Goal: Contribute content: Contribute content

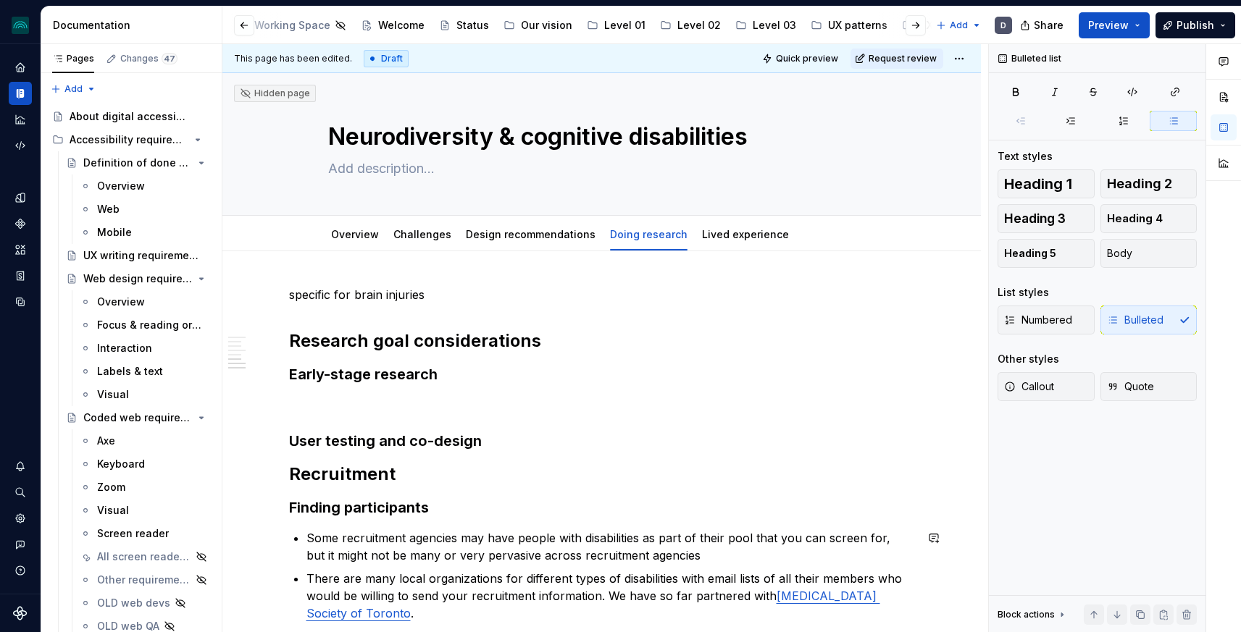
scroll to position [503, 0]
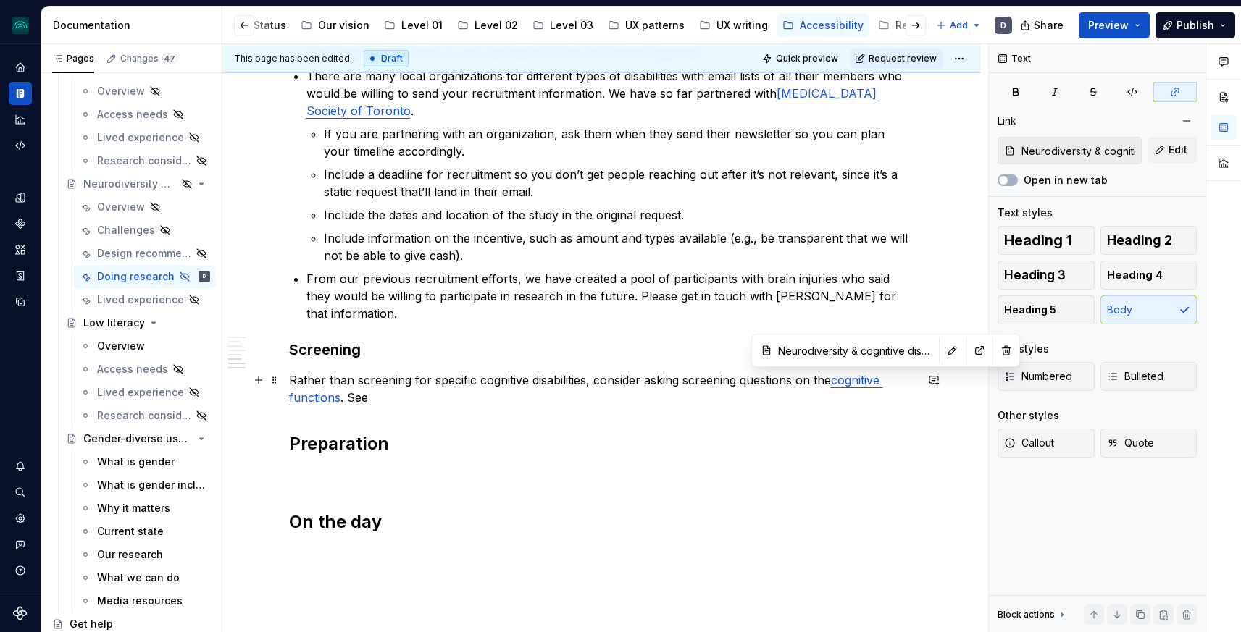
click at [865, 382] on link "cognitive functions" at bounding box center [586, 389] width 594 height 32
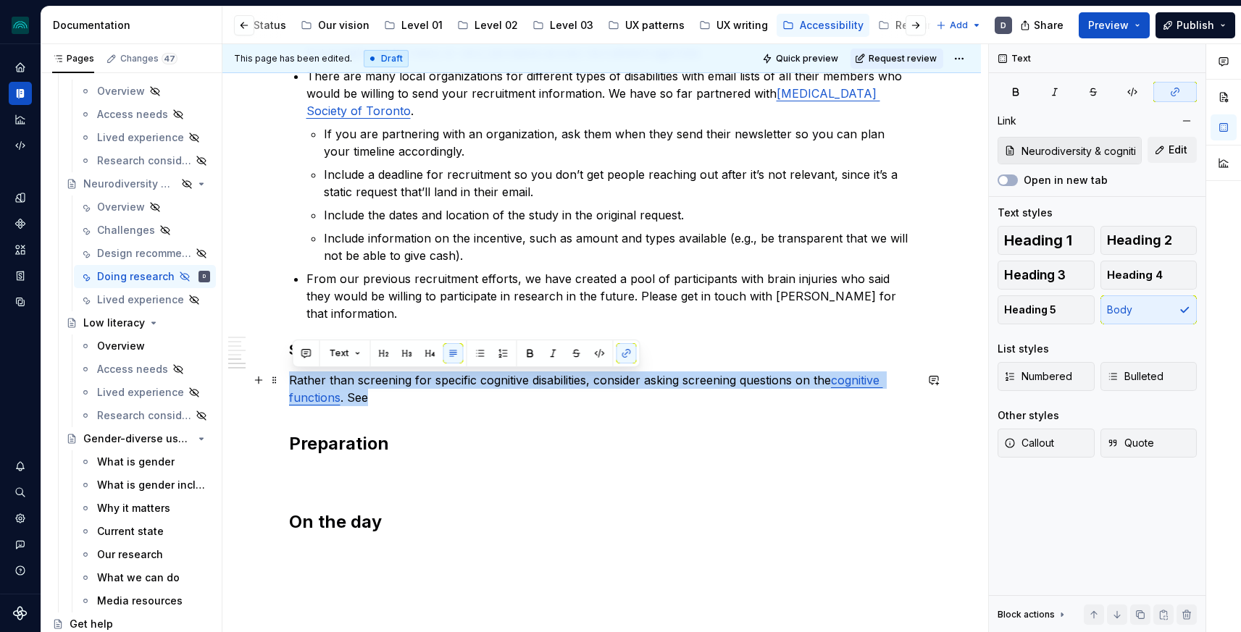
click at [865, 382] on link "cognitive functions" at bounding box center [586, 389] width 594 height 32
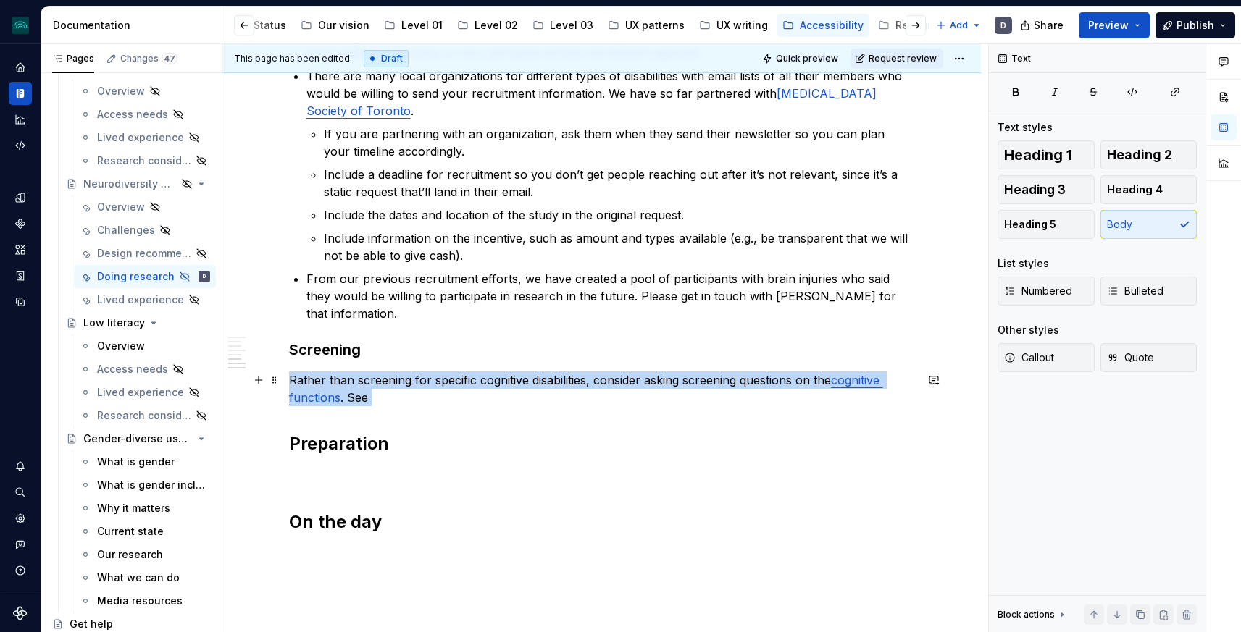
click at [865, 382] on link "cognitive functions" at bounding box center [586, 389] width 594 height 32
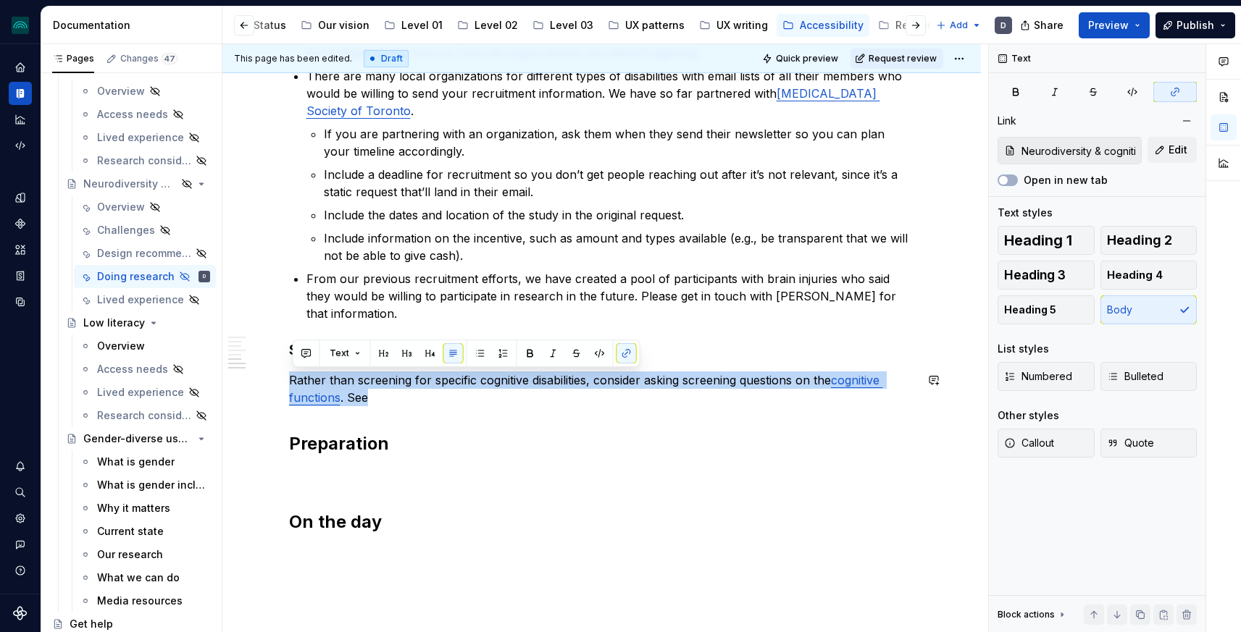
click at [869, 369] on div "specific for brain injuries Research goal considerations Early-stage research U…" at bounding box center [602, 158] width 626 height 751
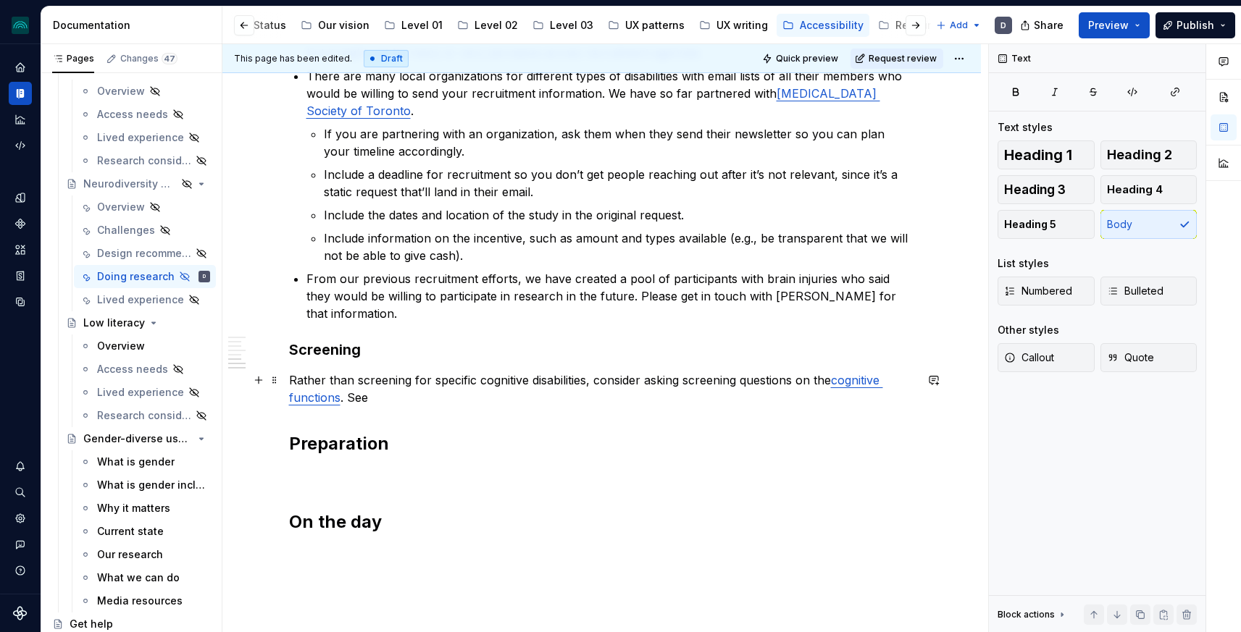
click at [869, 376] on link "cognitive functions" at bounding box center [586, 389] width 594 height 32
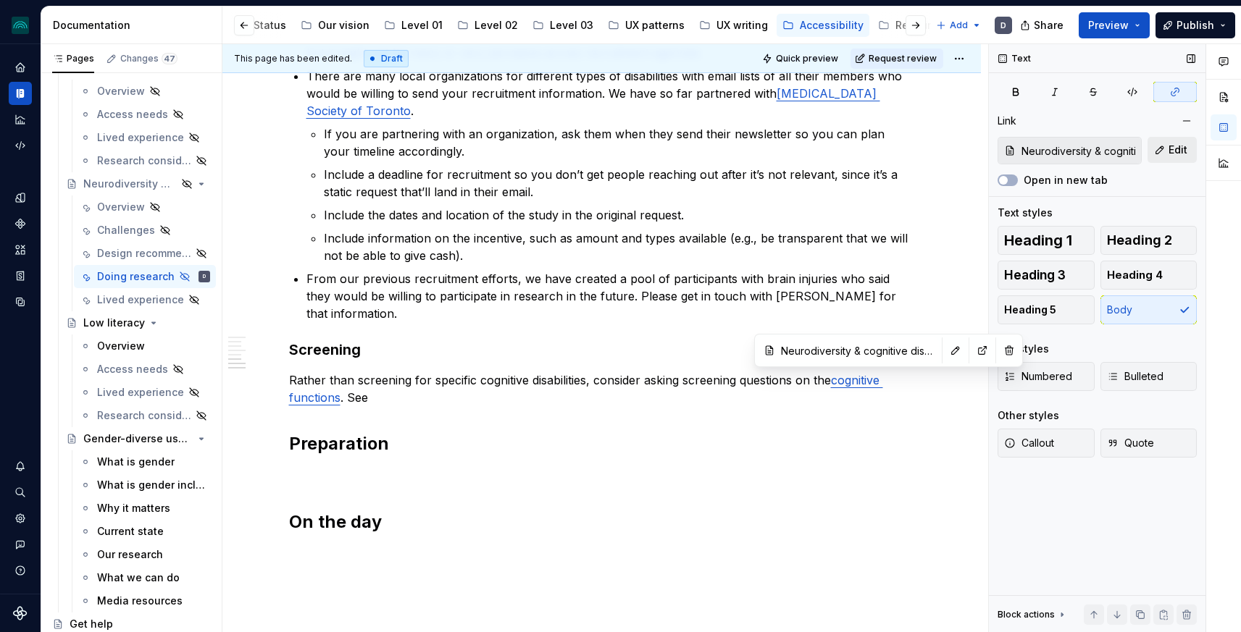
click at [1171, 150] on span "Edit" at bounding box center [1178, 150] width 19 height 14
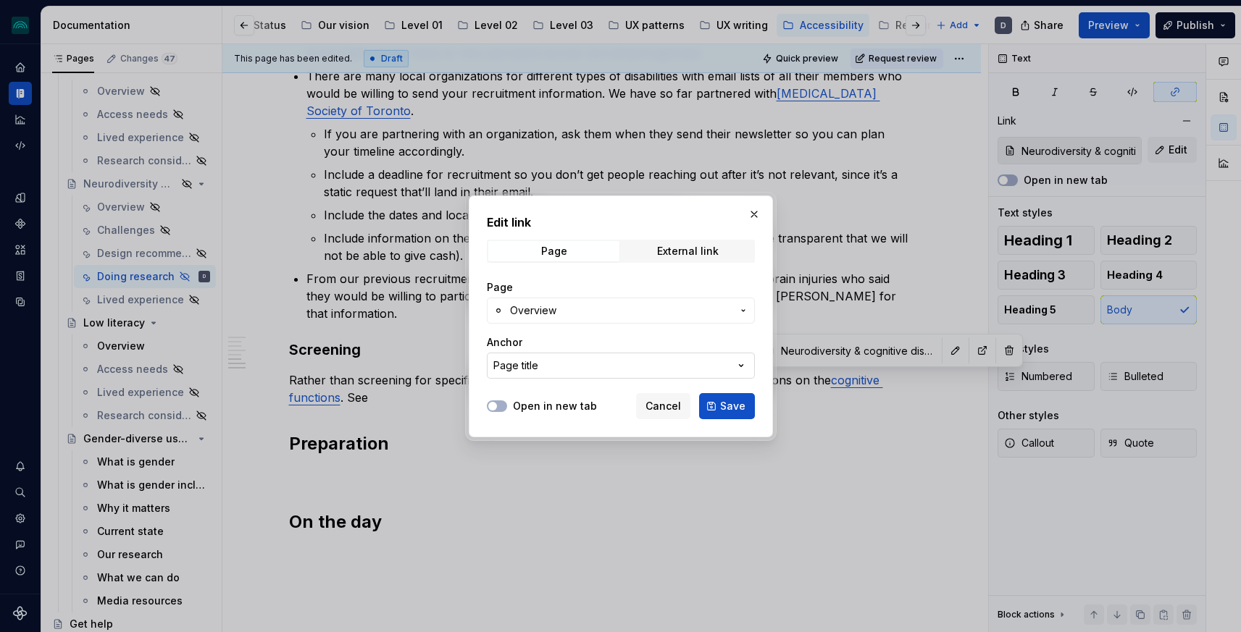
click at [607, 363] on button "Page title" at bounding box center [621, 366] width 268 height 26
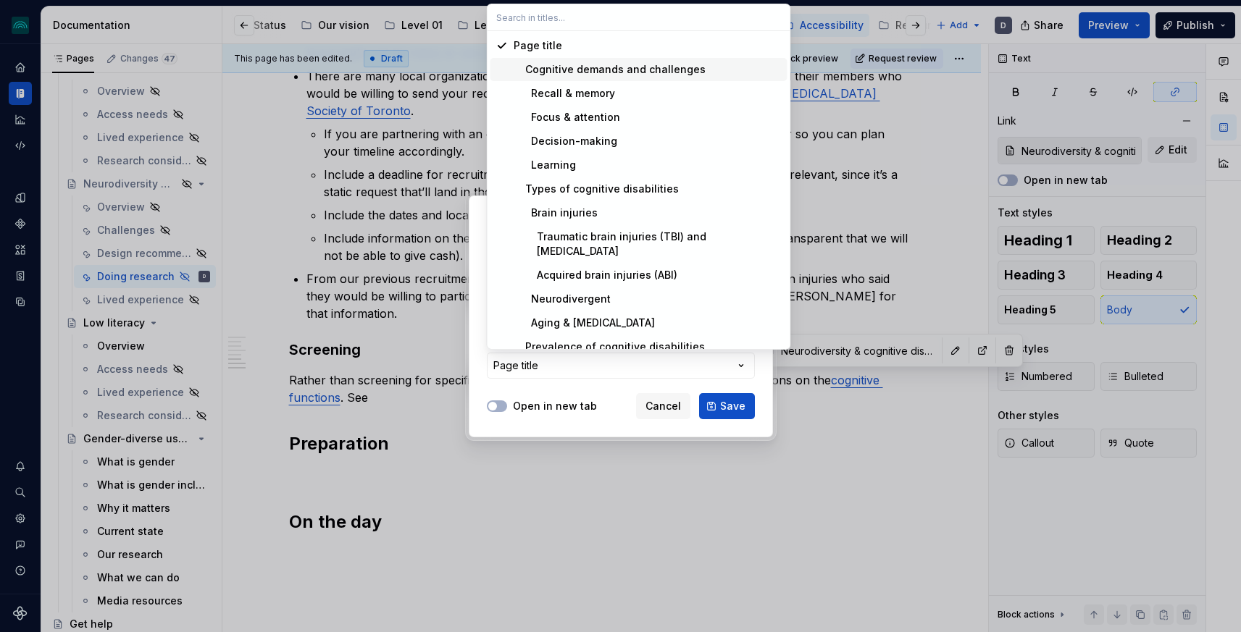
click at [605, 71] on div "Cognitive demands and challenges" at bounding box center [610, 69] width 192 height 14
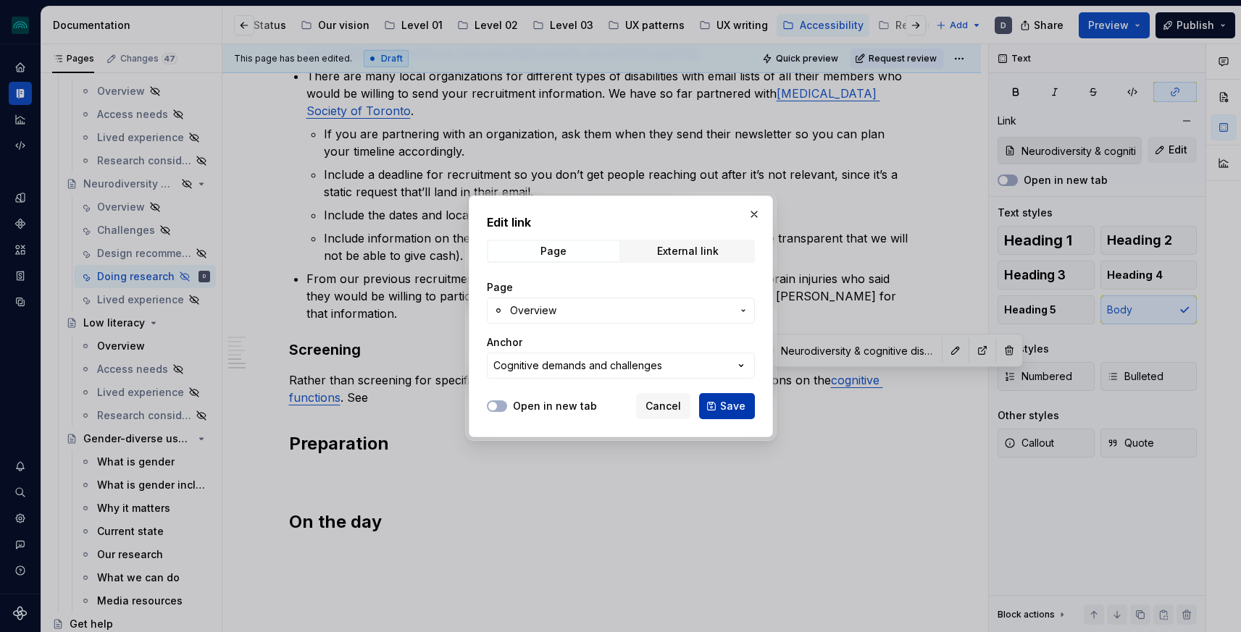
click at [727, 409] on span "Save" at bounding box center [732, 406] width 25 height 14
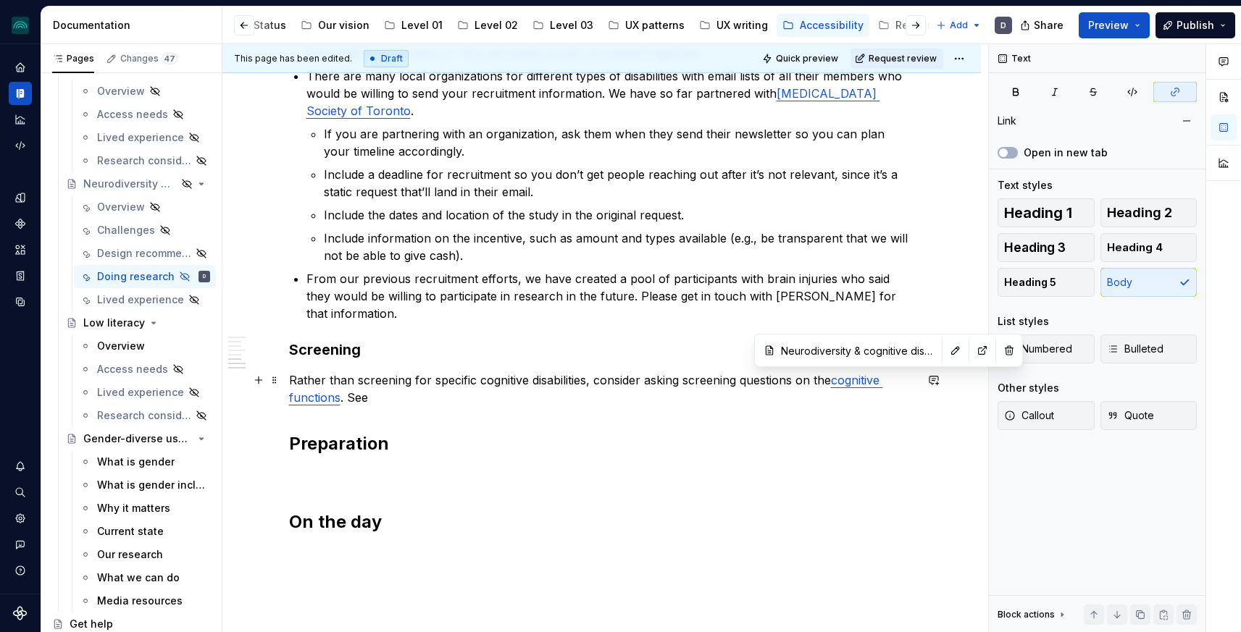
type input "Neurodiversity & cognitive disabilities / Overview/ Cognitive demands and chall…"
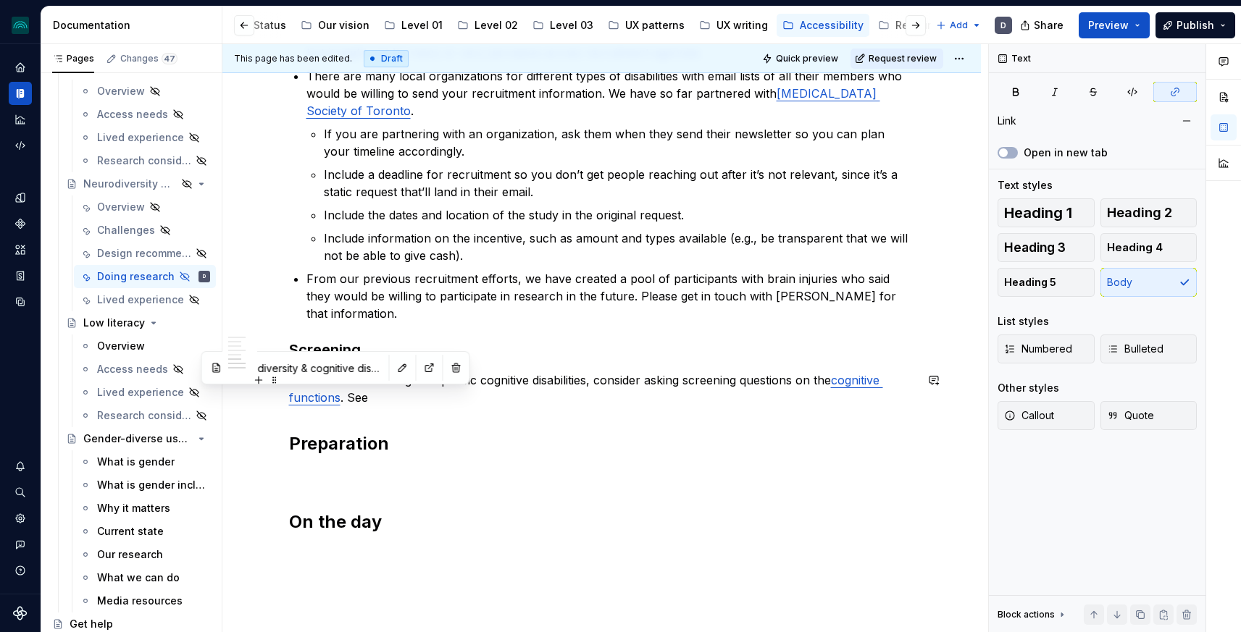
click at [317, 396] on link "cognitive functions" at bounding box center [586, 389] width 594 height 32
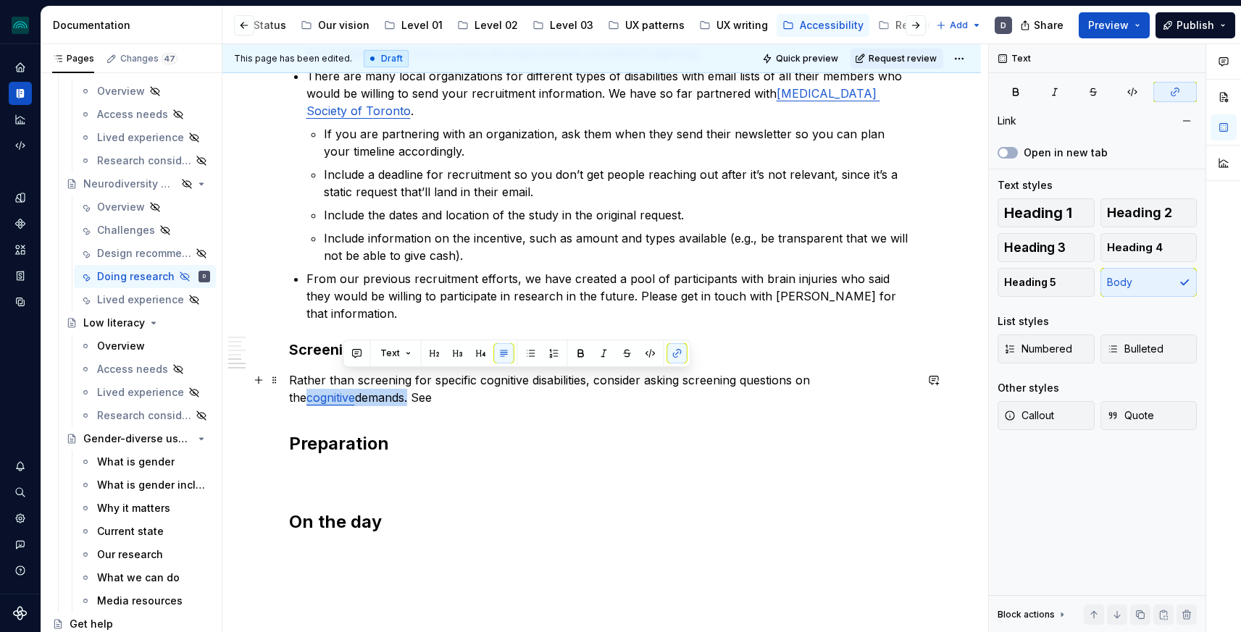
drag, startPoint x: 340, startPoint y: 400, endPoint x: 840, endPoint y: 378, distance: 500.3
click at [840, 378] on p "Rather than screening for specific cognitive disabilities, consider asking scre…" at bounding box center [602, 389] width 626 height 35
click at [340, 398] on p "Rather than screening for specific cognitive disabilities, consider asking scre…" at bounding box center [602, 389] width 626 height 35
drag, startPoint x: 343, startPoint y: 399, endPoint x: 838, endPoint y: 383, distance: 495.1
click at [838, 383] on p "Rather than screening for specific cognitive disabilities, consider asking scre…" at bounding box center [602, 389] width 626 height 35
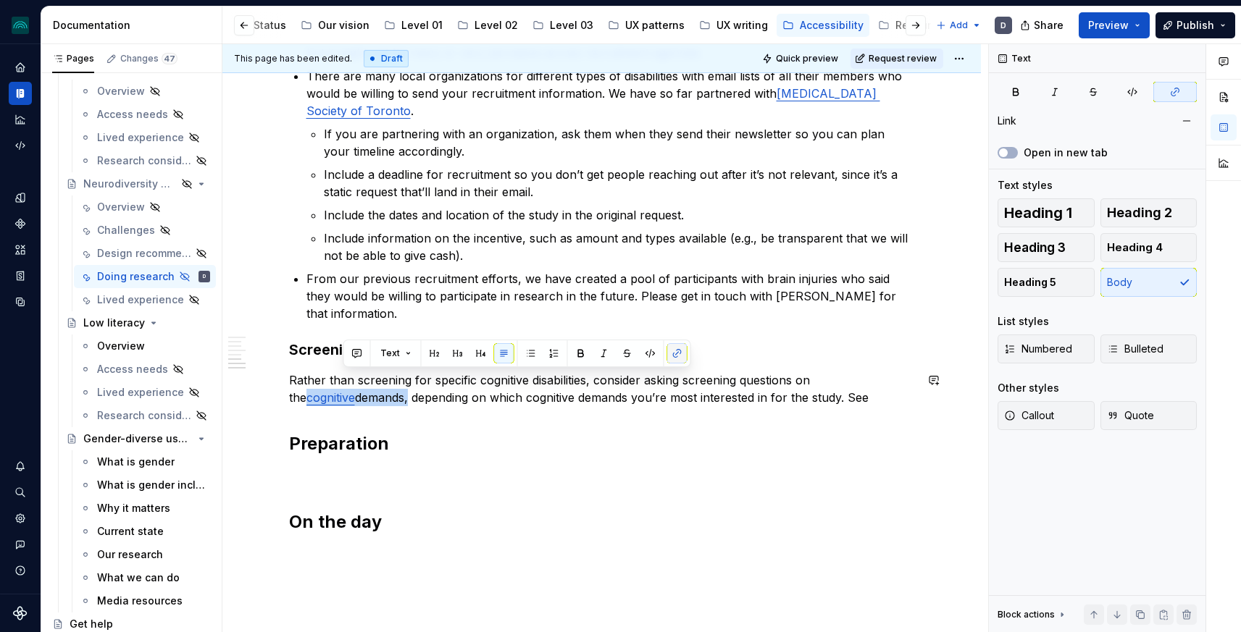
click at [674, 351] on button "button" at bounding box center [677, 353] width 20 height 20
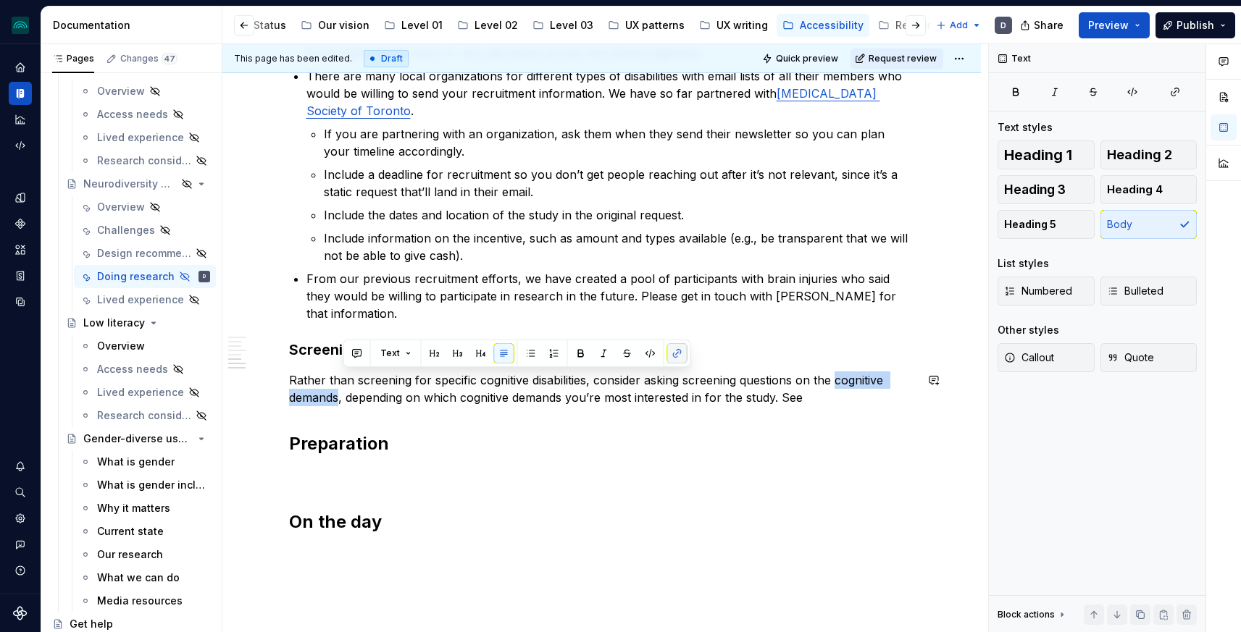
click at [674, 351] on button "button" at bounding box center [677, 353] width 20 height 20
click at [677, 356] on button "button" at bounding box center [677, 353] width 20 height 20
click at [674, 353] on button "button" at bounding box center [677, 353] width 20 height 20
click at [740, 422] on div "specific for brain injuries Research goal considerations Early-stage research U…" at bounding box center [602, 158] width 626 height 751
drag, startPoint x: 838, startPoint y: 382, endPoint x: 341, endPoint y: 400, distance: 497.3
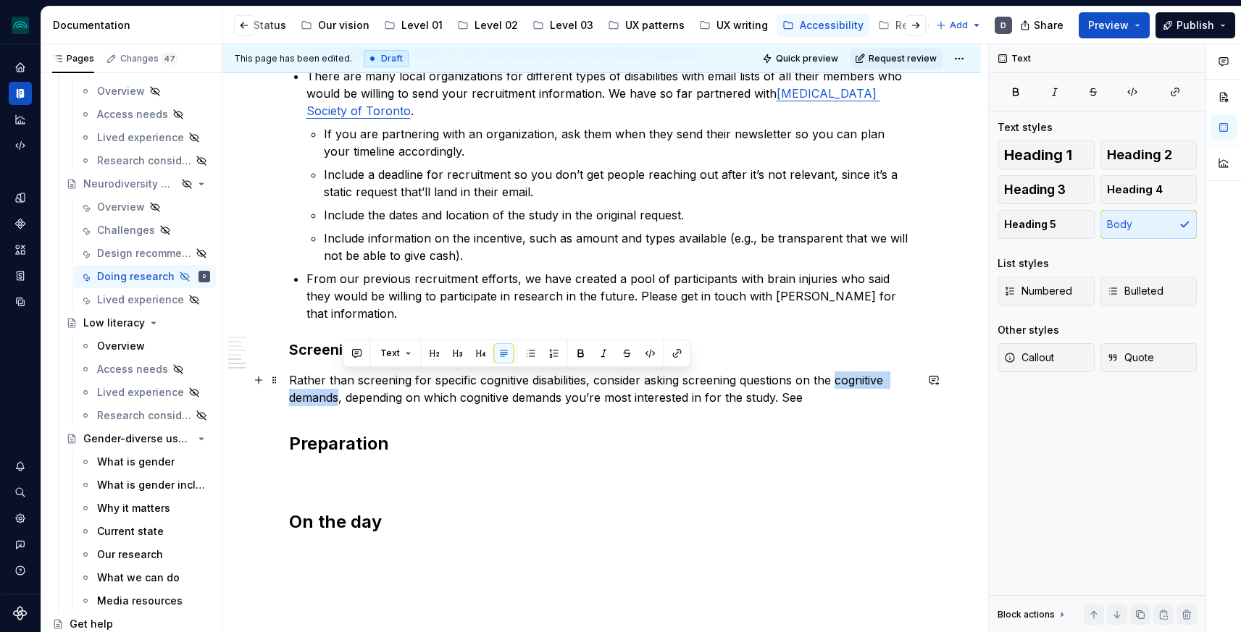
click at [341, 400] on p "Rather than screening for specific cognitive disabilities, consider asking scre…" at bounding box center [602, 389] width 626 height 35
click at [675, 354] on button "button" at bounding box center [677, 353] width 20 height 20
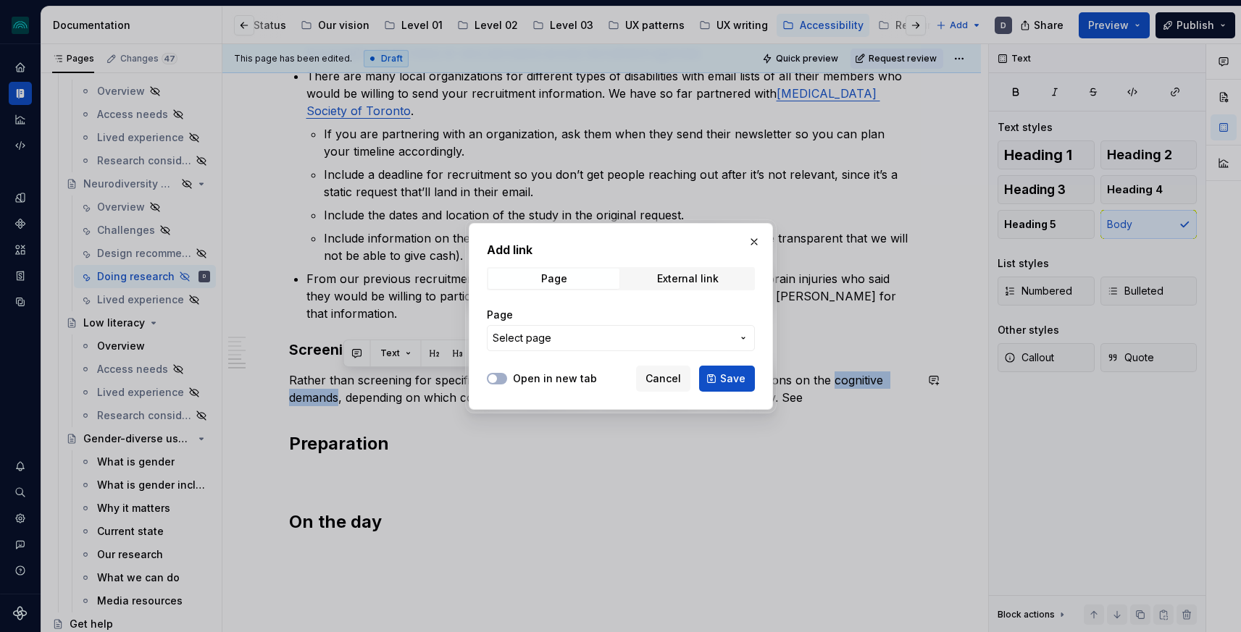
click at [572, 331] on span "Select page" at bounding box center [612, 338] width 239 height 14
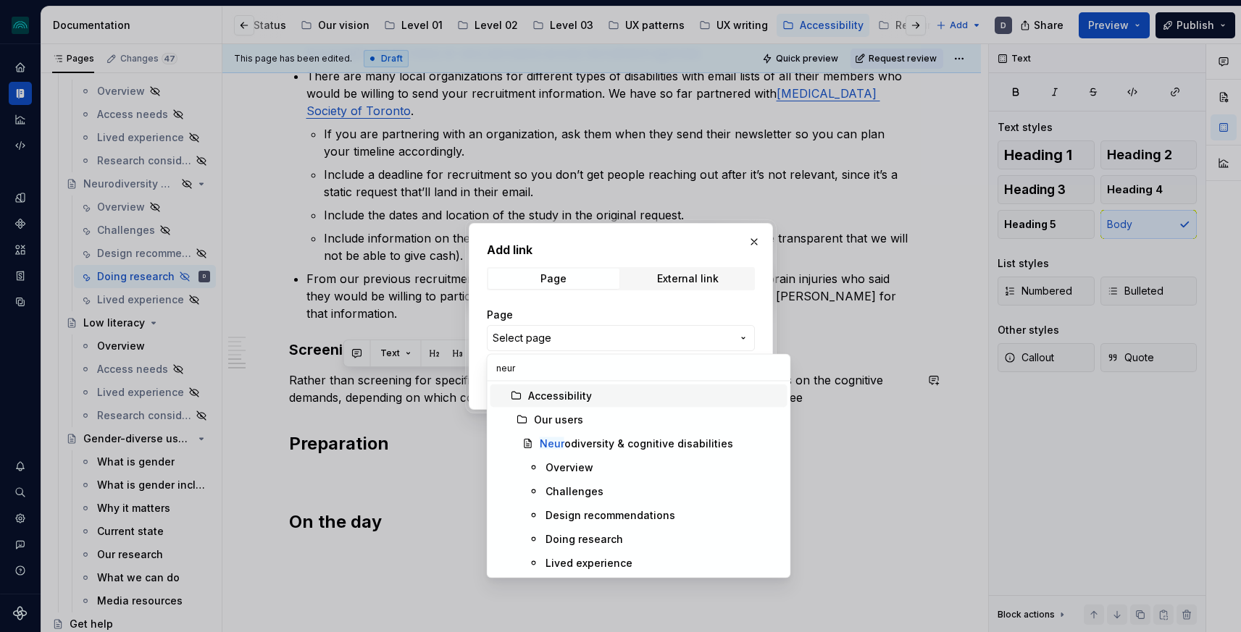
type input "neuro"
click at [580, 451] on div "Neuro diversity & cognitive disabilities" at bounding box center [636, 444] width 193 height 14
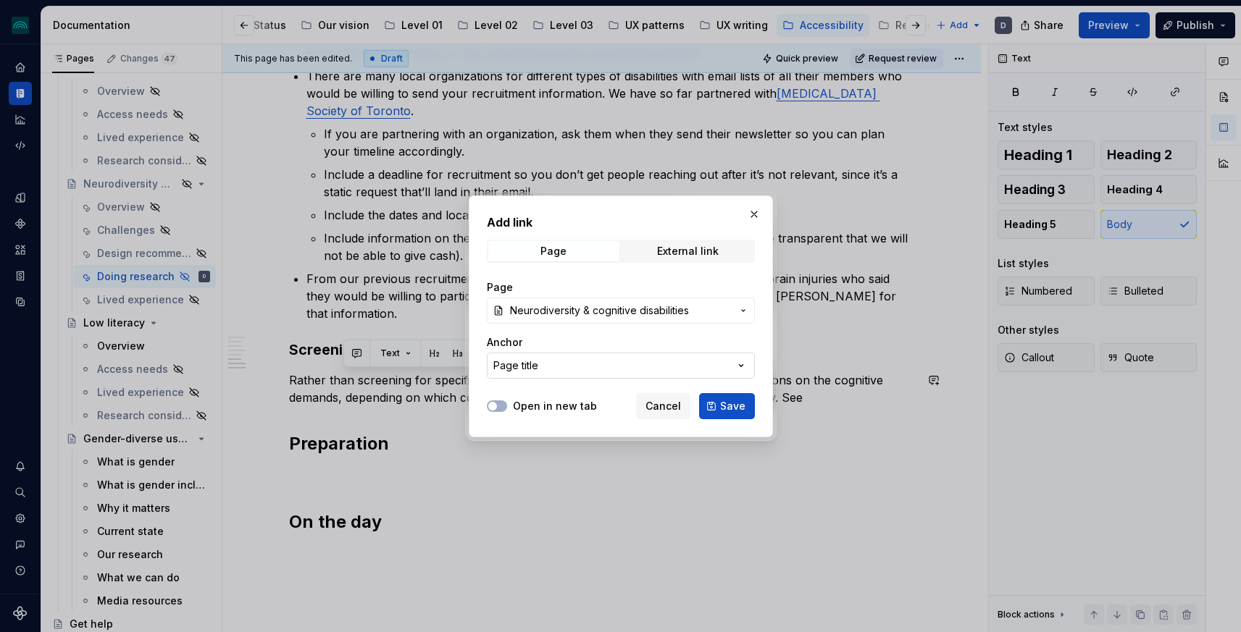
click at [567, 367] on button "Page title" at bounding box center [621, 366] width 268 height 26
click at [557, 366] on div "Add link Page External link Page Neurodiversity & cognitive disabilities Anchor…" at bounding box center [620, 316] width 1241 height 632
click at [724, 401] on span "Save" at bounding box center [732, 406] width 25 height 14
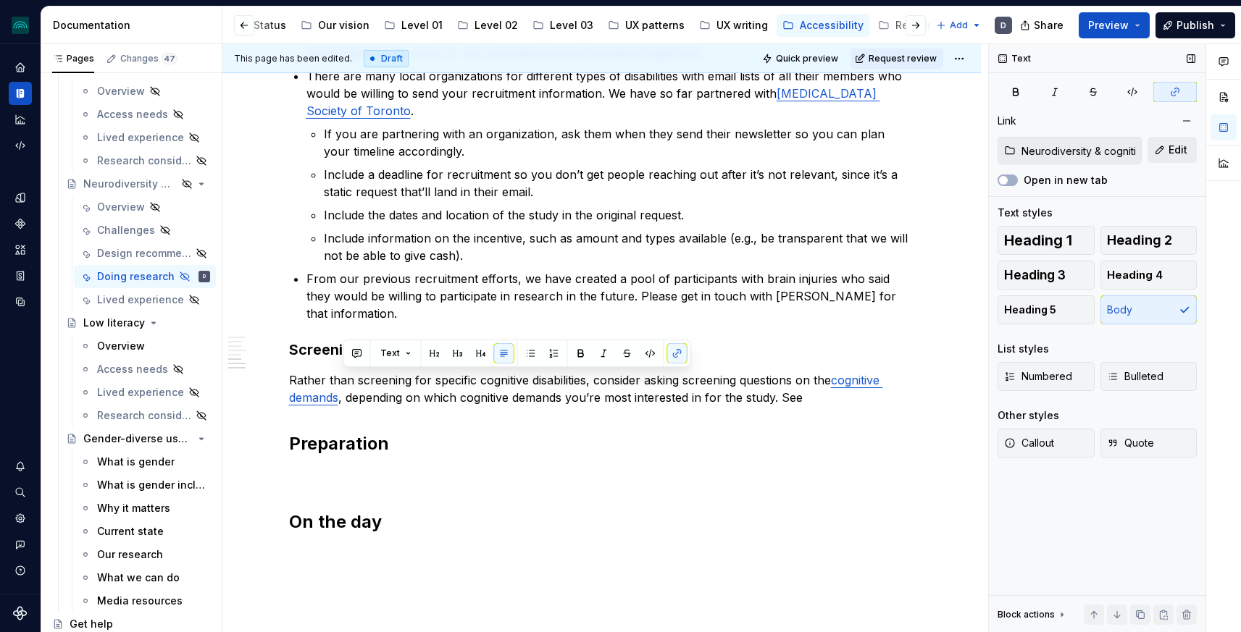
click at [1166, 150] on button "Edit" at bounding box center [1172, 150] width 49 height 26
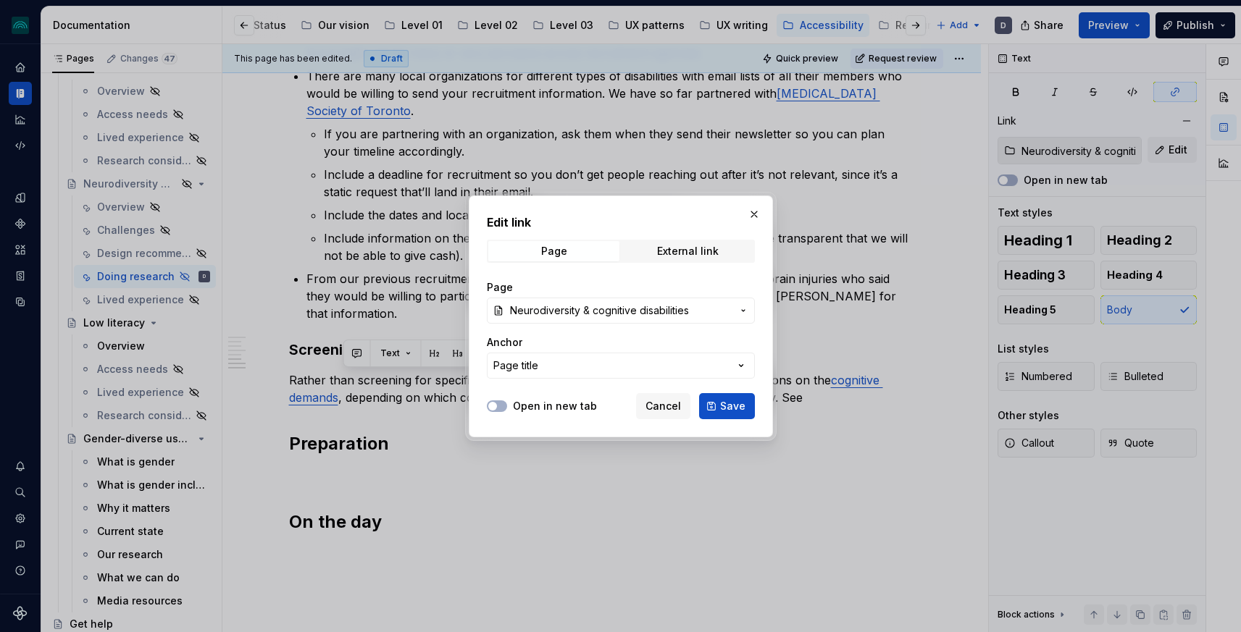
click at [556, 382] on div "Page Neurodiversity & cognitive disabilities Anchor Page title" at bounding box center [621, 330] width 268 height 116
click at [551, 367] on button "Page title" at bounding box center [621, 366] width 268 height 26
click at [622, 357] on div "Edit link Page External link Page Neurodiversity & cognitive disabilities Ancho…" at bounding box center [620, 316] width 1241 height 632
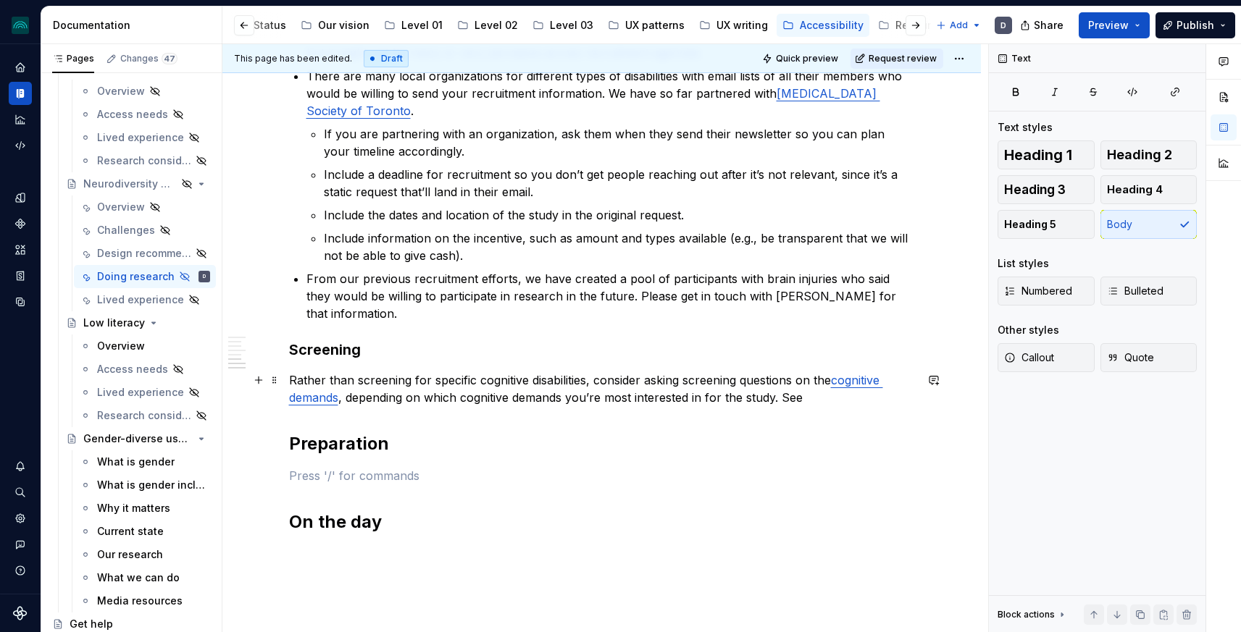
click at [849, 384] on link "cognitive demands" at bounding box center [586, 389] width 594 height 32
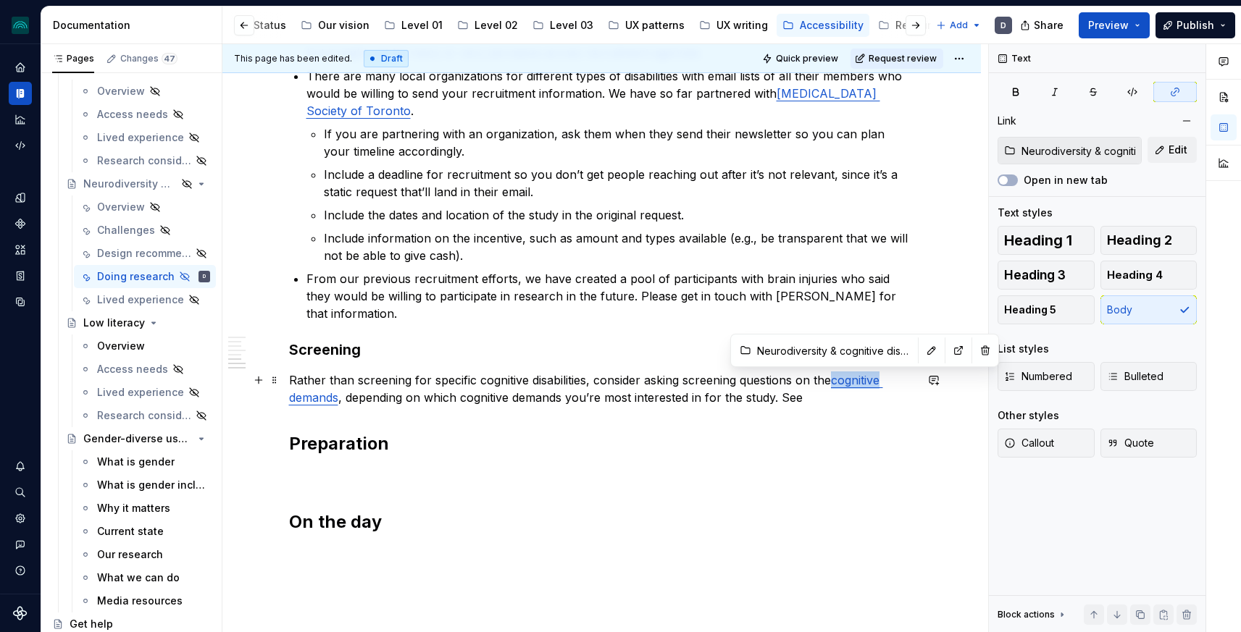
click at [849, 384] on link "cognitive demands" at bounding box center [586, 389] width 594 height 32
click at [921, 352] on button "button" at bounding box center [931, 350] width 20 height 20
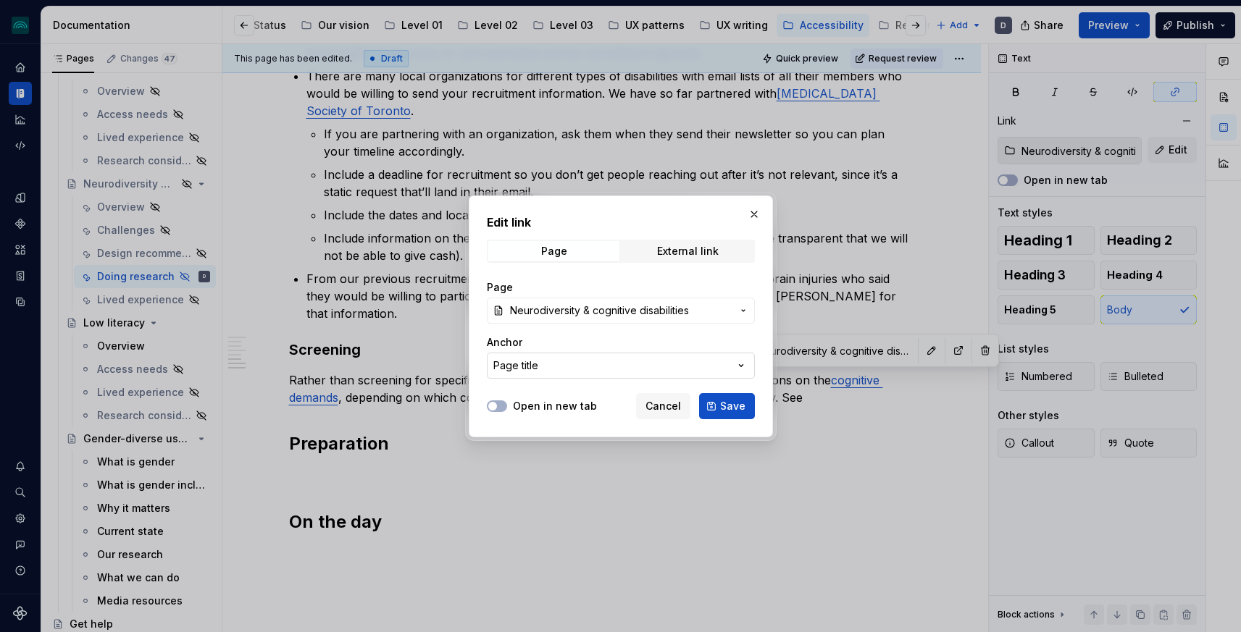
click at [716, 353] on button "Page title" at bounding box center [621, 366] width 268 height 26
click at [717, 345] on div "Edit link Page External link Page Neurodiversity & cognitive disabilities Ancho…" at bounding box center [620, 316] width 1241 height 632
click at [724, 404] on span "Save" at bounding box center [732, 406] width 25 height 14
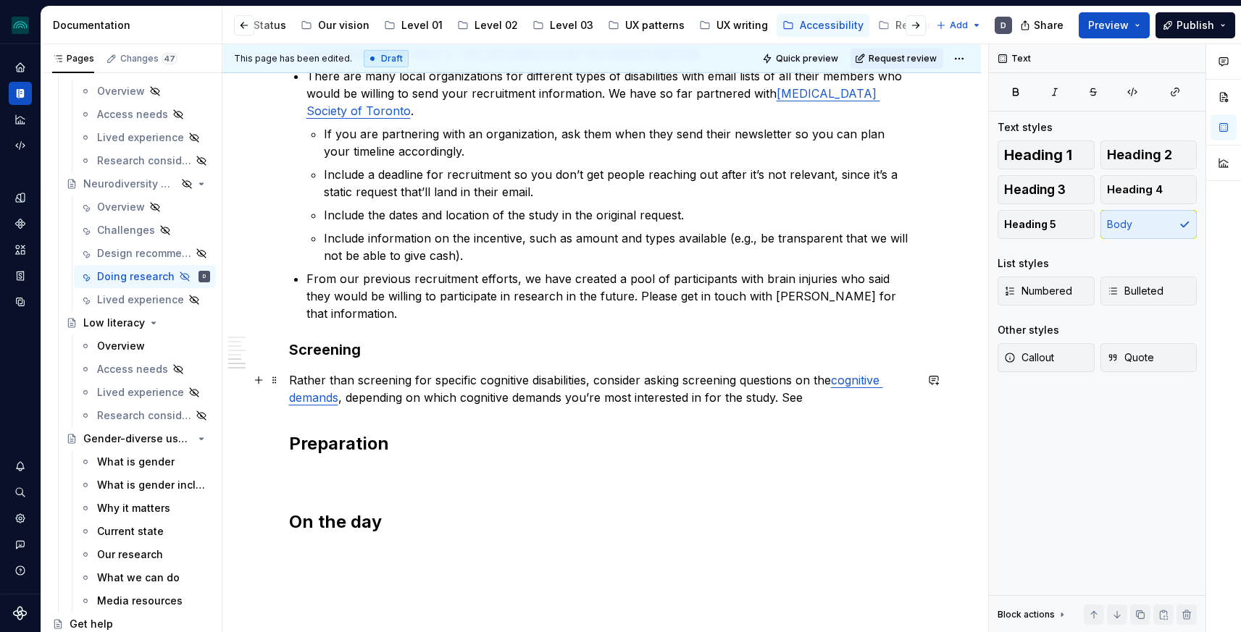
click at [807, 400] on p "Rather than screening for specific cognitive disabilities, consider asking scre…" at bounding box center [602, 389] width 626 height 35
click at [795, 395] on p "Rather than screening for specific cognitive disabilities, consider asking scre…" at bounding box center [602, 389] width 626 height 35
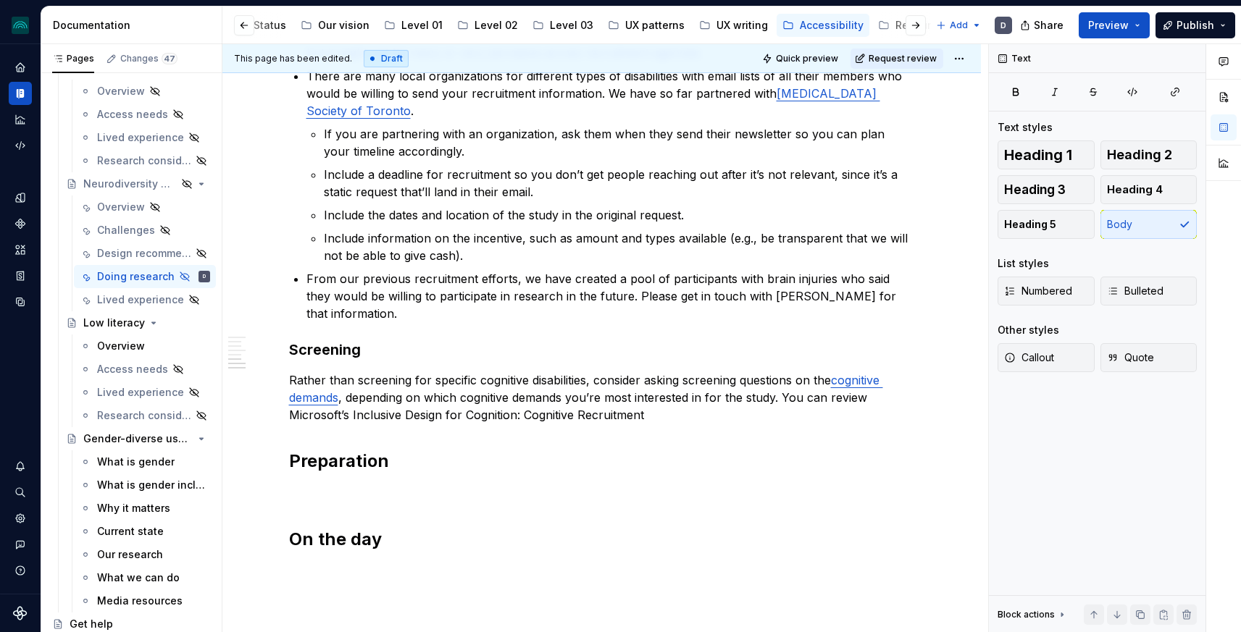
type textarea "*"
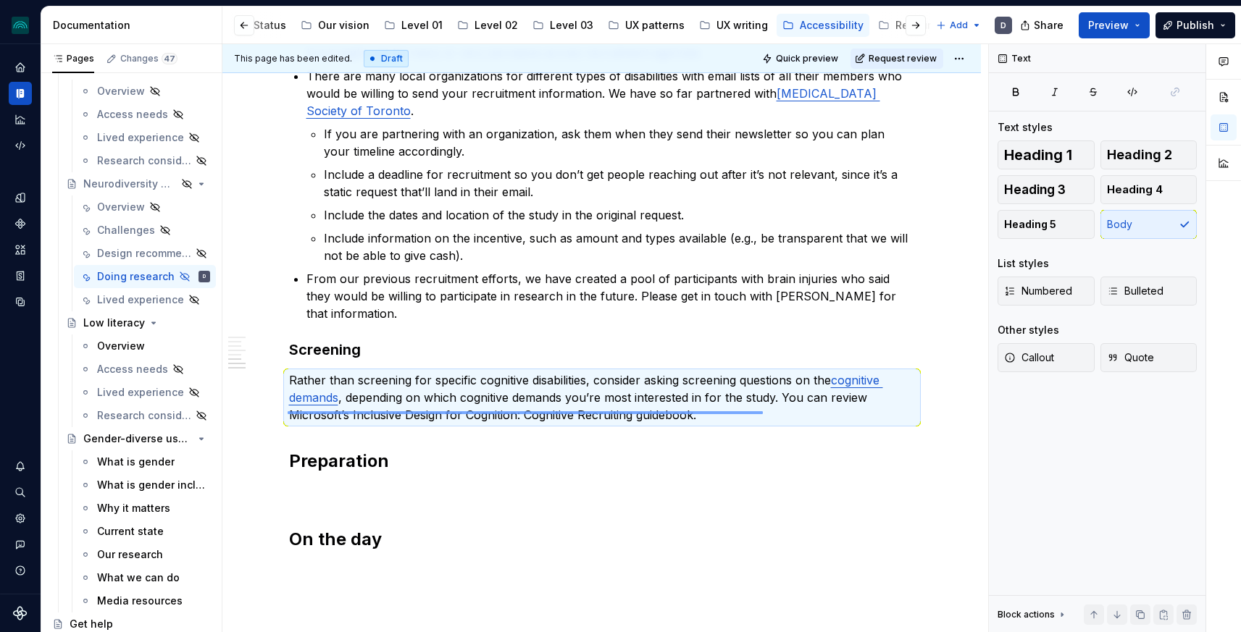
drag, startPoint x: 288, startPoint y: 411, endPoint x: 685, endPoint y: 419, distance: 397.1
click at [684, 419] on div "This page has been edited. Draft Quick preview Request review Hidden page Neuro…" at bounding box center [605, 338] width 766 height 589
click at [685, 419] on p "Rather than screening for specific cognitive disabilities, consider asking scre…" at bounding box center [602, 398] width 626 height 52
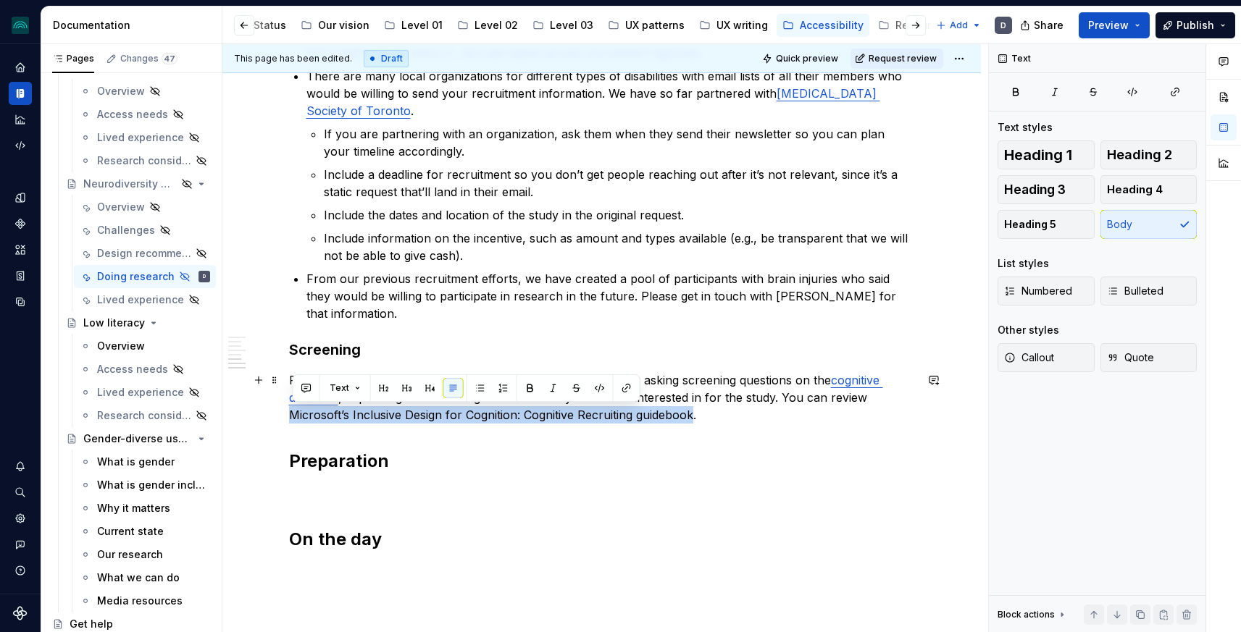
drag, startPoint x: 696, startPoint y: 415, endPoint x: 283, endPoint y: 422, distance: 413.0
click at [283, 422] on div "specific for brain injuries Research goal considerations Early-stage research U…" at bounding box center [601, 254] width 758 height 1010
click at [626, 383] on button "button" at bounding box center [626, 388] width 20 height 20
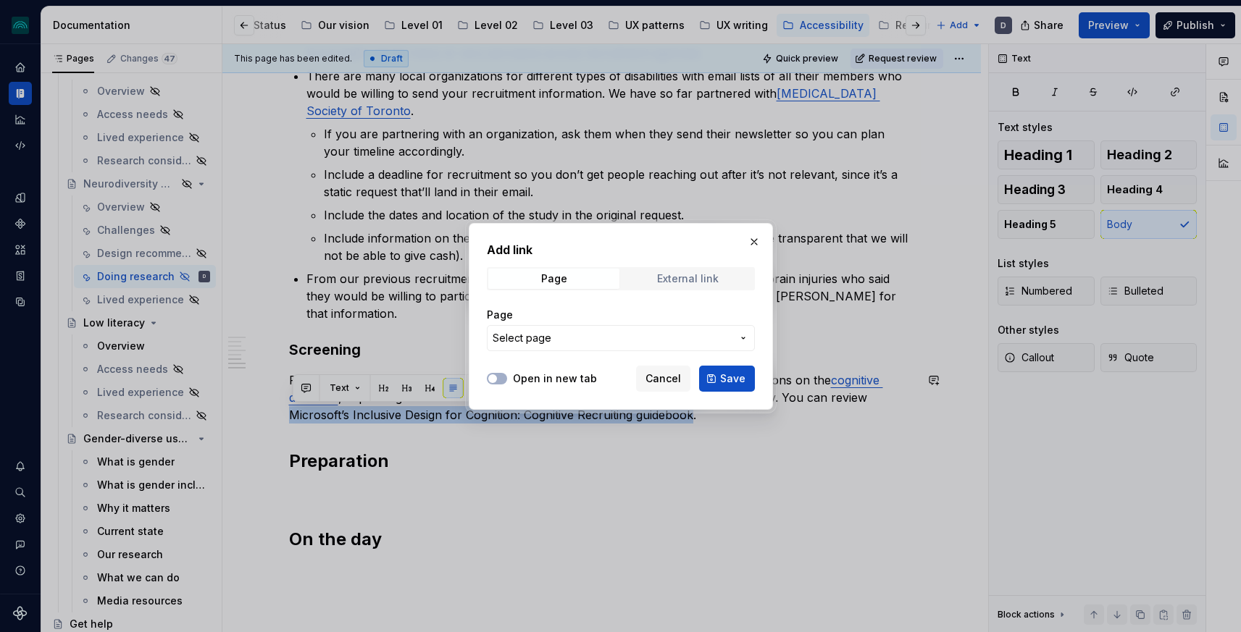
click at [659, 283] on div "External link" at bounding box center [688, 279] width 62 height 12
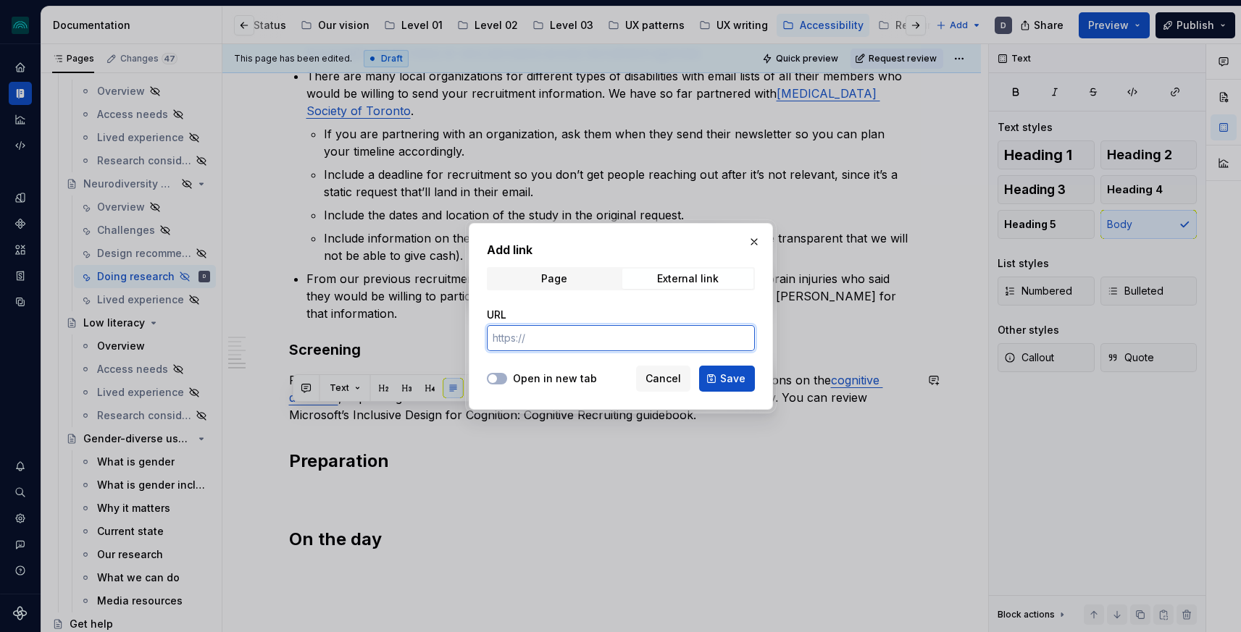
click at [607, 338] on input "URL" at bounding box center [621, 338] width 268 height 26
paste input "[URL][DOMAIN_NAME]"
type input "[URL][DOMAIN_NAME]"
click at [723, 377] on span "Save" at bounding box center [732, 379] width 25 height 14
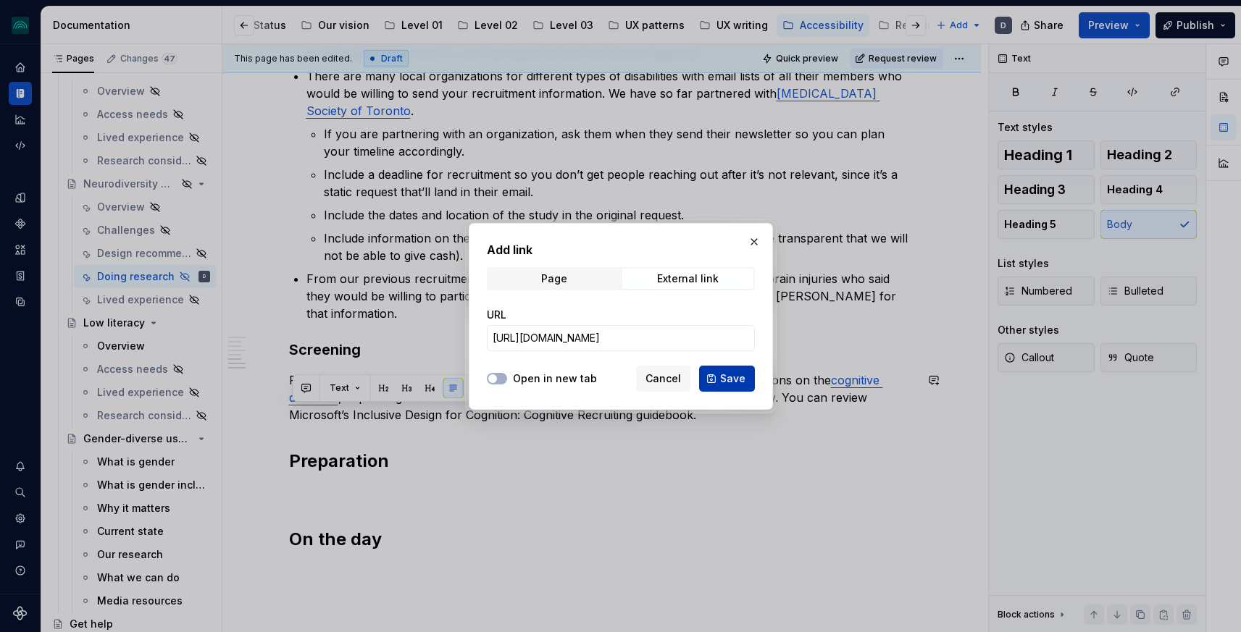
scroll to position [0, 0]
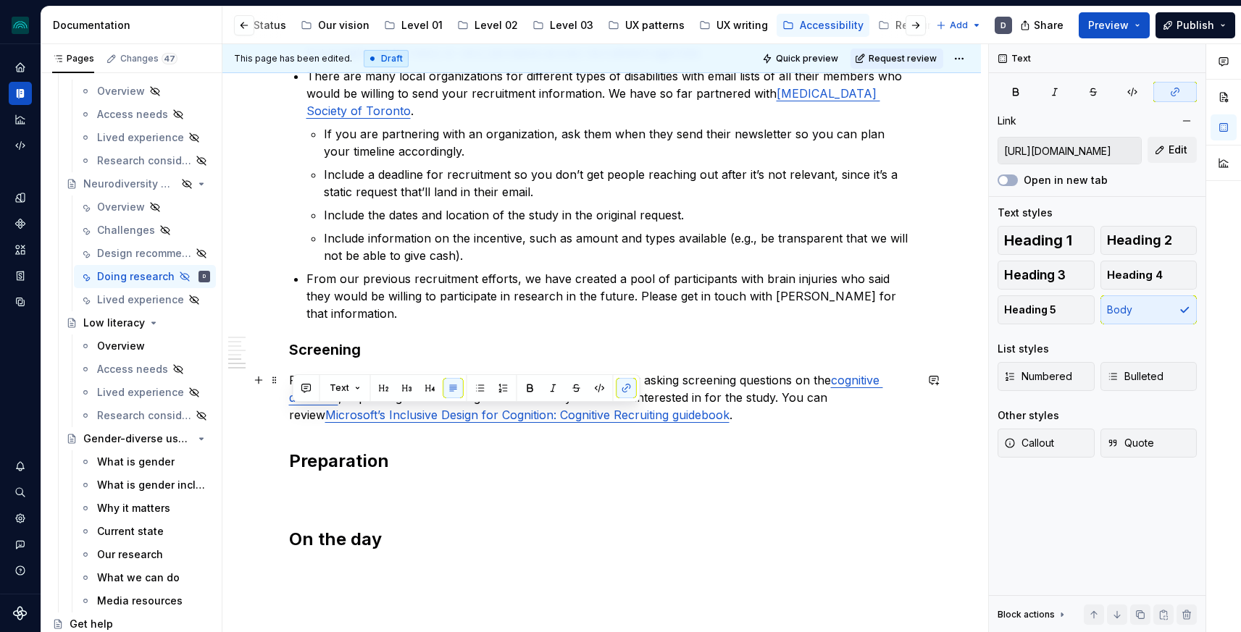
click at [697, 418] on p "Rather than screening for specific cognitive disabilities, consider asking scre…" at bounding box center [602, 398] width 626 height 52
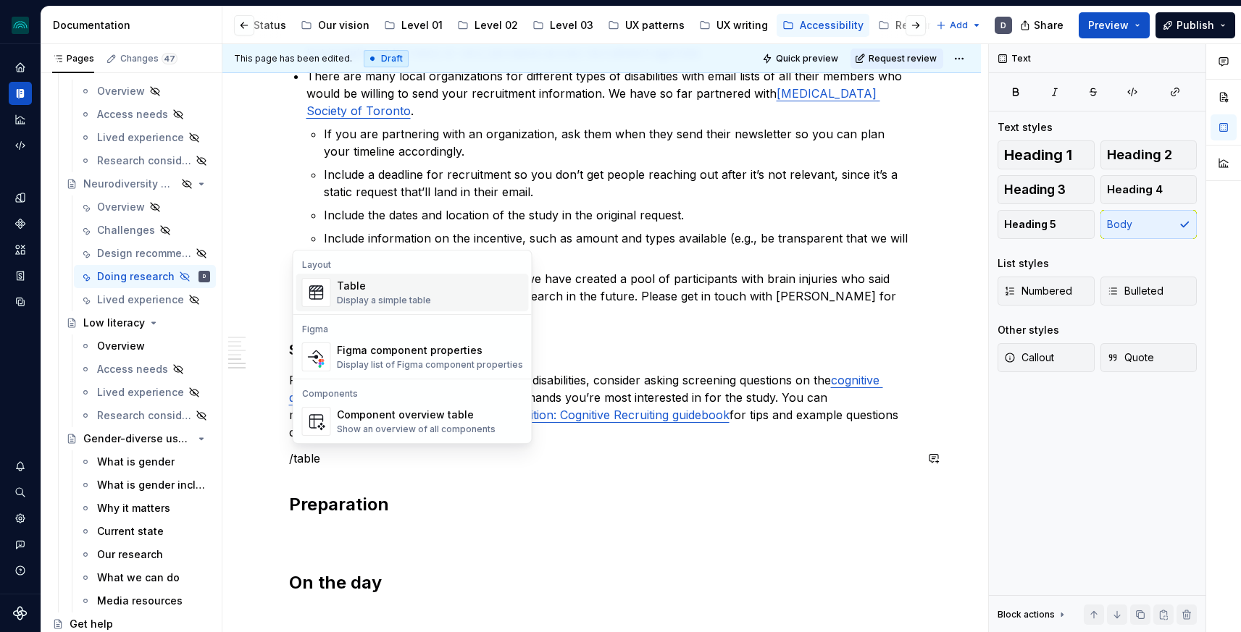
click at [352, 292] on div "Table" at bounding box center [384, 286] width 94 height 14
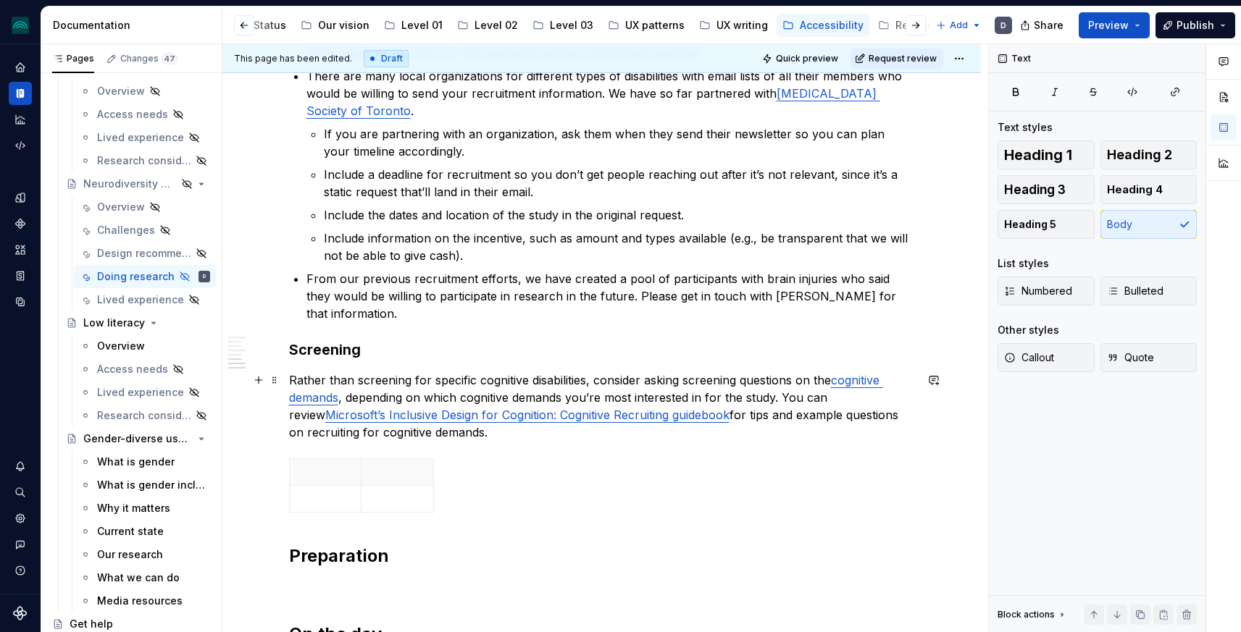
click at [498, 437] on p "Rather than screening for specific cognitive disabilities, consider asking scre…" at bounding box center [602, 407] width 626 height 70
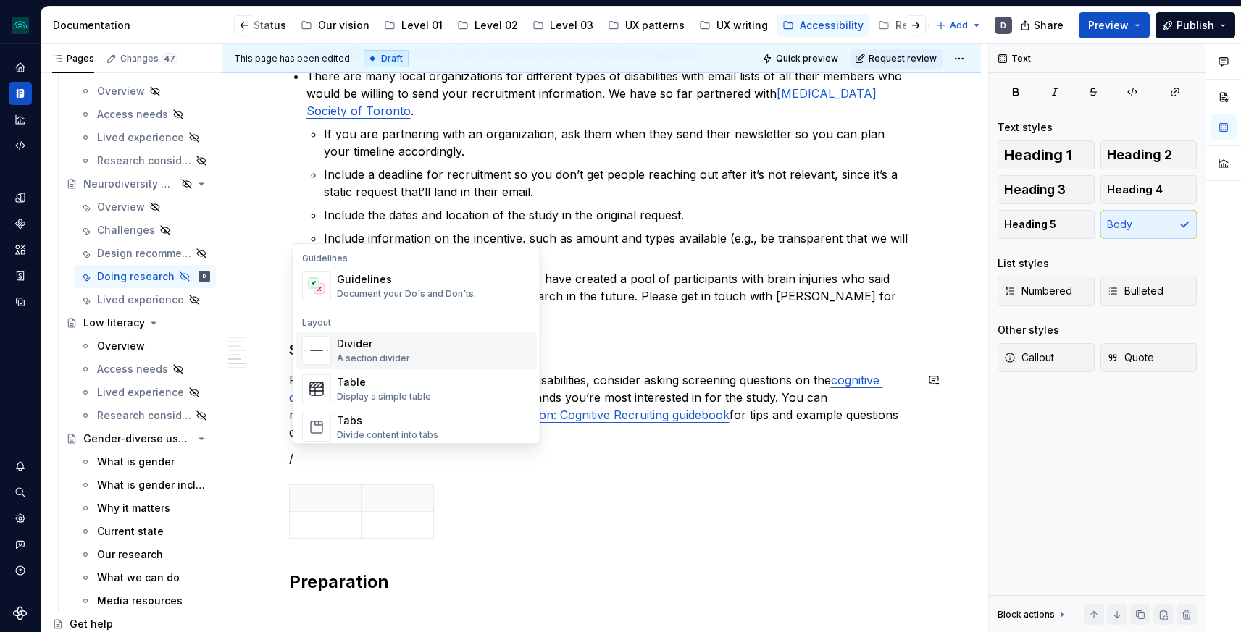
scroll to position [407, 0]
click at [367, 293] on div "Document your Do's and Don'ts." at bounding box center [406, 296] width 139 height 12
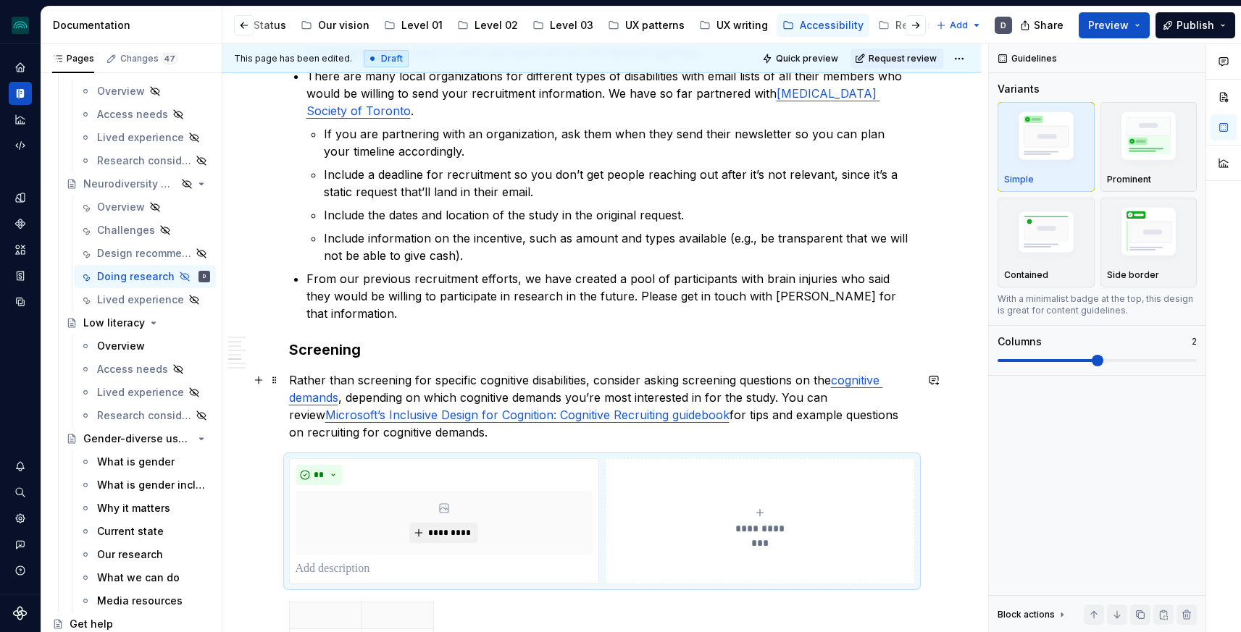
scroll to position [639, 0]
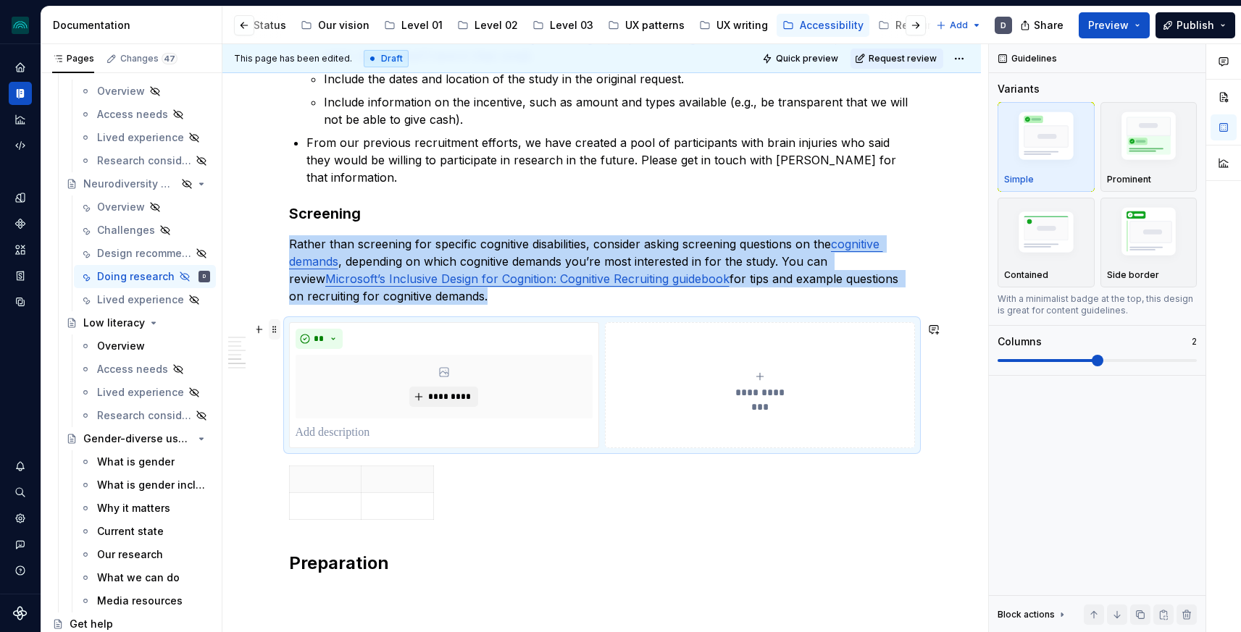
click at [275, 334] on span at bounding box center [275, 329] width 12 height 20
click at [324, 336] on span "**" at bounding box center [320, 339] width 12 height 12
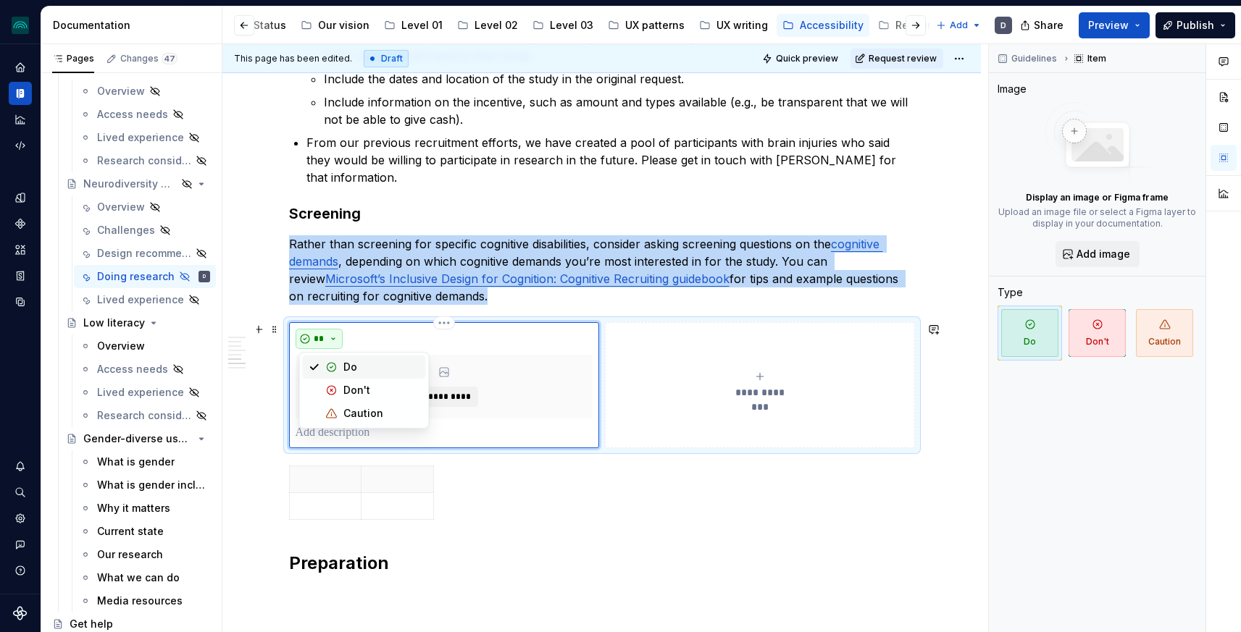
click at [324, 336] on span "**" at bounding box center [320, 339] width 12 height 12
click at [277, 327] on span at bounding box center [275, 329] width 12 height 20
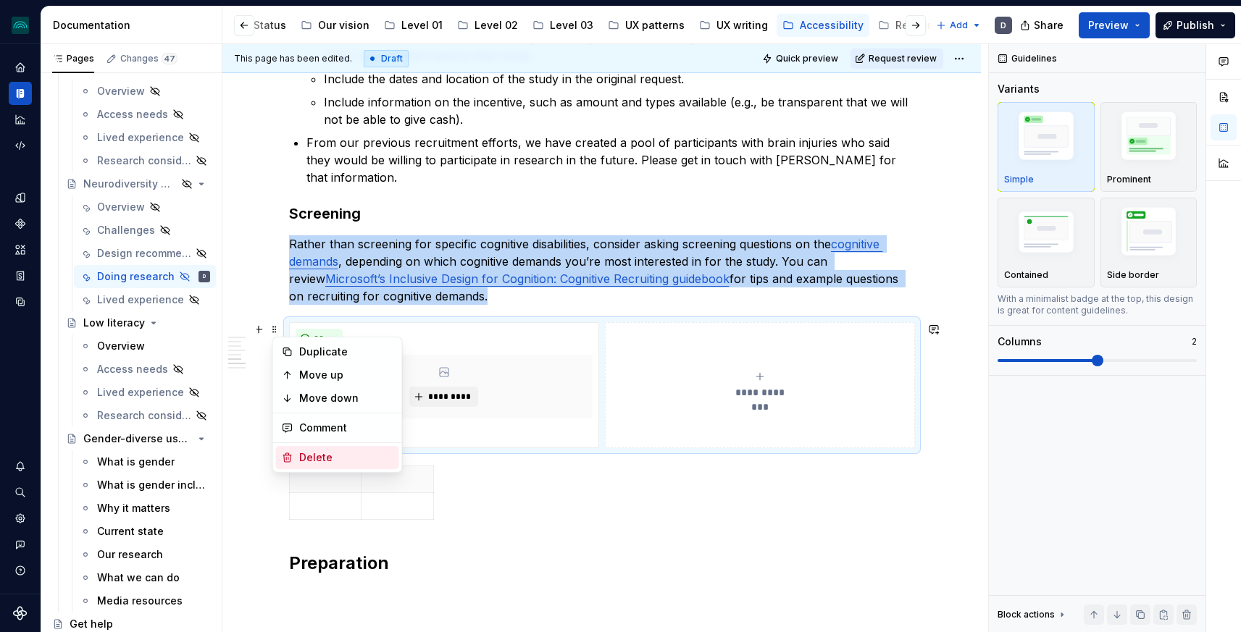
click at [316, 459] on div "Delete" at bounding box center [346, 458] width 94 height 14
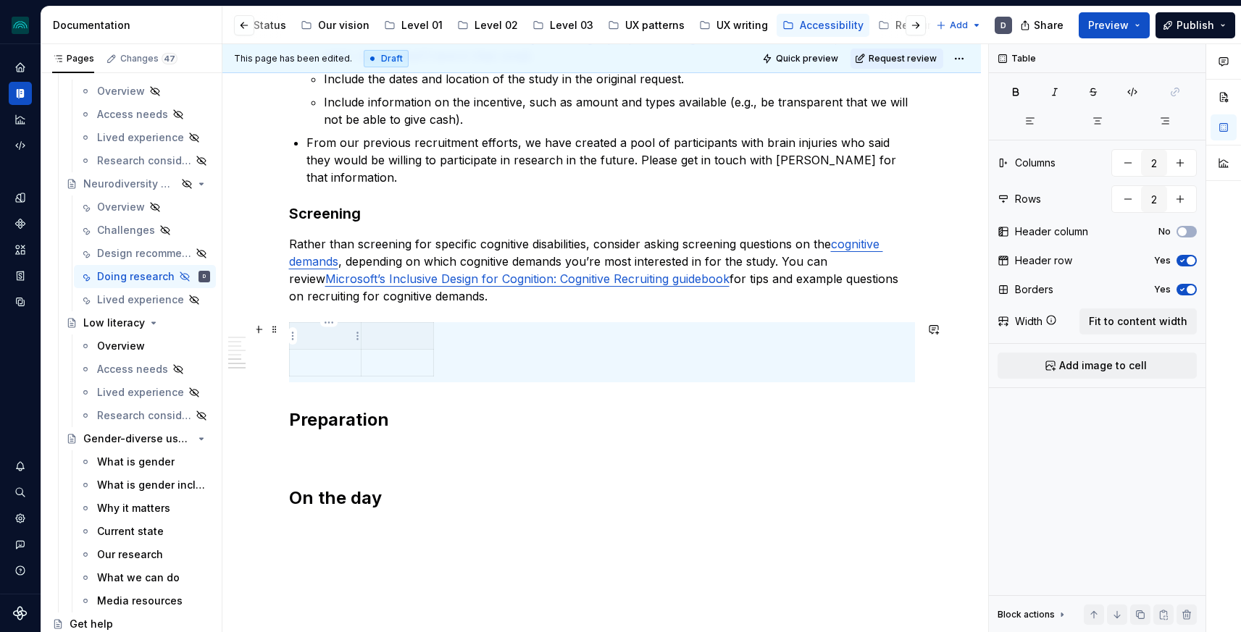
click at [309, 342] on p at bounding box center [325, 336] width 54 height 14
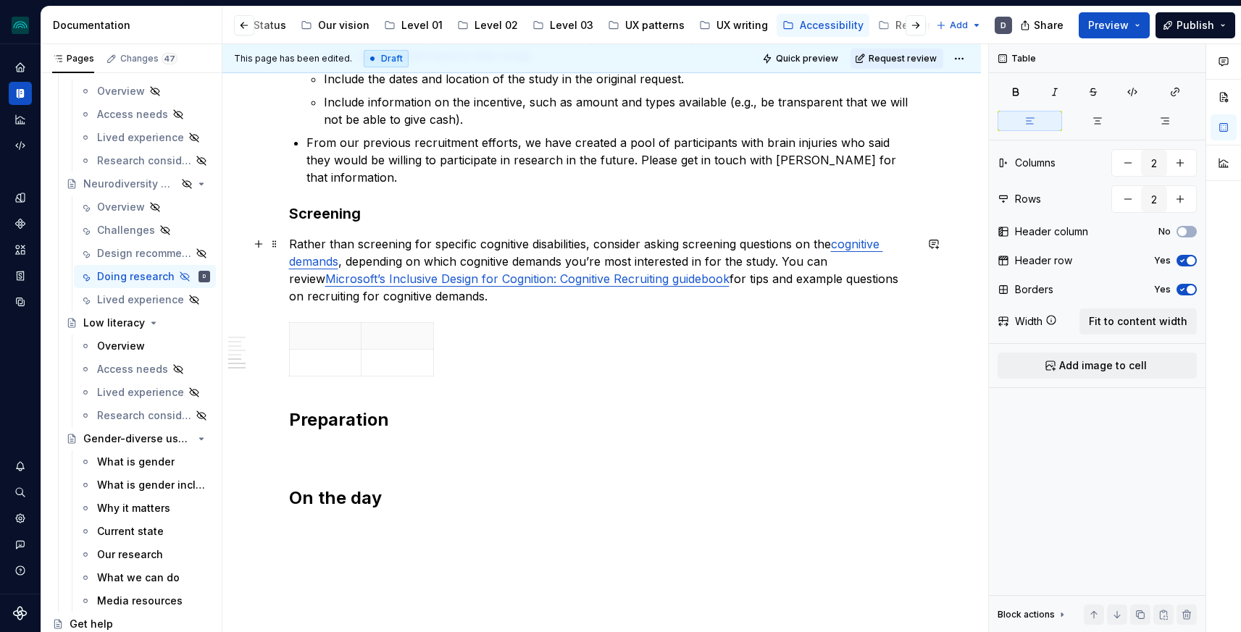
click at [488, 296] on p "Rather than screening for specific cognitive disabilities, consider asking scre…" at bounding box center [602, 270] width 626 height 70
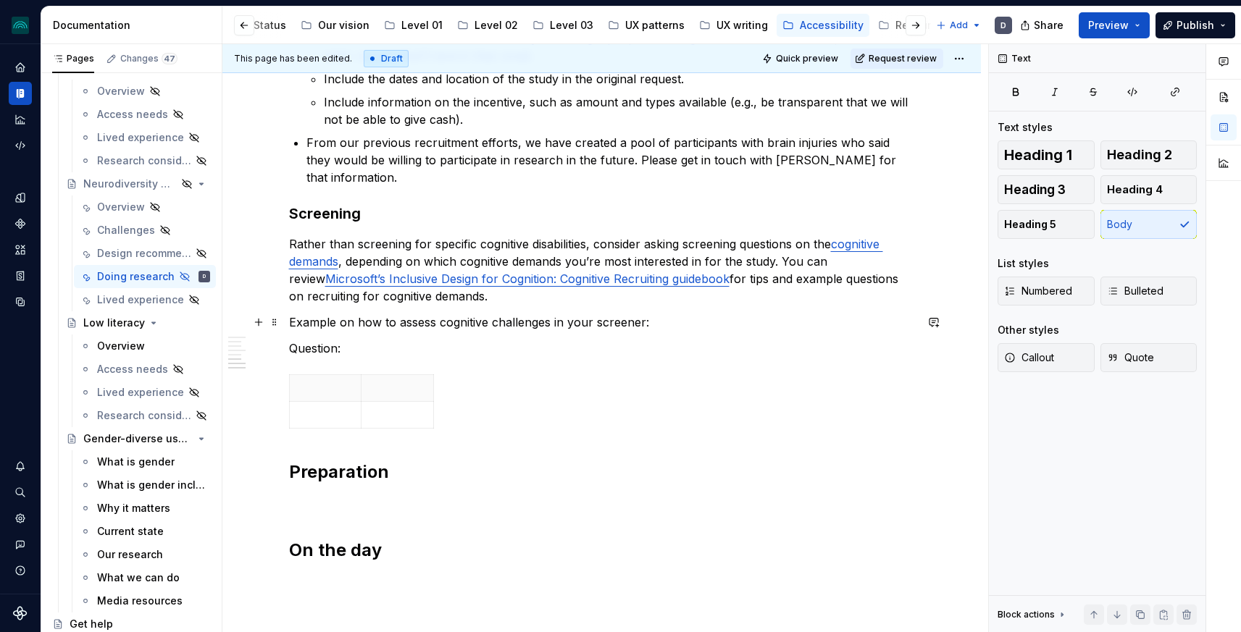
click at [401, 322] on p "Example on how to assess cognitive challenges in your screener:" at bounding box center [602, 322] width 626 height 17
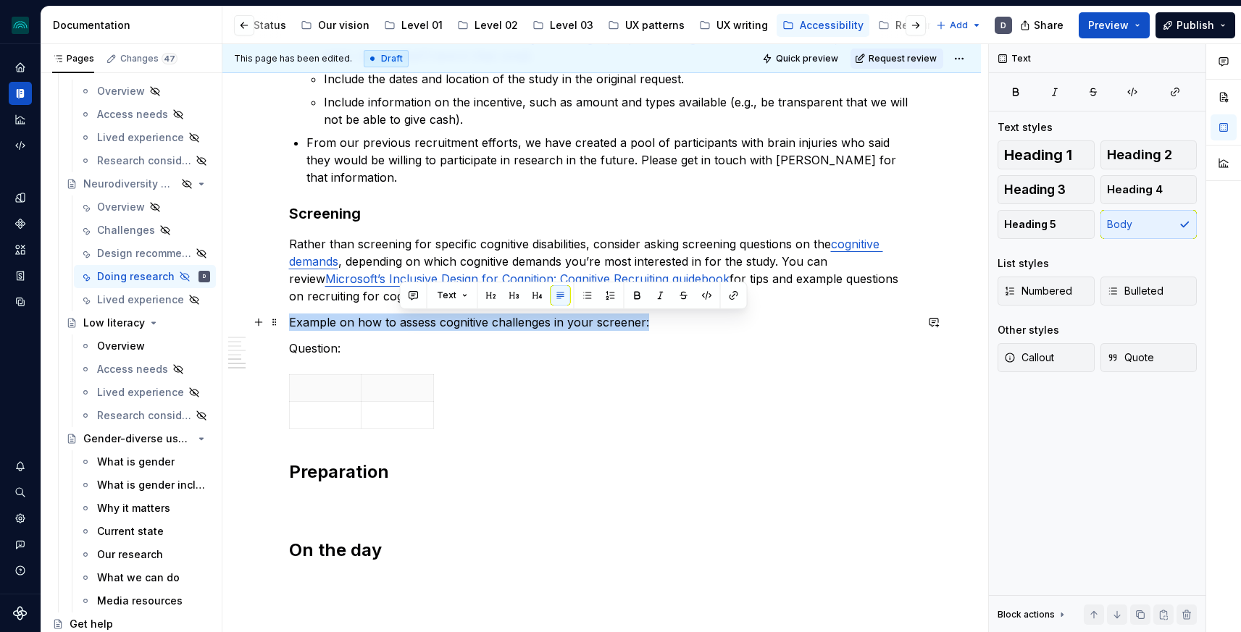
click at [401, 322] on p "Example on how to assess cognitive challenges in your screener:" at bounding box center [602, 322] width 626 height 17
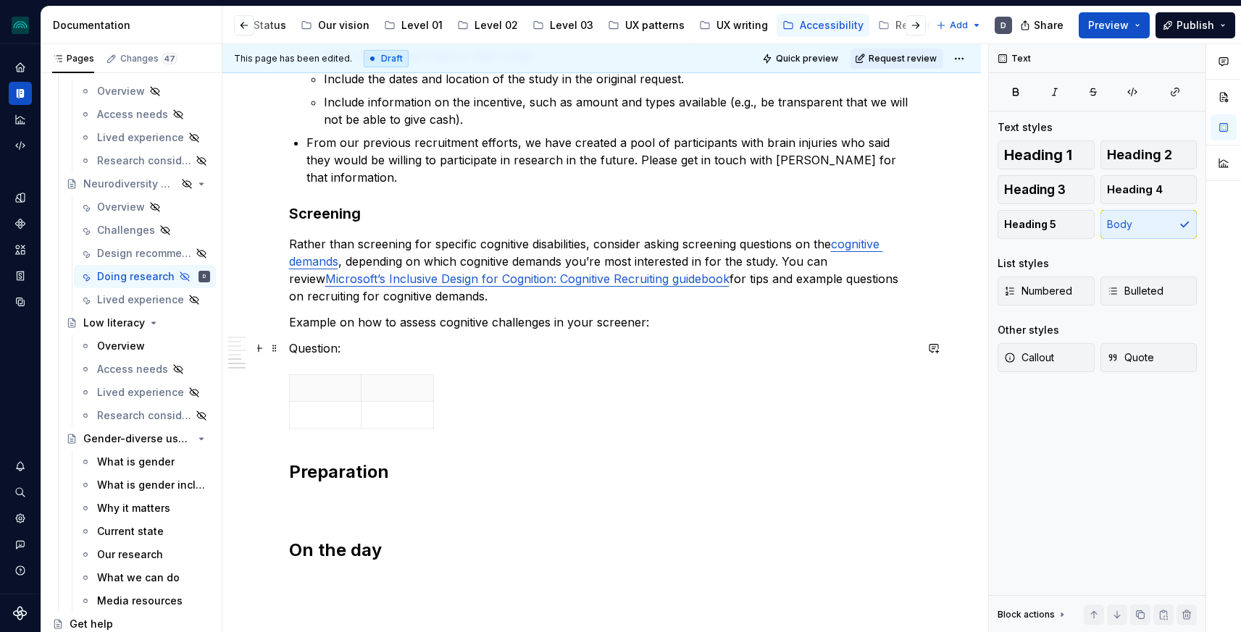
click at [430, 356] on p "Question:" at bounding box center [602, 348] width 626 height 17
click at [482, 300] on p "Rather than screening for specific cognitive disabilities, consider asking scre…" at bounding box center [602, 270] width 626 height 70
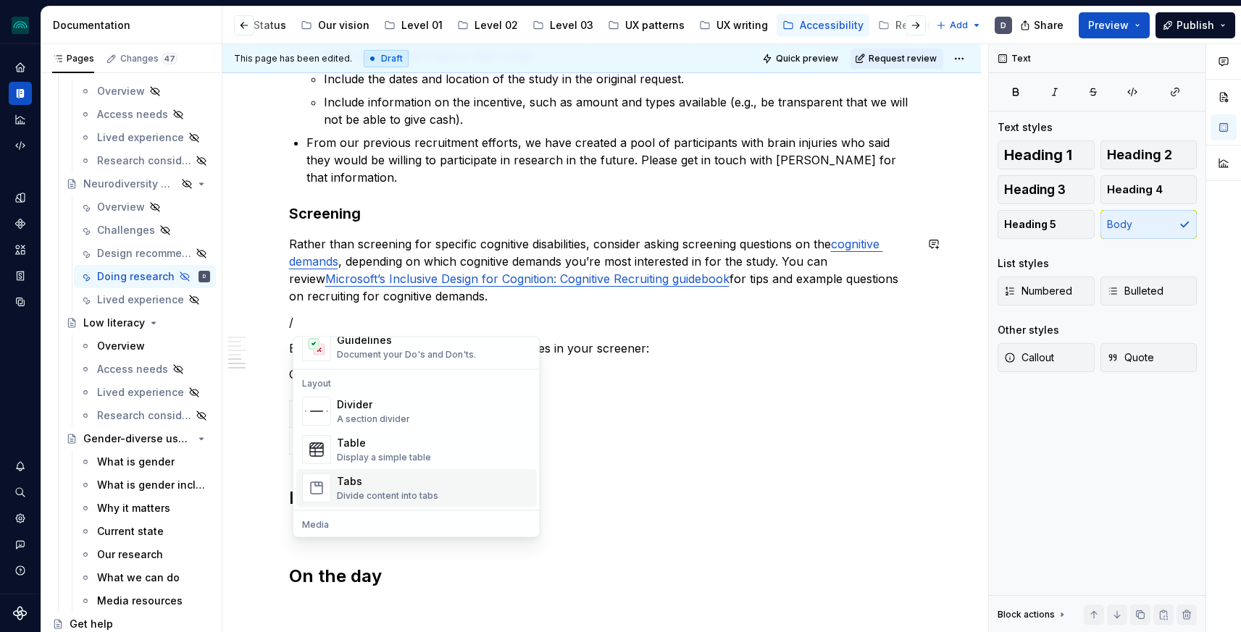
scroll to position [440, 0]
click at [389, 412] on div "Divider" at bounding box center [373, 407] width 73 height 14
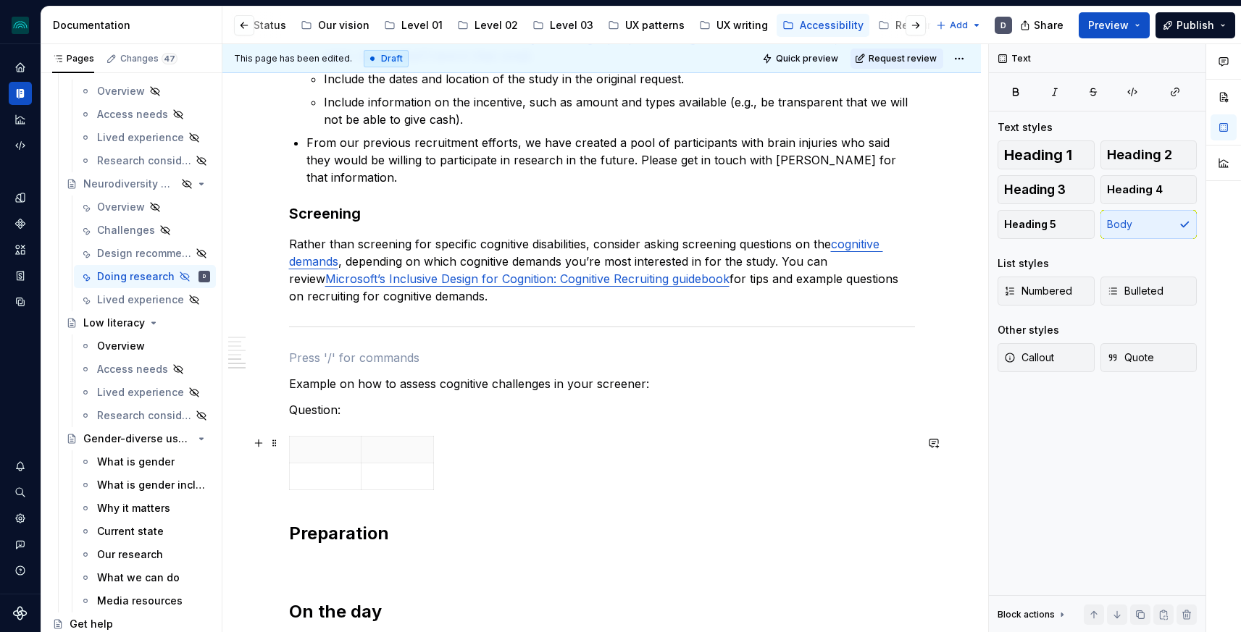
click at [539, 452] on div at bounding box center [602, 466] width 626 height 60
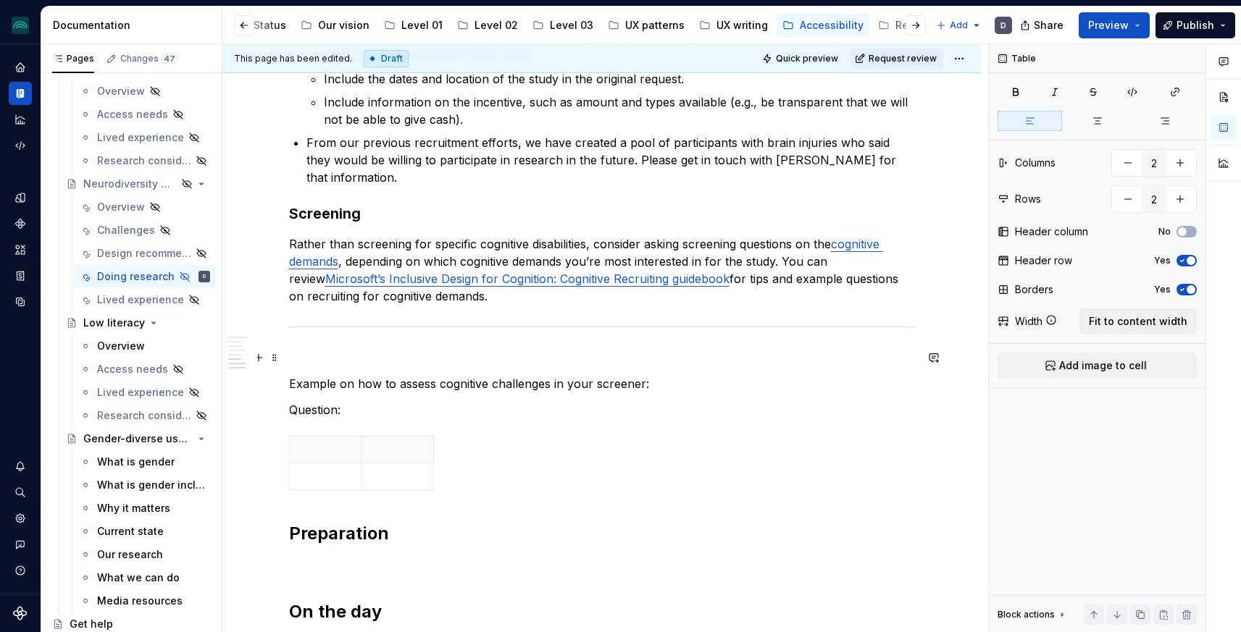
click at [388, 355] on p at bounding box center [602, 357] width 626 height 17
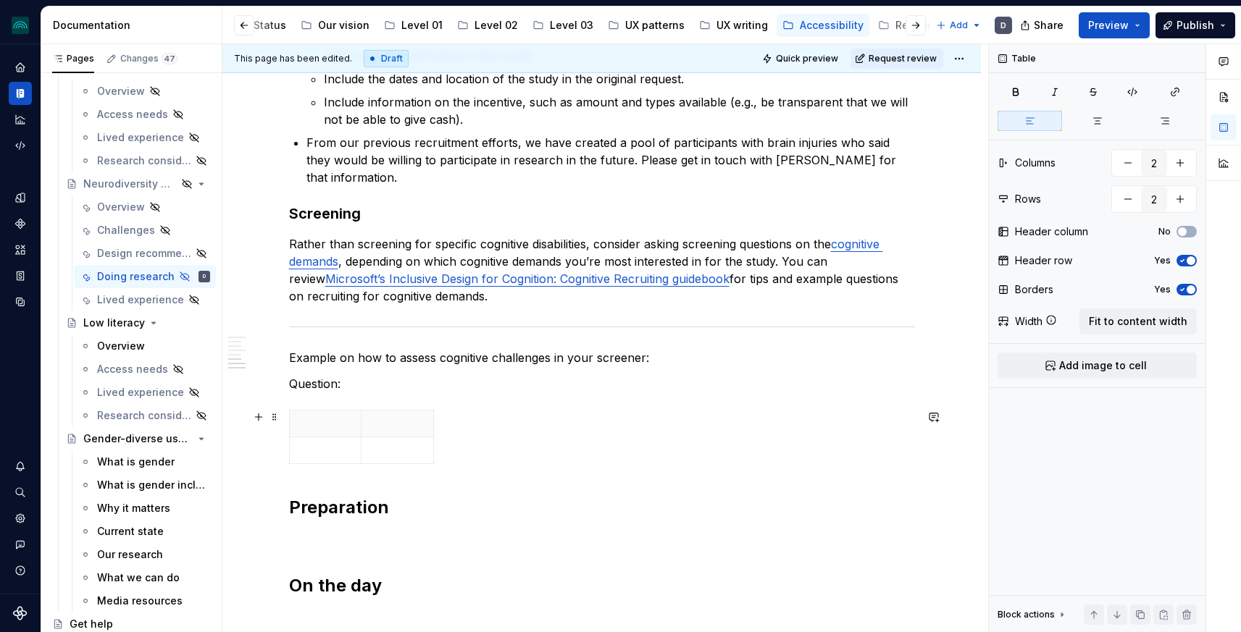
click at [567, 433] on div at bounding box center [602, 440] width 626 height 60
click at [364, 356] on p "Example on how to assess cognitive challenges in your screener:" at bounding box center [602, 357] width 626 height 17
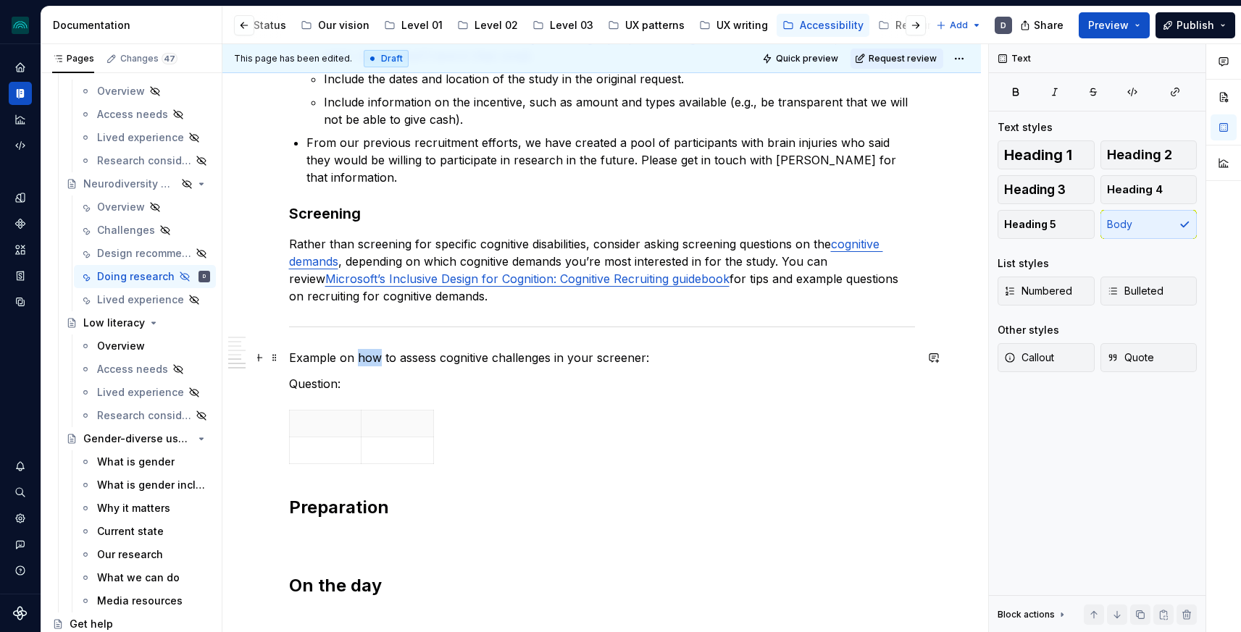
click at [364, 356] on p "Example on how to assess cognitive challenges in your screener:" at bounding box center [602, 357] width 626 height 17
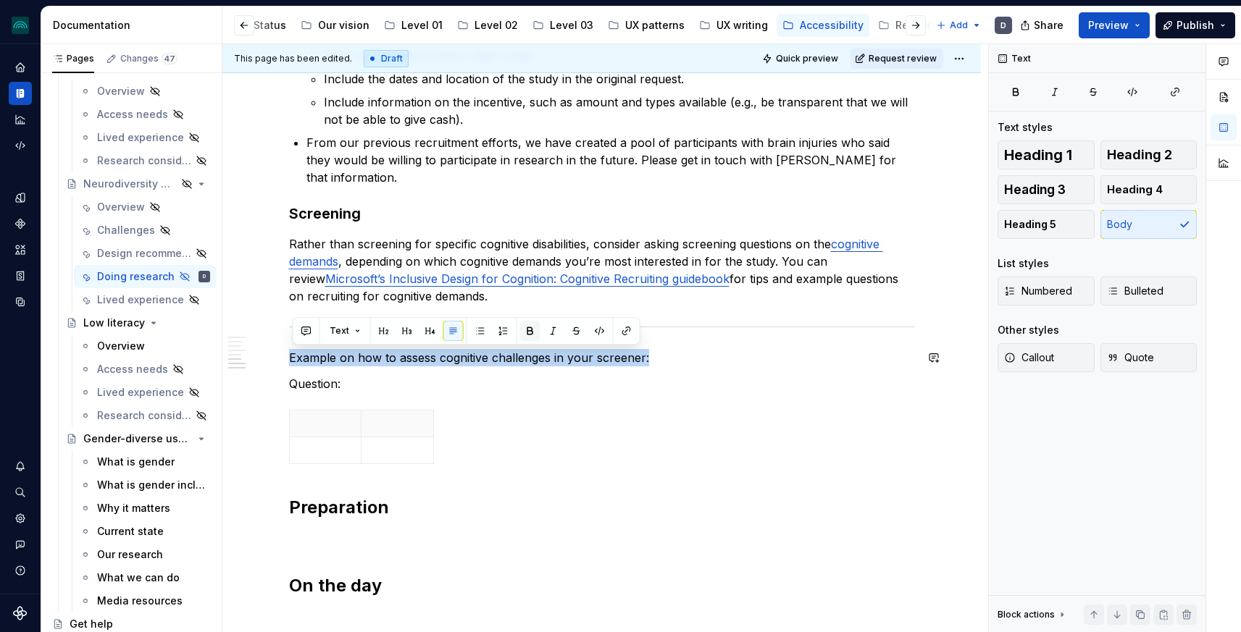
click at [524, 330] on button "button" at bounding box center [530, 331] width 20 height 20
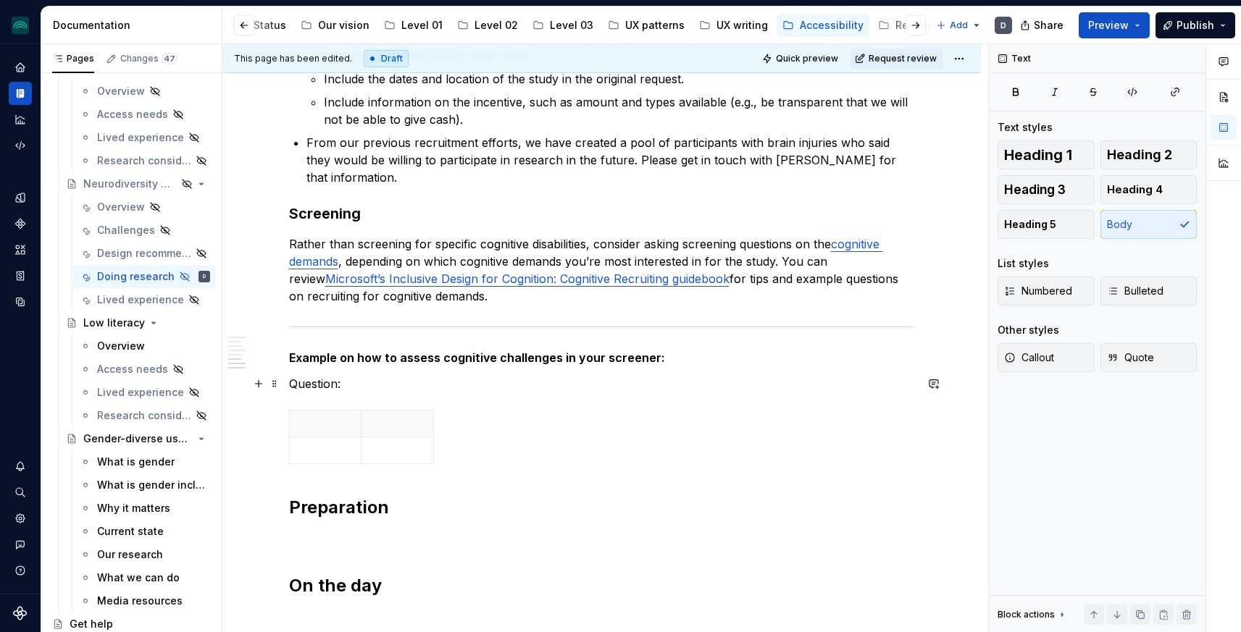
click at [356, 387] on p "Question:" at bounding box center [602, 383] width 626 height 17
click at [324, 384] on p "Question:" at bounding box center [602, 383] width 626 height 17
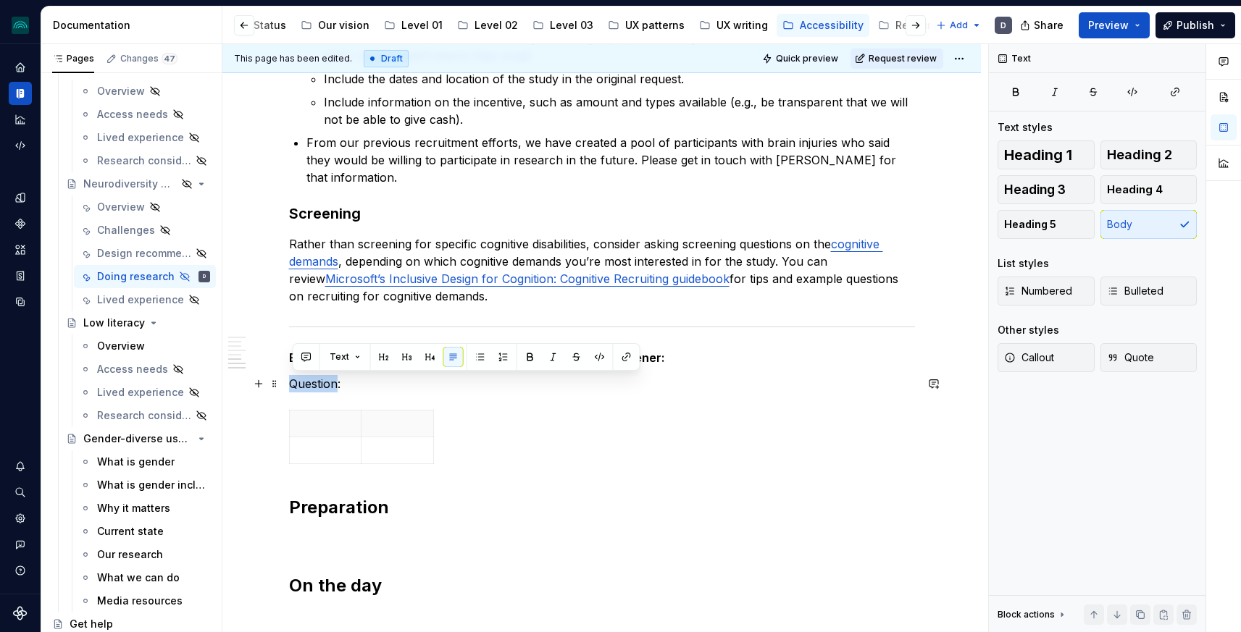
click at [324, 384] on p "Question:" at bounding box center [602, 383] width 626 height 17
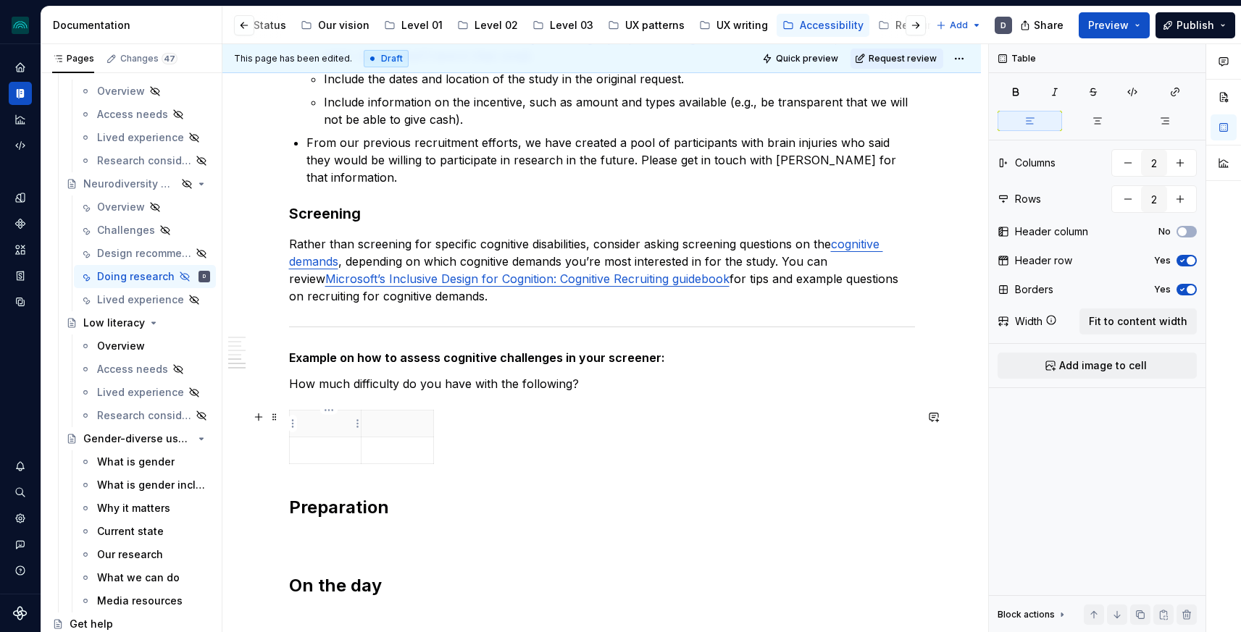
click at [328, 422] on p at bounding box center [325, 424] width 54 height 14
click at [1189, 263] on span "button" at bounding box center [1191, 260] width 9 height 9
click at [385, 425] on p at bounding box center [397, 424] width 54 height 14
type textarea "*"
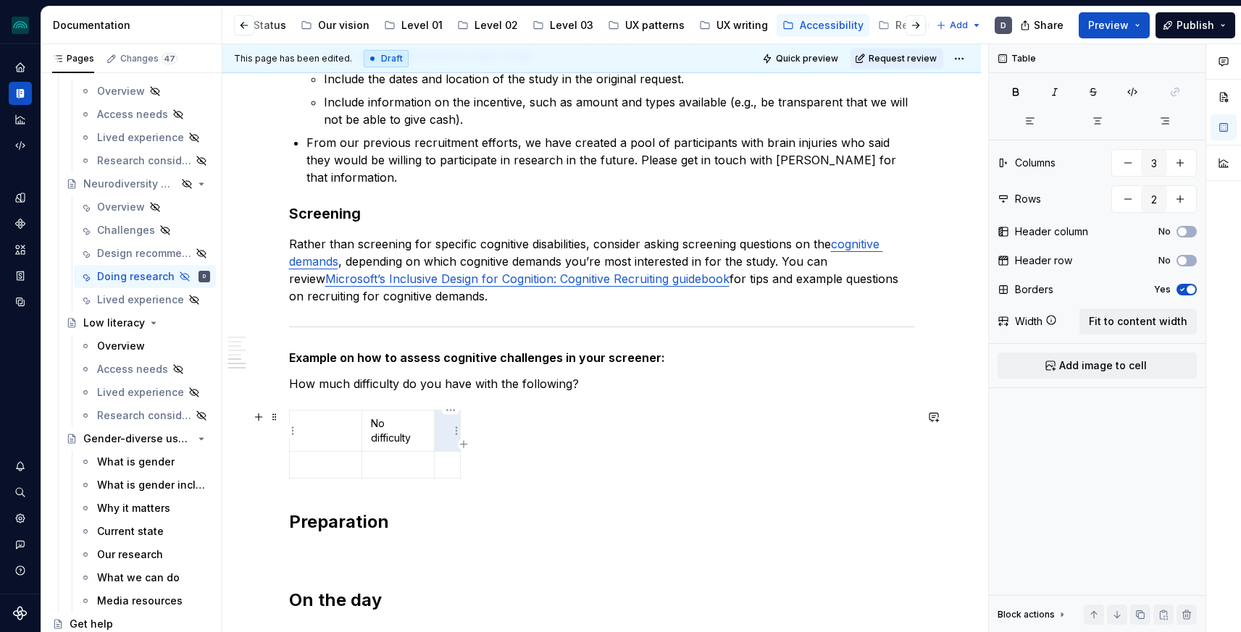
click at [451, 434] on td at bounding box center [447, 431] width 26 height 41
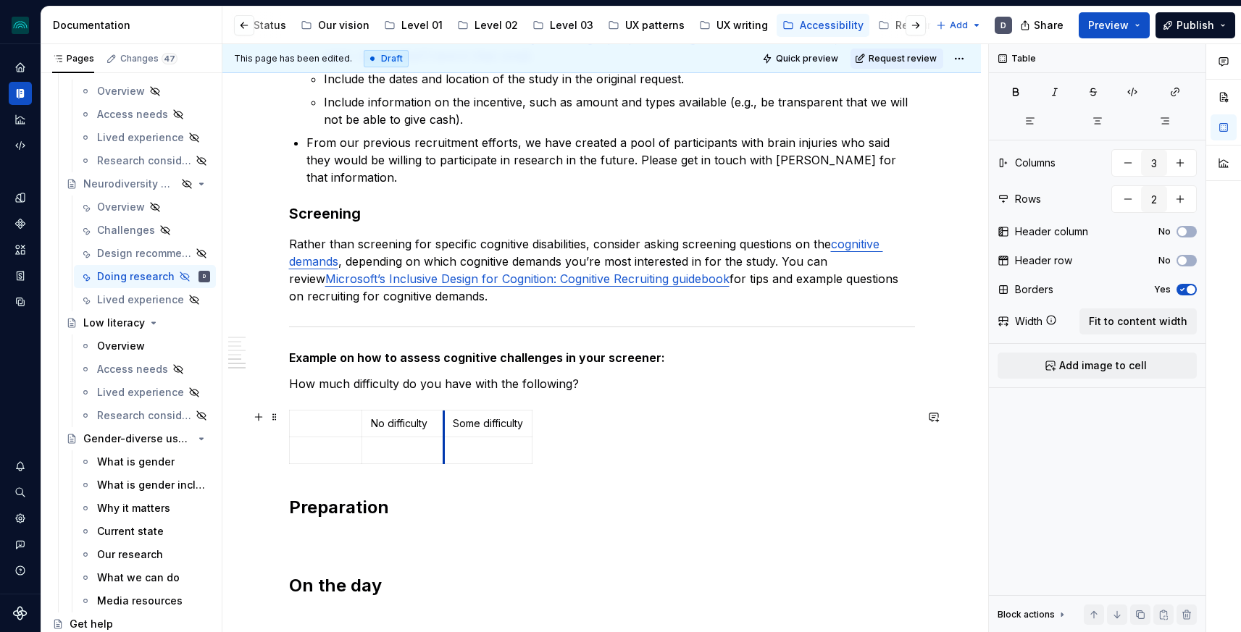
drag, startPoint x: 437, startPoint y: 430, endPoint x: 446, endPoint y: 430, distance: 9.4
click at [534, 437] on icon "button" at bounding box center [537, 437] width 7 height 7
type input "4"
type textarea "*"
click at [545, 427] on td at bounding box center [545, 424] width 26 height 27
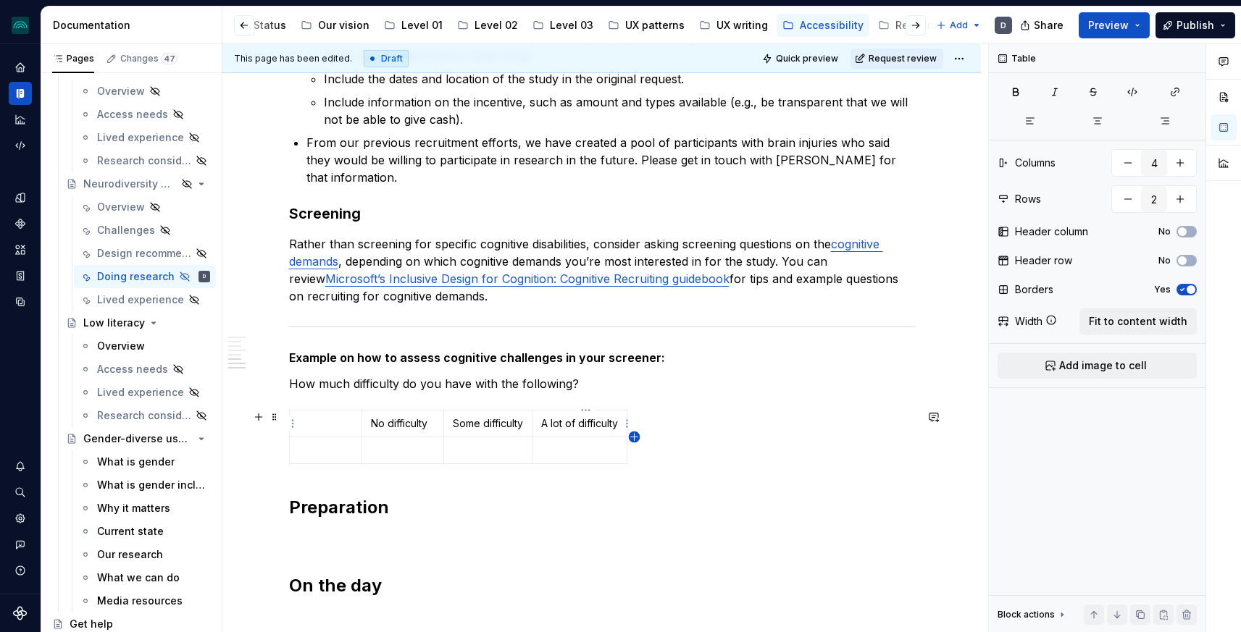
click at [633, 433] on icon "button" at bounding box center [635, 438] width 12 height 12
type input "5"
click at [644, 425] on p at bounding box center [640, 424] width 8 height 14
type textarea "*"
click at [309, 444] on p at bounding box center [325, 450] width 54 height 14
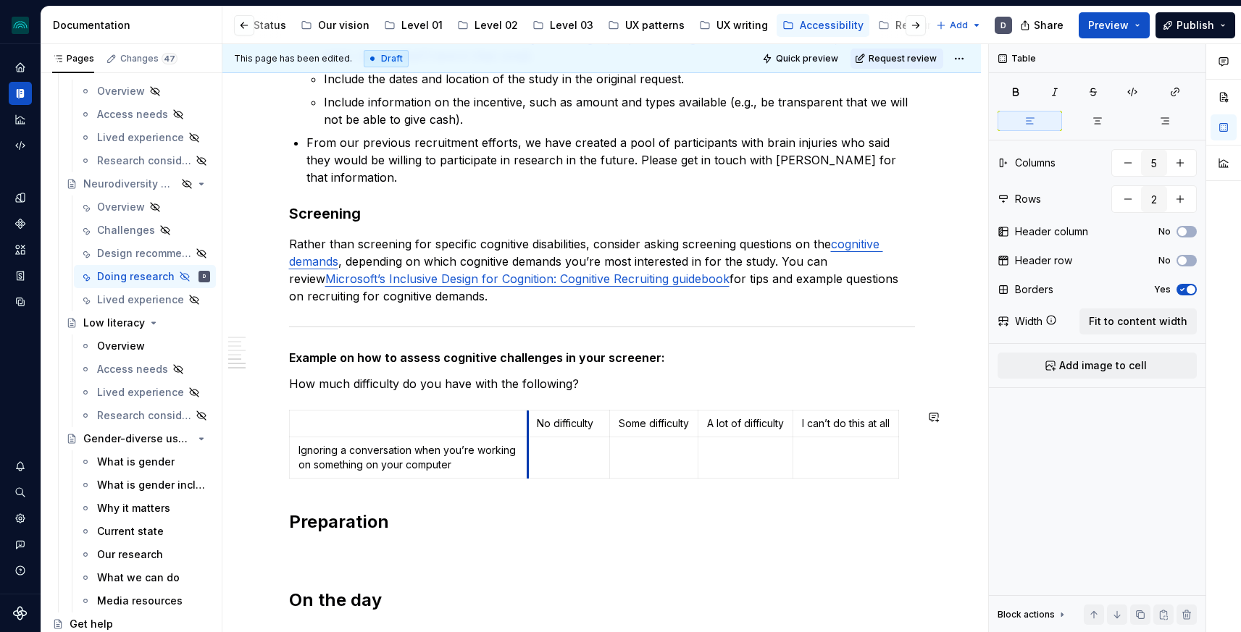
drag, startPoint x: 365, startPoint y: 501, endPoint x: 531, endPoint y: 487, distance: 166.5
click at [531, 487] on div "specific for brain injuries Research goal considerations Early-stage research U…" at bounding box center [602, 129] width 626 height 965
click at [482, 470] on p "Ignoring a conversation when you’re working on something on your computer" at bounding box center [408, 457] width 220 height 29
click at [597, 479] on icon "button" at bounding box center [601, 479] width 12 height 12
type input "3"
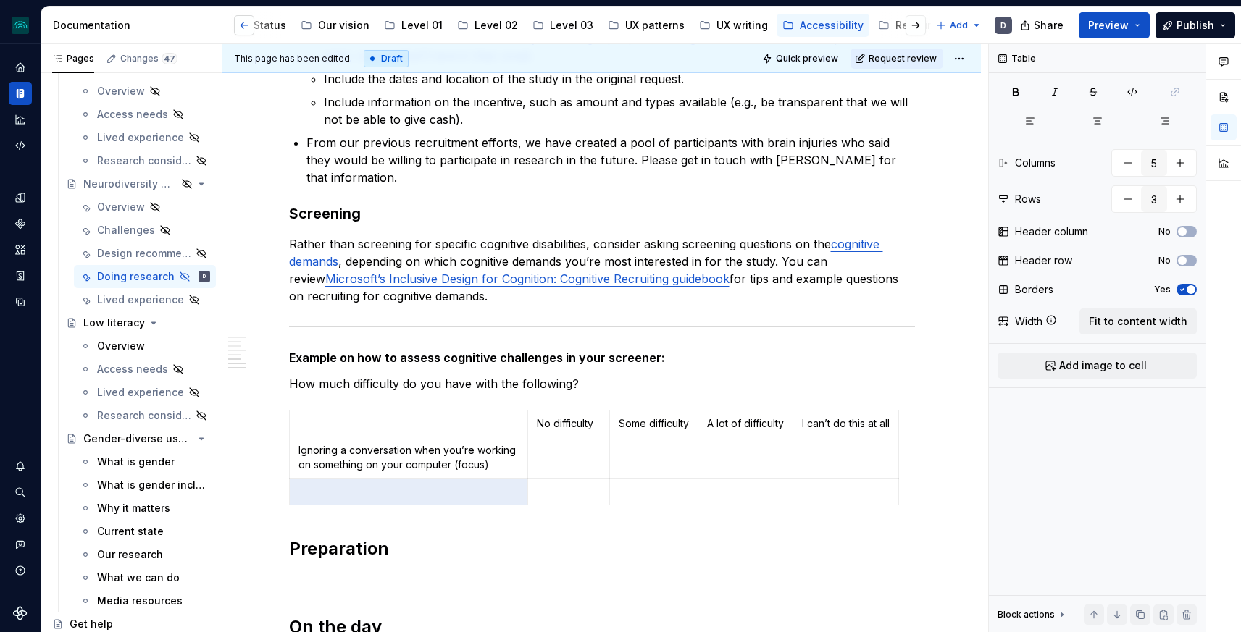
type textarea "*"
click at [356, 494] on p at bounding box center [408, 492] width 220 height 14
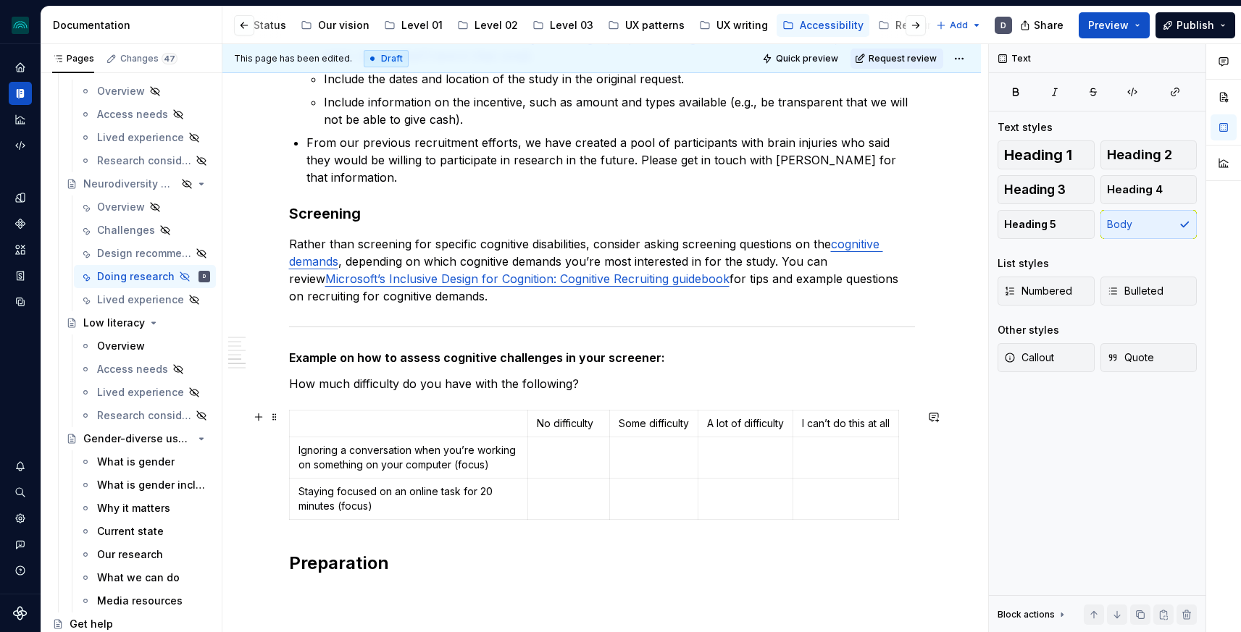
click at [601, 520] on div "No difficulty Some difficulty A lot of difficulty I can’t do this at all Ignori…" at bounding box center [602, 468] width 626 height 116
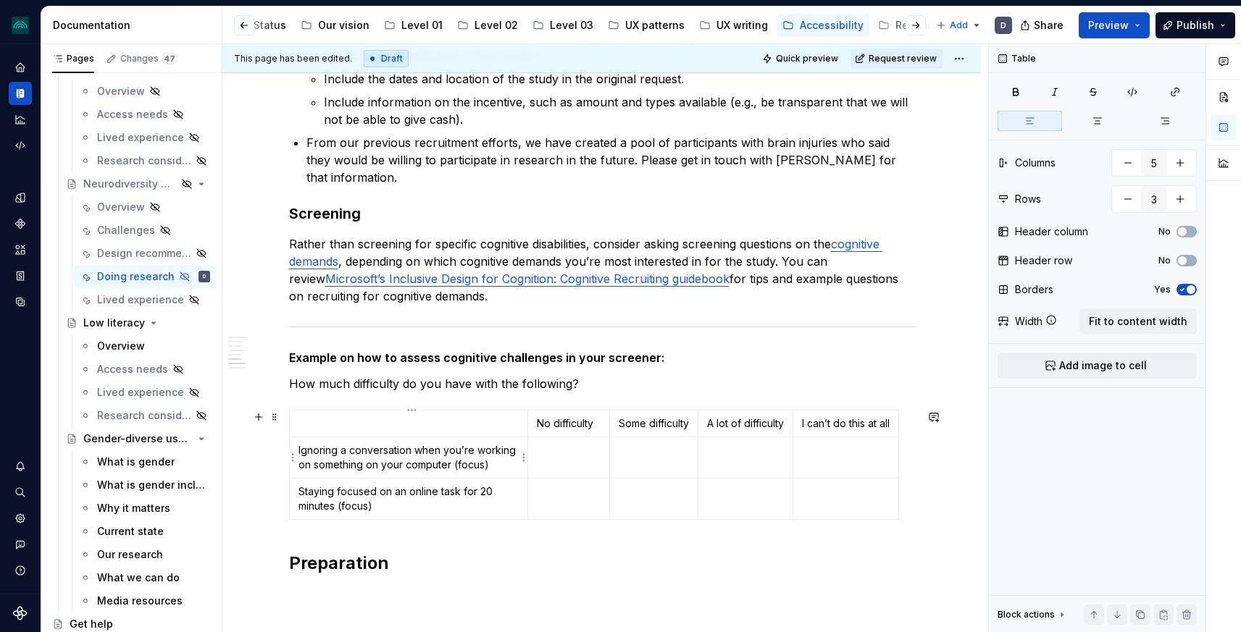
click at [499, 467] on p "Ignoring a conversation when you’re working on something on your computer (focu…" at bounding box center [408, 457] width 220 height 29
click at [461, 467] on p "Ignoring a conversation when you’re working on something on your computer (focu…" at bounding box center [408, 457] width 220 height 29
click at [417, 503] on p "Staying focused on an online task for 20 minutes (focus)" at bounding box center [408, 499] width 220 height 29
click at [348, 510] on p "Staying focused on an online task for 20 minutes (focus]" at bounding box center [408, 499] width 220 height 29
click at [598, 519] on icon "button" at bounding box center [601, 520] width 12 height 12
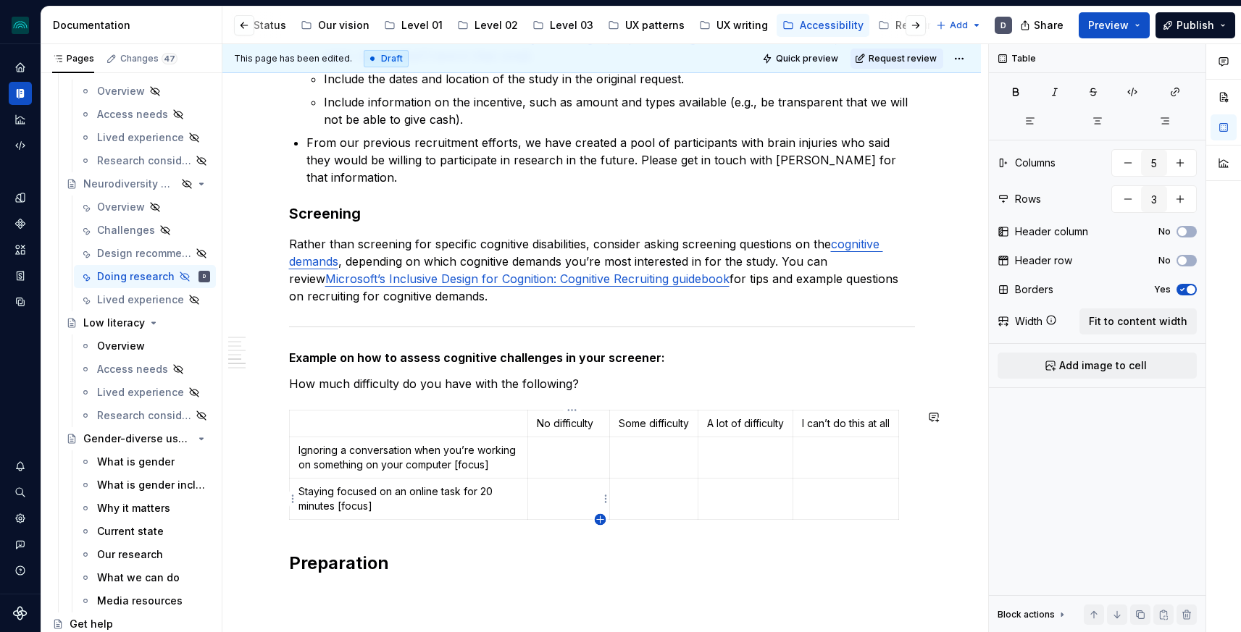
type input "4"
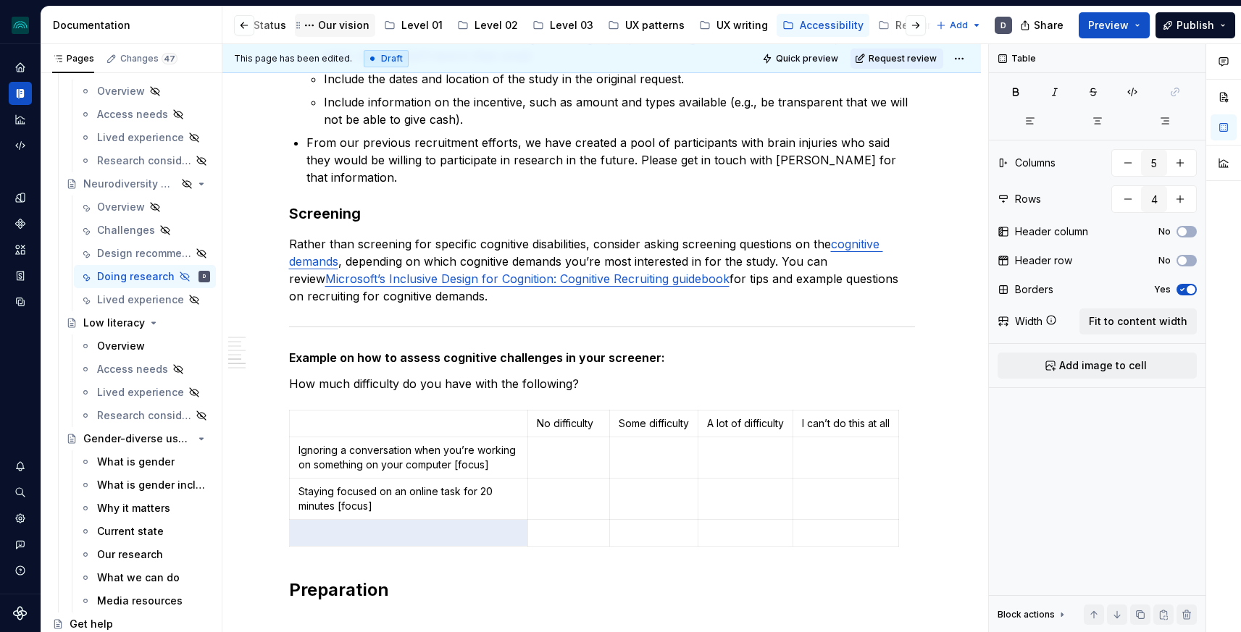
type textarea "*"
click at [369, 533] on p at bounding box center [408, 533] width 220 height 14
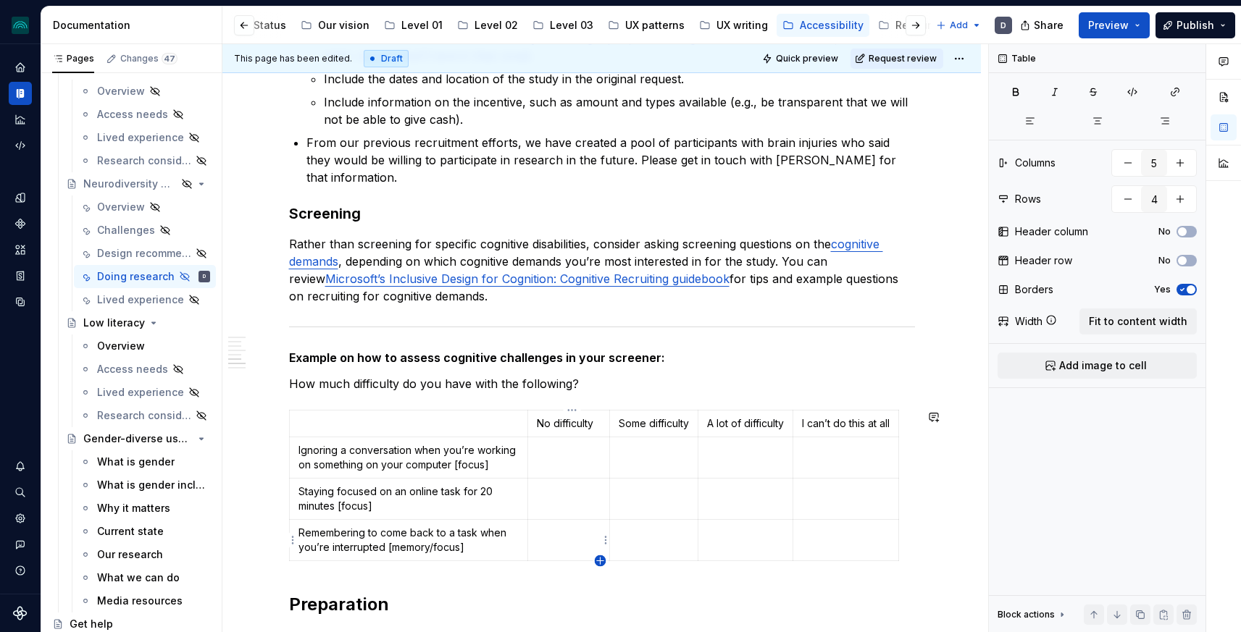
click at [597, 562] on icon "button" at bounding box center [601, 562] width 12 height 12
type input "5"
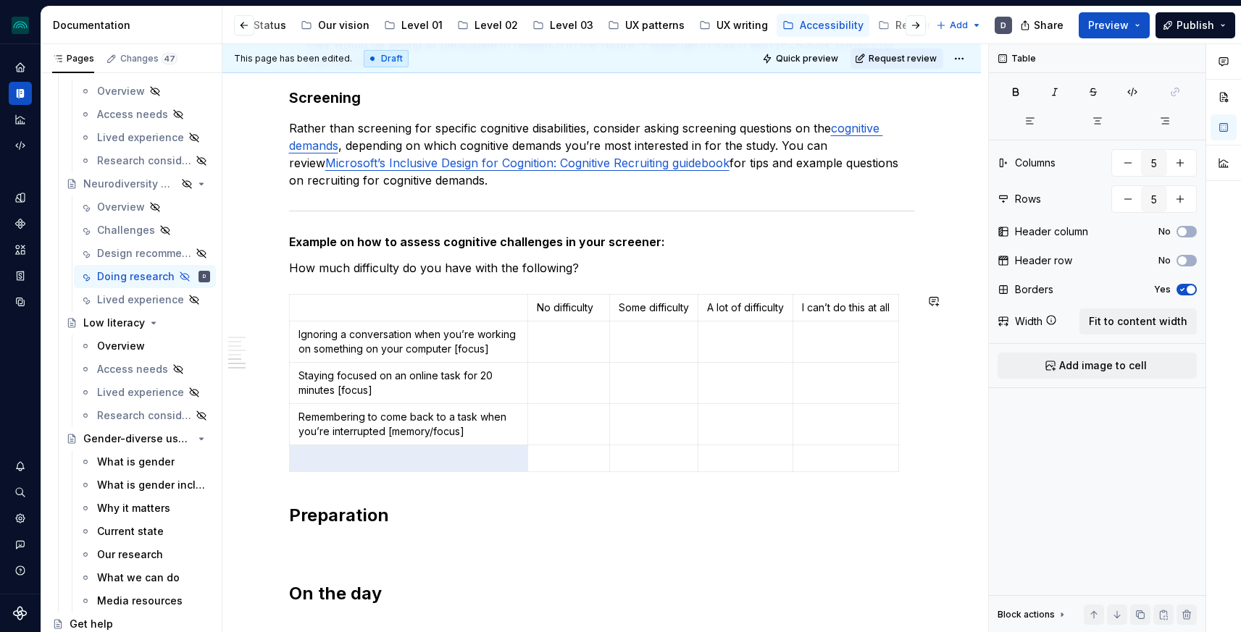
scroll to position [765, 0]
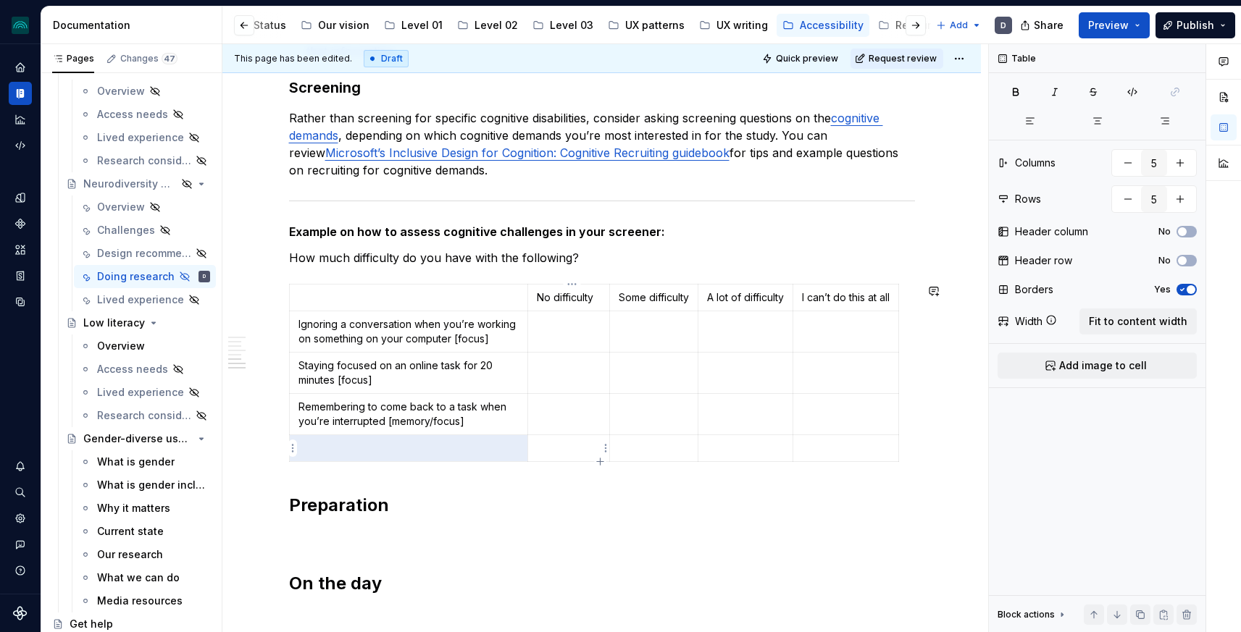
type textarea "*"
click at [329, 447] on p at bounding box center [408, 448] width 220 height 14
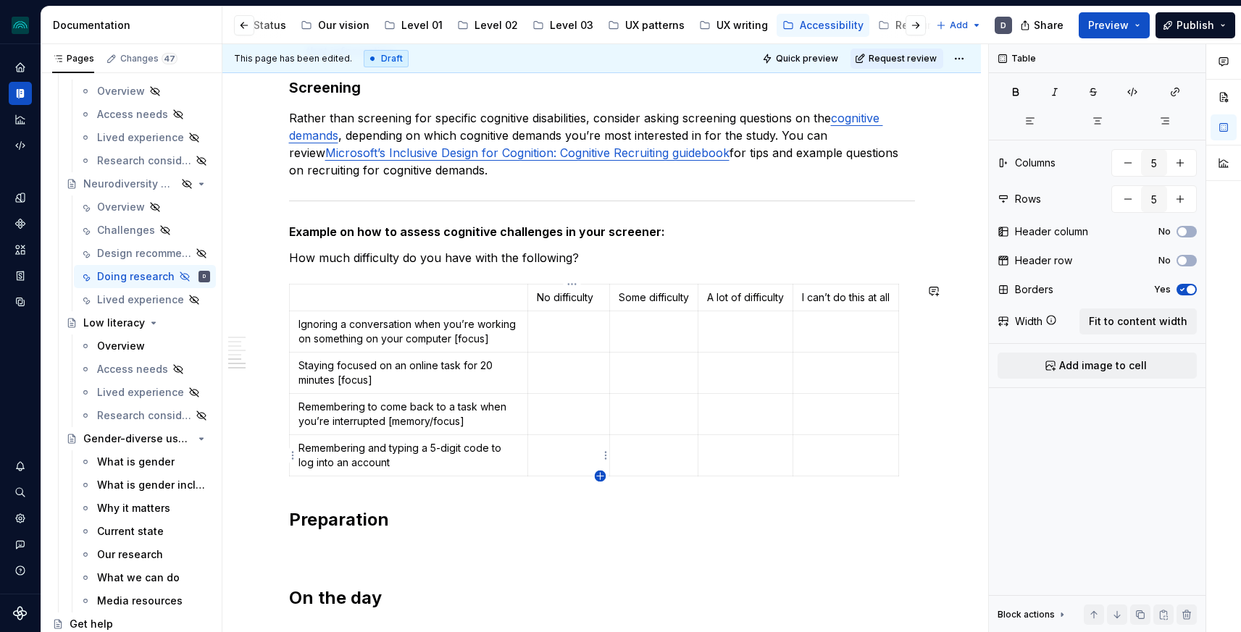
click at [603, 477] on icon "button" at bounding box center [601, 477] width 12 height 12
click at [598, 477] on icon "button" at bounding box center [601, 477] width 12 height 12
type input "6"
click at [314, 481] on td at bounding box center [408, 490] width 238 height 27
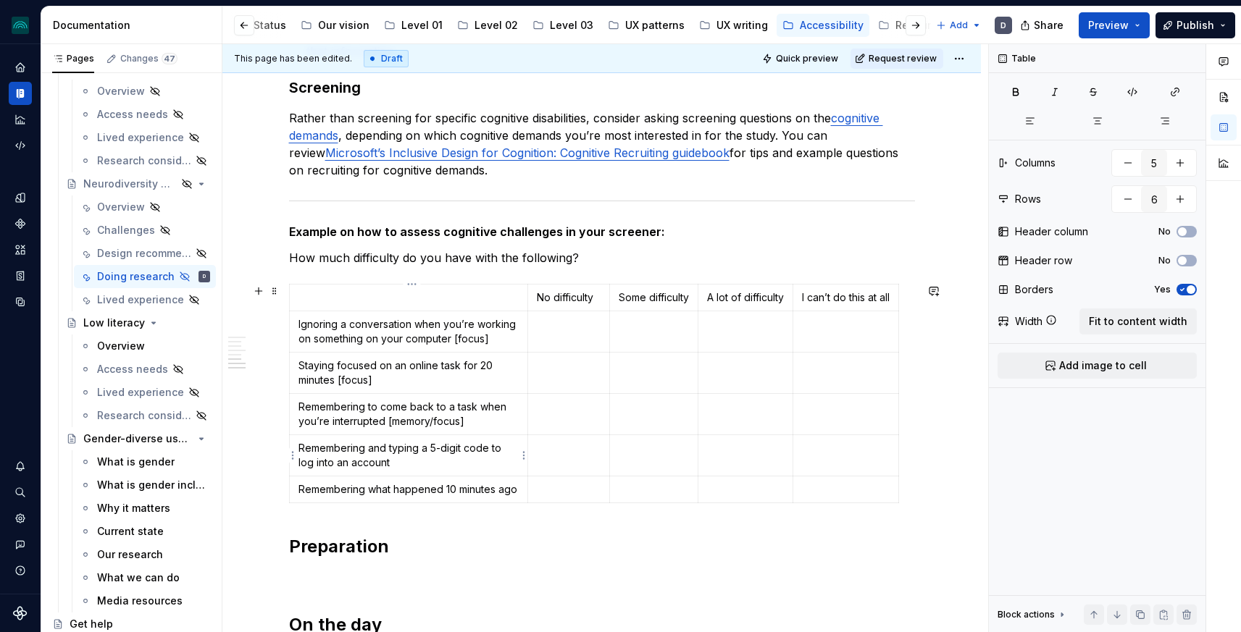
click at [396, 467] on p "Remembering and typing a 5-digit code to log into an account" at bounding box center [408, 455] width 220 height 29
click at [392, 497] on p "Remembering what happened 10 minutes ago" at bounding box center [408, 489] width 220 height 14
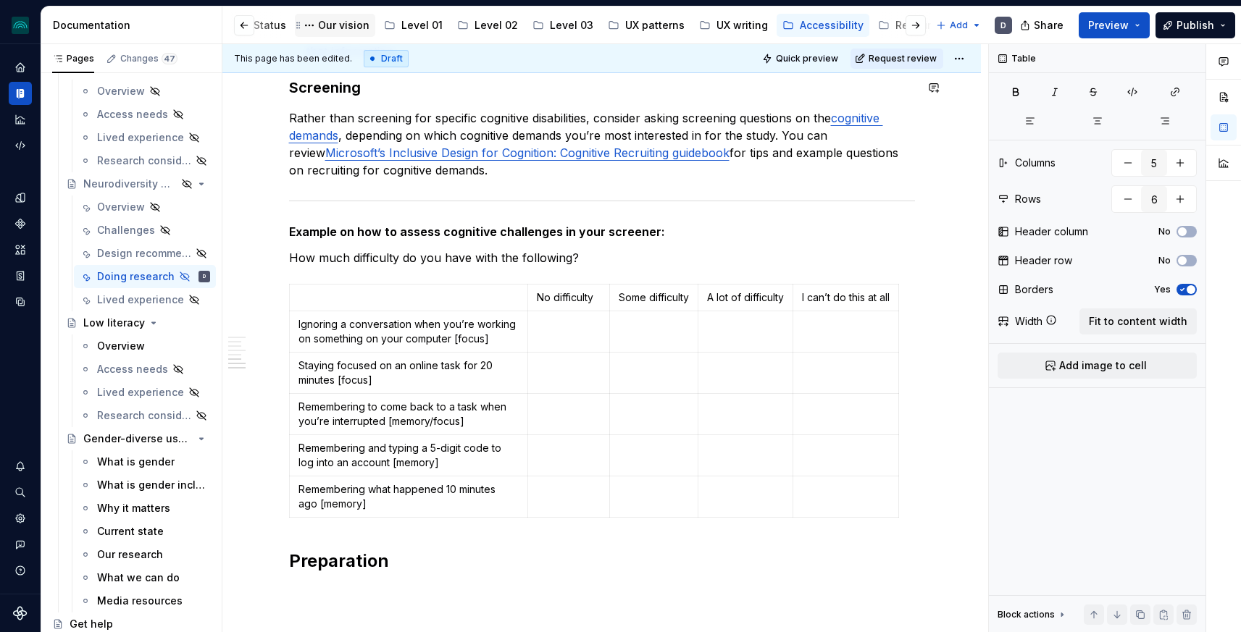
type textarea "*"
click at [601, 518] on icon "button" at bounding box center [601, 518] width 12 height 12
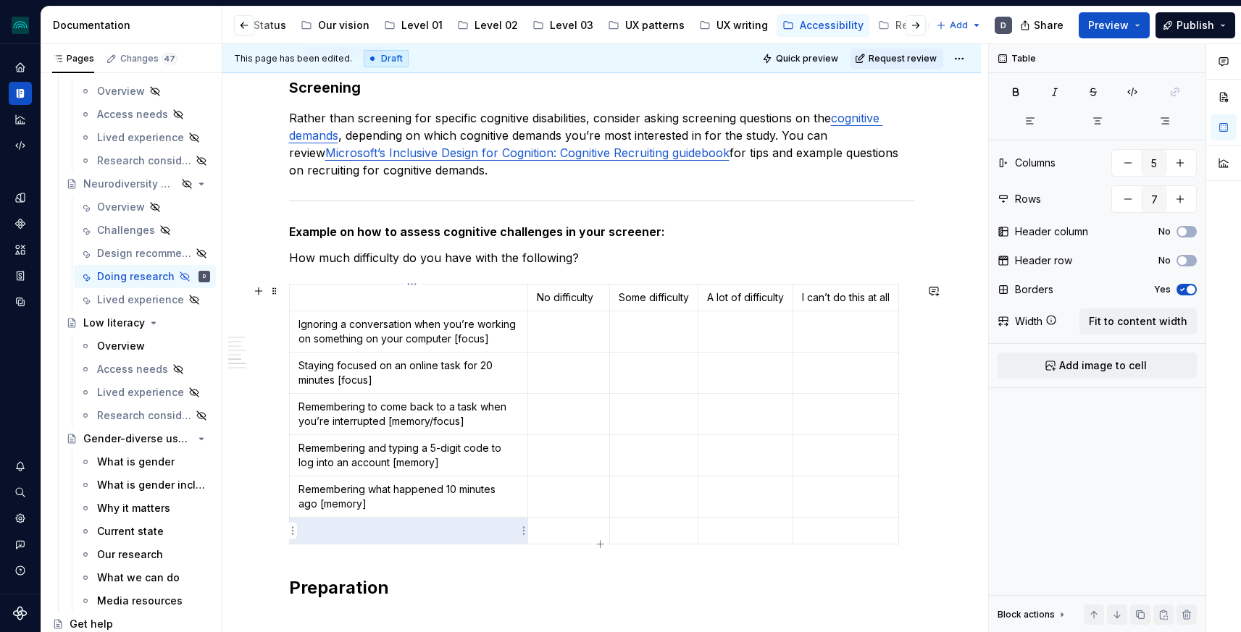
click at [450, 530] on p at bounding box center [408, 531] width 220 height 14
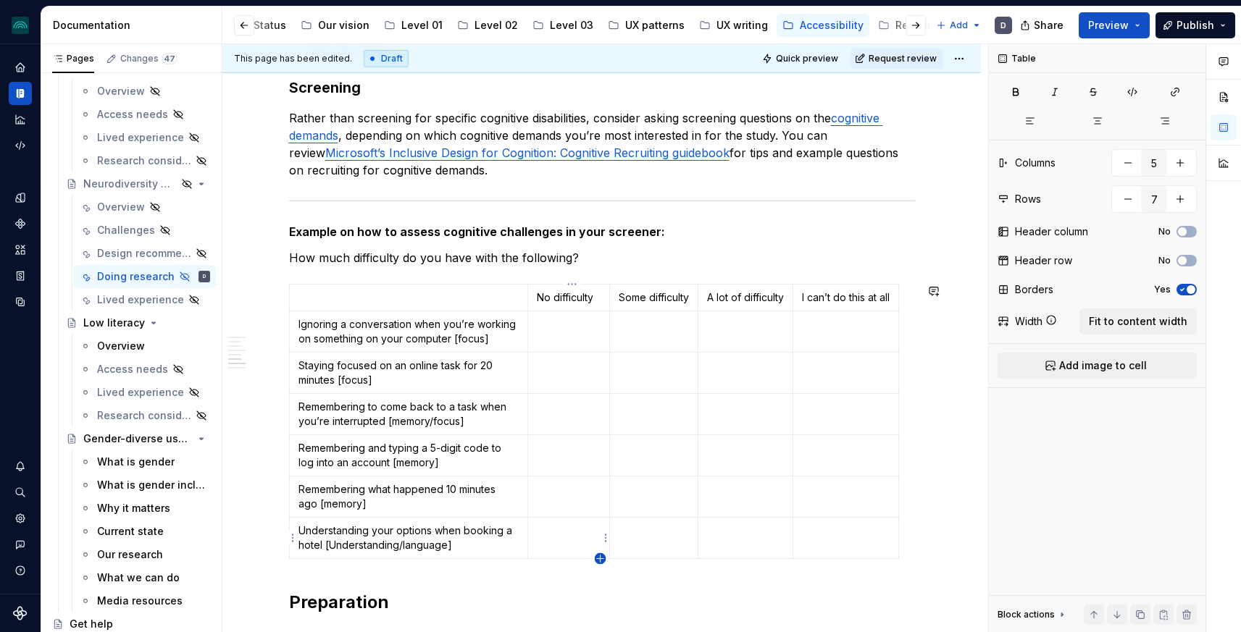
click at [599, 559] on icon "button" at bounding box center [600, 559] width 7 height 7
type input "8"
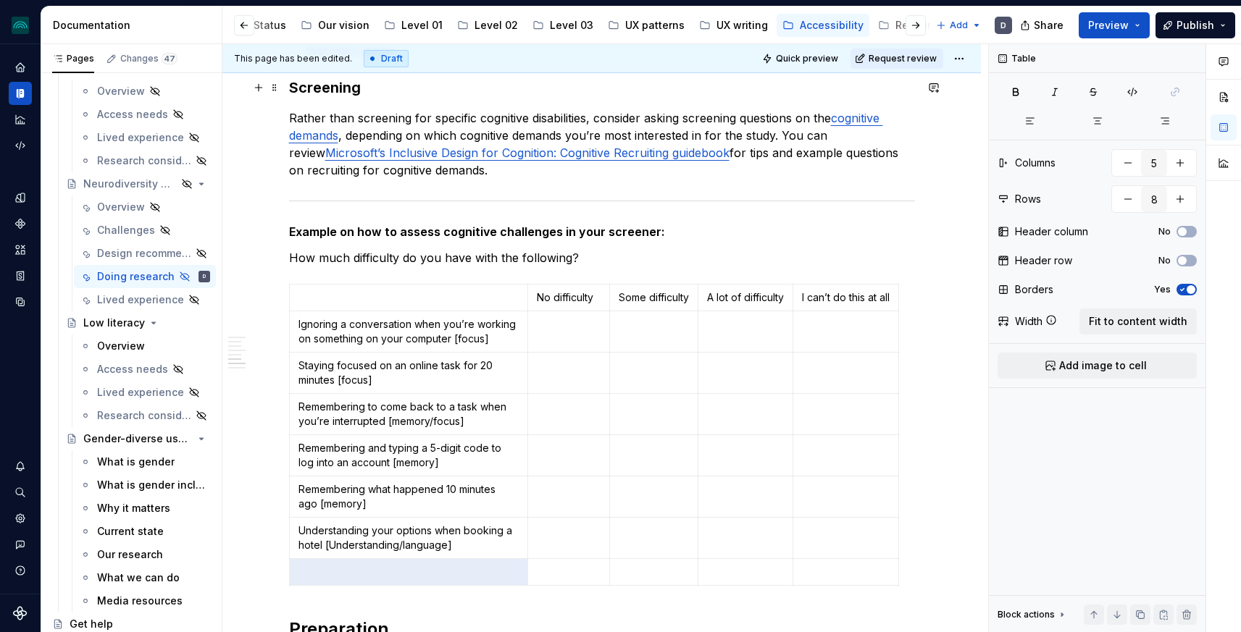
type textarea "*"
click at [419, 543] on p "Understanding your options when booking a hotel [Understanding/language]" at bounding box center [408, 538] width 220 height 29
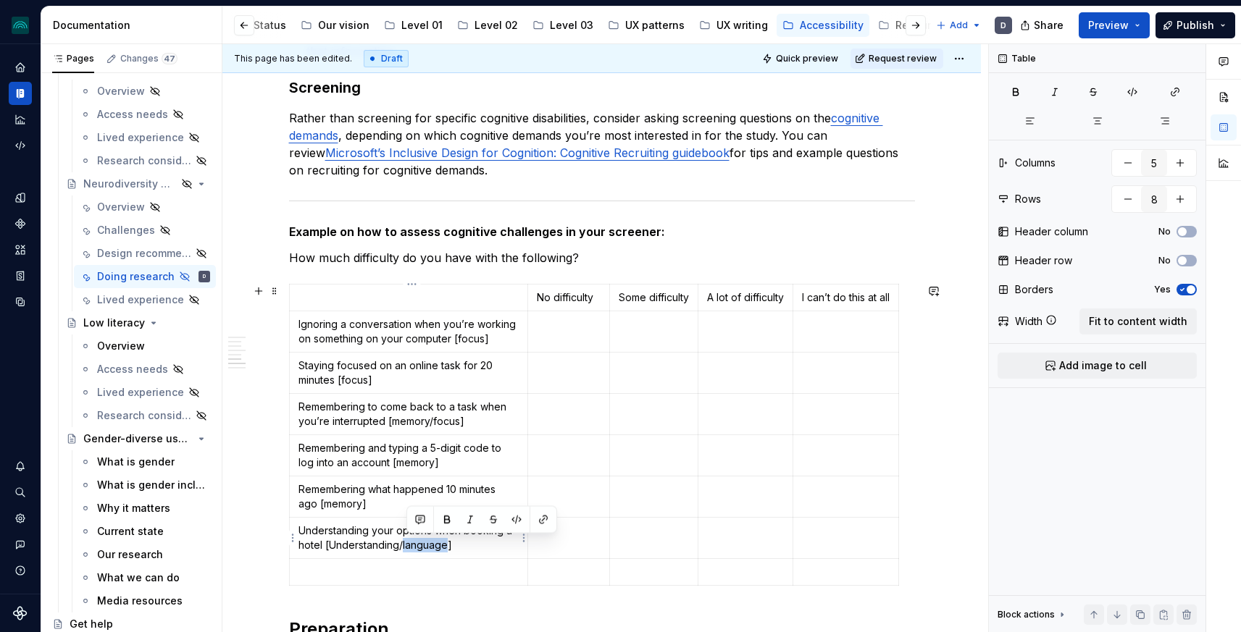
click at [419, 543] on p "Understanding your options when booking a hotel [Understanding/language]" at bounding box center [408, 538] width 220 height 29
click at [415, 570] on p at bounding box center [408, 572] width 220 height 14
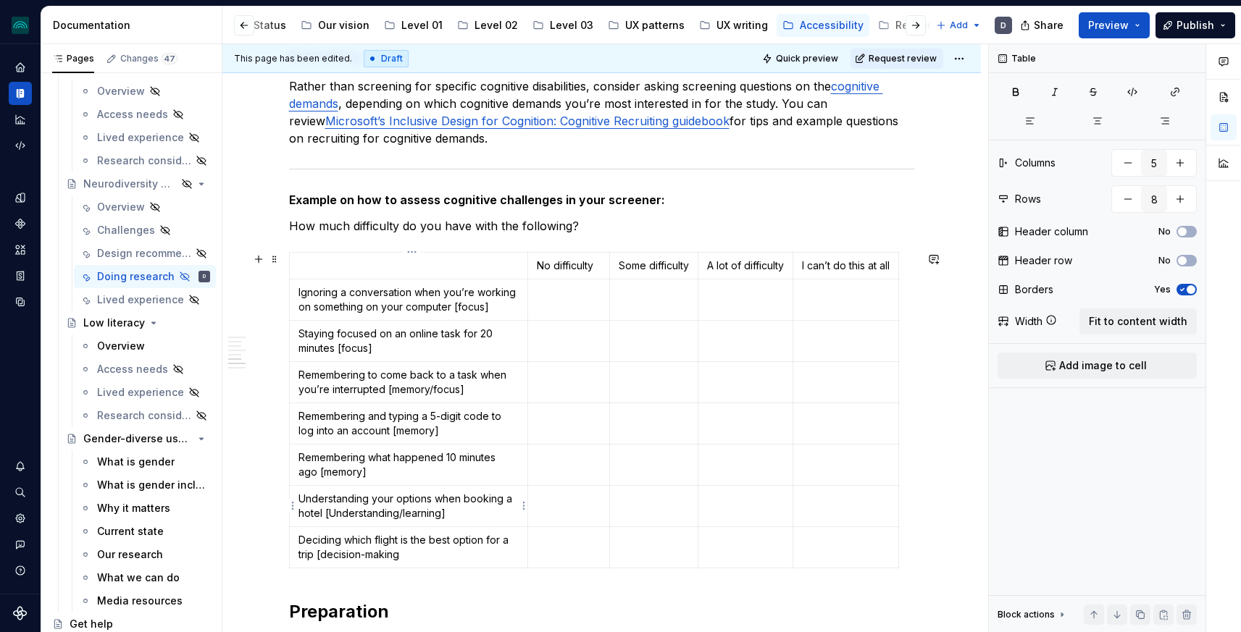
click at [338, 514] on p "Understanding your options when booking a hotel [Understanding/learning]" at bounding box center [408, 506] width 220 height 29
click at [429, 559] on p "Deciding which flight is the best option for a trip [decision-making" at bounding box center [408, 547] width 220 height 29
click at [600, 568] on icon "button" at bounding box center [600, 567] width 7 height 7
type input "9"
click at [332, 576] on p at bounding box center [408, 581] width 220 height 14
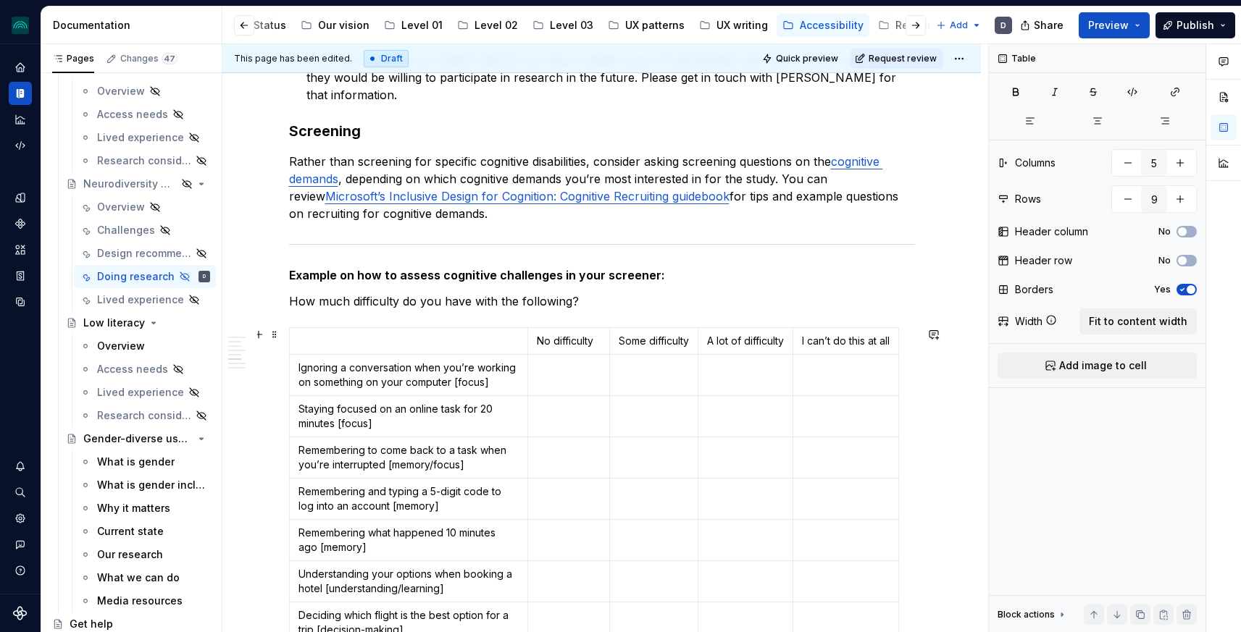
scroll to position [606, 0]
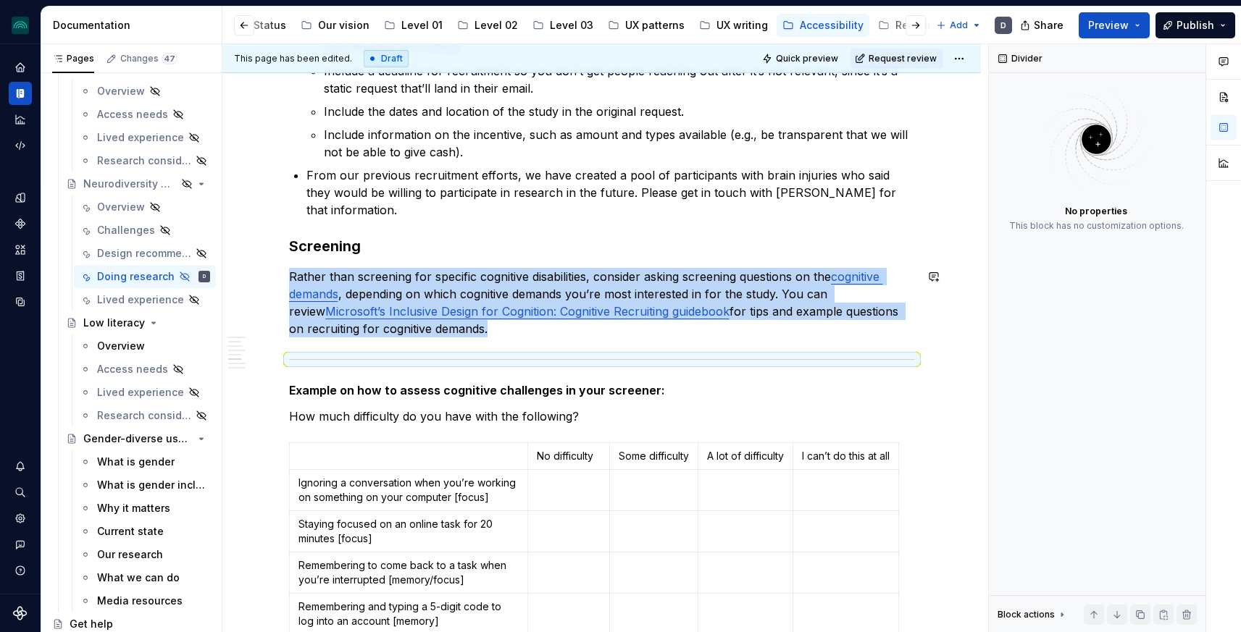
click at [428, 355] on div at bounding box center [602, 359] width 626 height 9
click at [279, 364] on span at bounding box center [275, 362] width 12 height 20
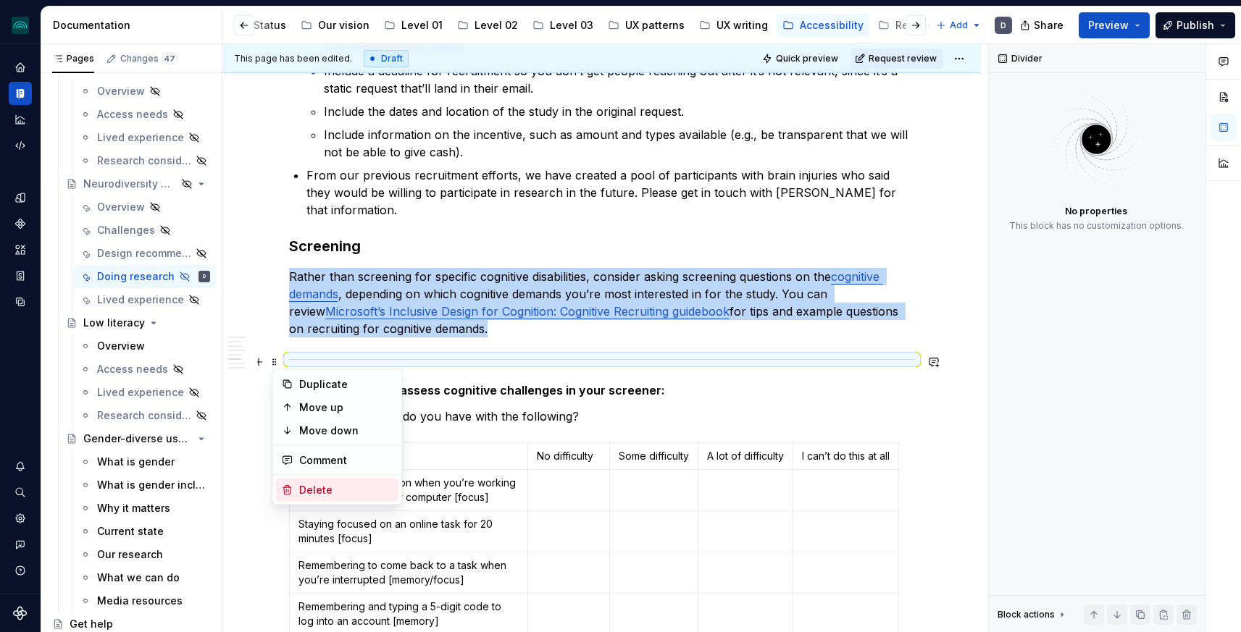
click at [322, 493] on div "Delete" at bounding box center [346, 490] width 94 height 14
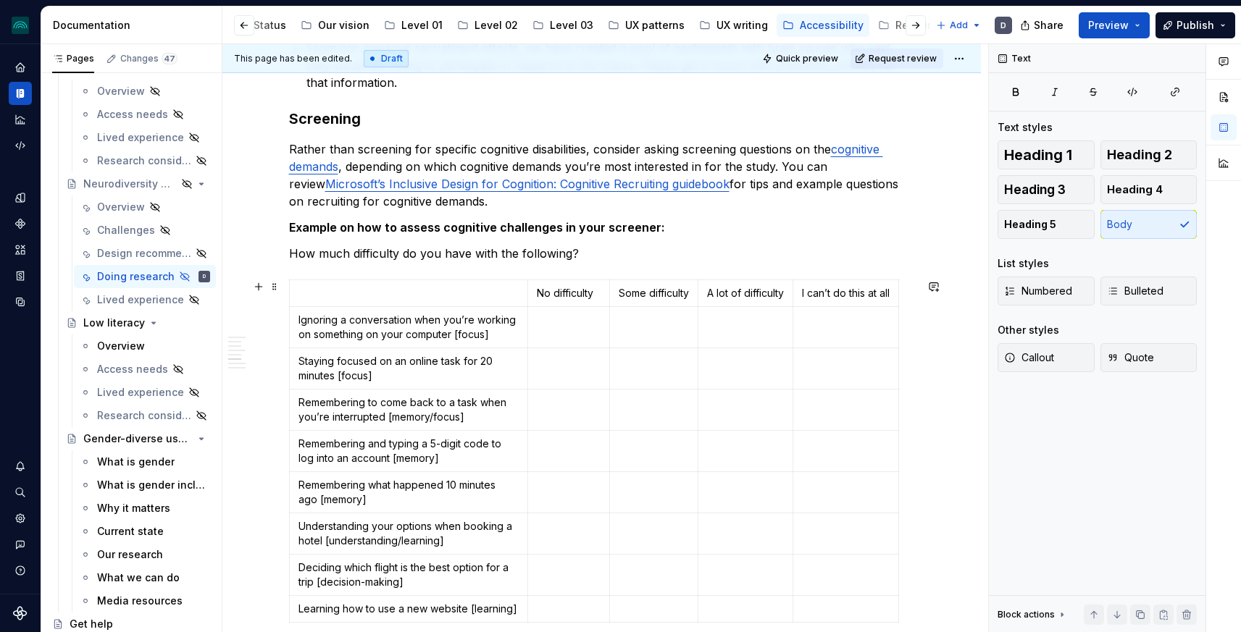
scroll to position [926, 0]
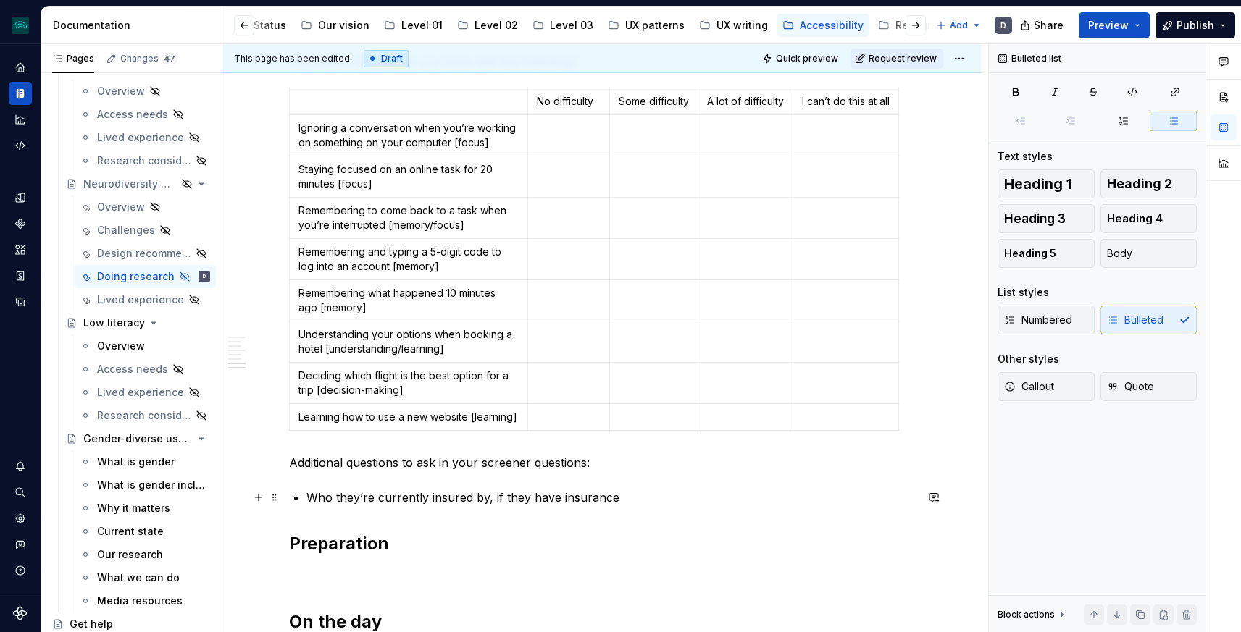
click at [632, 500] on p "Who they’re currently insured by, if they have insurance" at bounding box center [610, 497] width 609 height 17
click at [309, 496] on div "specific for brain injuries Research goal considerations Early-stage research U…" at bounding box center [602, 8] width 626 height 1297
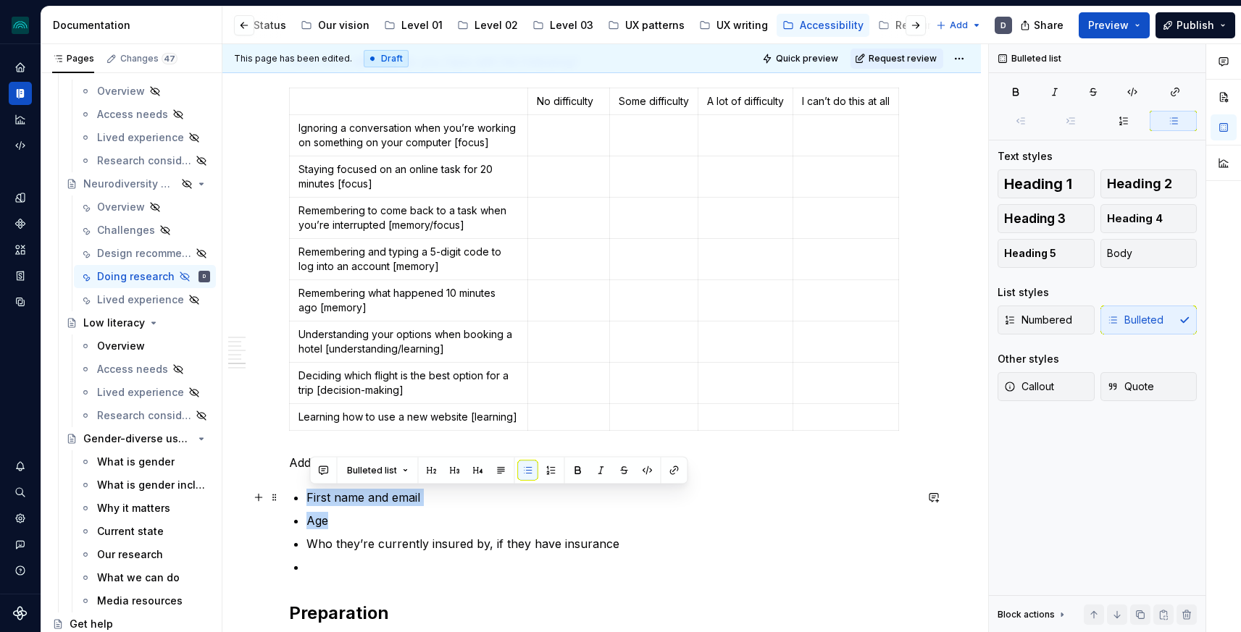
drag, startPoint x: 349, startPoint y: 521, endPoint x: 291, endPoint y: 488, distance: 66.9
click at [291, 488] on div "specific for brain injuries Research goal considerations Early-stage research U…" at bounding box center [601, 118] width 758 height 1585
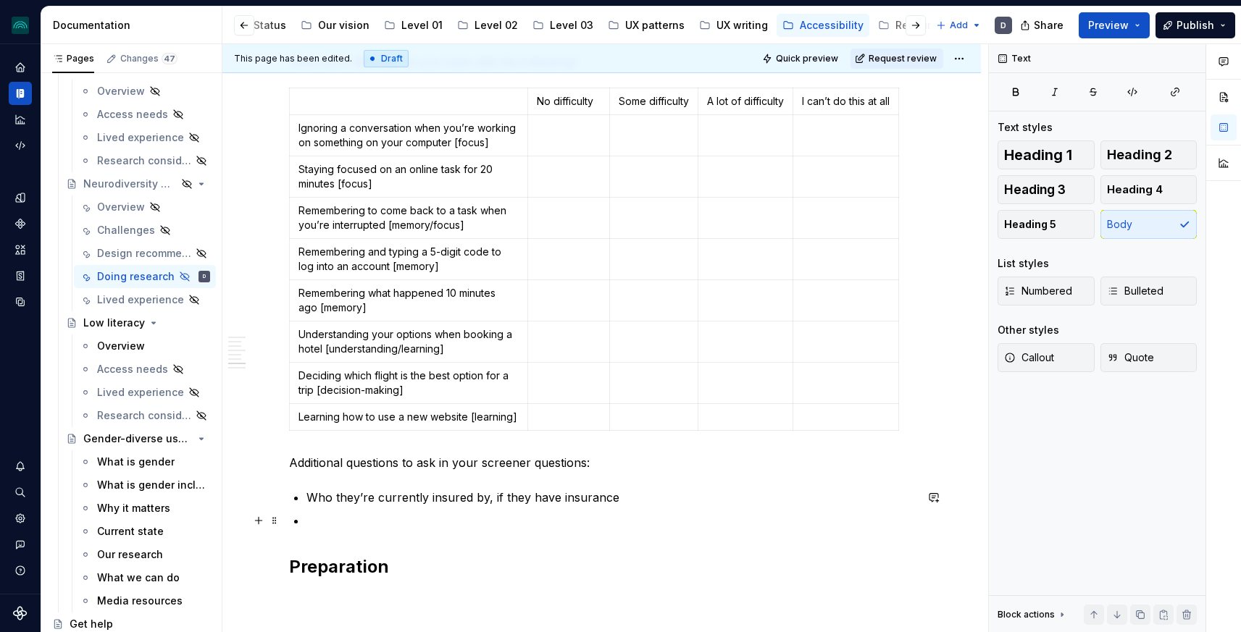
click at [351, 519] on p at bounding box center [610, 520] width 609 height 17
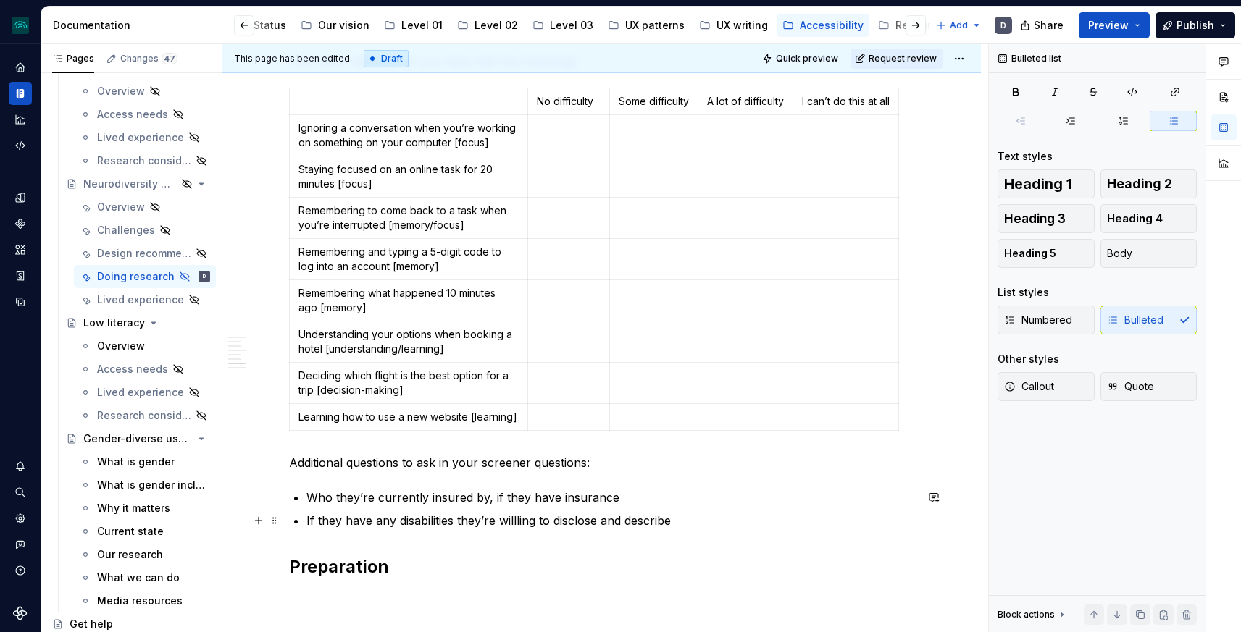
click at [517, 521] on p "If they have any disabilities they’re willling to disclose and describe" at bounding box center [610, 520] width 609 height 17
click at [736, 524] on p "If they have any disabilities they’re willing to disclose and describe" at bounding box center [610, 520] width 609 height 17
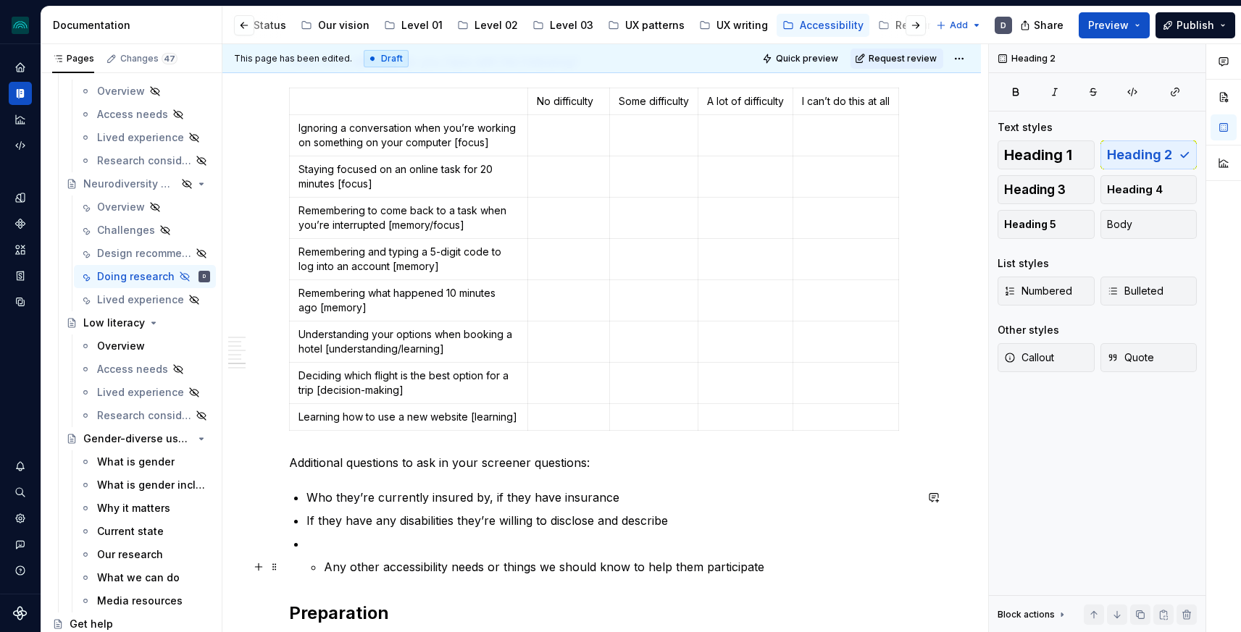
click at [329, 566] on p "Any other accessibility needs or things we should know to help them participate" at bounding box center [619, 567] width 591 height 17
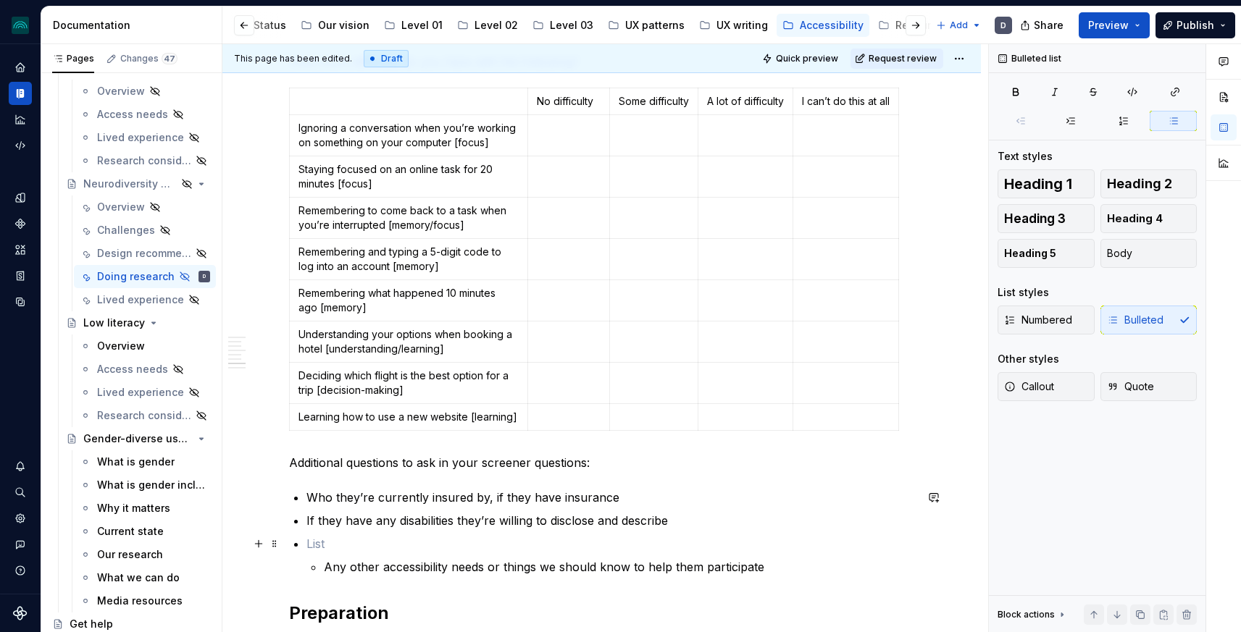
click at [317, 539] on p at bounding box center [610, 543] width 609 height 17
click at [328, 567] on p "Any other accessibility needs or things we should know to help them participate" at bounding box center [619, 567] width 591 height 17
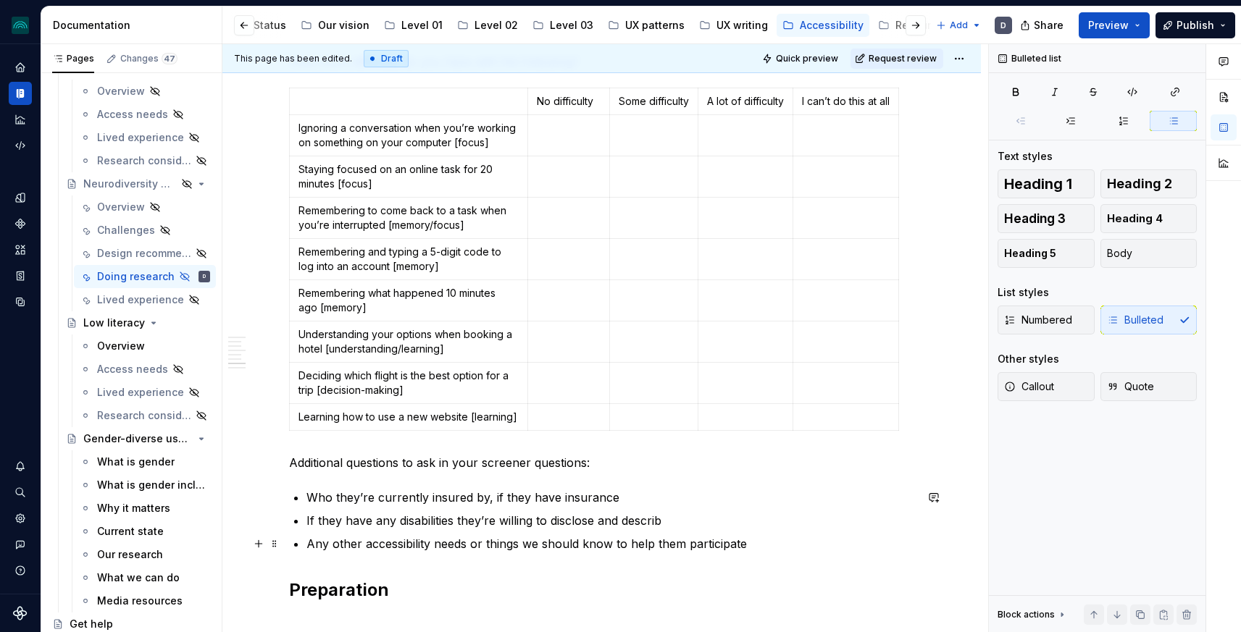
click at [343, 551] on p "Any other accessibility needs or things we should know to help them participate" at bounding box center [610, 543] width 609 height 17
click at [439, 541] on p "Any accessibility needs or things we should know to help them participate" at bounding box center [610, 543] width 609 height 17
click at [671, 506] on ul "Who they’re currently insured by, if they have insurance If they have any disab…" at bounding box center [610, 521] width 609 height 64
click at [673, 517] on p "If they have any disabilities they’re willing to disclose and describ" at bounding box center [610, 520] width 609 height 17
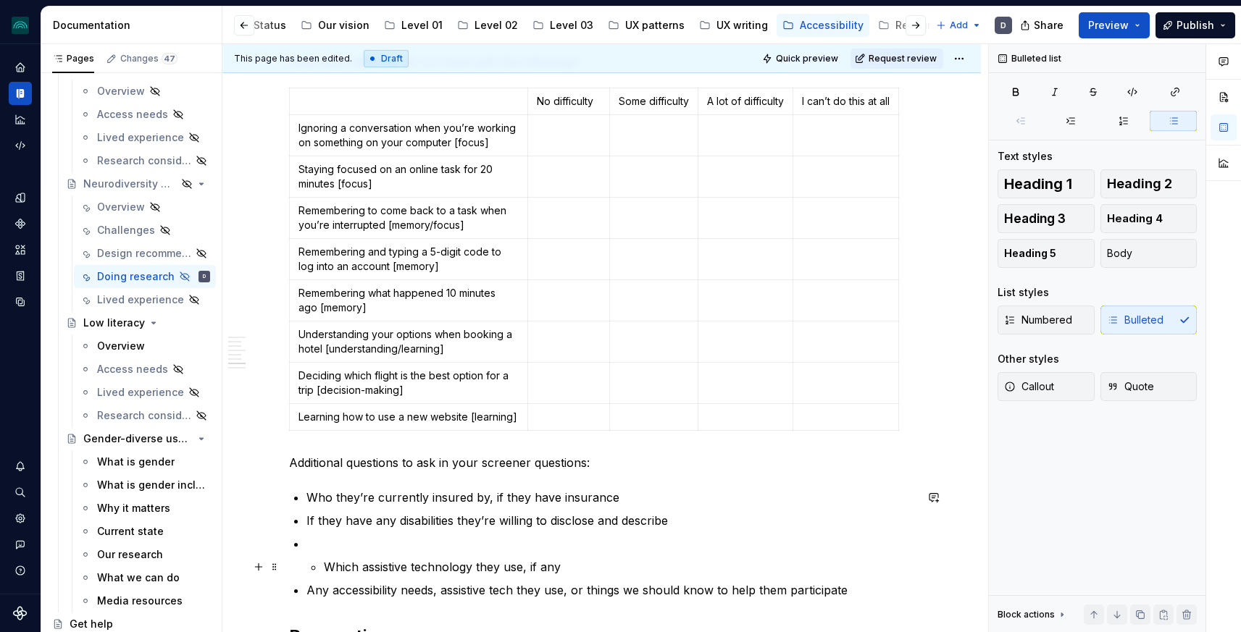
click at [331, 566] on p "Which assistive technology they use, if any" at bounding box center [619, 567] width 591 height 17
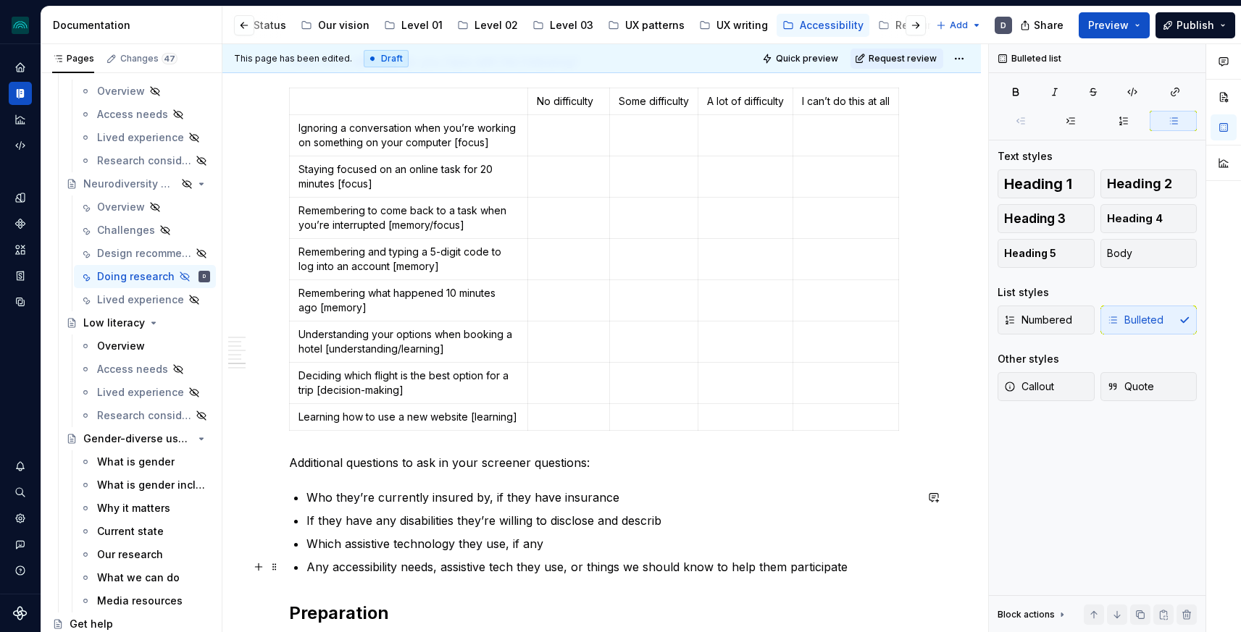
click at [580, 567] on p "Any accessibility needs, assistive tech they use, or things we should know to h…" at bounding box center [610, 567] width 609 height 17
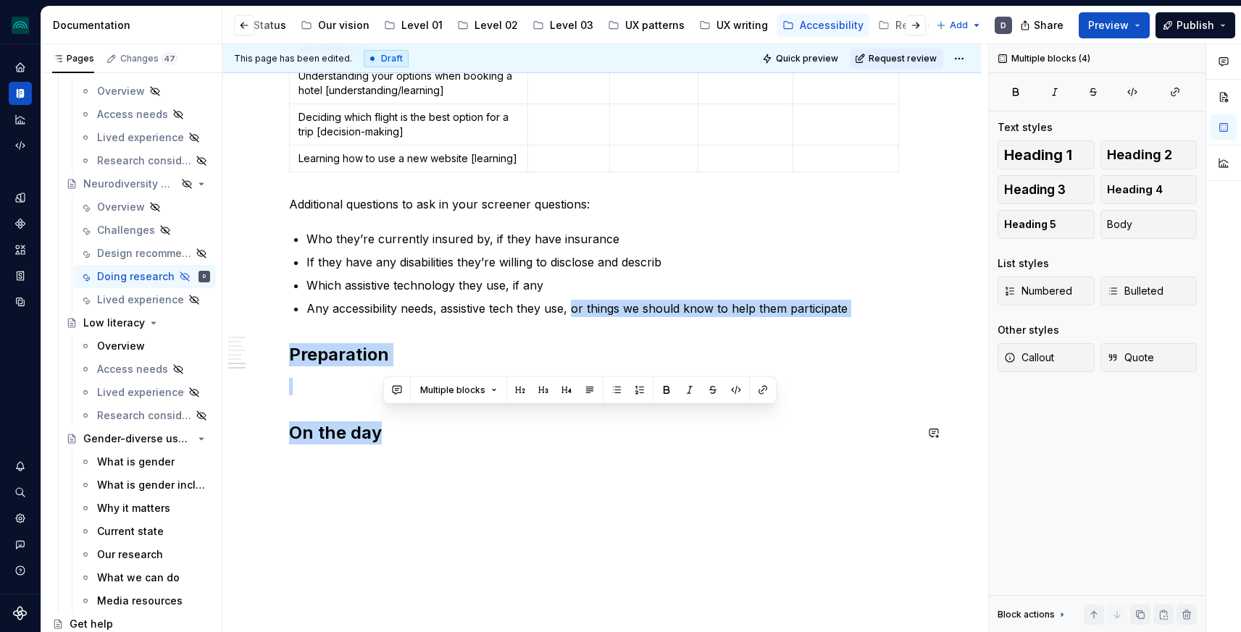
scroll to position [1203, 0]
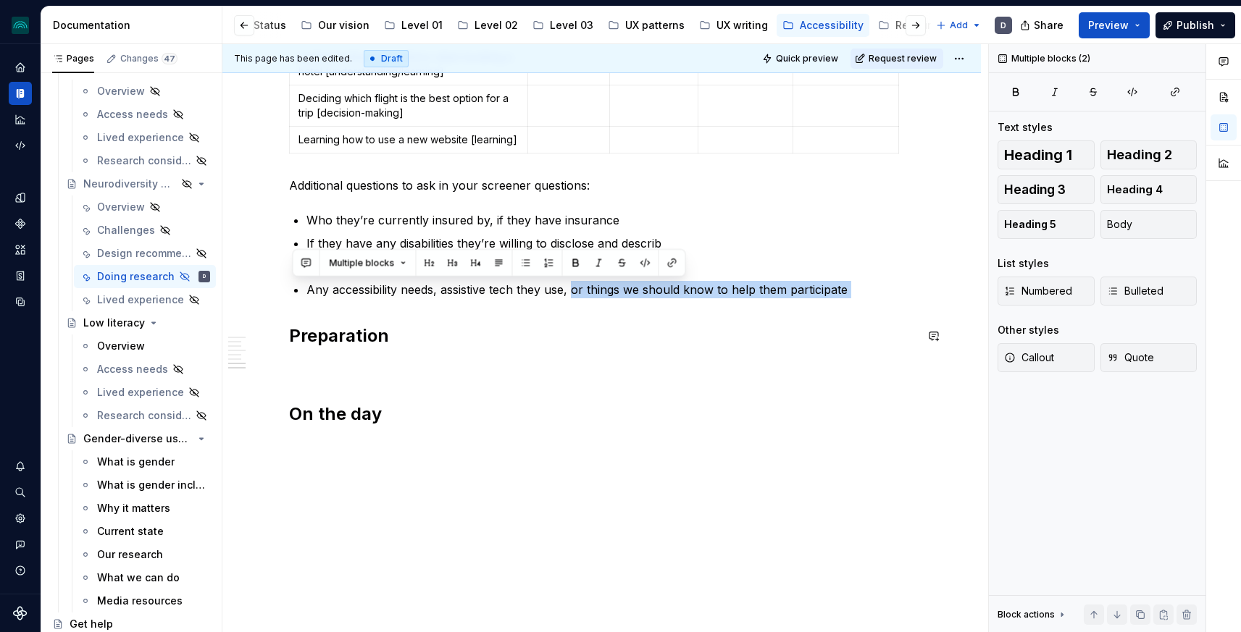
drag, startPoint x: 576, startPoint y: 568, endPoint x: 438, endPoint y: 303, distance: 299.1
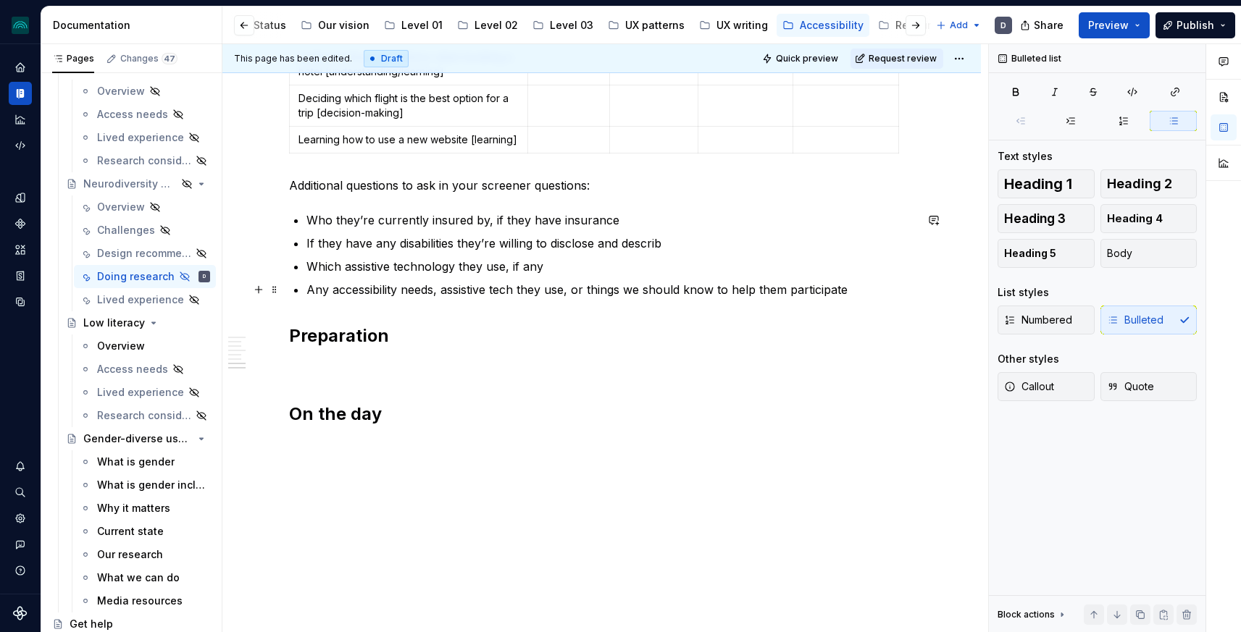
click at [438, 298] on p "Any accessibility needs, assistive tech they use, or things we should know to h…" at bounding box center [610, 289] width 609 height 17
click at [332, 291] on p "Any accessibility needs, assistive tech they use, or things we should know to h…" at bounding box center [610, 289] width 609 height 17
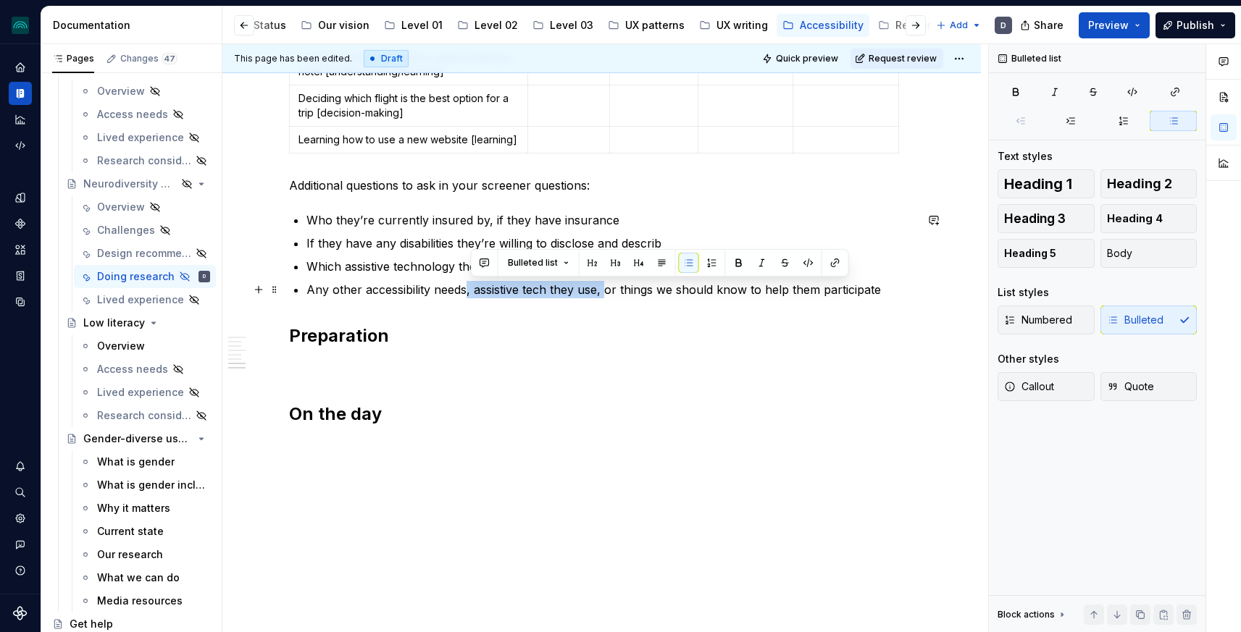
drag, startPoint x: 470, startPoint y: 291, endPoint x: 611, endPoint y: 292, distance: 140.5
click at [611, 292] on p "Any other accessibility needs, assistive tech they use, or things we should kno…" at bounding box center [610, 289] width 609 height 17
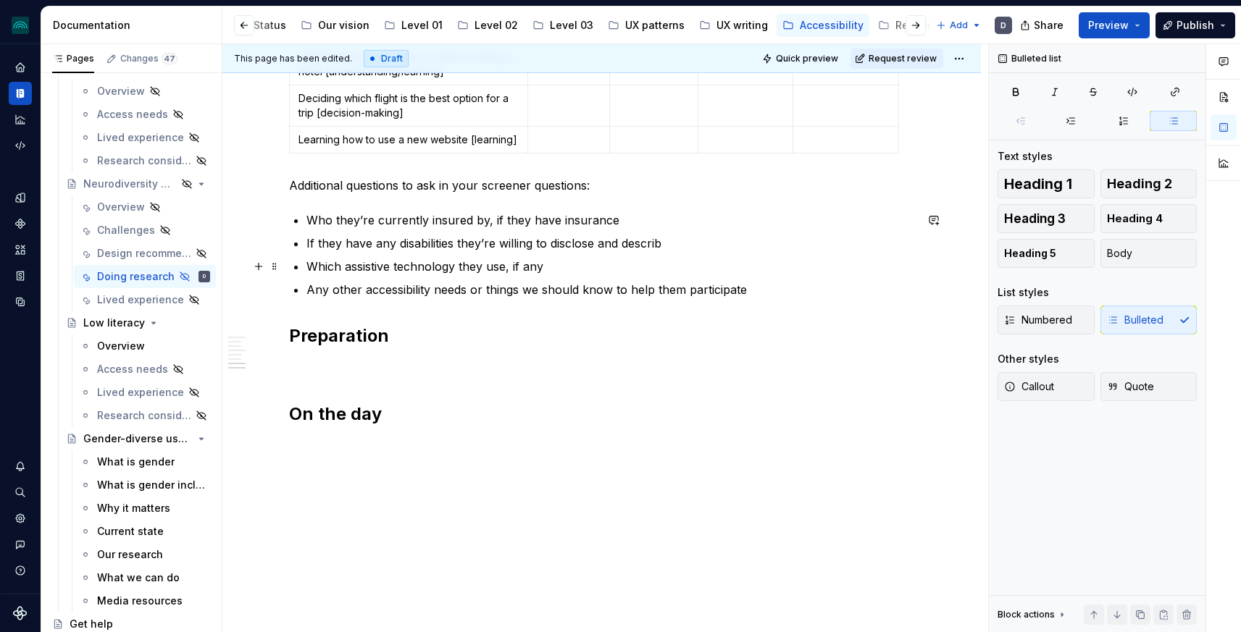
click at [705, 253] on ul "Who they’re currently insured by, if they have insurance If they have any disab…" at bounding box center [610, 255] width 609 height 87
click at [685, 241] on p "If they have any disabilities they’re willing to disclose and describ" at bounding box center [610, 243] width 609 height 17
click at [759, 291] on p "Any other accessibility needs or things we should know to help them participate" at bounding box center [610, 289] width 609 height 17
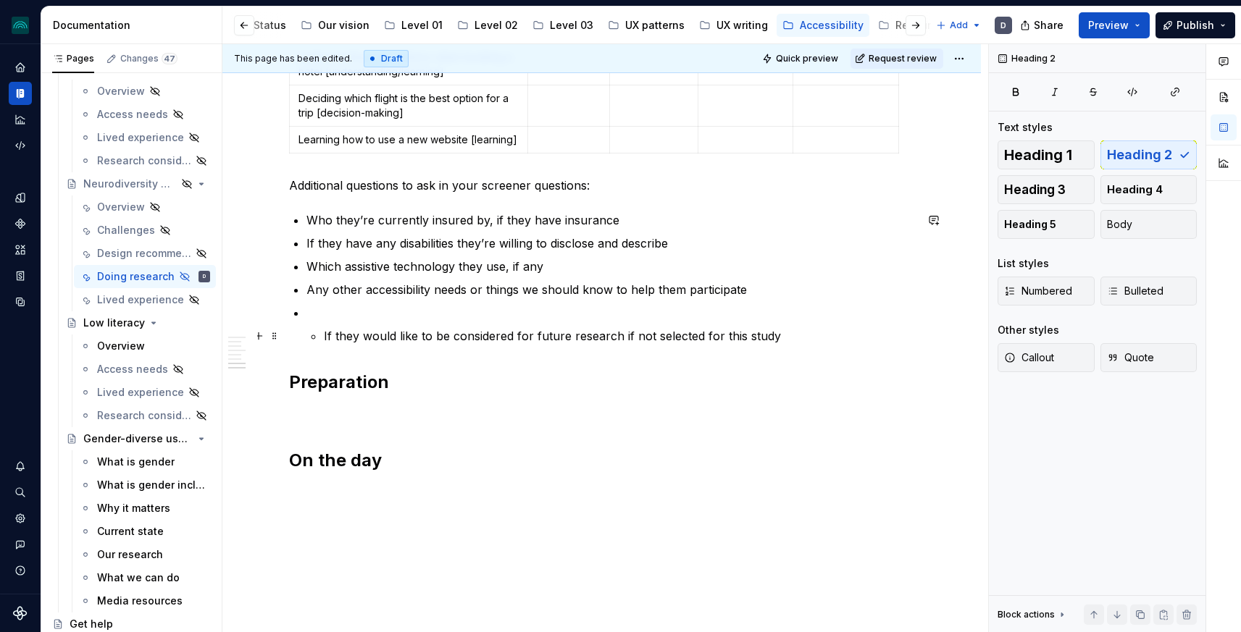
click at [322, 333] on li "If they would like to be considered for future research if not selected for thi…" at bounding box center [610, 324] width 609 height 41
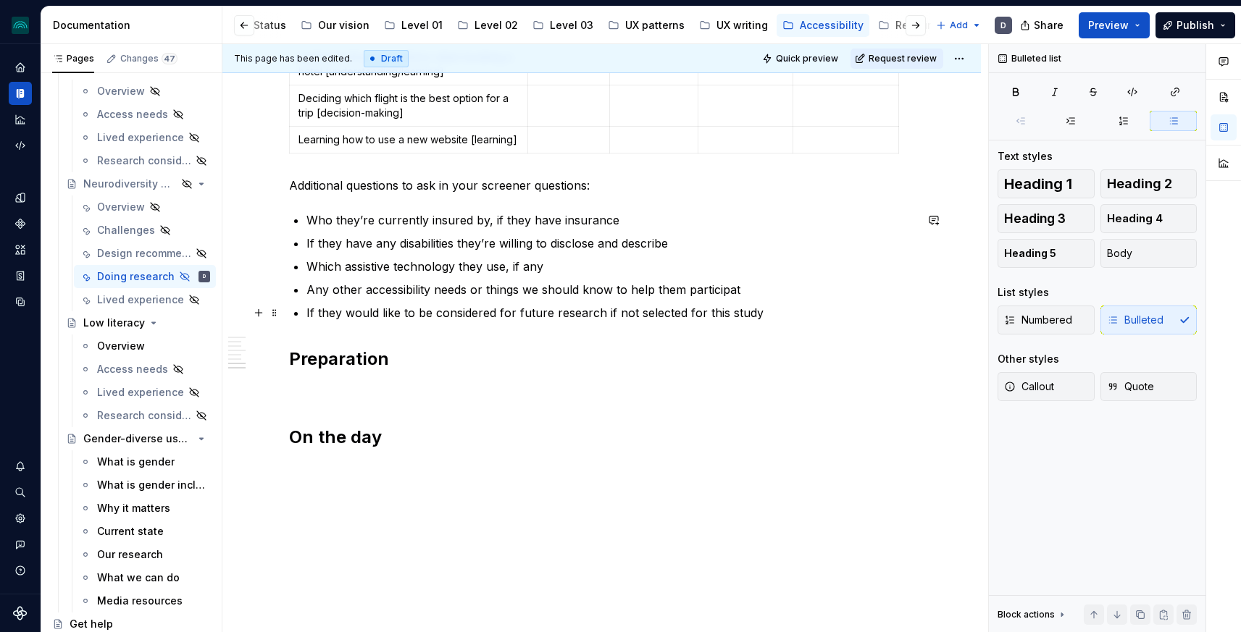
click at [785, 311] on p "If they would like to be considered for future research if not selected for thi…" at bounding box center [610, 312] width 609 height 17
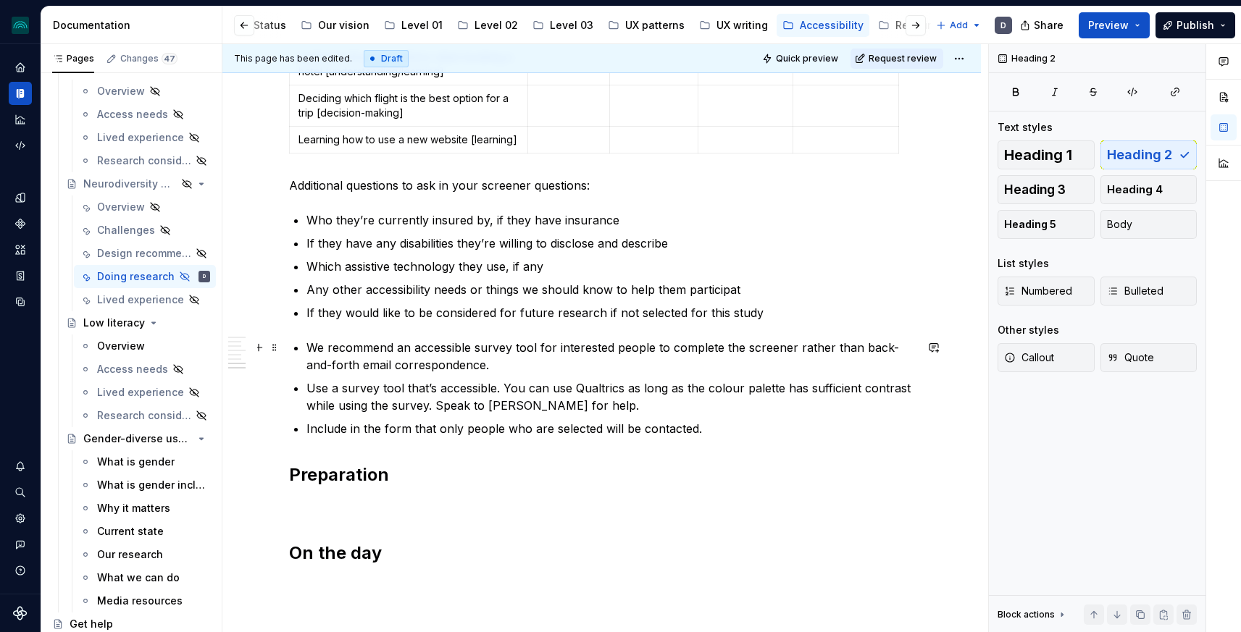
click at [312, 356] on p "We recommend an accessible survey tool for interested people to complete the sc…" at bounding box center [610, 356] width 609 height 35
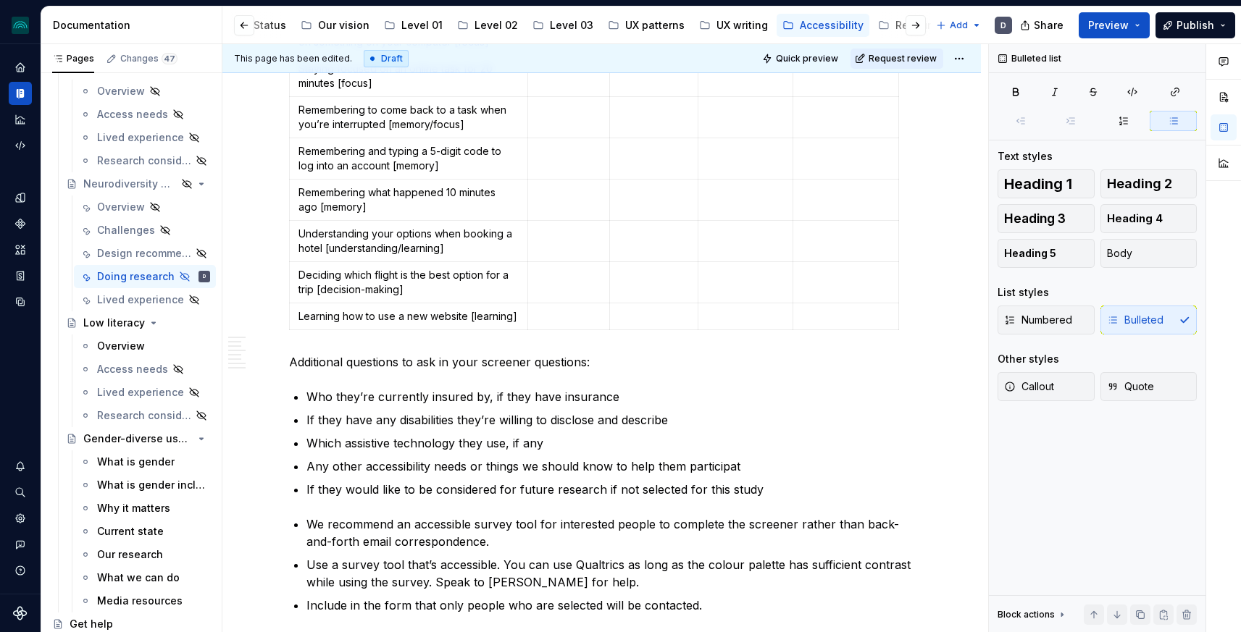
scroll to position [1222, 0]
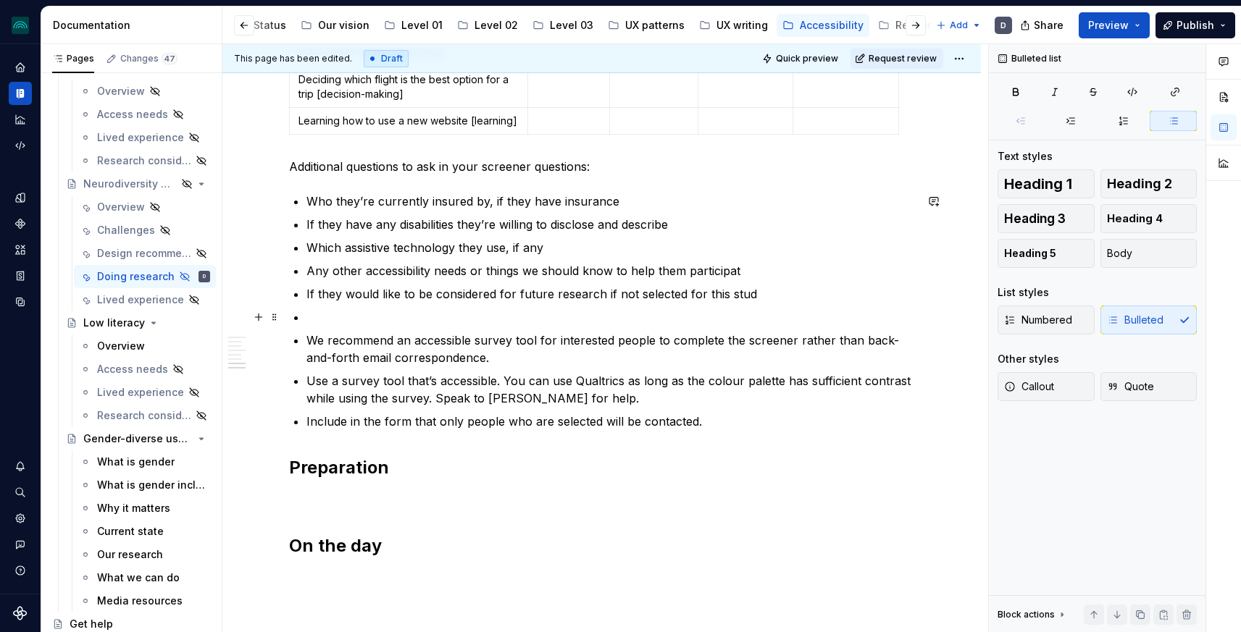
click at [326, 317] on p at bounding box center [610, 317] width 609 height 17
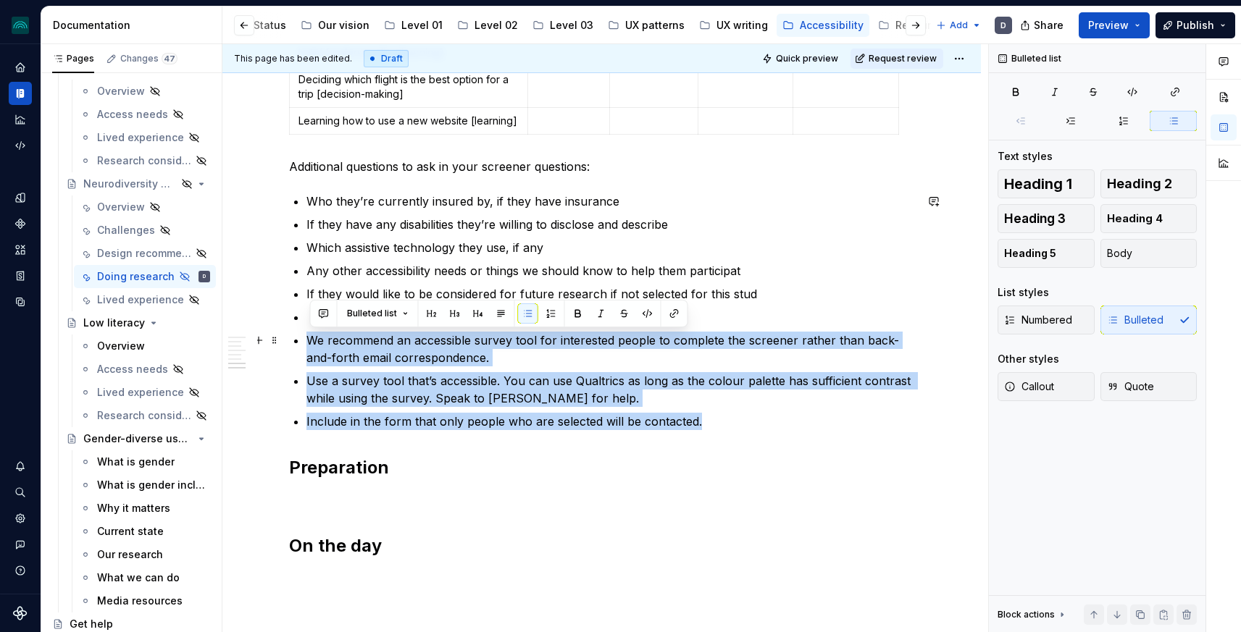
drag, startPoint x: 742, startPoint y: 413, endPoint x: 306, endPoint y: 340, distance: 441.4
click at [527, 313] on button "button" at bounding box center [528, 314] width 20 height 20
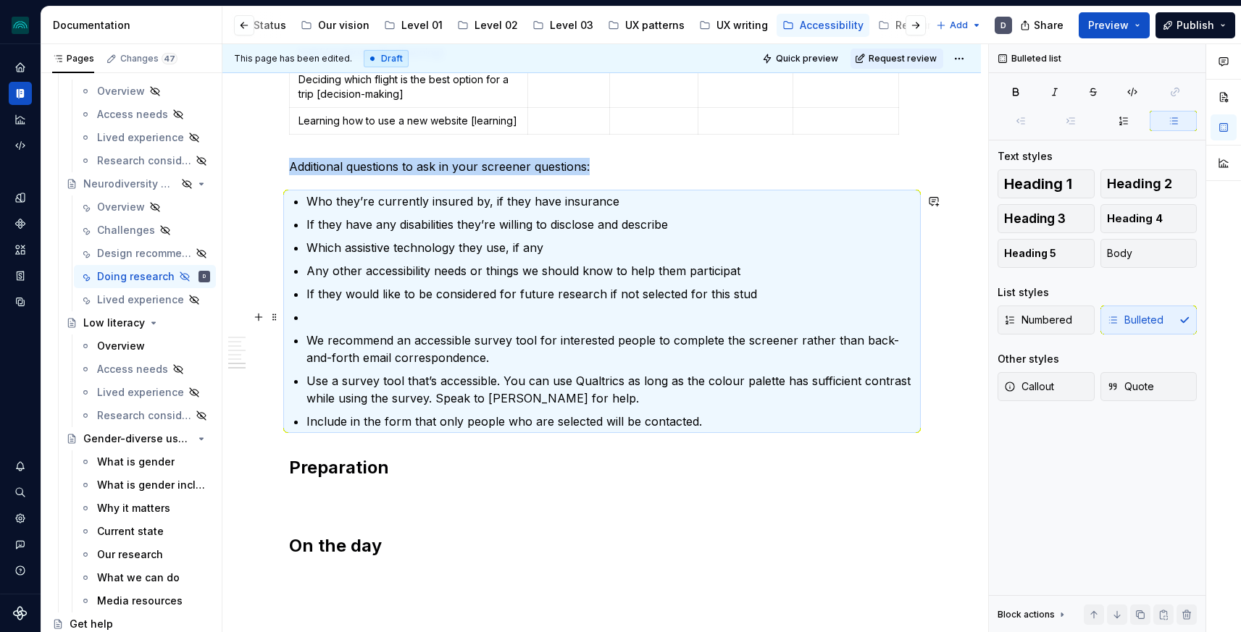
click at [346, 324] on p at bounding box center [610, 317] width 609 height 17
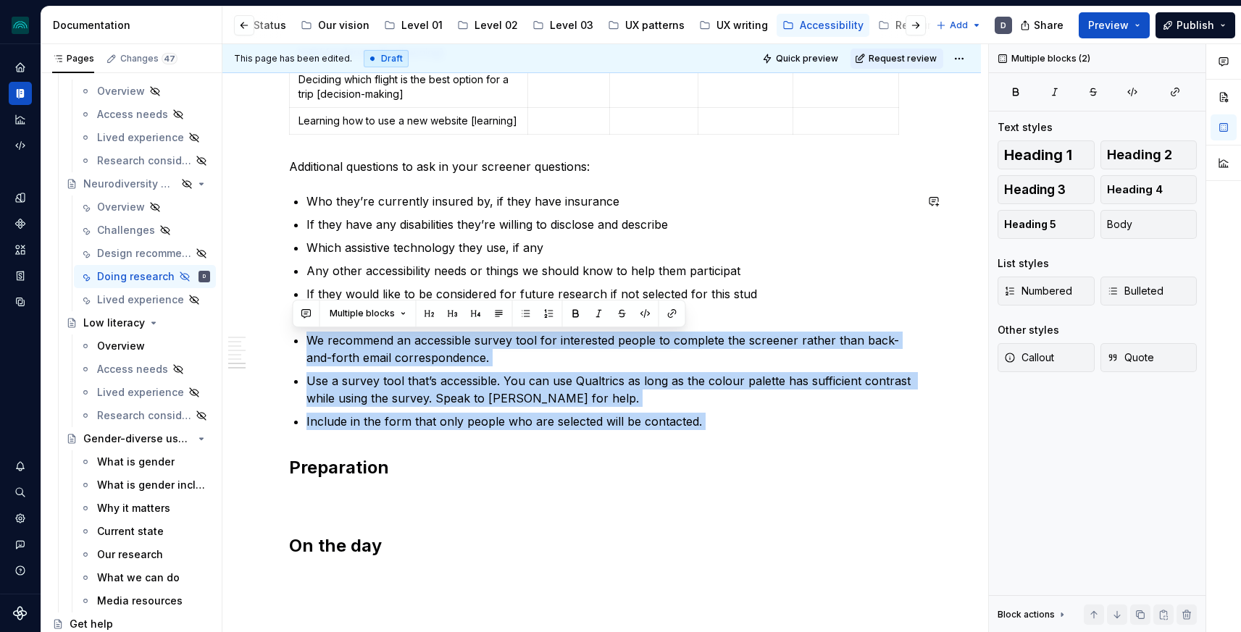
drag, startPoint x: 306, startPoint y: 339, endPoint x: 745, endPoint y: 451, distance: 453.8
click at [519, 313] on button "button" at bounding box center [526, 314] width 20 height 20
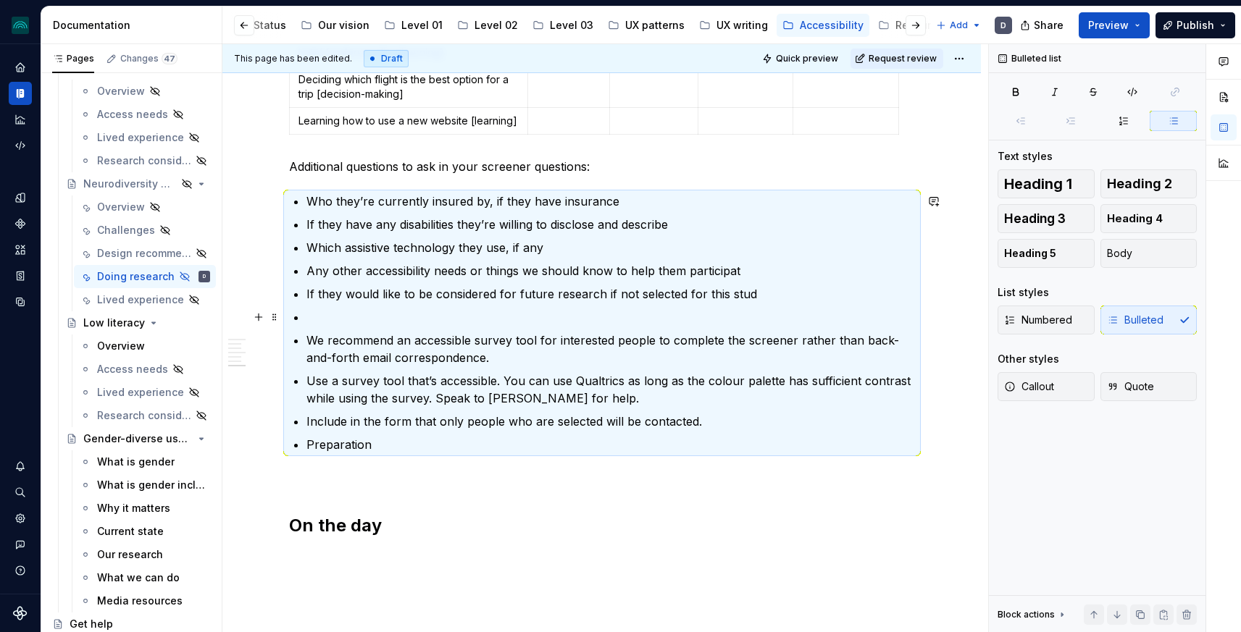
click at [343, 319] on p at bounding box center [610, 317] width 609 height 17
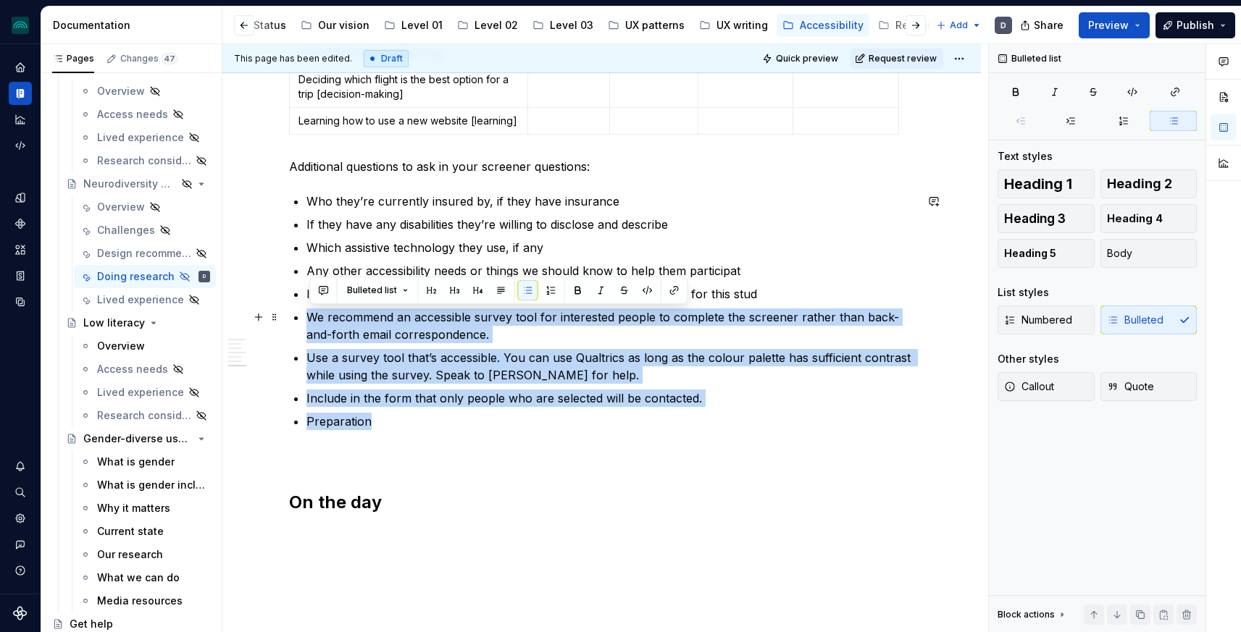
drag, startPoint x: 406, startPoint y: 423, endPoint x: 303, endPoint y: 317, distance: 148.0
click at [306, 317] on ul "Who they’re currently insured by, if they have insurance If they have any disab…" at bounding box center [610, 312] width 609 height 238
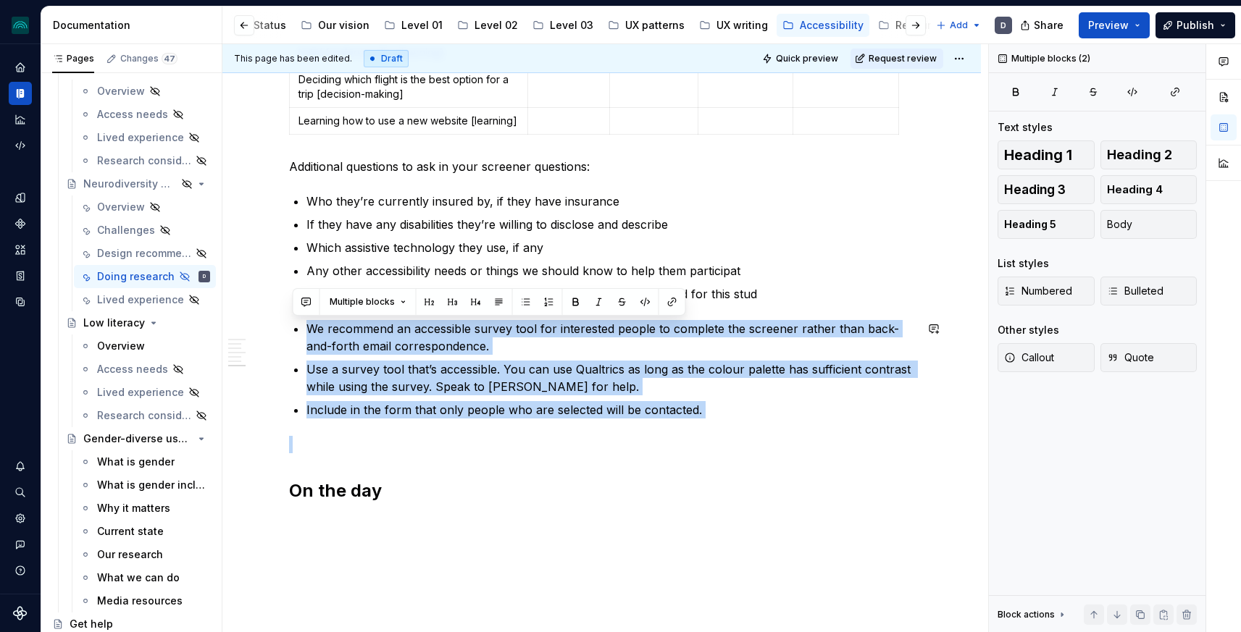
drag, startPoint x: 309, startPoint y: 322, endPoint x: 730, endPoint y: 429, distance: 434.9
click at [519, 301] on button "button" at bounding box center [526, 302] width 20 height 20
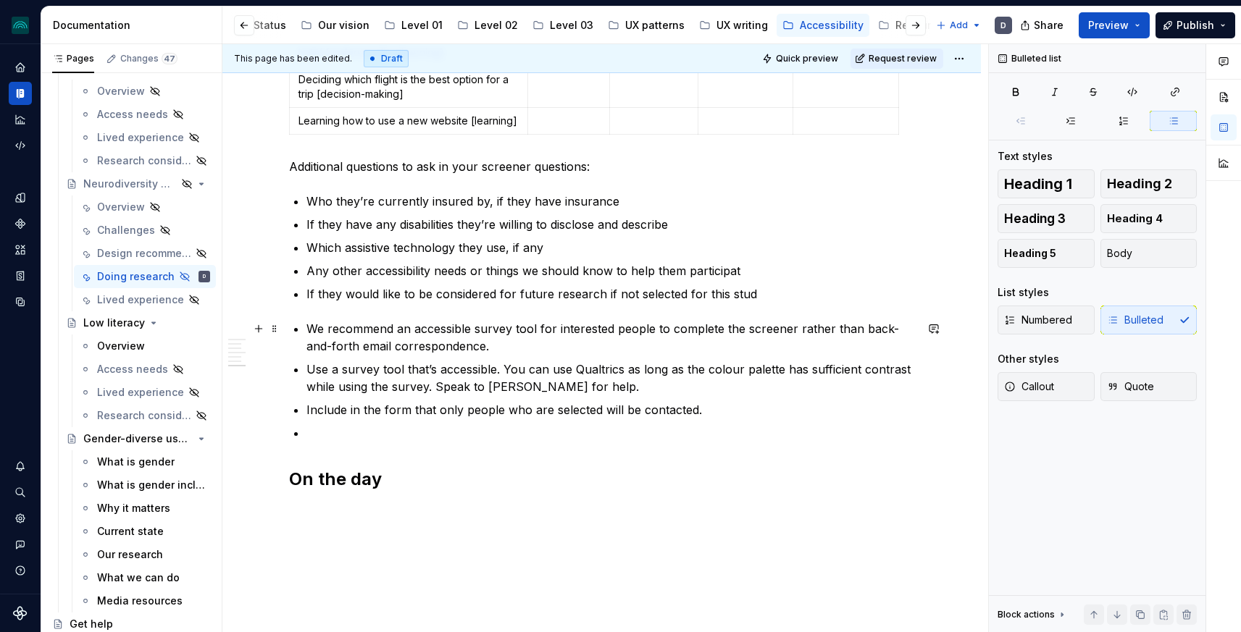
click at [377, 355] on ul "We recommend an accessible survey tool for interested people to complete the sc…" at bounding box center [610, 381] width 609 height 122
click at [394, 351] on p "We recommend an accessible survey tool for interested people to complete the sc…" at bounding box center [610, 337] width 609 height 35
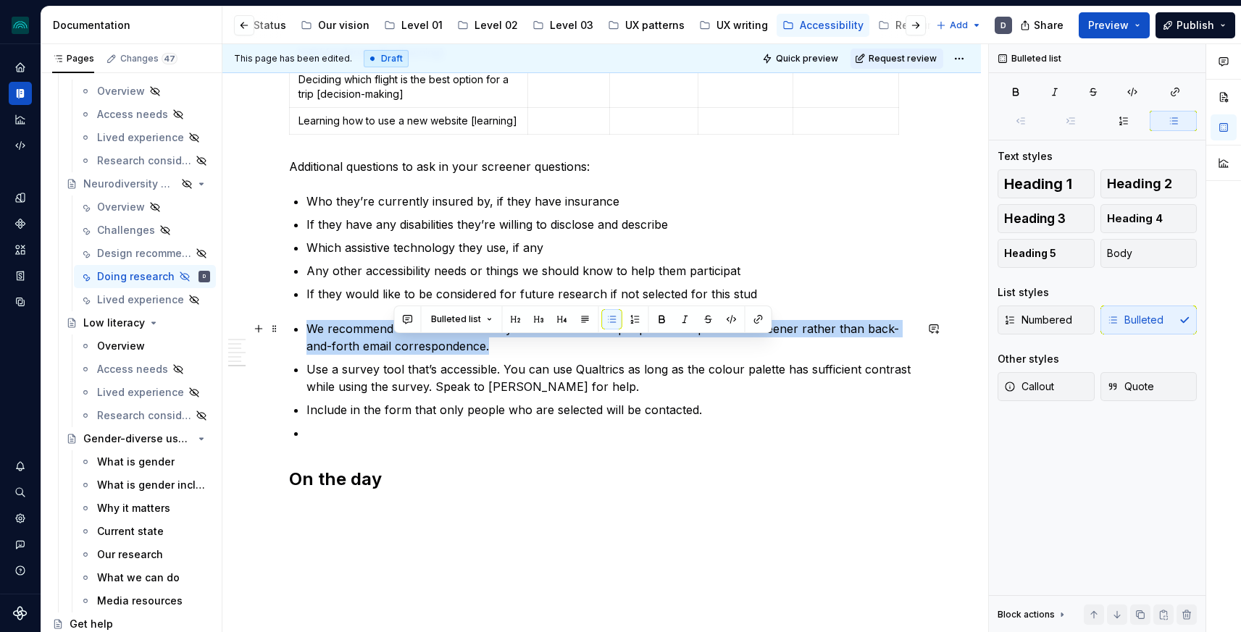
click at [394, 351] on p "We recommend an accessible survey tool for interested people to complete the sc…" at bounding box center [610, 337] width 609 height 35
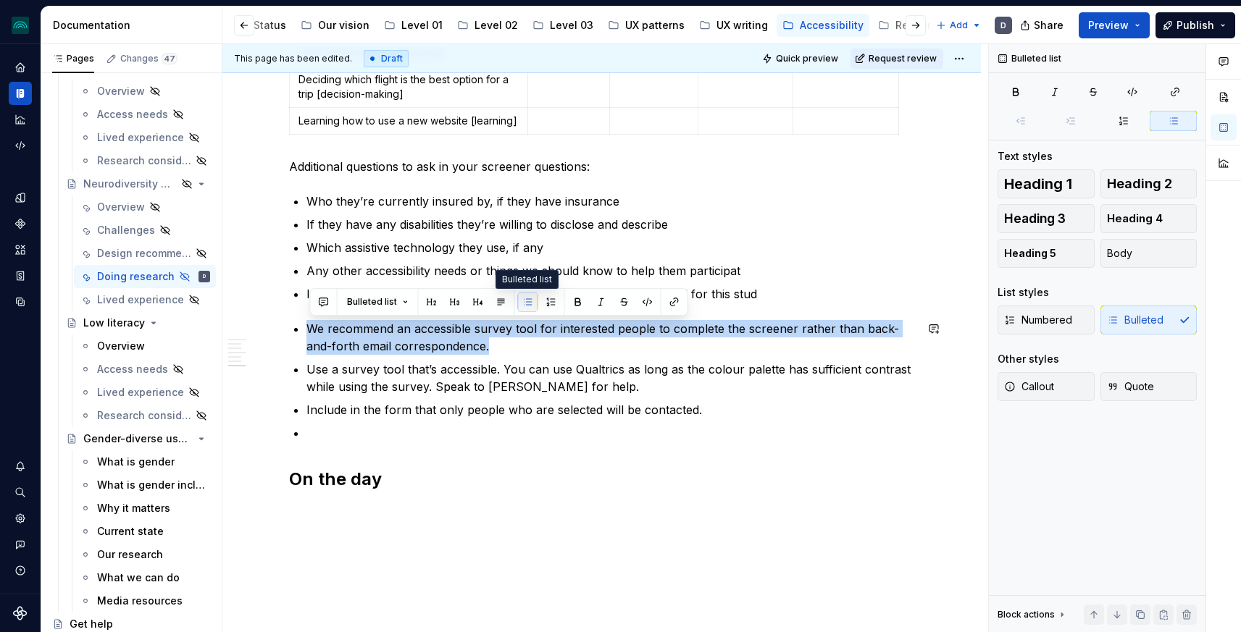
click at [518, 302] on button "button" at bounding box center [528, 302] width 20 height 20
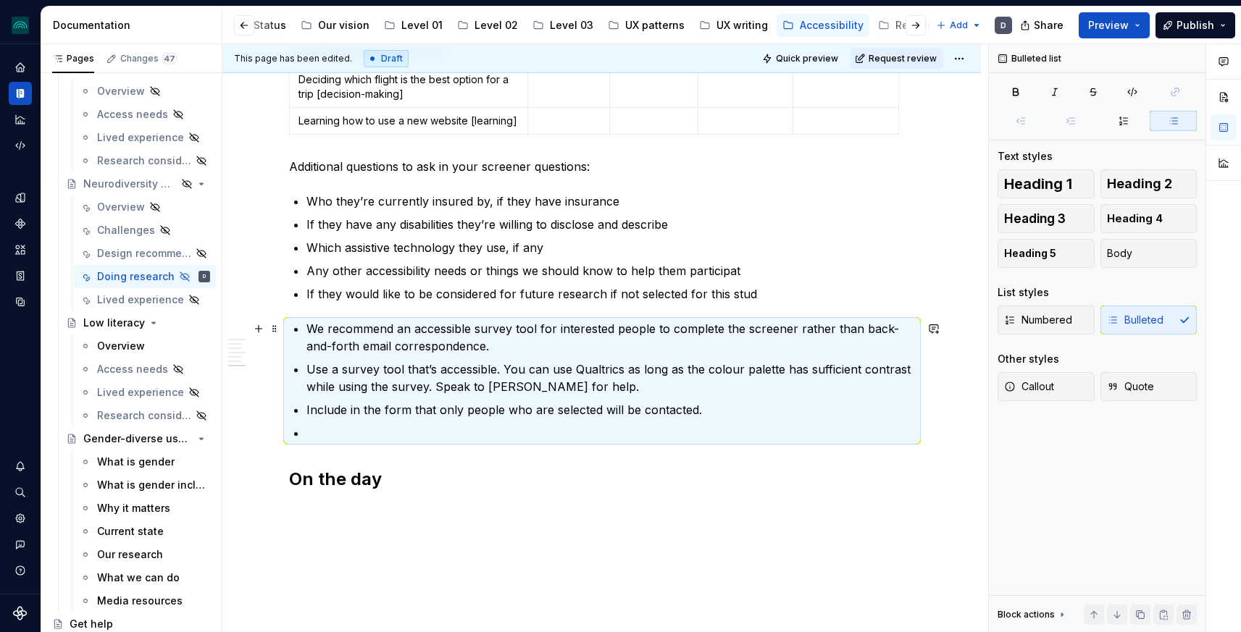
click at [464, 341] on p "We recommend an accessible survey tool for interested people to complete the sc…" at bounding box center [610, 337] width 609 height 35
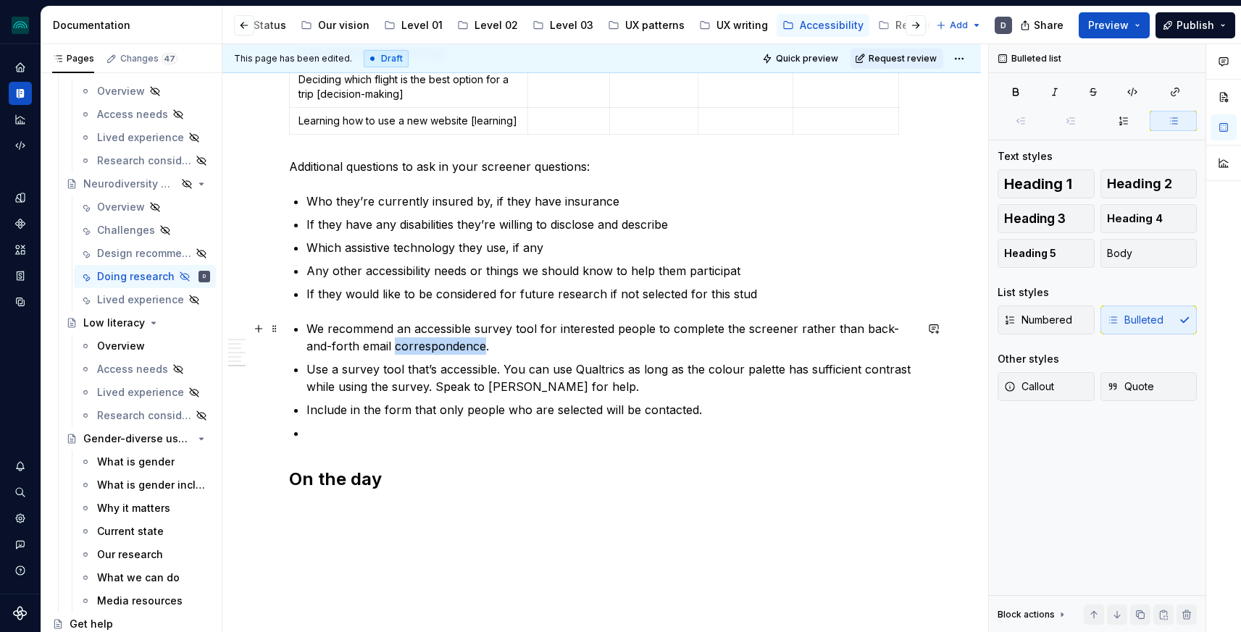
click at [464, 341] on p "We recommend an accessible survey tool for interested people to complete the sc…" at bounding box center [610, 337] width 609 height 35
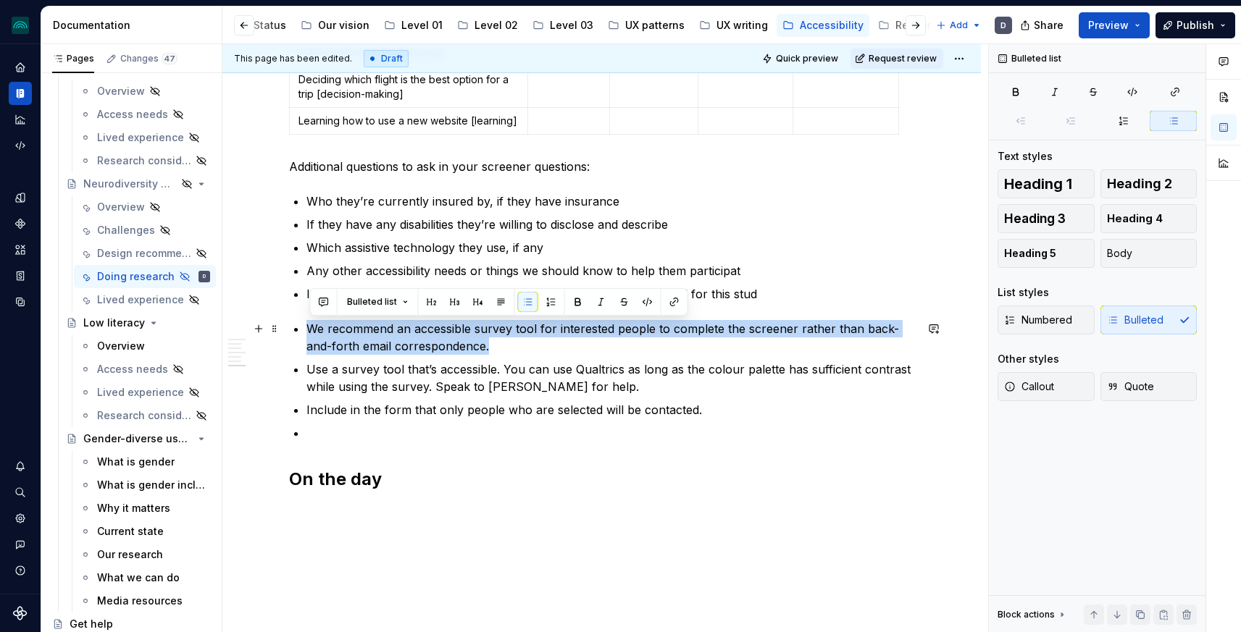
click at [464, 341] on p "We recommend an accessible survey tool for interested people to complete the sc…" at bounding box center [610, 337] width 609 height 35
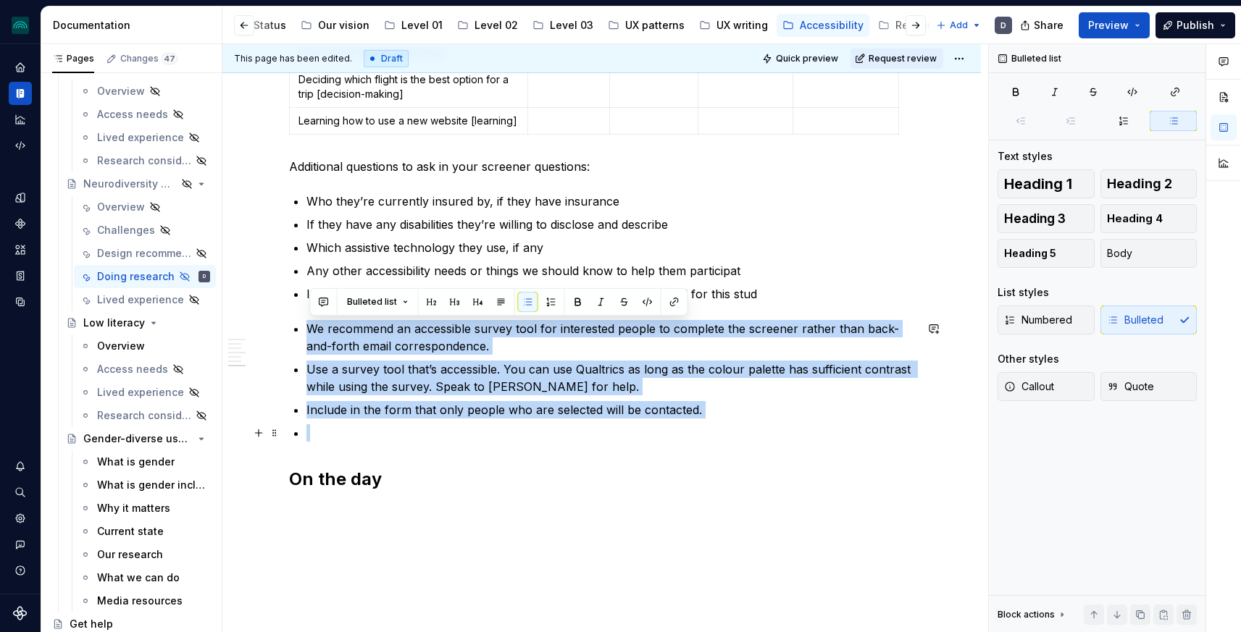
drag, startPoint x: 312, startPoint y: 333, endPoint x: 770, endPoint y: 432, distance: 468.5
click at [770, 432] on ul "We recommend an accessible survey tool for interested people to complete the sc…" at bounding box center [610, 381] width 609 height 122
click at [401, 305] on button "Bulleted list" at bounding box center [377, 302] width 75 height 20
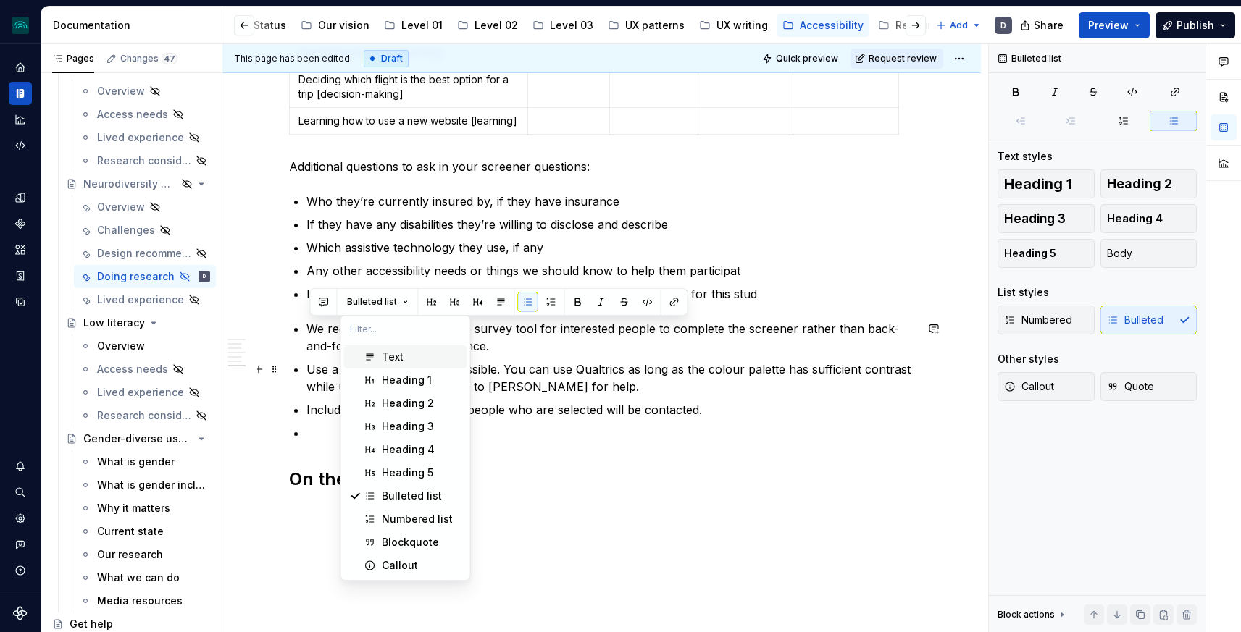
click at [402, 355] on div "Text" at bounding box center [393, 357] width 22 height 14
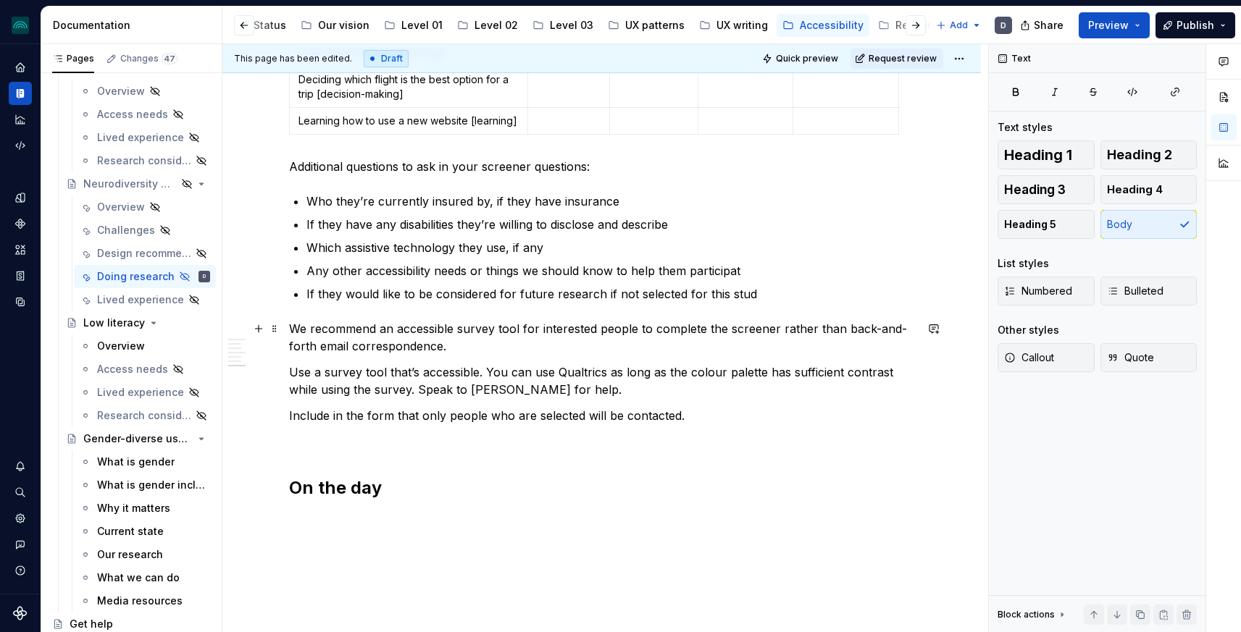
click at [359, 346] on p "We recommend an accessible survey tool for interested people to complete the sc…" at bounding box center [602, 337] width 626 height 35
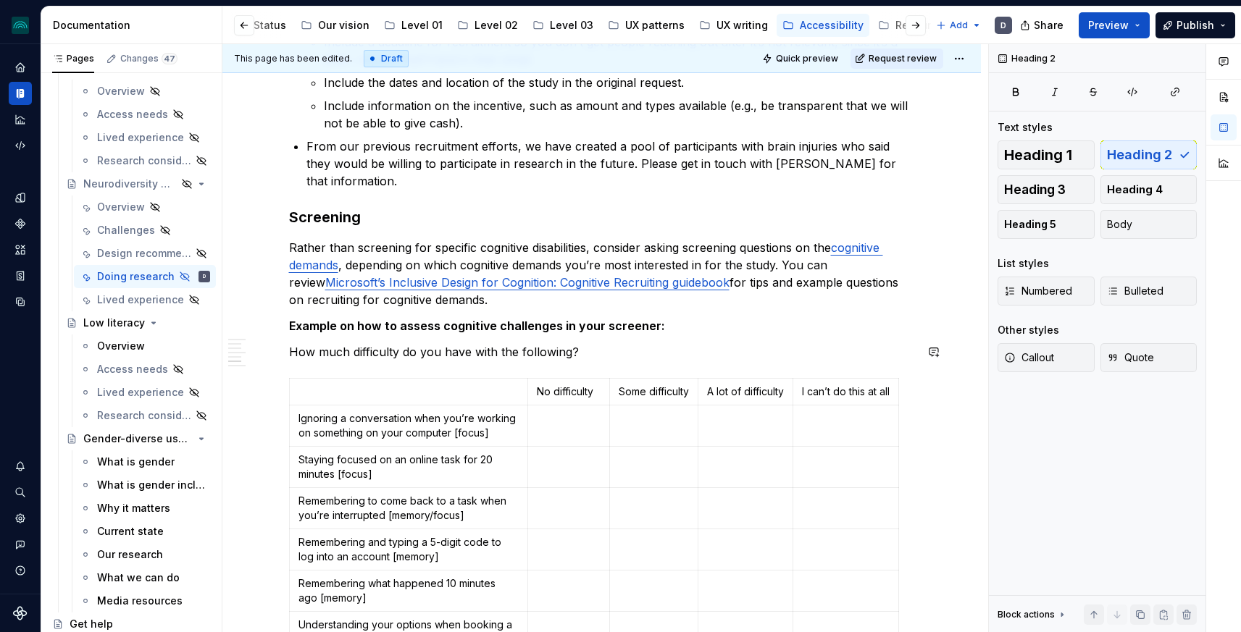
scroll to position [640, 0]
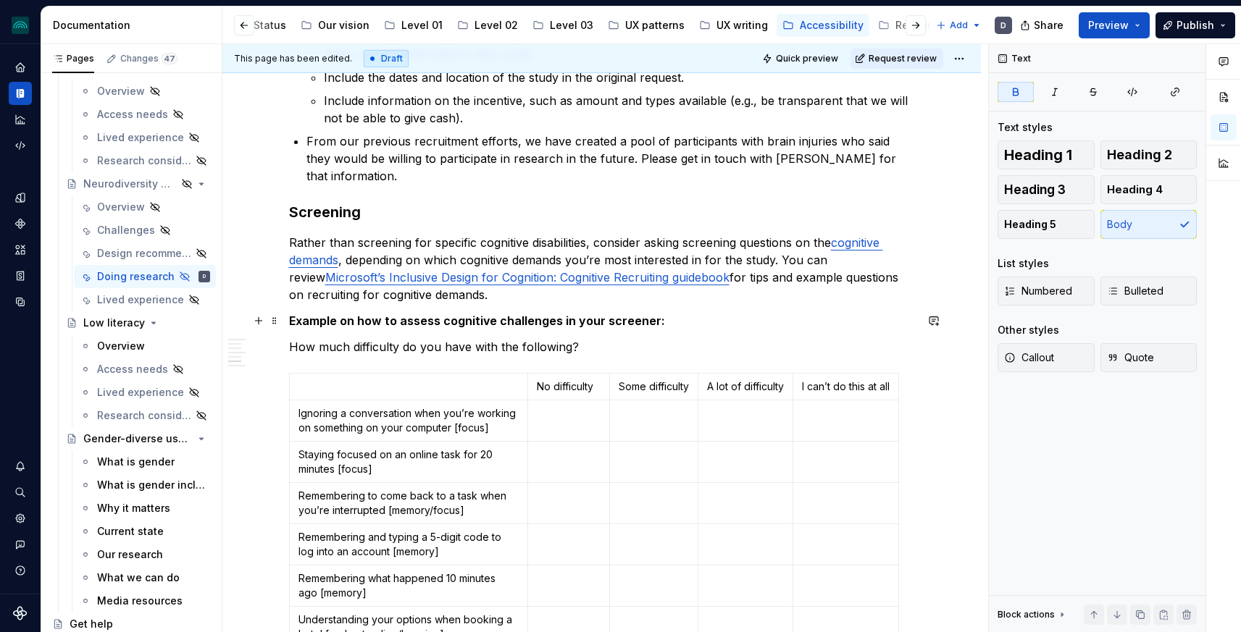
click at [409, 319] on strong "Example on how to assess cognitive challenges in your screener:" at bounding box center [477, 321] width 376 height 14
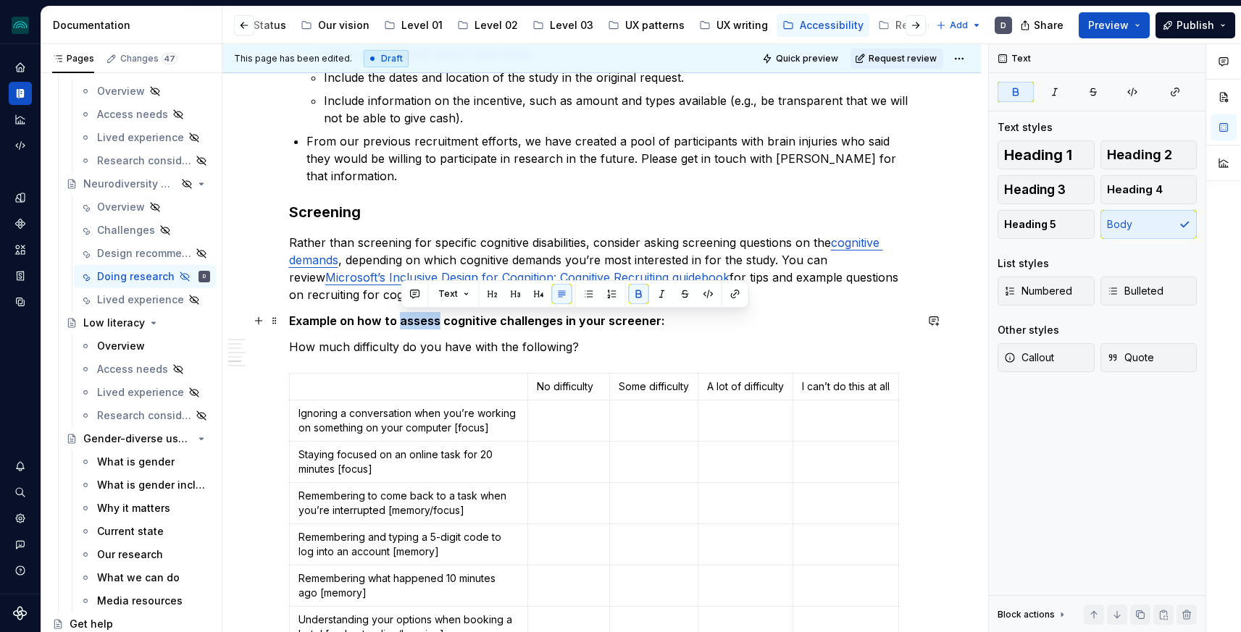
click at [409, 319] on strong "Example on how to assess cognitive challenges in your screener:" at bounding box center [477, 321] width 376 height 14
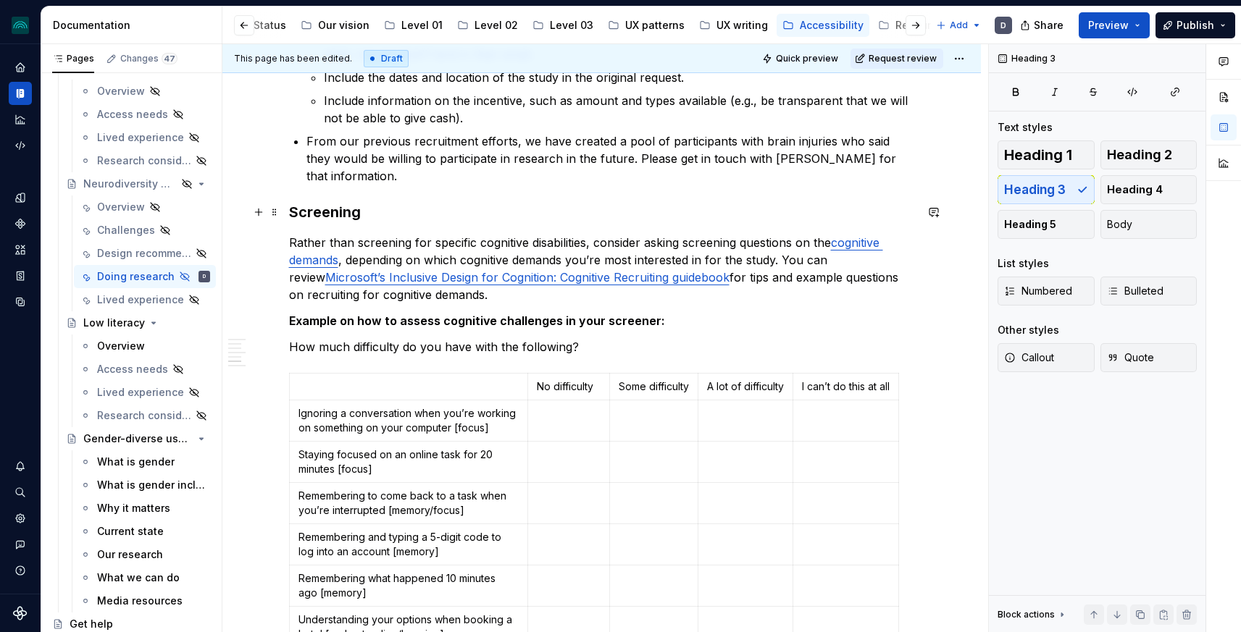
click at [346, 218] on h3 "Screening" at bounding box center [602, 212] width 626 height 20
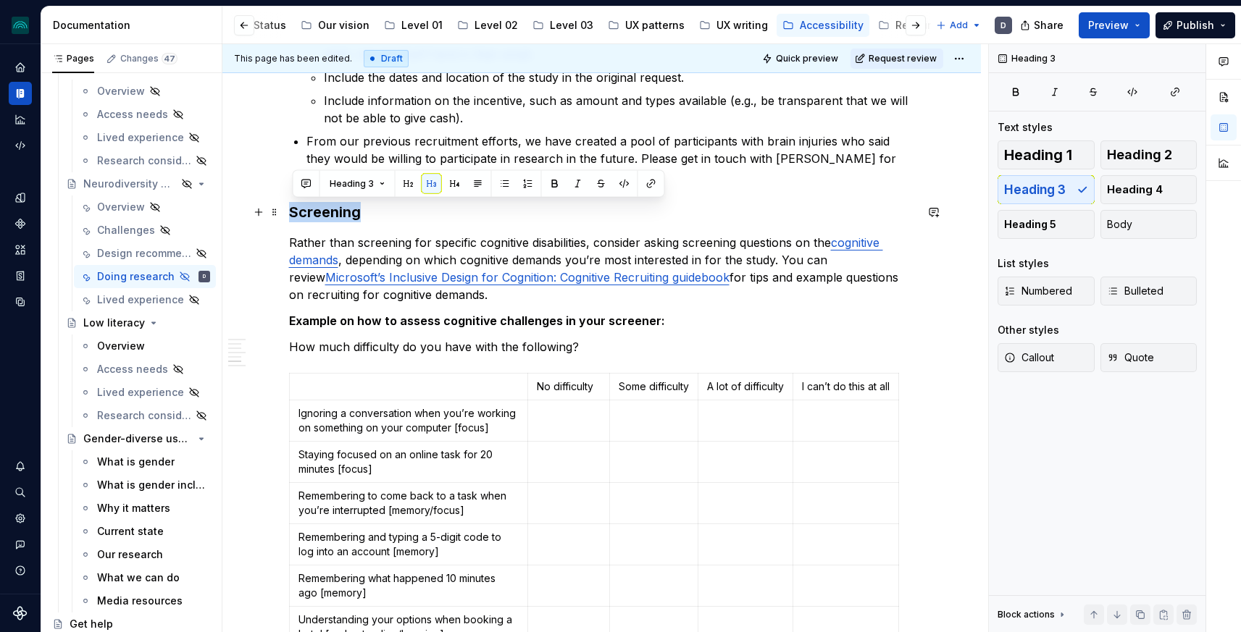
click at [346, 218] on h3 "Screening" at bounding box center [602, 212] width 626 height 20
click at [402, 327] on strong "Example on how to assess cognitive challenges in your screener:" at bounding box center [477, 321] width 376 height 14
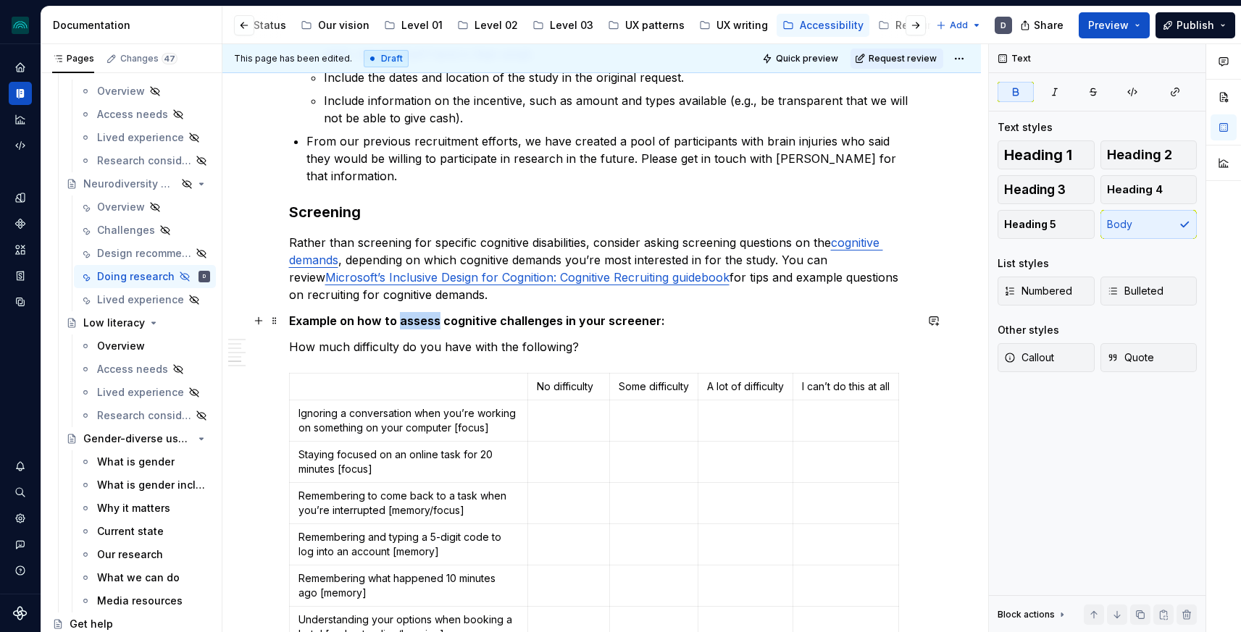
click at [402, 327] on strong "Example on how to assess cognitive challenges in your screener:" at bounding box center [477, 321] width 376 height 14
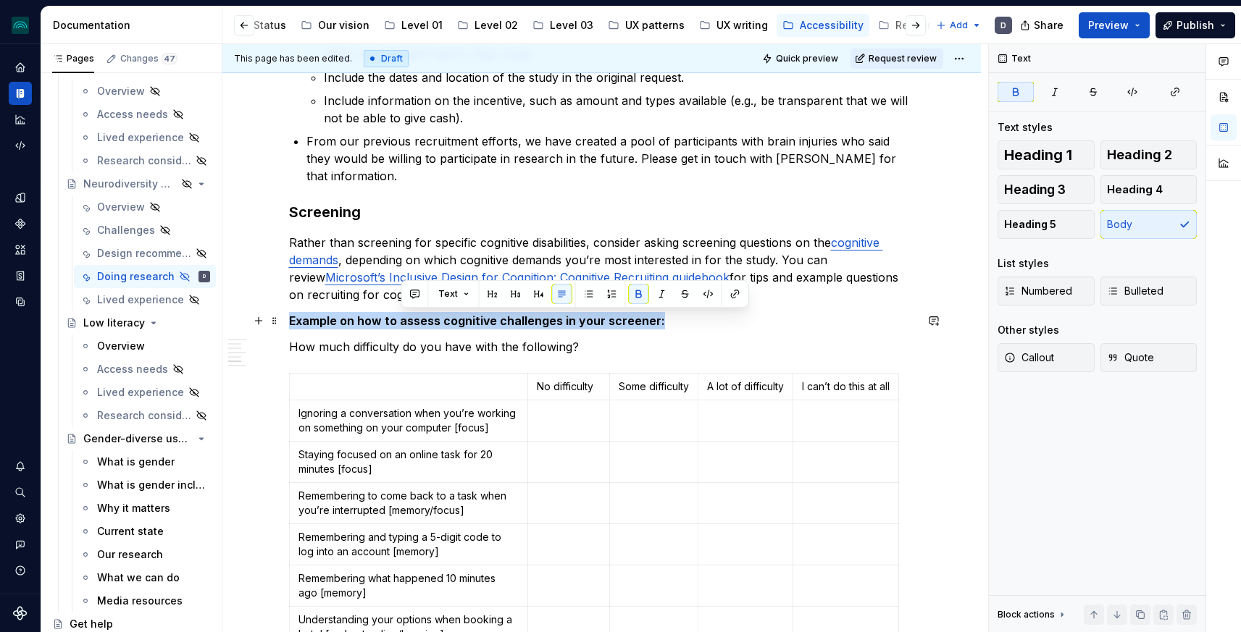
click at [402, 327] on strong "Example on how to assess cognitive challenges in your screener:" at bounding box center [477, 321] width 376 height 14
click at [429, 295] on button "button" at bounding box center [430, 294] width 20 height 20
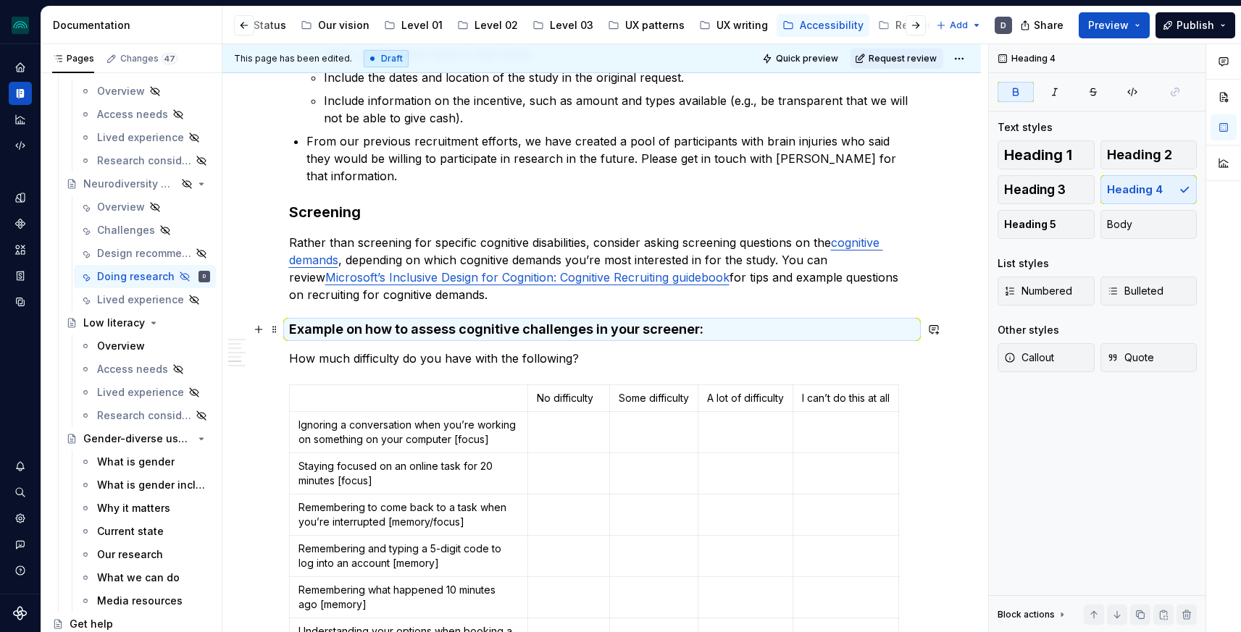
click at [711, 326] on h4 "Example on how to assess cognitive challenges in your screener:" at bounding box center [602, 329] width 626 height 17
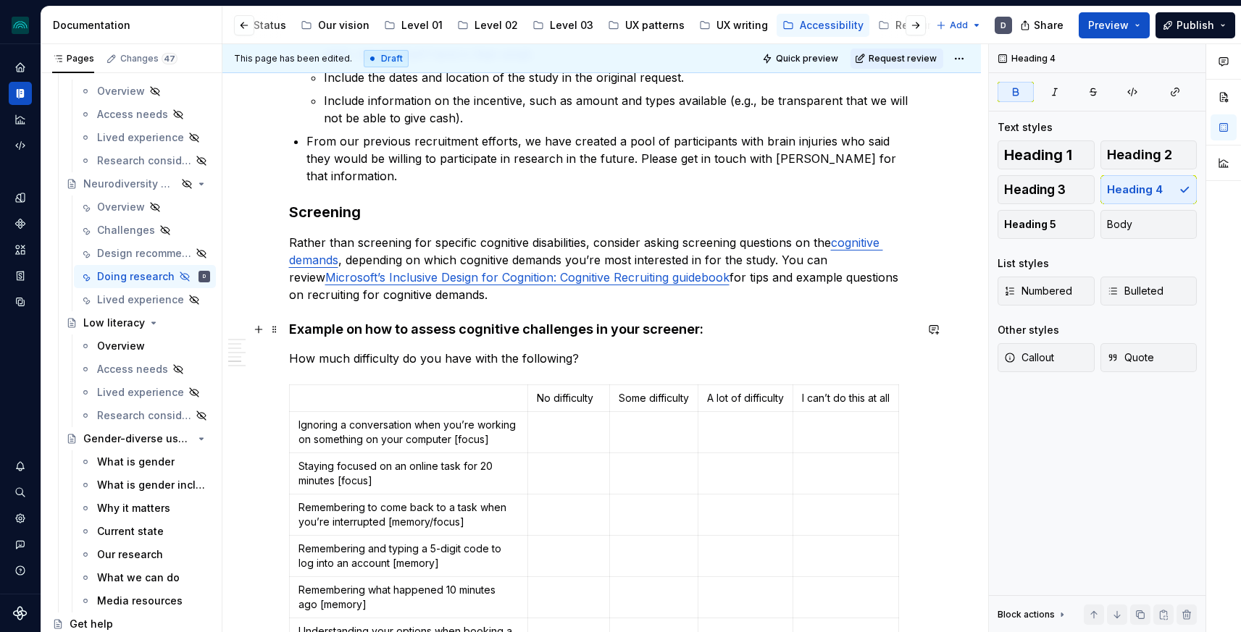
click at [706, 333] on h4 "Example on how to assess cognitive challenges in your screener:" at bounding box center [602, 329] width 626 height 17
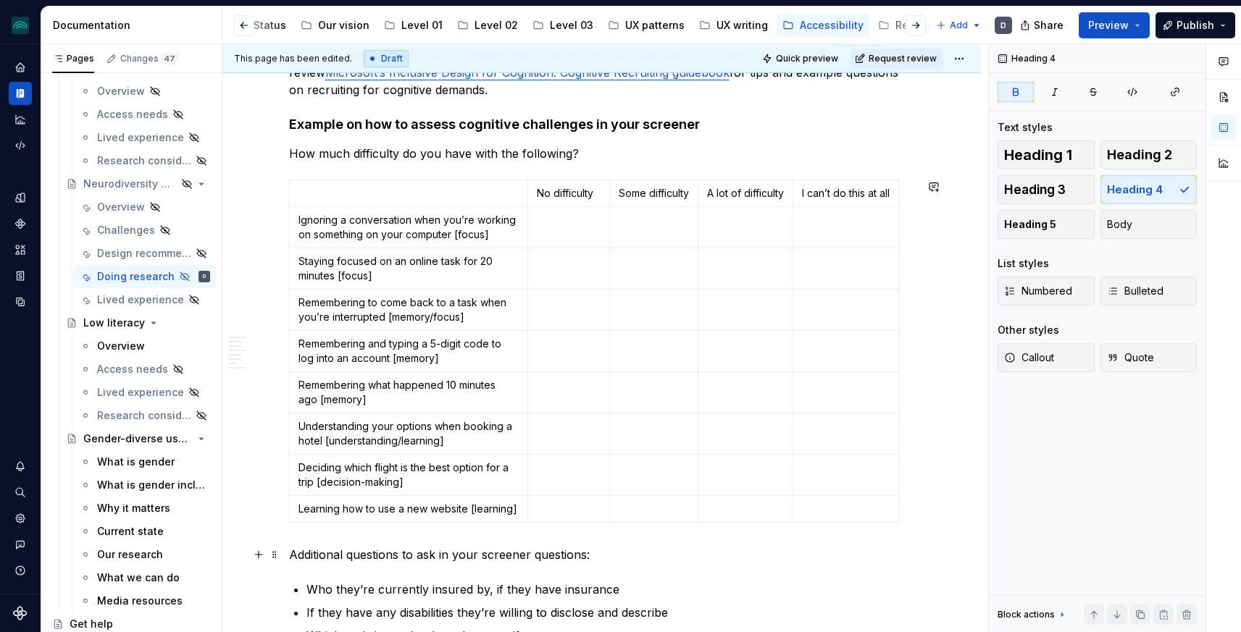
scroll to position [1126, 0]
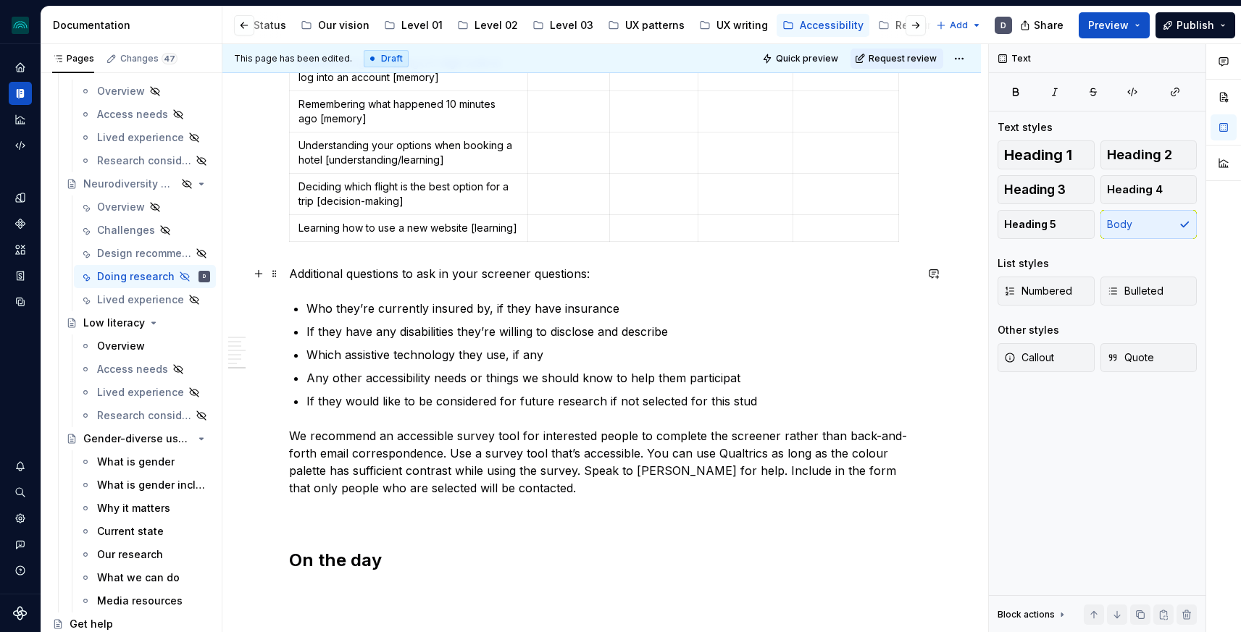
click at [514, 275] on p "Additional questions to ask in your screener questions:" at bounding box center [602, 273] width 626 height 17
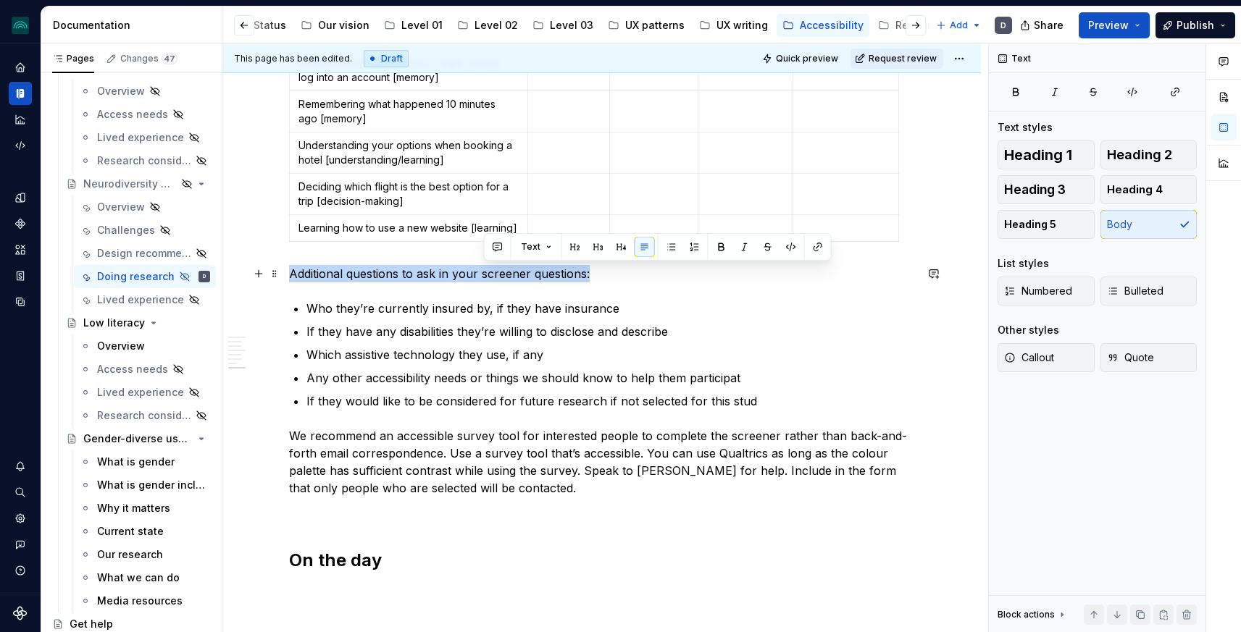
click at [514, 275] on p "Additional questions to ask in your screener questions:" at bounding box center [602, 273] width 626 height 17
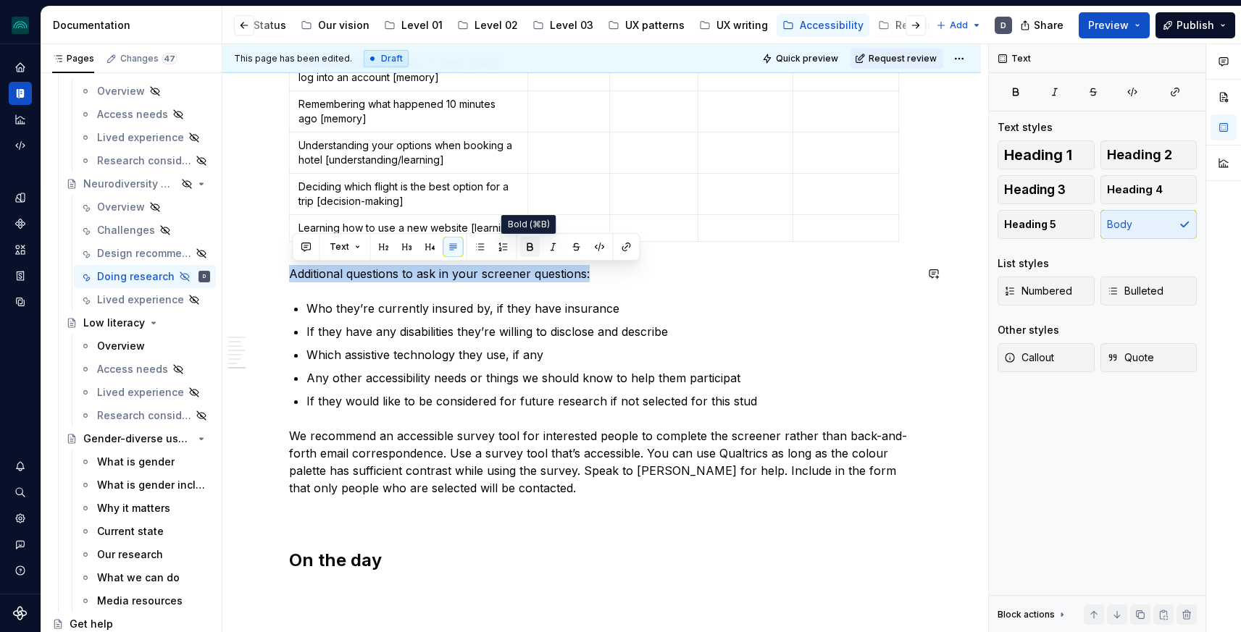
click at [522, 251] on button "button" at bounding box center [530, 247] width 20 height 20
click at [571, 281] on p "Additional questions to ask in your screener questions:" at bounding box center [602, 273] width 626 height 17
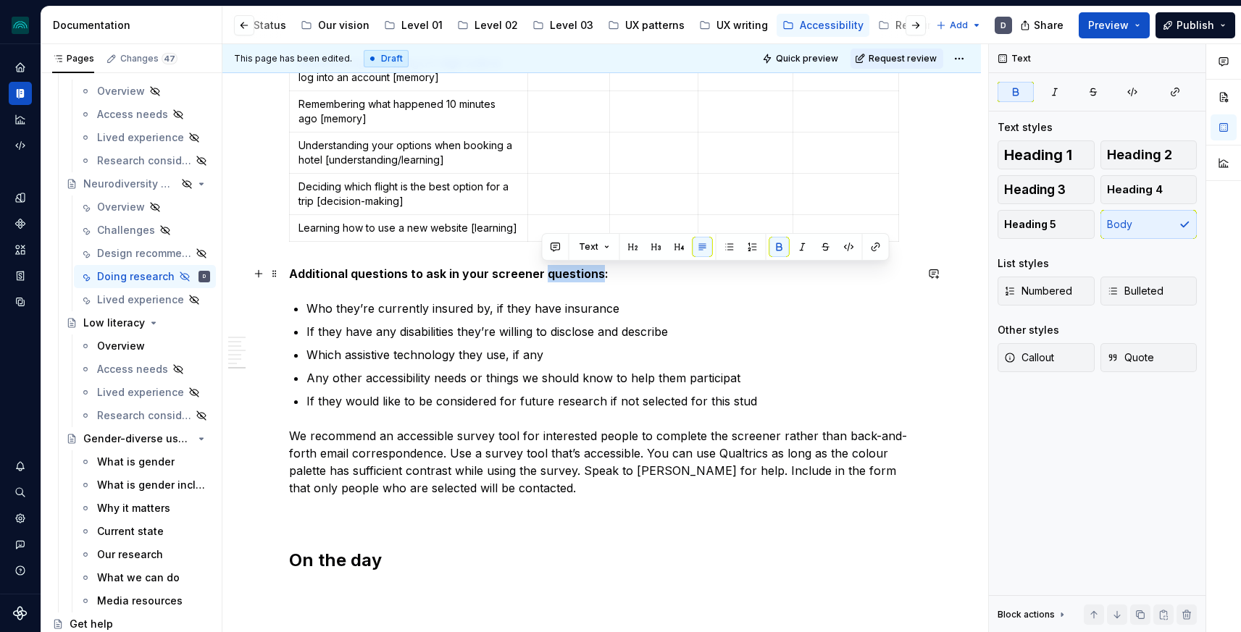
click at [571, 281] on p "Additional questions to ask in your screener questions:" at bounding box center [602, 273] width 626 height 17
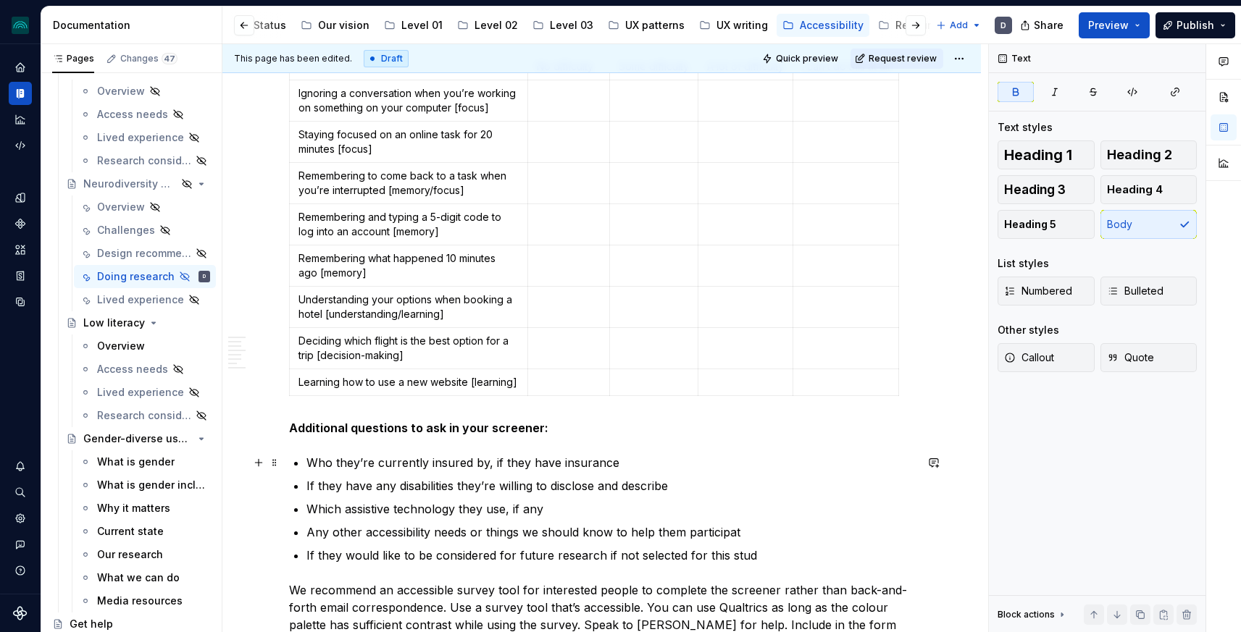
scroll to position [1273, 0]
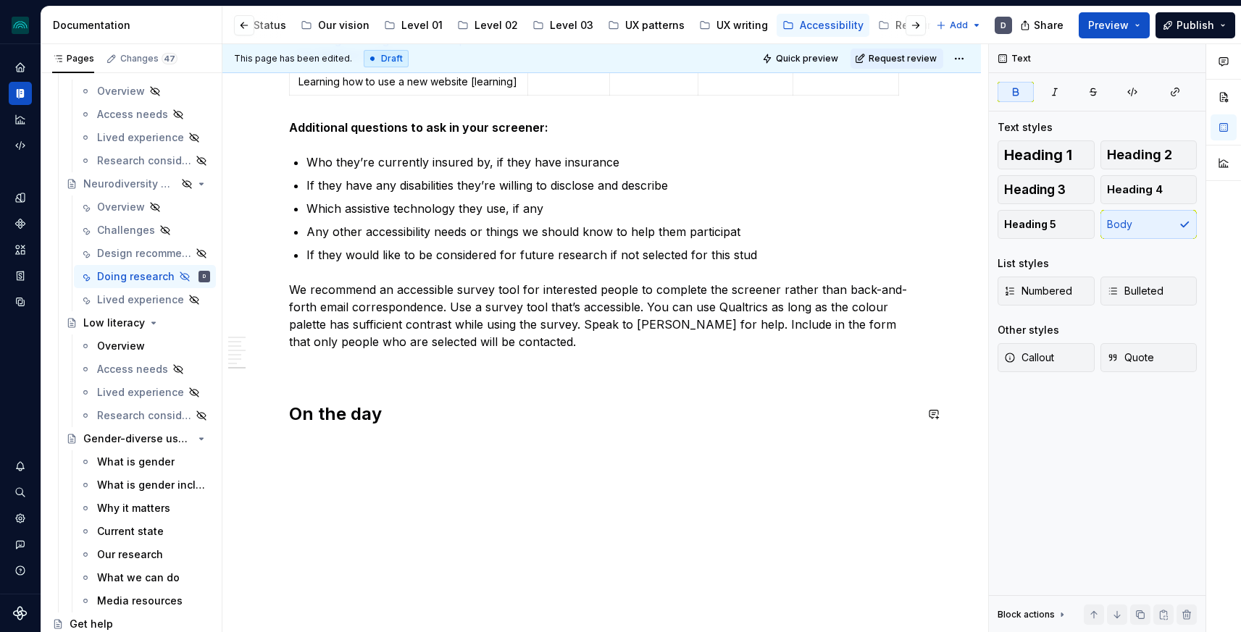
click at [316, 364] on p at bounding box center [602, 367] width 626 height 17
click at [1062, 183] on span "Heading 3" at bounding box center [1035, 190] width 62 height 14
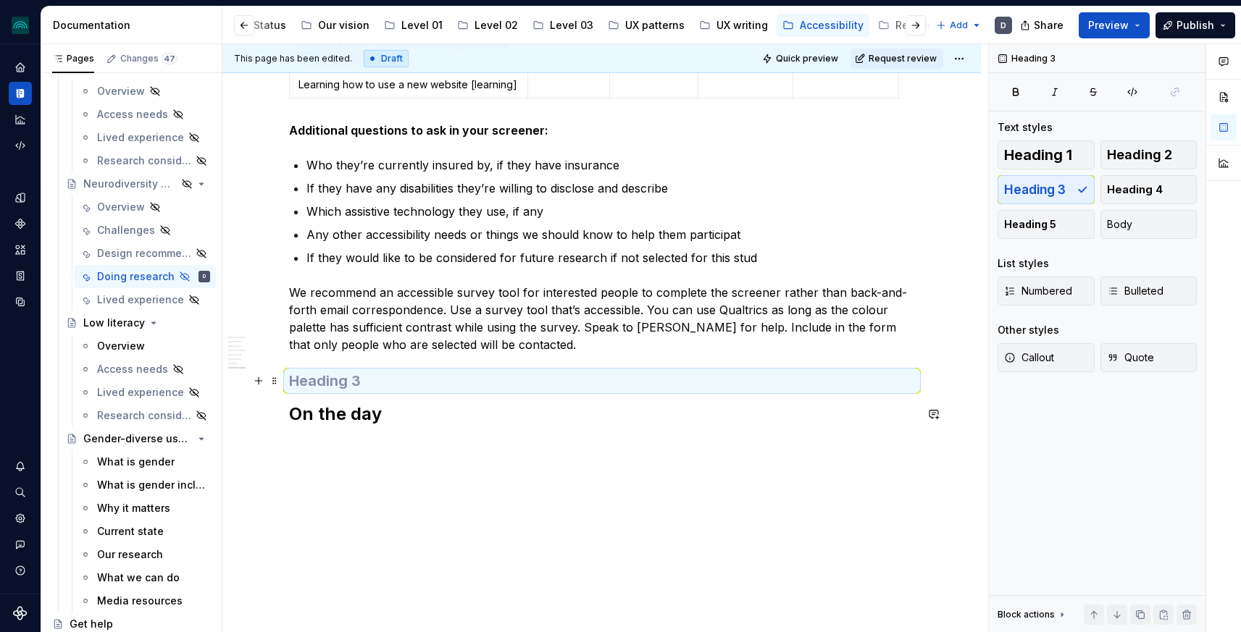
click at [351, 378] on h3 at bounding box center [602, 381] width 626 height 20
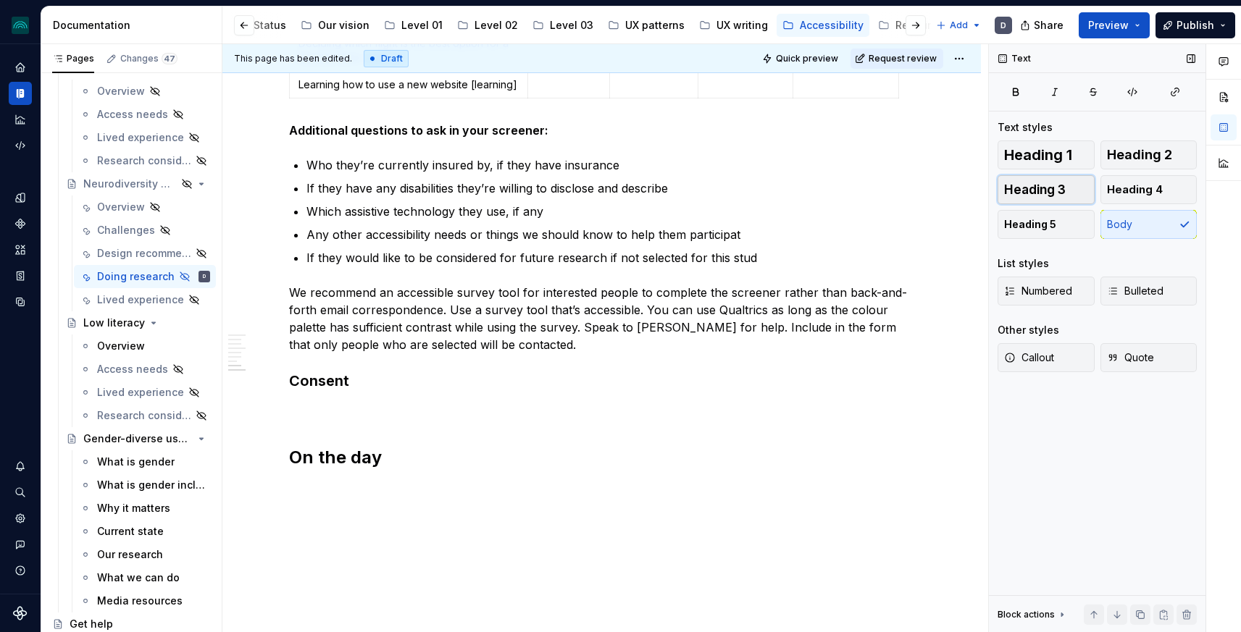
click at [1036, 193] on span "Heading 3" at bounding box center [1035, 190] width 62 height 14
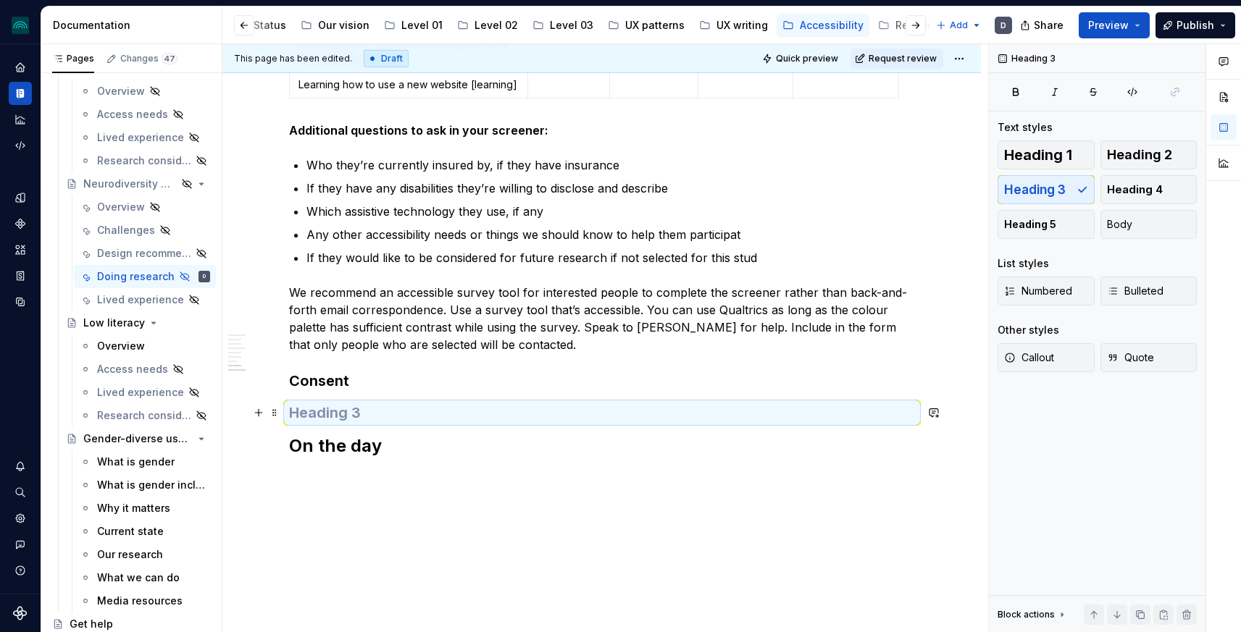
click at [369, 412] on h3 at bounding box center [602, 413] width 626 height 20
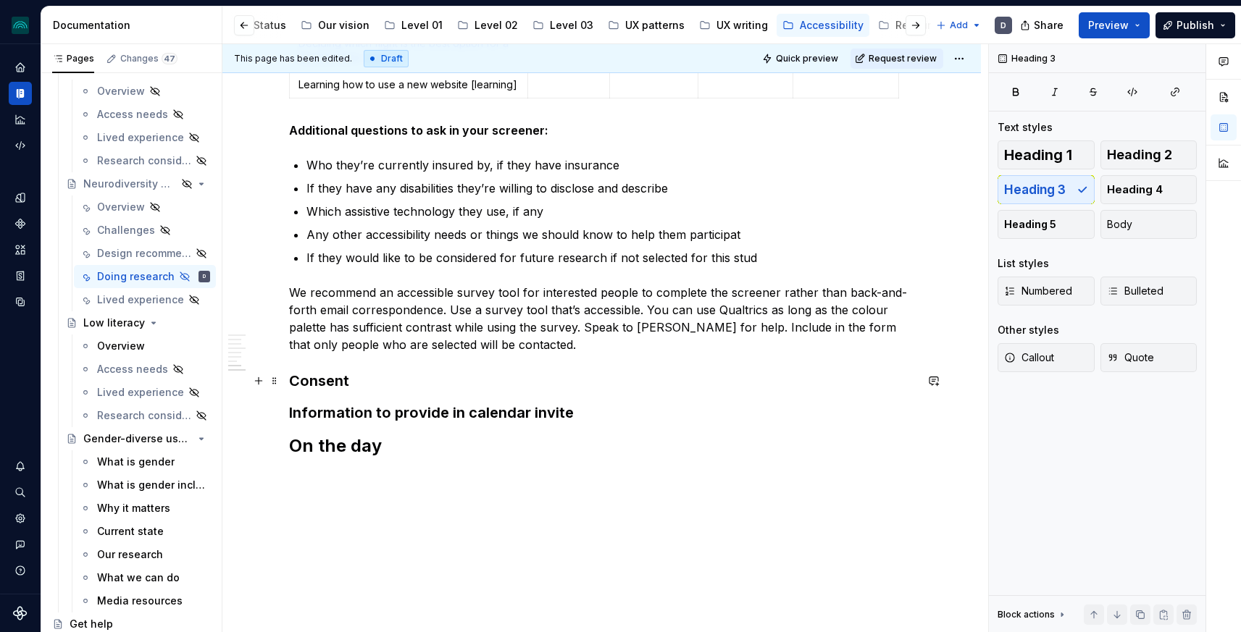
click at [476, 379] on h3 "Consent" at bounding box center [602, 381] width 626 height 20
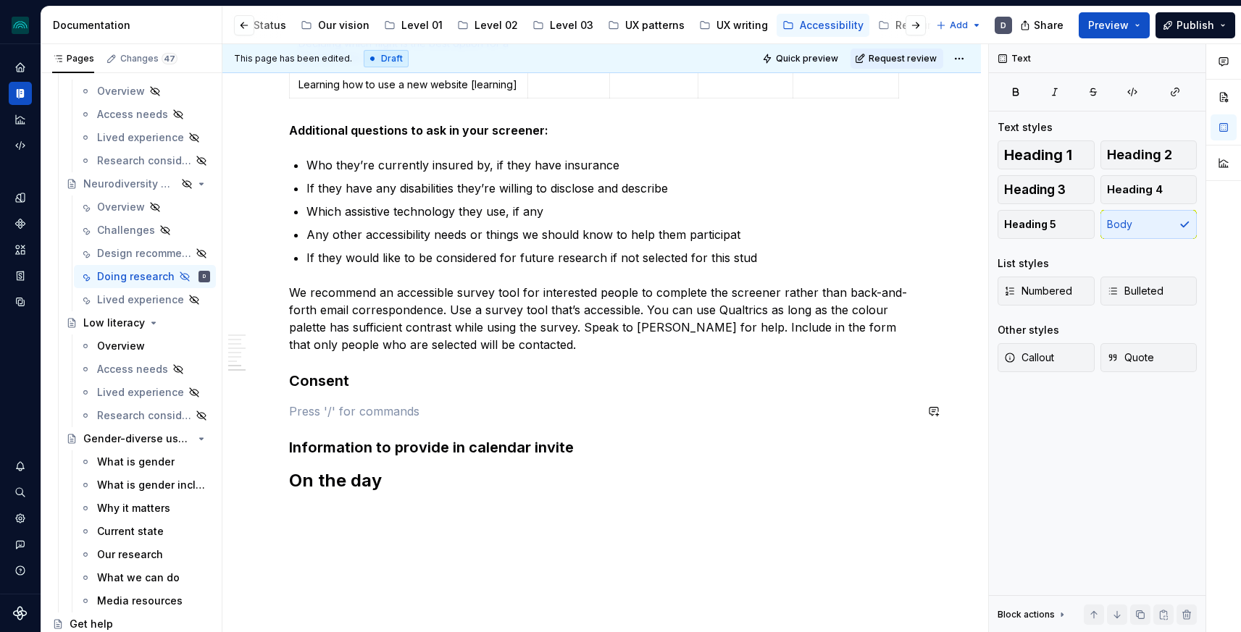
click at [599, 450] on h3 "Information to provide in calendar invite" at bounding box center [602, 448] width 626 height 20
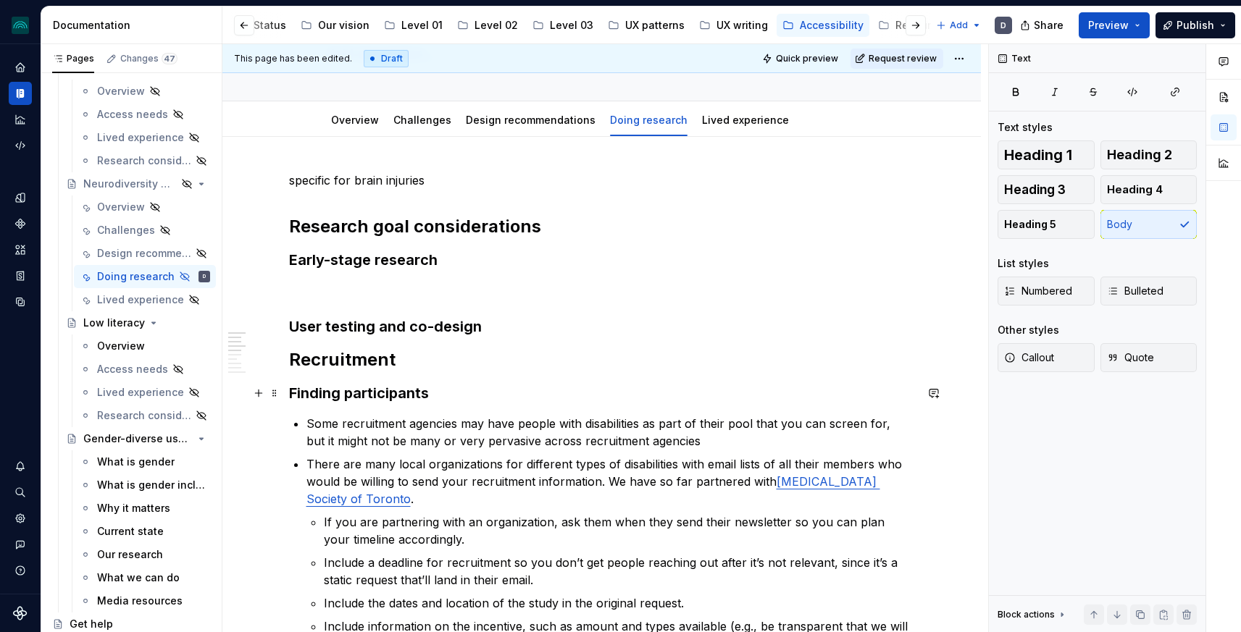
scroll to position [116, 0]
click at [482, 326] on h3 "User testing and co-design" at bounding box center [602, 325] width 626 height 20
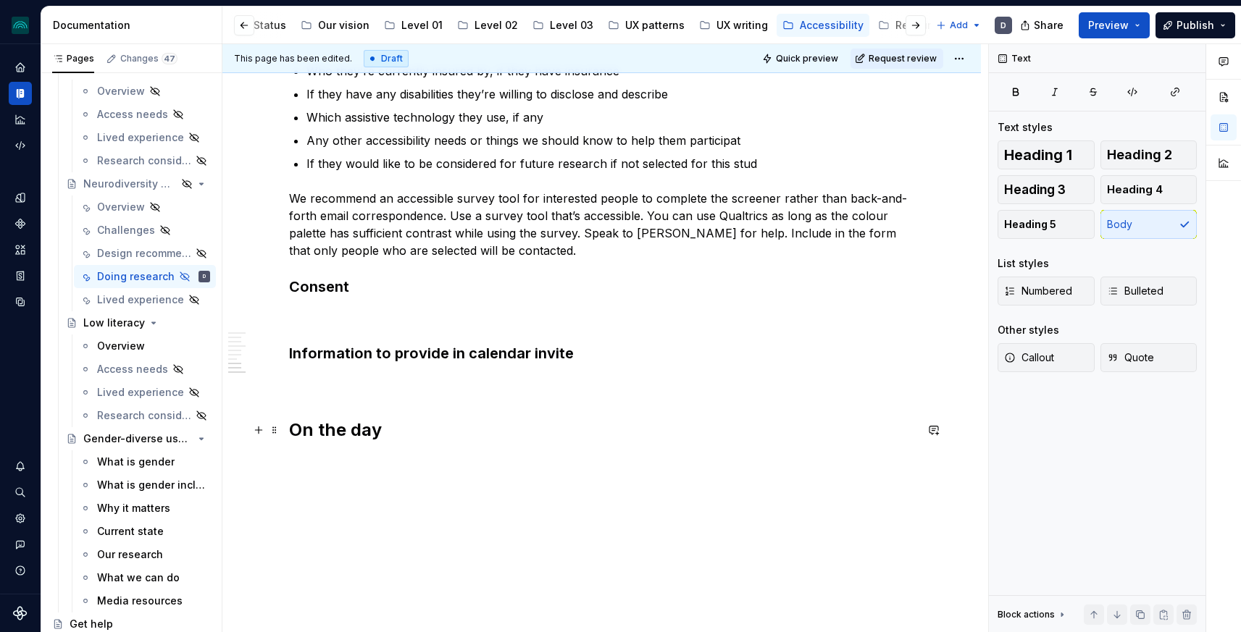
scroll to position [1424, 0]
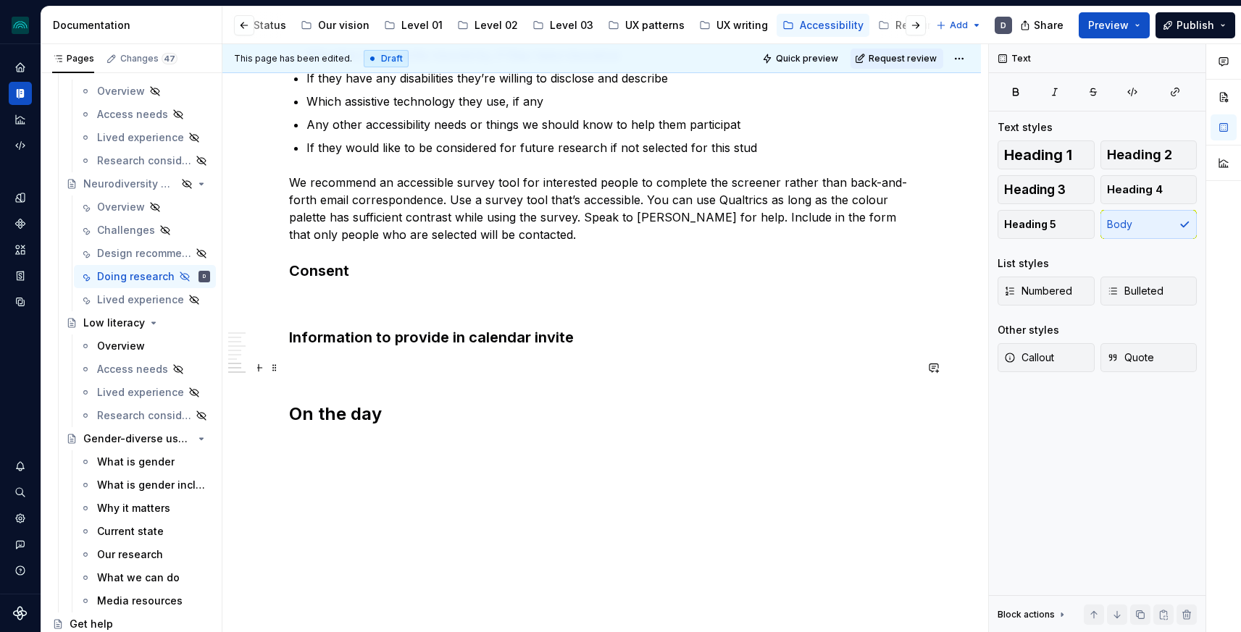
click at [382, 368] on p at bounding box center [602, 367] width 626 height 17
click at [1134, 157] on span "Heading 2" at bounding box center [1139, 155] width 65 height 14
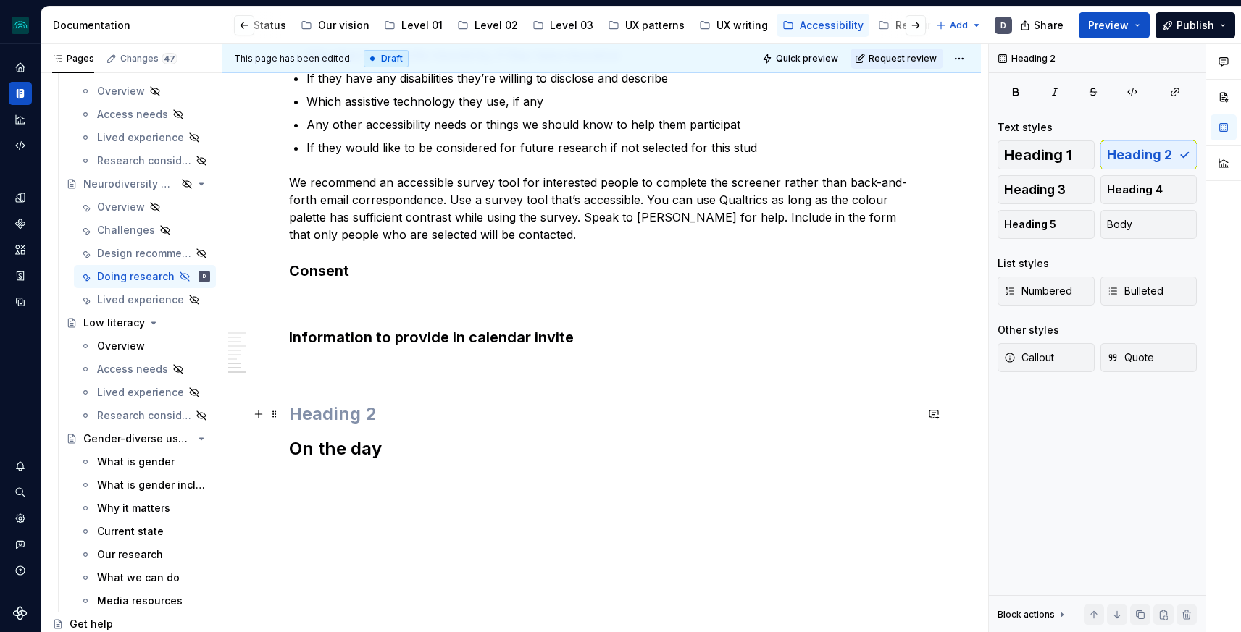
click at [333, 419] on h2 at bounding box center [602, 414] width 626 height 23
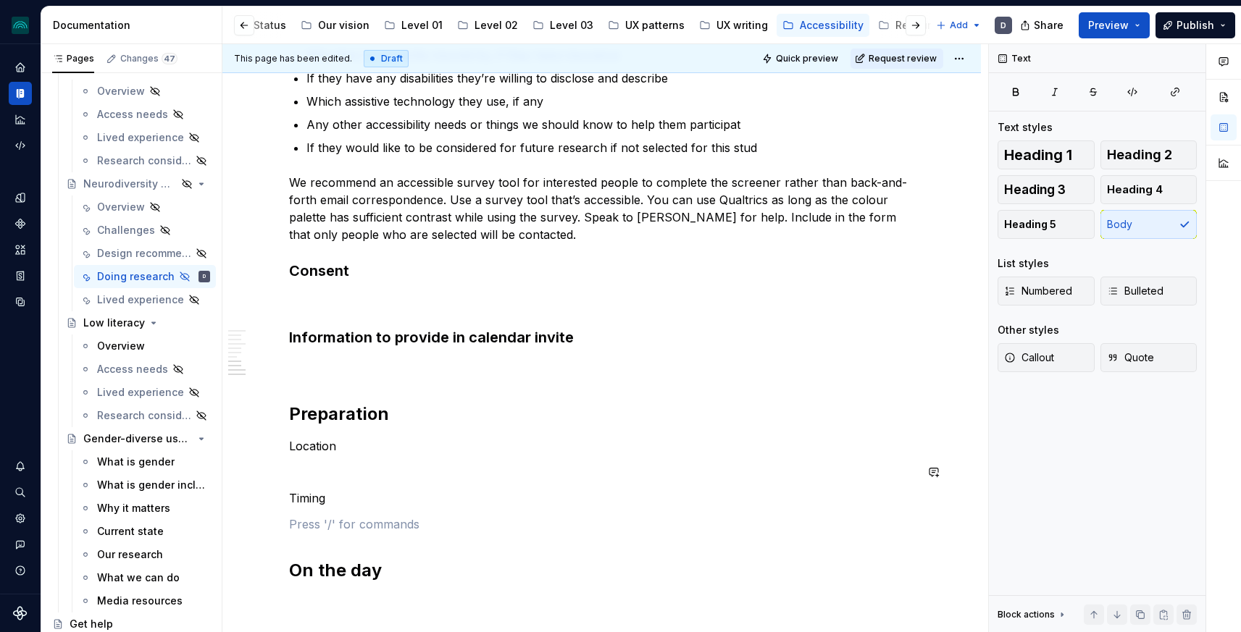
click at [317, 450] on p "Location" at bounding box center [602, 446] width 626 height 17
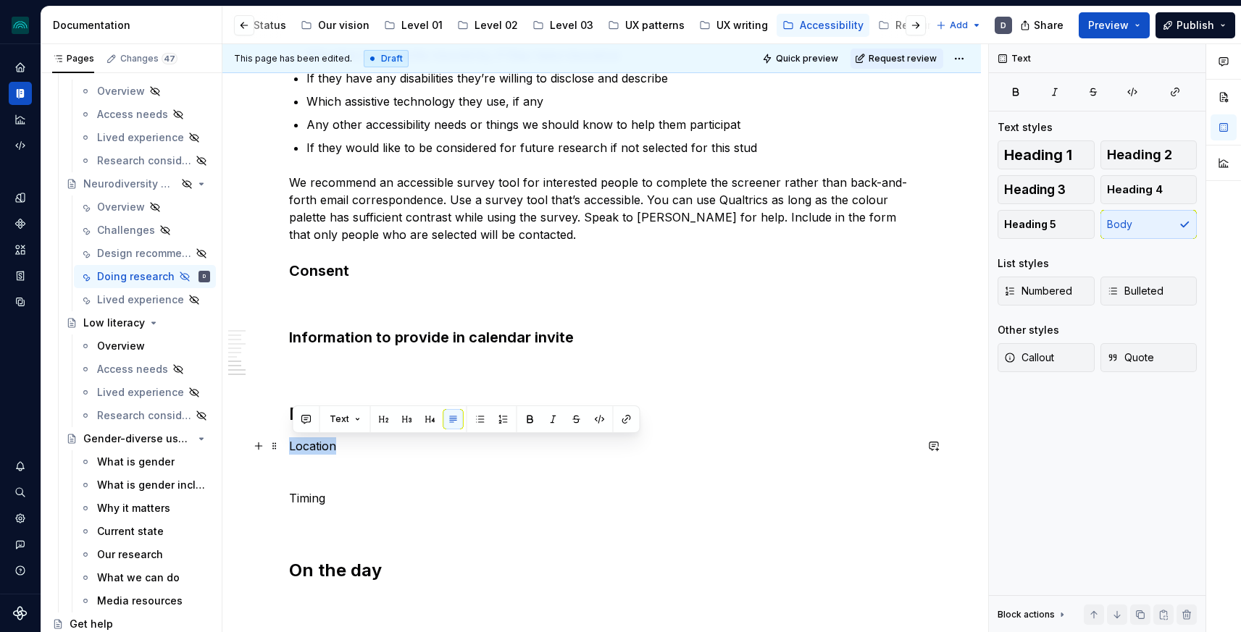
click at [317, 450] on p "Location" at bounding box center [602, 446] width 626 height 17
click at [407, 420] on button "button" at bounding box center [407, 419] width 20 height 20
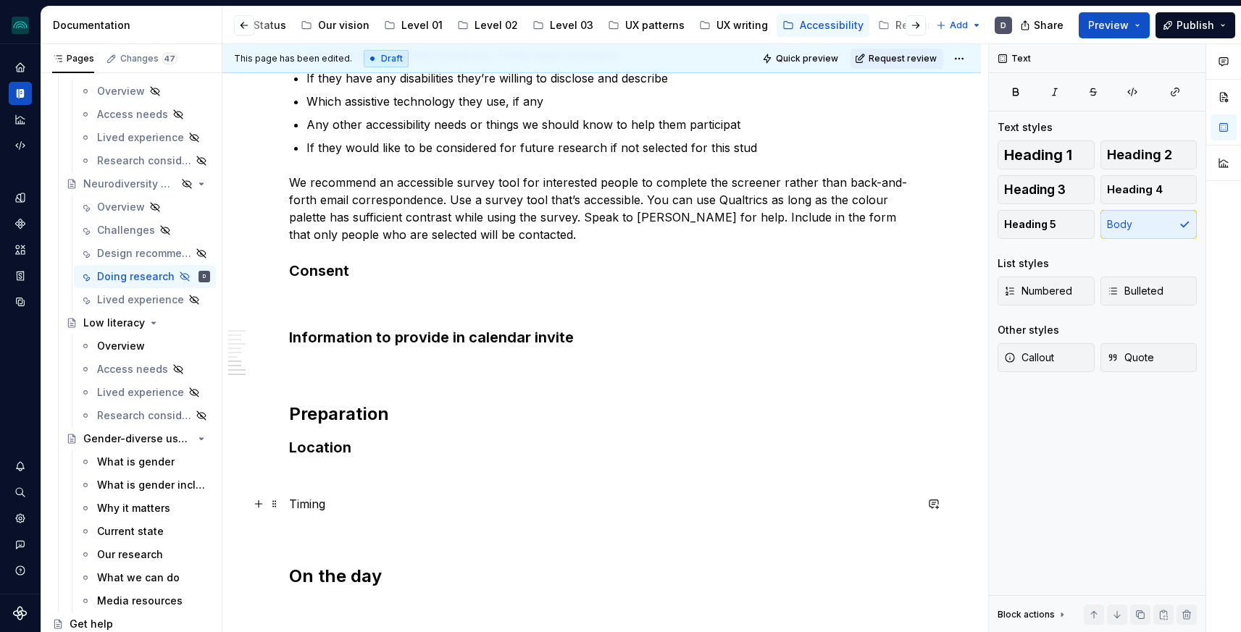
click at [314, 512] on p "Timing" at bounding box center [602, 504] width 626 height 17
click at [408, 476] on button "button" at bounding box center [407, 477] width 20 height 20
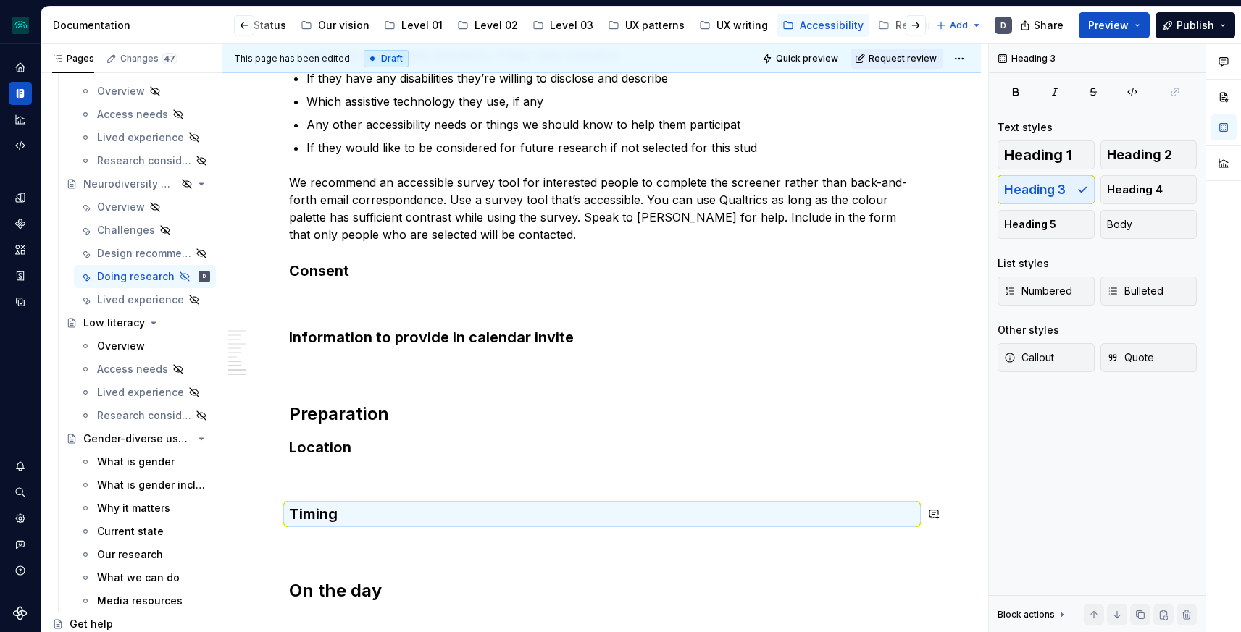
click at [396, 537] on p at bounding box center [602, 544] width 626 height 17
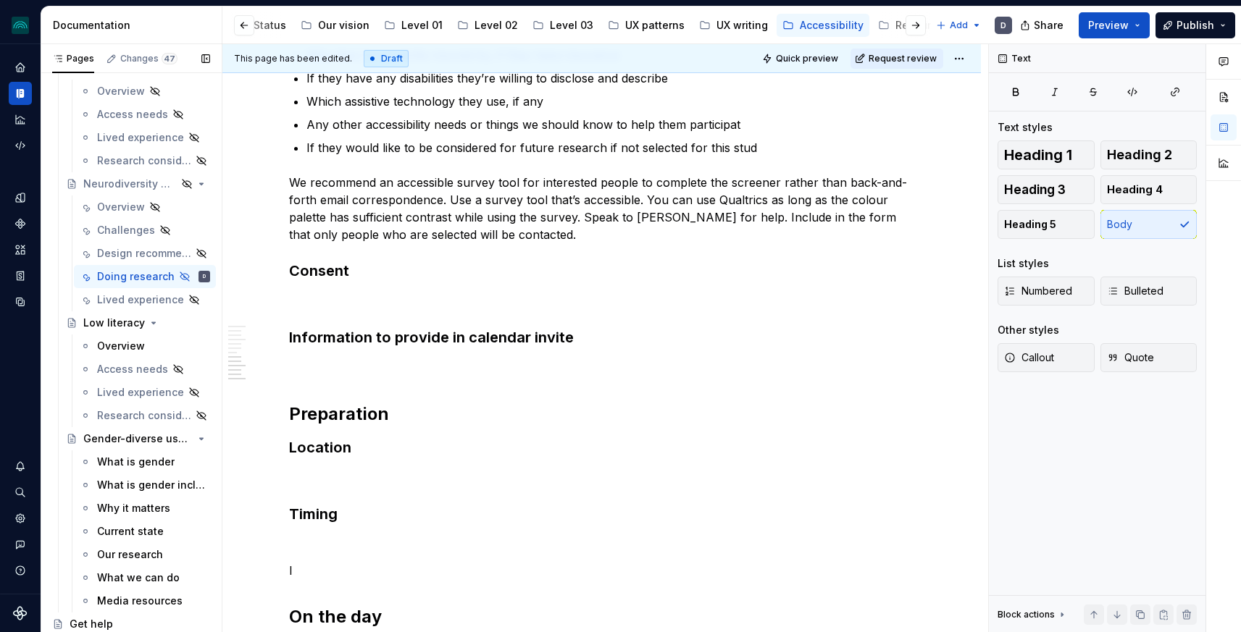
scroll to position [1440, 0]
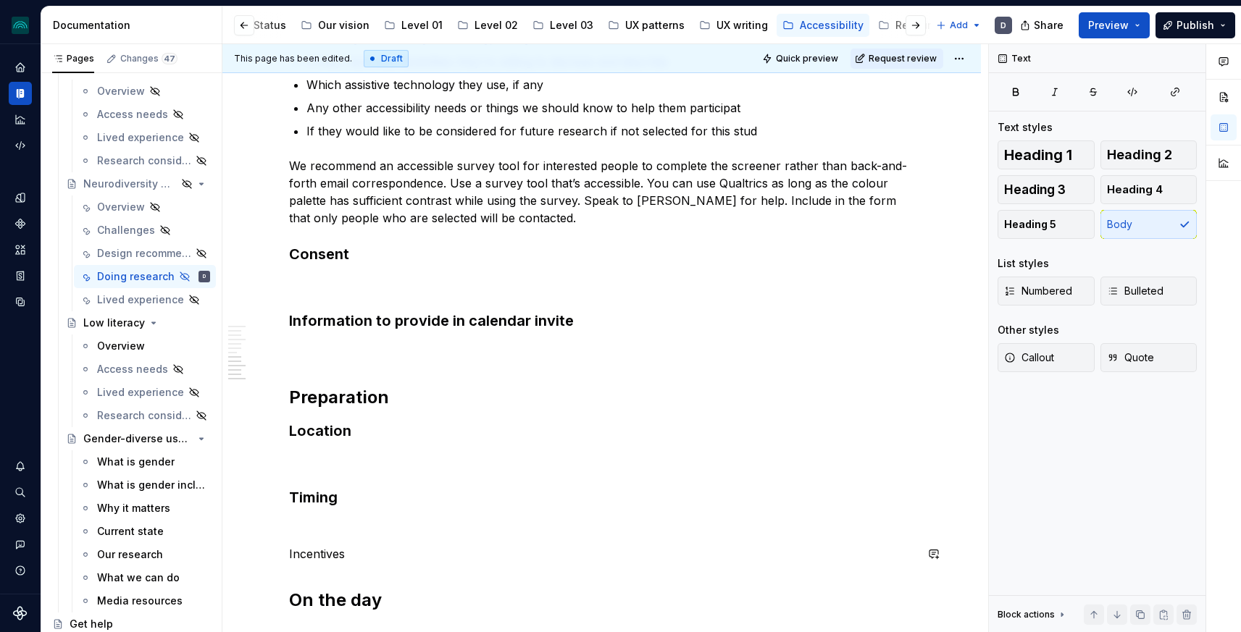
click at [319, 556] on p "Incentives" at bounding box center [602, 554] width 626 height 17
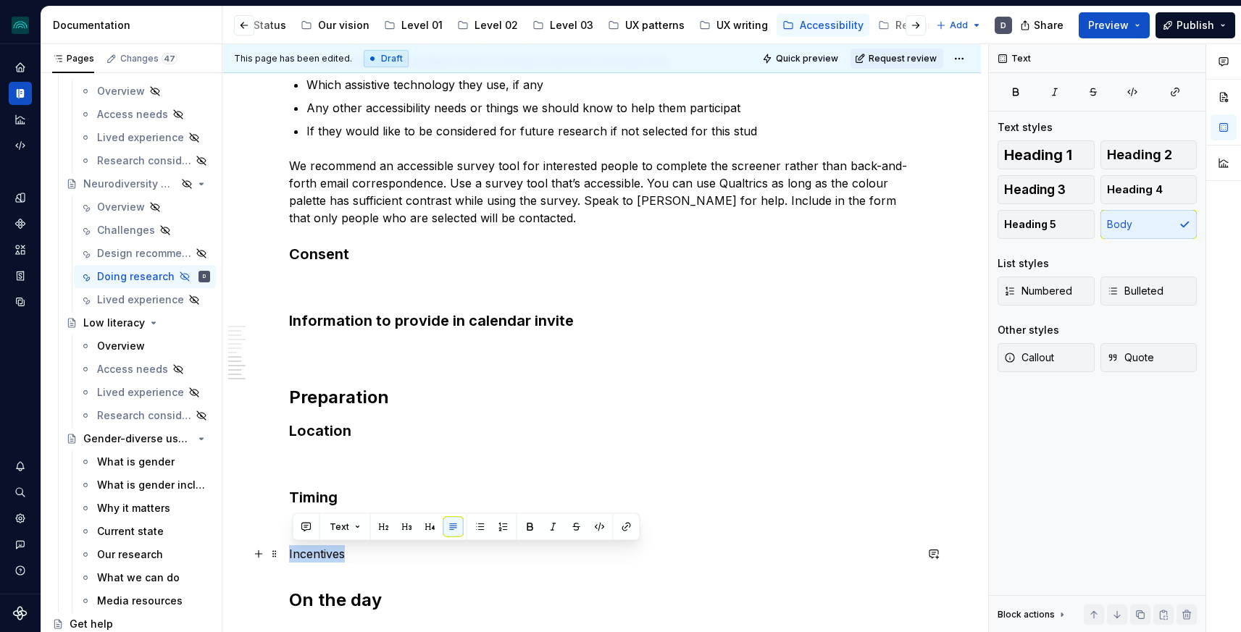
click at [319, 556] on p "Incentives" at bounding box center [602, 554] width 626 height 17
click at [404, 529] on button "button" at bounding box center [407, 527] width 20 height 20
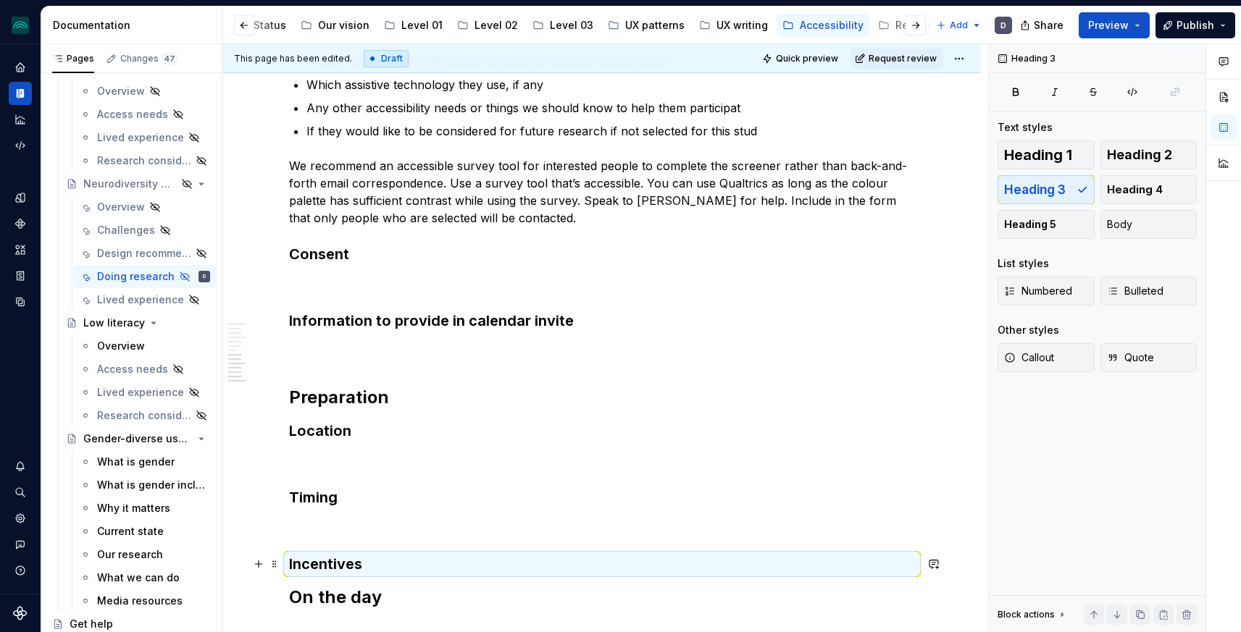
click at [409, 563] on h3 "Incentives" at bounding box center [602, 564] width 626 height 20
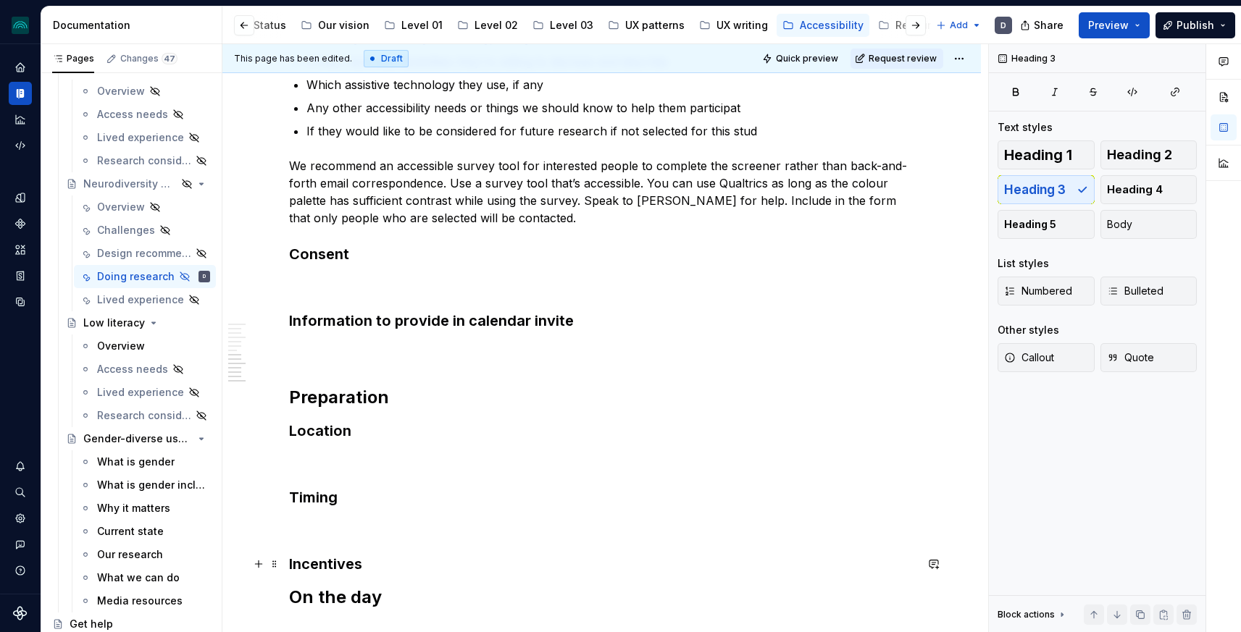
click at [400, 565] on h3 "Incentives" at bounding box center [602, 564] width 626 height 20
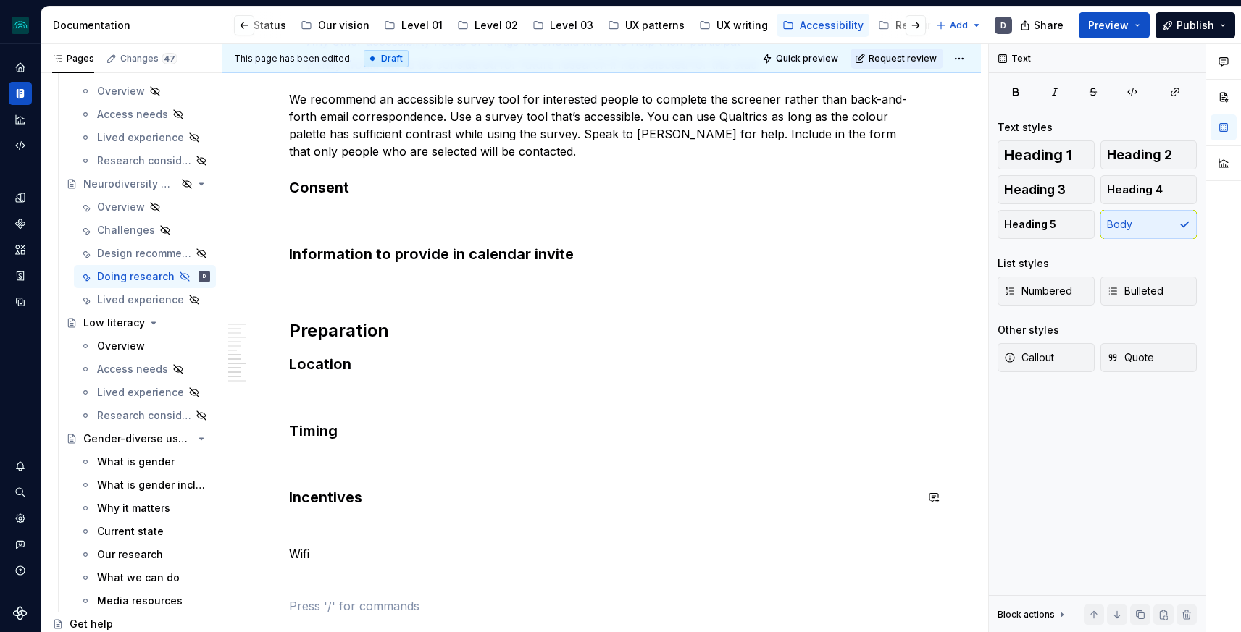
scroll to position [1559, 0]
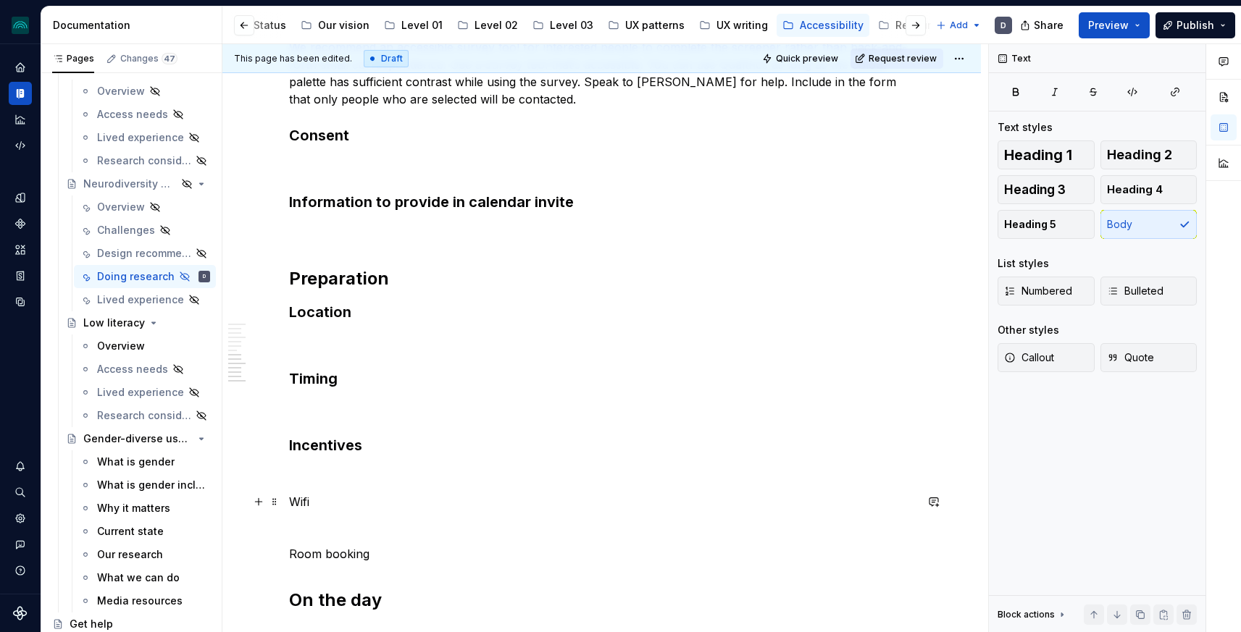
click at [304, 499] on p "Wifi" at bounding box center [602, 501] width 626 height 17
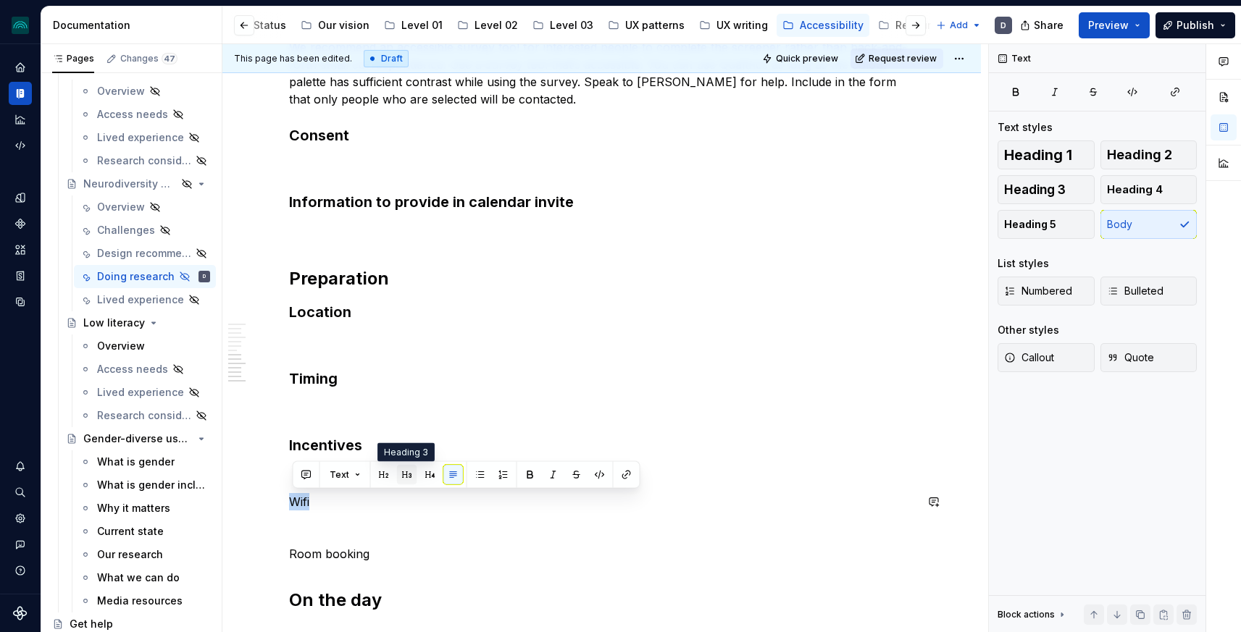
click at [399, 472] on button "button" at bounding box center [407, 475] width 20 height 20
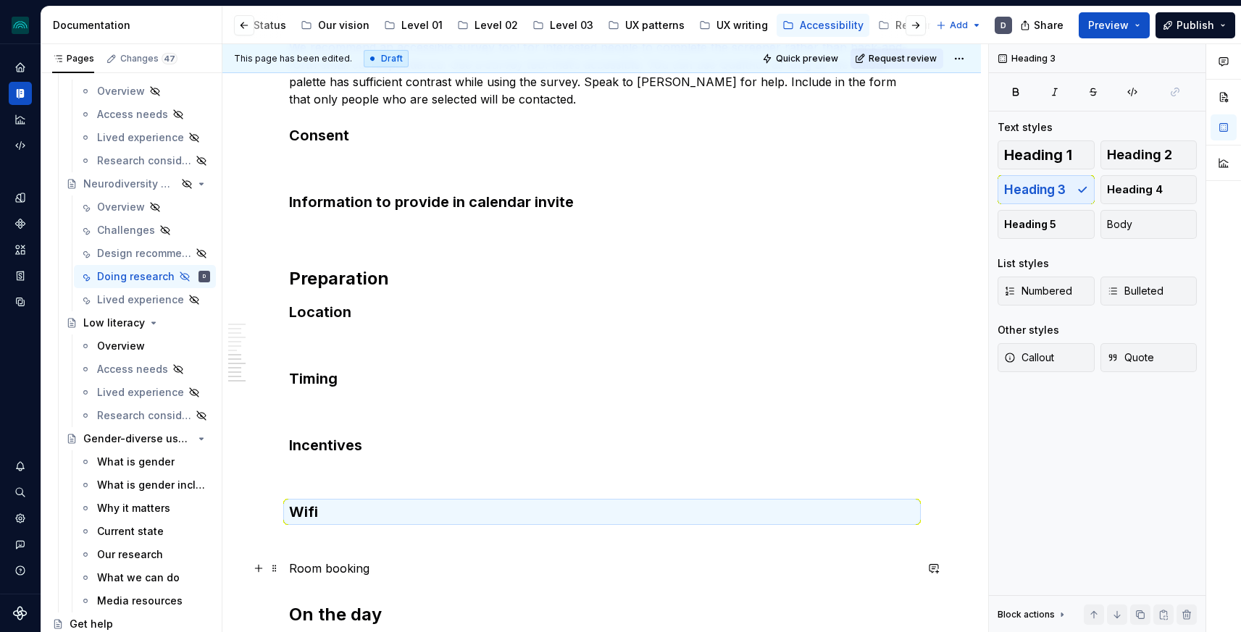
click at [321, 569] on p "Room booking" at bounding box center [602, 568] width 626 height 17
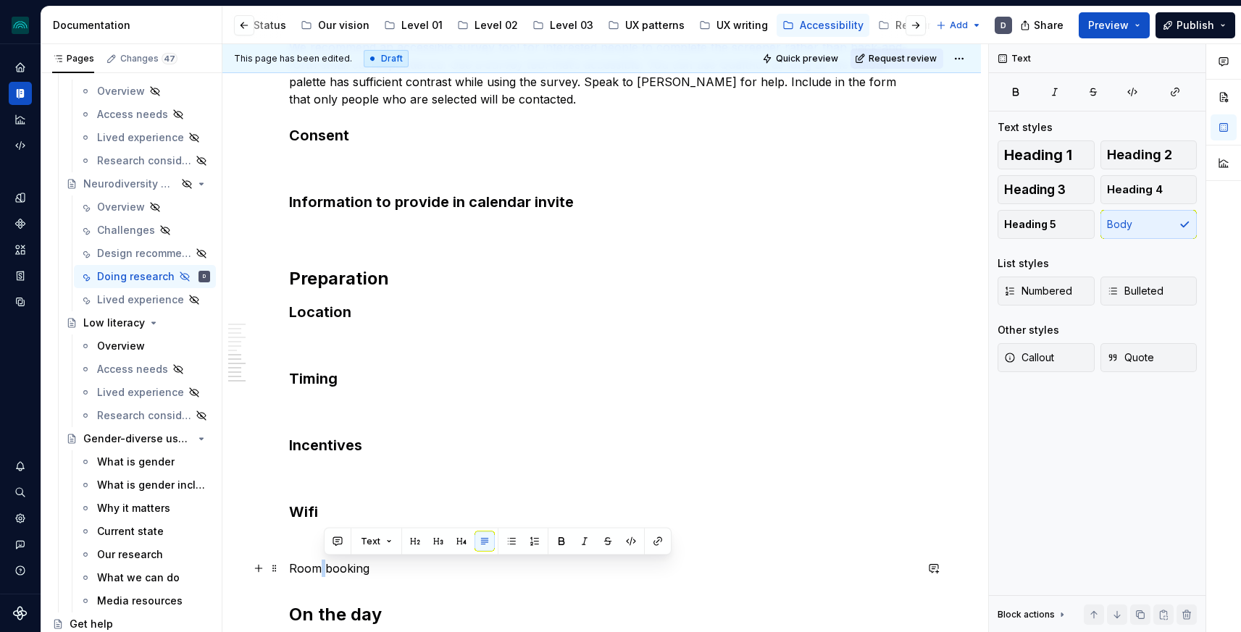
click at [321, 569] on p "Room booking" at bounding box center [602, 568] width 626 height 17
click at [397, 545] on button "button" at bounding box center [407, 542] width 20 height 20
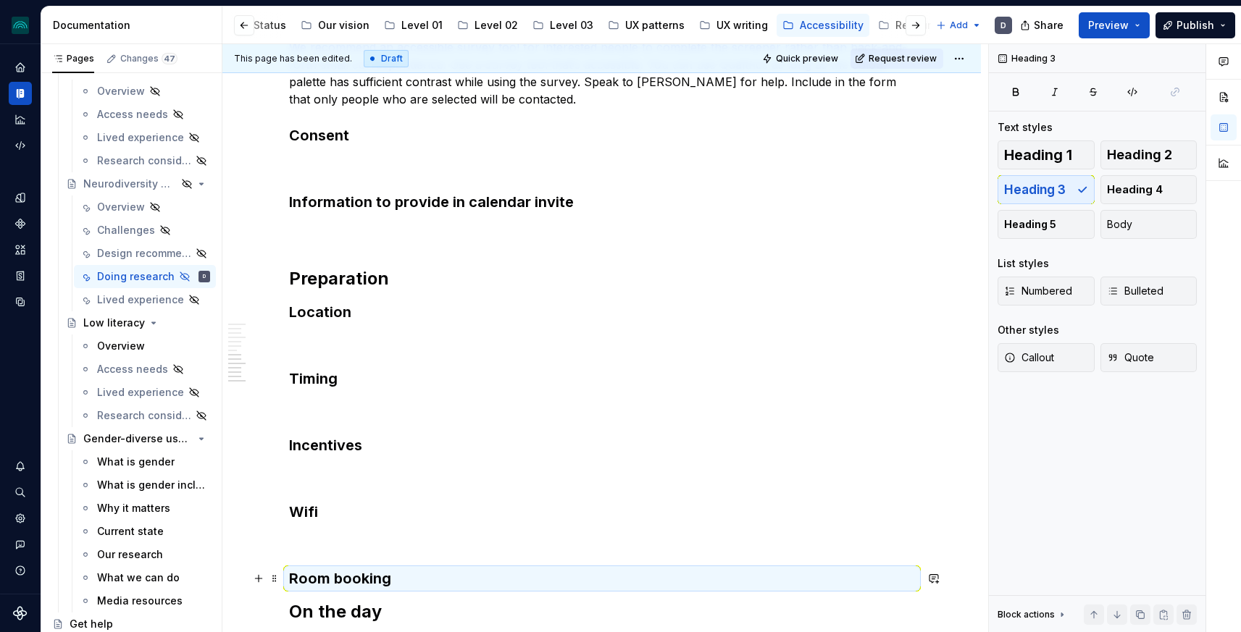
click at [403, 580] on h3 "Room booking" at bounding box center [602, 579] width 626 height 20
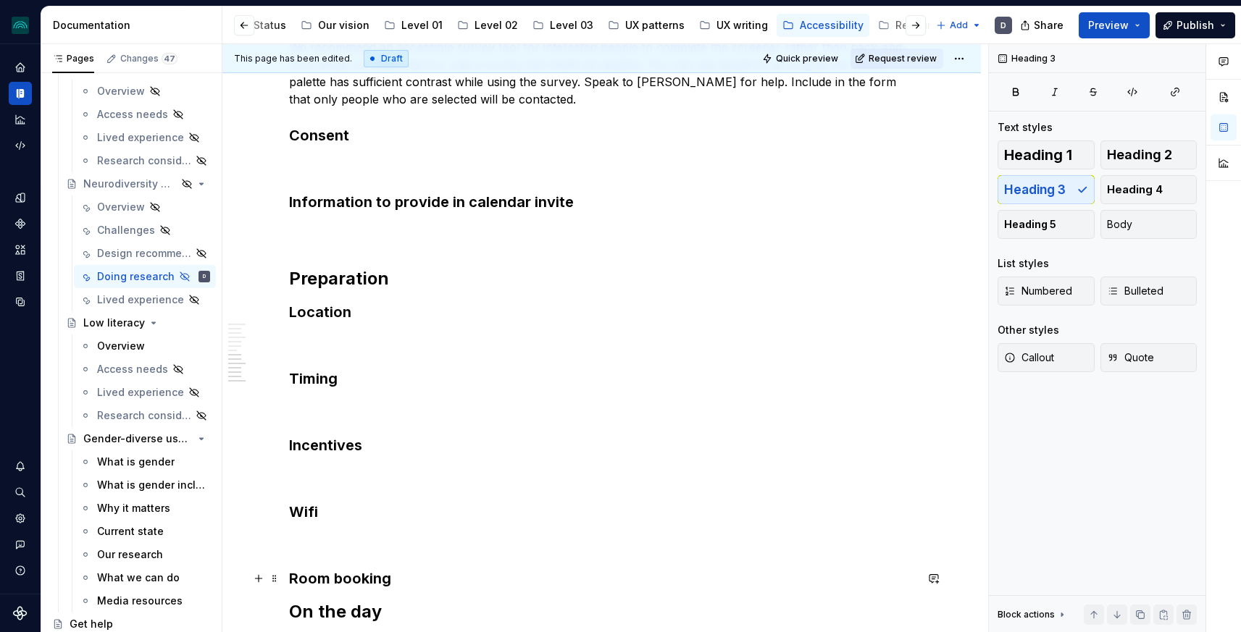
click at [413, 580] on h3 "Room booking" at bounding box center [602, 579] width 626 height 20
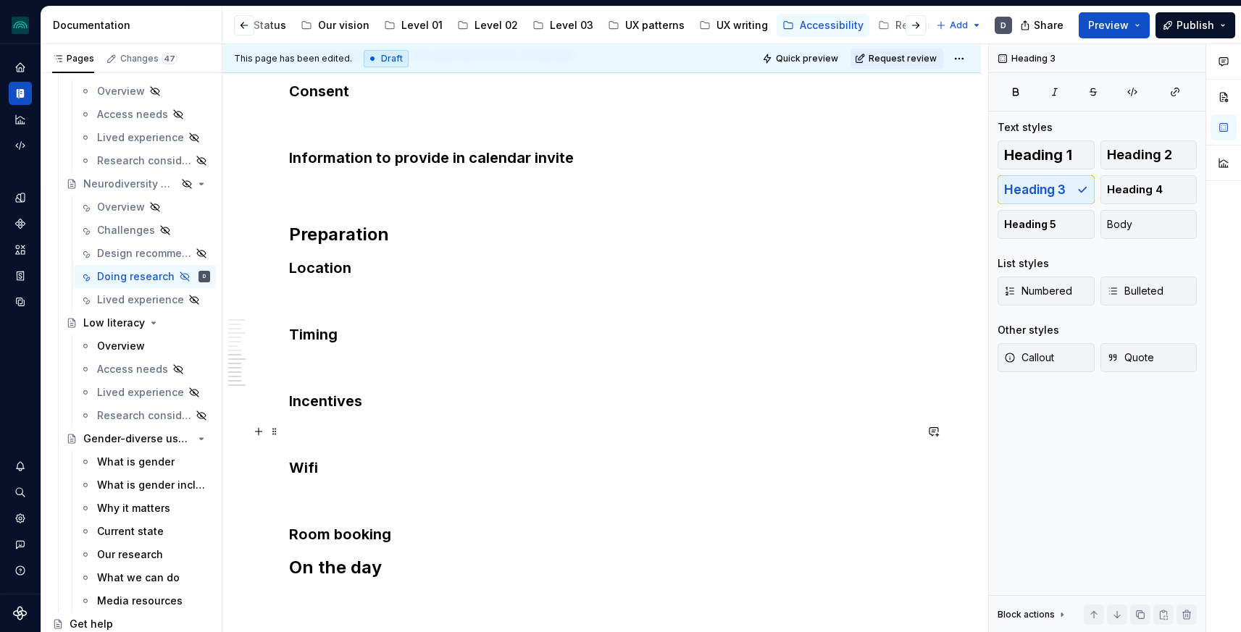
scroll to position [1728, 0]
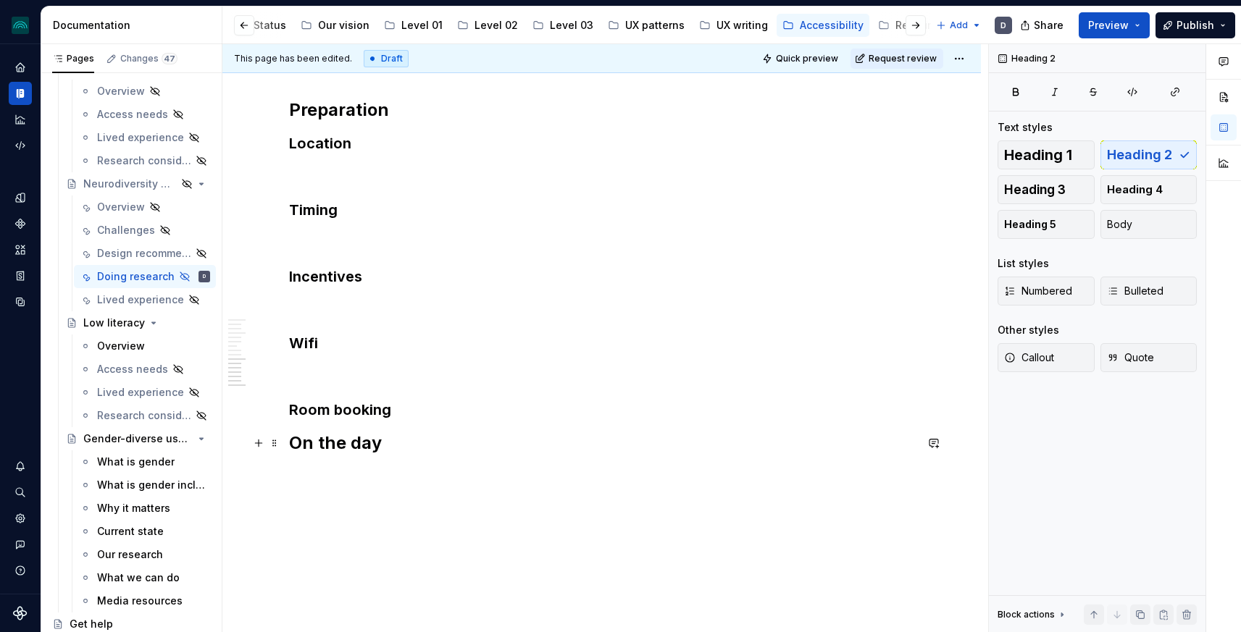
click at [391, 443] on h2 "On the day" at bounding box center [602, 443] width 626 height 23
click at [412, 411] on h3 "Room booking" at bounding box center [602, 410] width 626 height 20
click at [400, 488] on h2 "On the day" at bounding box center [602, 486] width 626 height 23
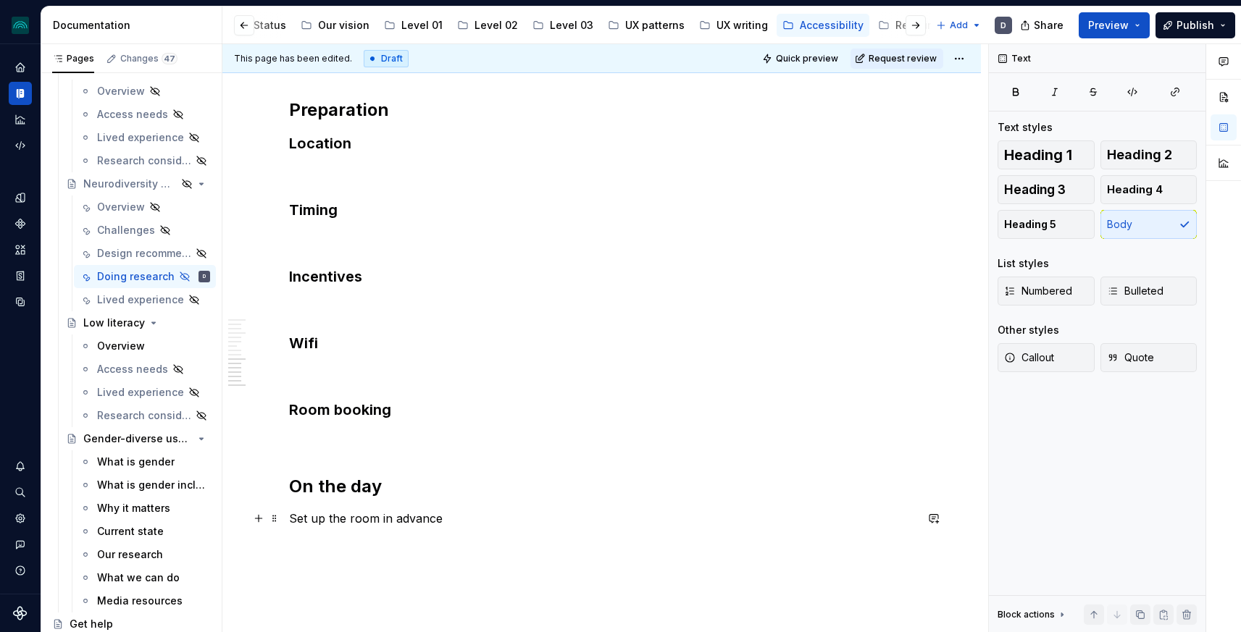
click at [394, 511] on p "Set up the room in advance" at bounding box center [602, 518] width 626 height 17
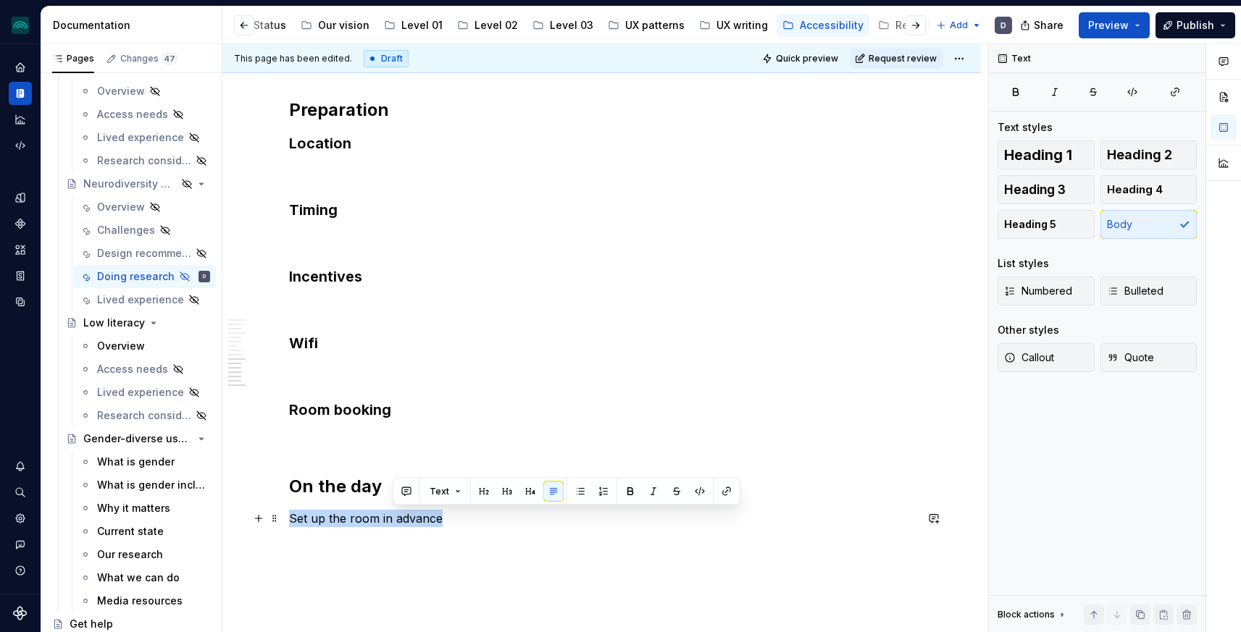
click at [394, 511] on p "Set up the room in advance" at bounding box center [602, 518] width 626 height 17
click at [409, 491] on button "button" at bounding box center [407, 492] width 20 height 20
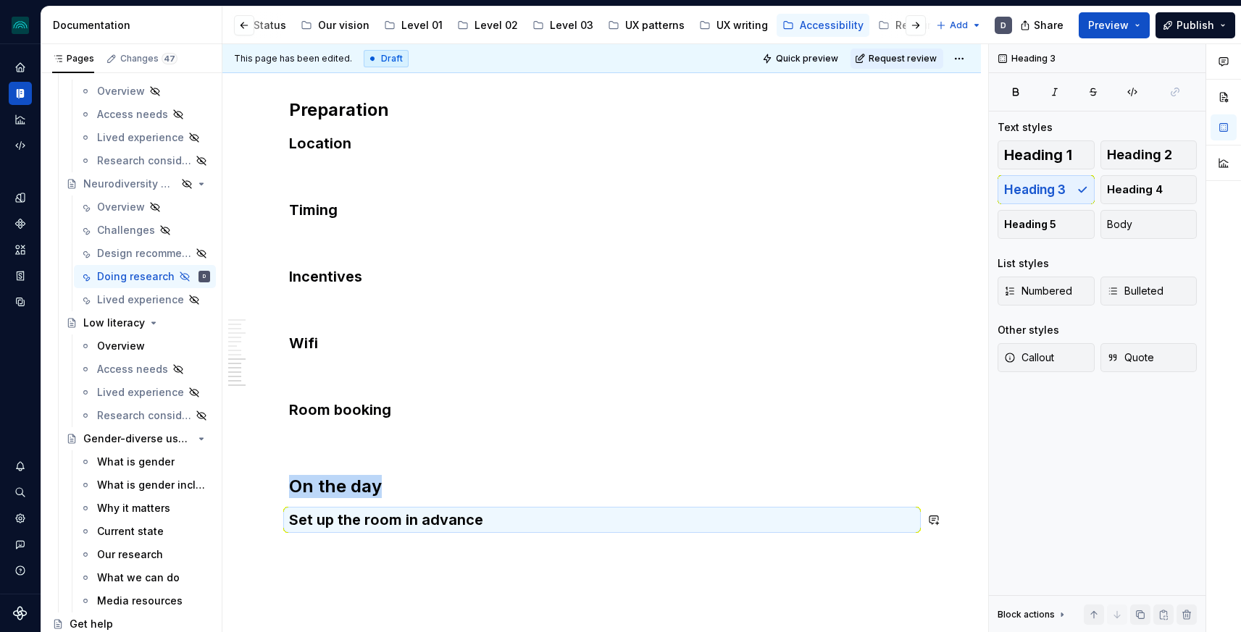
click at [509, 520] on h3 "Set up the room in advance" at bounding box center [602, 520] width 626 height 20
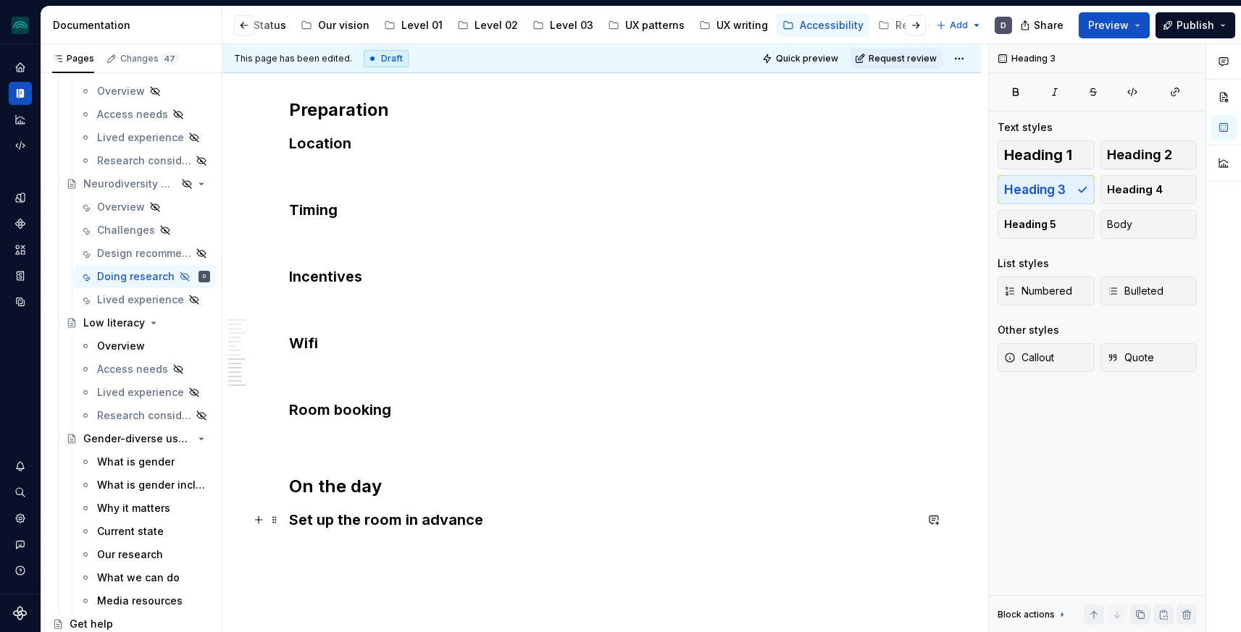
click at [509, 520] on h3 "Set up the room in advance" at bounding box center [602, 520] width 626 height 20
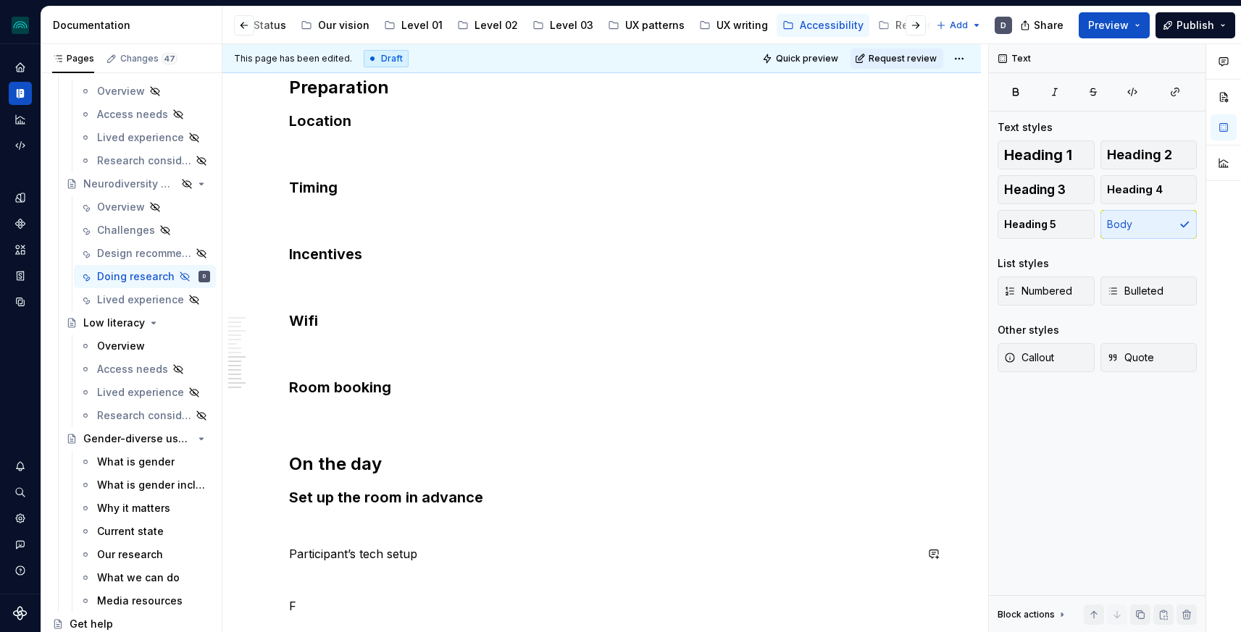
scroll to position [1802, 0]
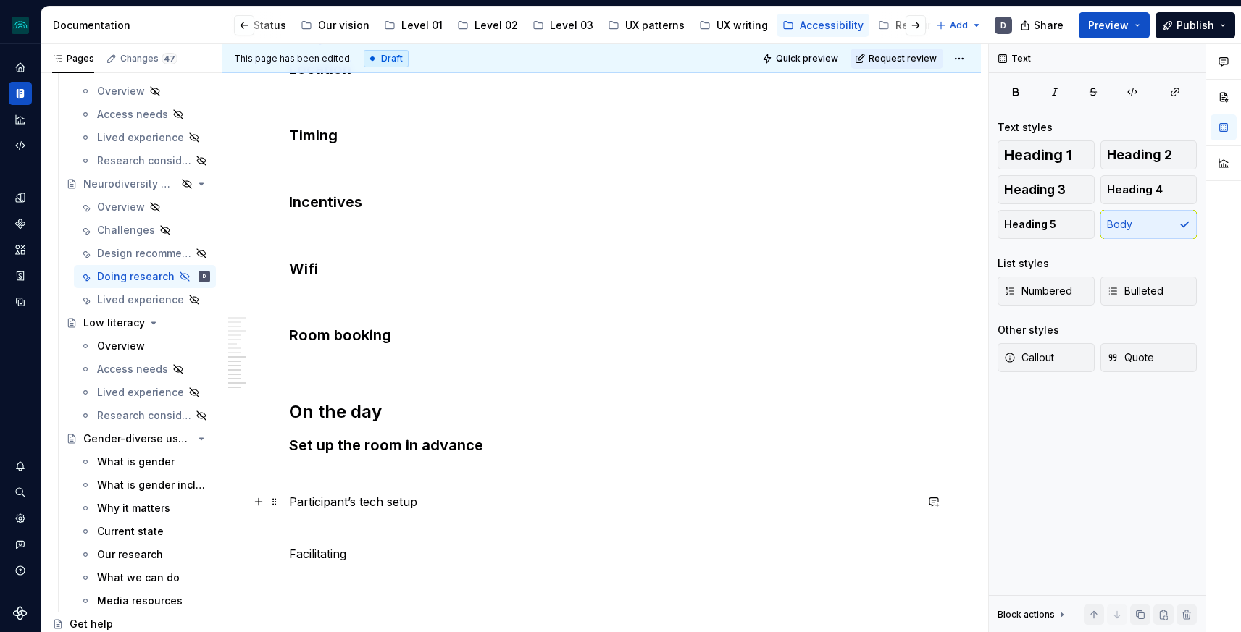
click at [349, 500] on p "Participant’s tech setup" at bounding box center [602, 501] width 626 height 17
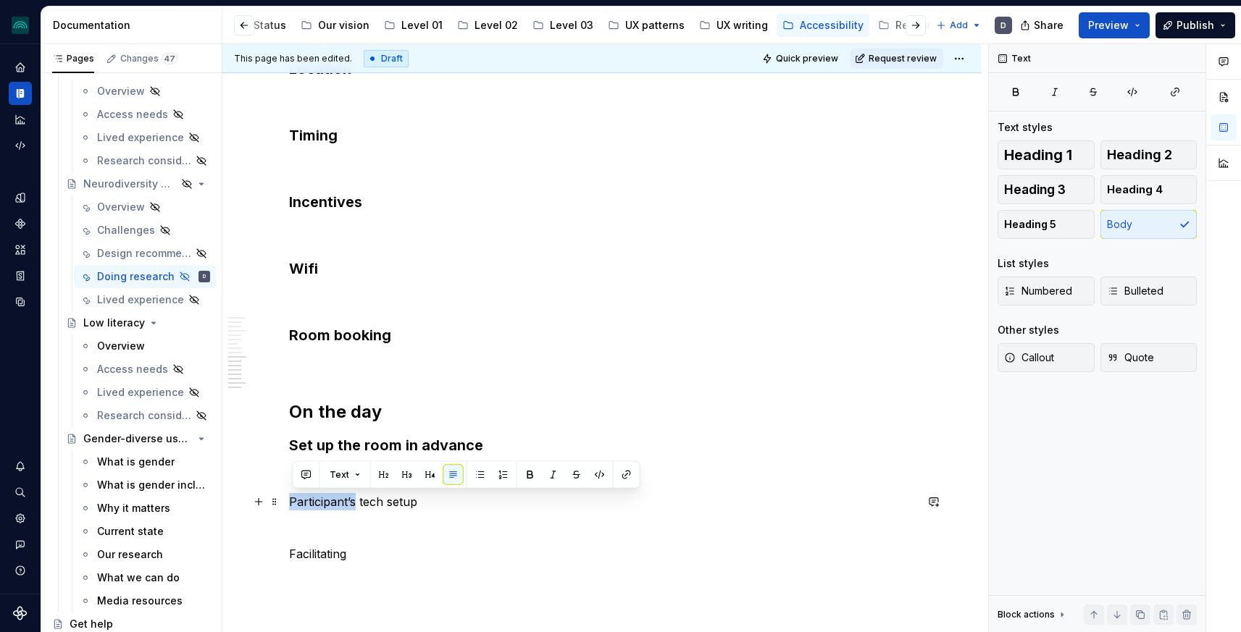
click at [349, 500] on p "Participant’s tech setup" at bounding box center [602, 501] width 626 height 17
click at [401, 476] on button "button" at bounding box center [407, 475] width 20 height 20
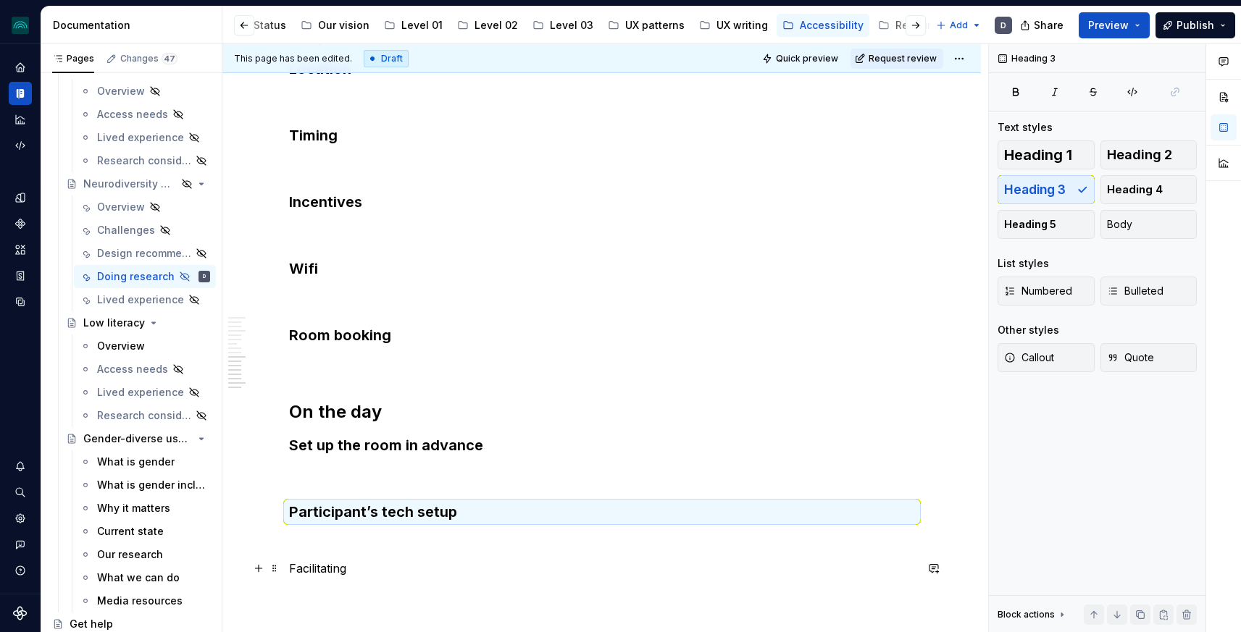
click at [327, 572] on p "Facilitating" at bounding box center [602, 568] width 626 height 17
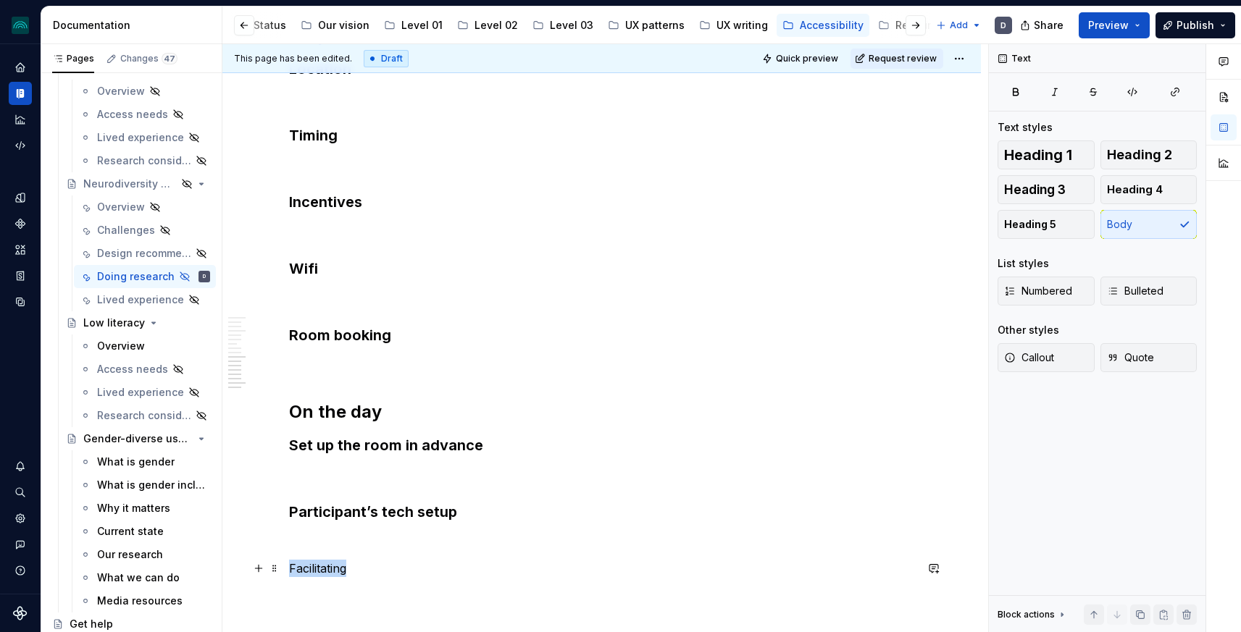
click at [327, 572] on p "Facilitating" at bounding box center [602, 568] width 626 height 17
click at [405, 536] on button "button" at bounding box center [407, 542] width 20 height 20
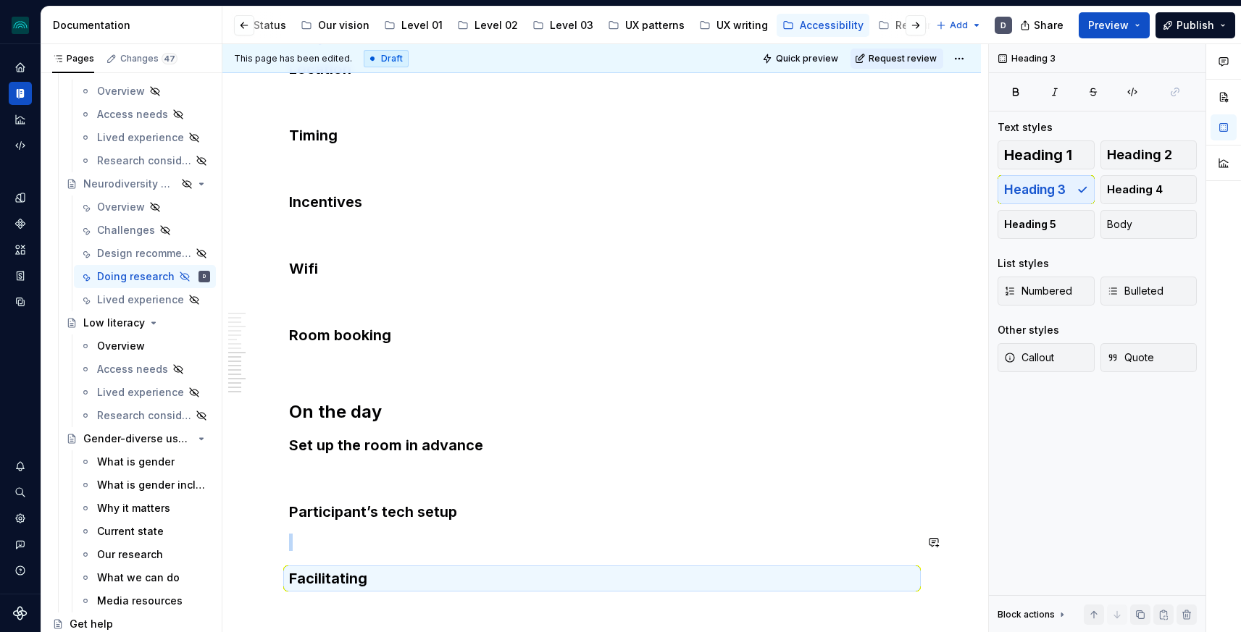
click at [406, 583] on h3 "Facilitating" at bounding box center [602, 579] width 626 height 20
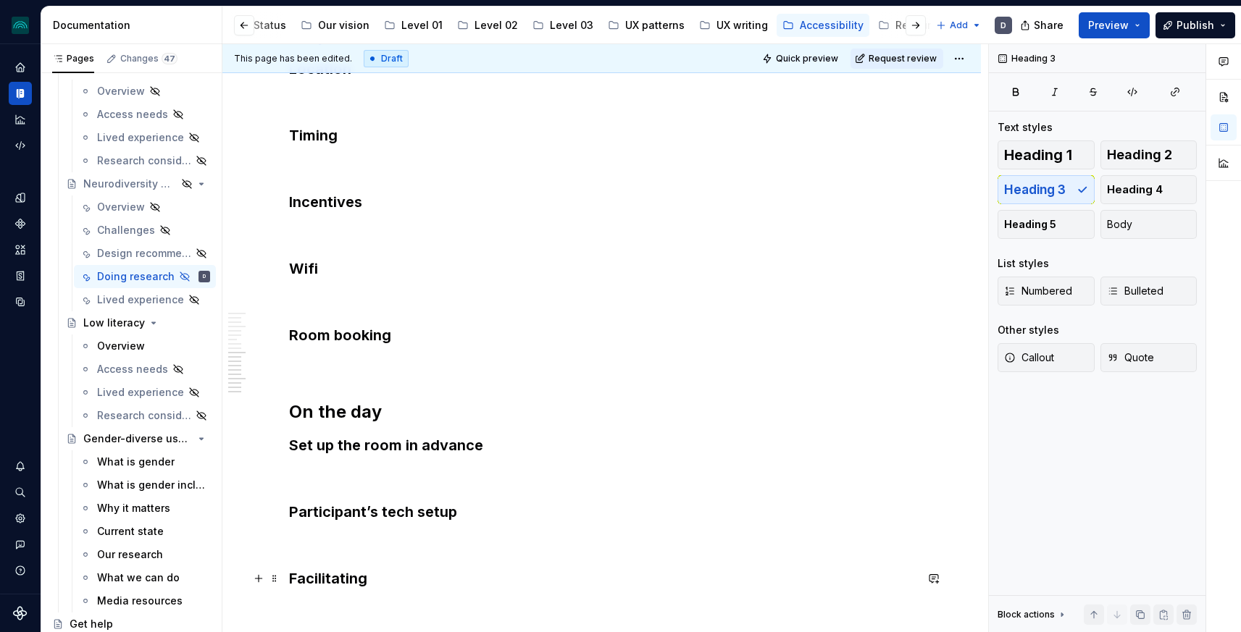
click at [395, 580] on h3 "Facilitating" at bounding box center [602, 579] width 626 height 20
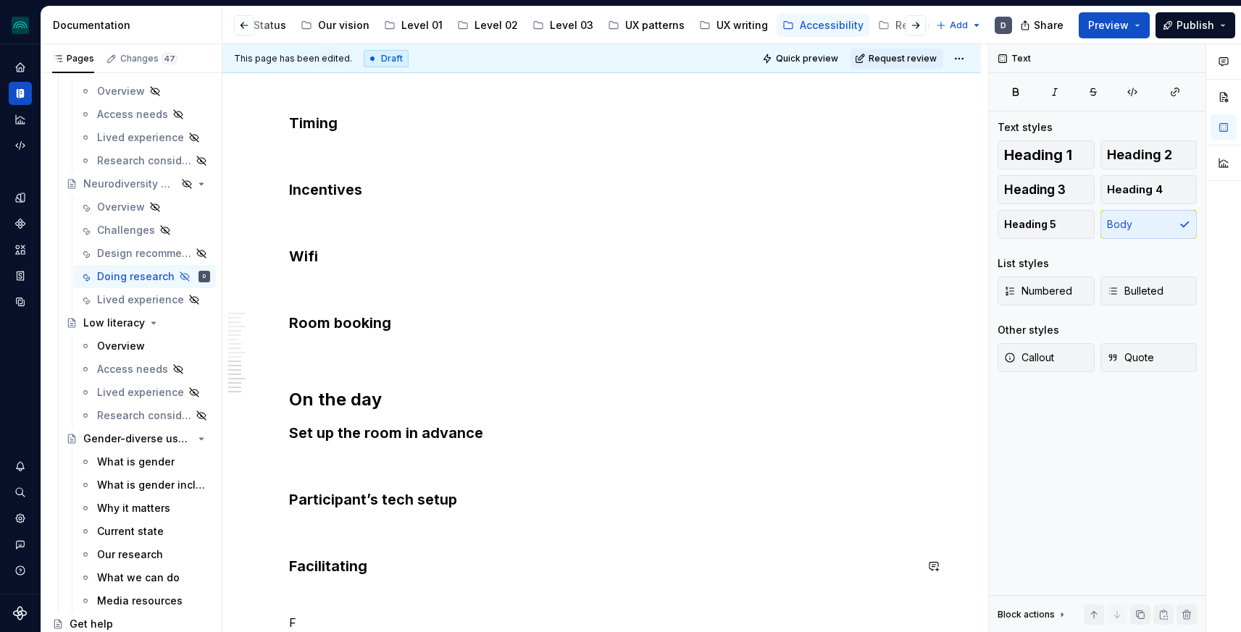
scroll to position [1884, 0]
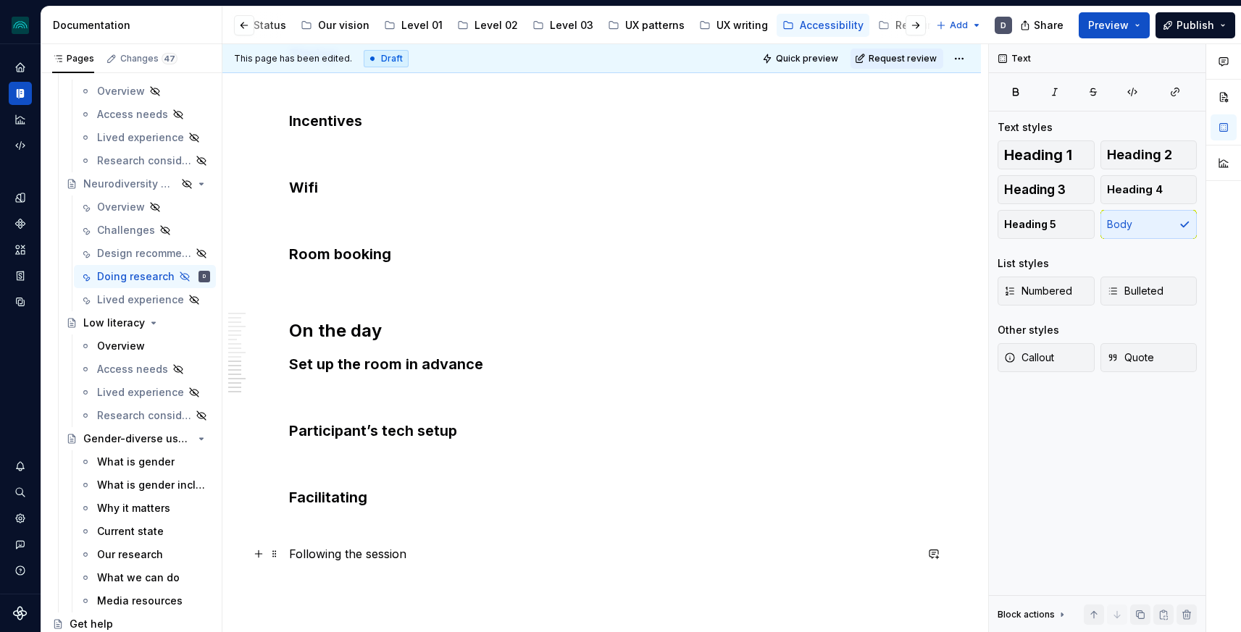
click at [340, 555] on p "Following the session" at bounding box center [602, 554] width 626 height 17
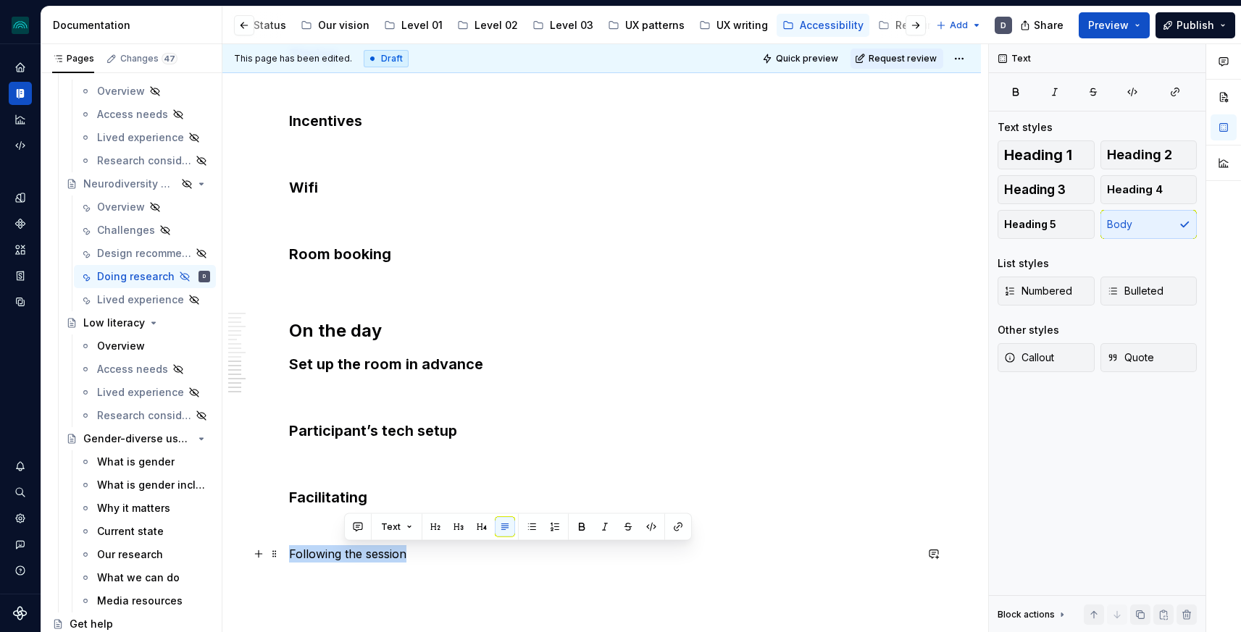
click at [340, 555] on p "Following the session" at bounding box center [602, 554] width 626 height 17
click at [383, 525] on button "button" at bounding box center [384, 527] width 20 height 20
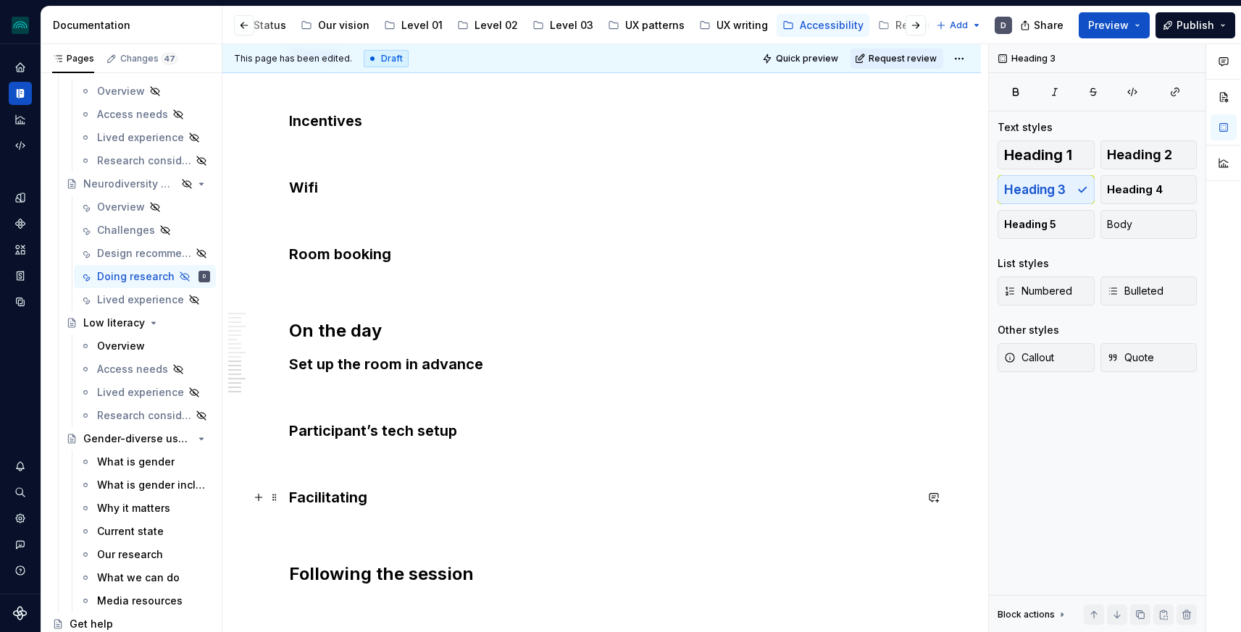
click at [464, 488] on h3 "Facilitating" at bounding box center [602, 498] width 626 height 20
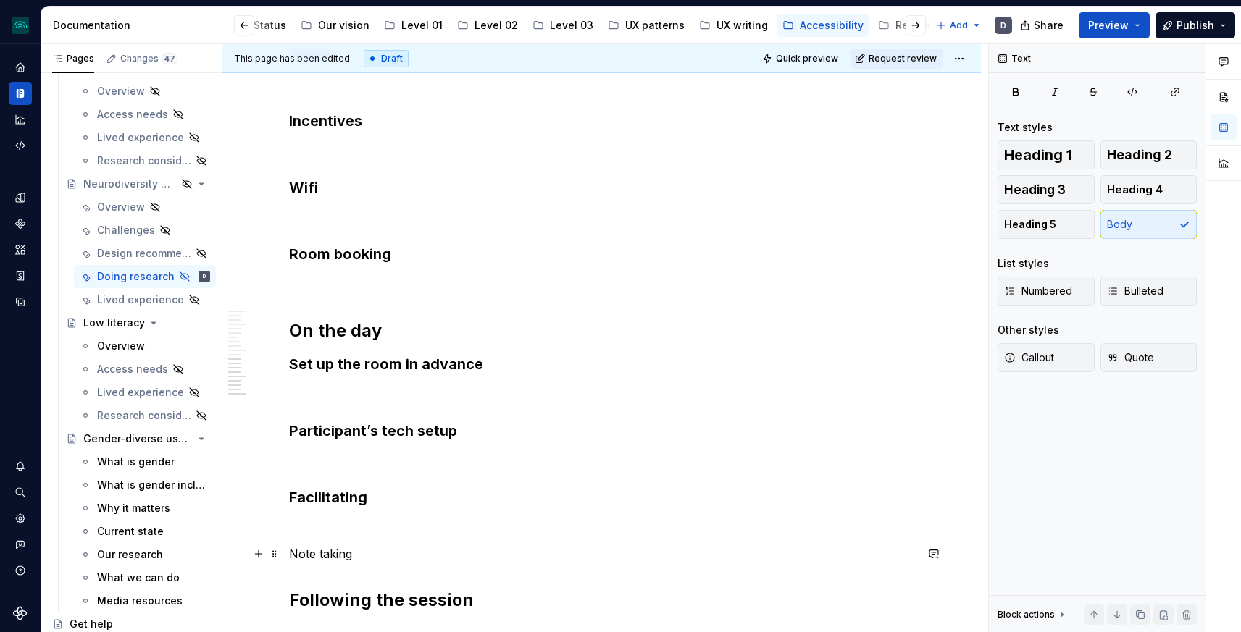
click at [326, 552] on p "Note taking" at bounding box center [602, 554] width 626 height 17
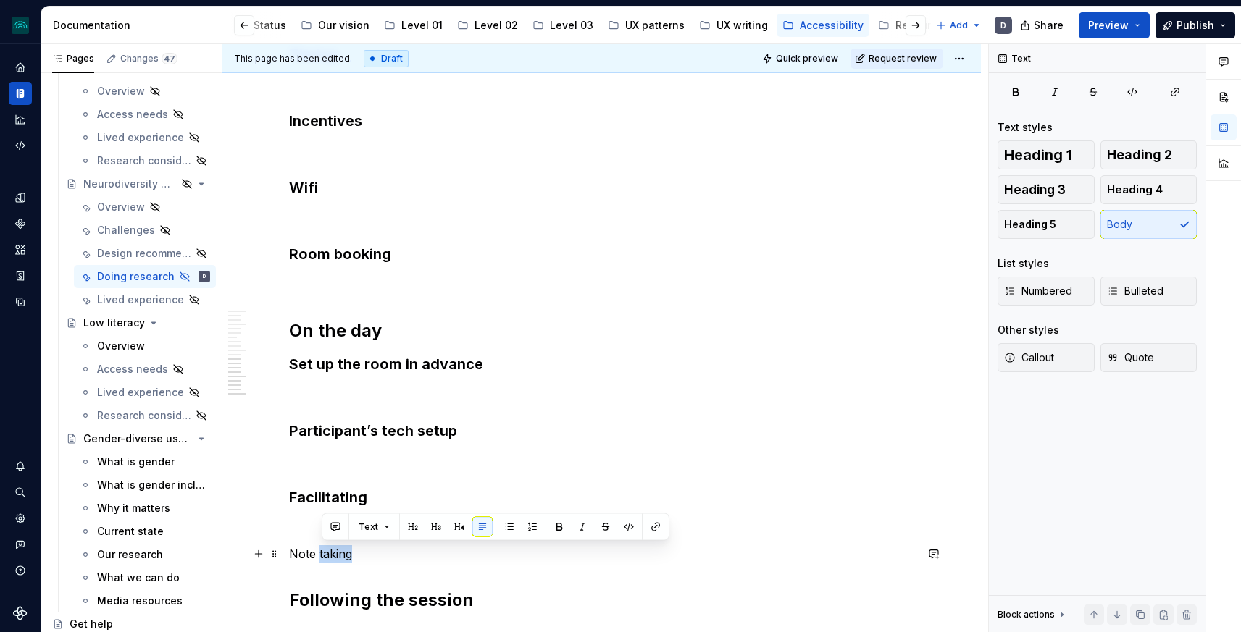
click at [326, 552] on p "Note taking" at bounding box center [602, 554] width 626 height 17
click at [404, 529] on button "button" at bounding box center [407, 527] width 20 height 20
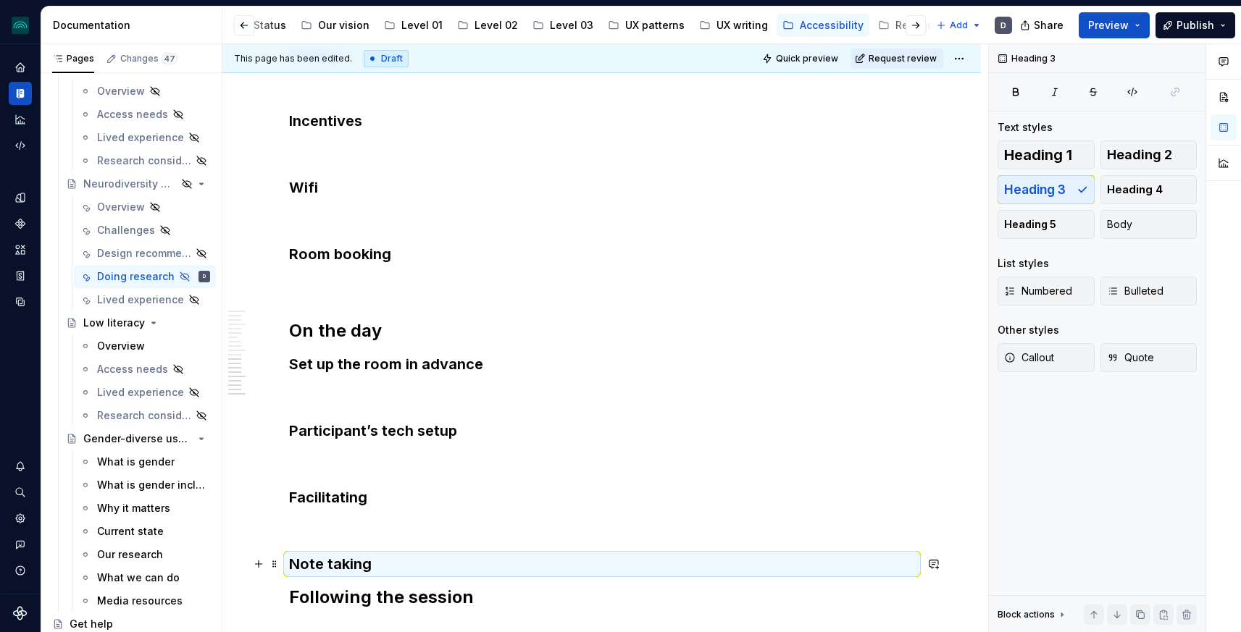
click at [393, 570] on h3 "Note taking" at bounding box center [602, 564] width 626 height 20
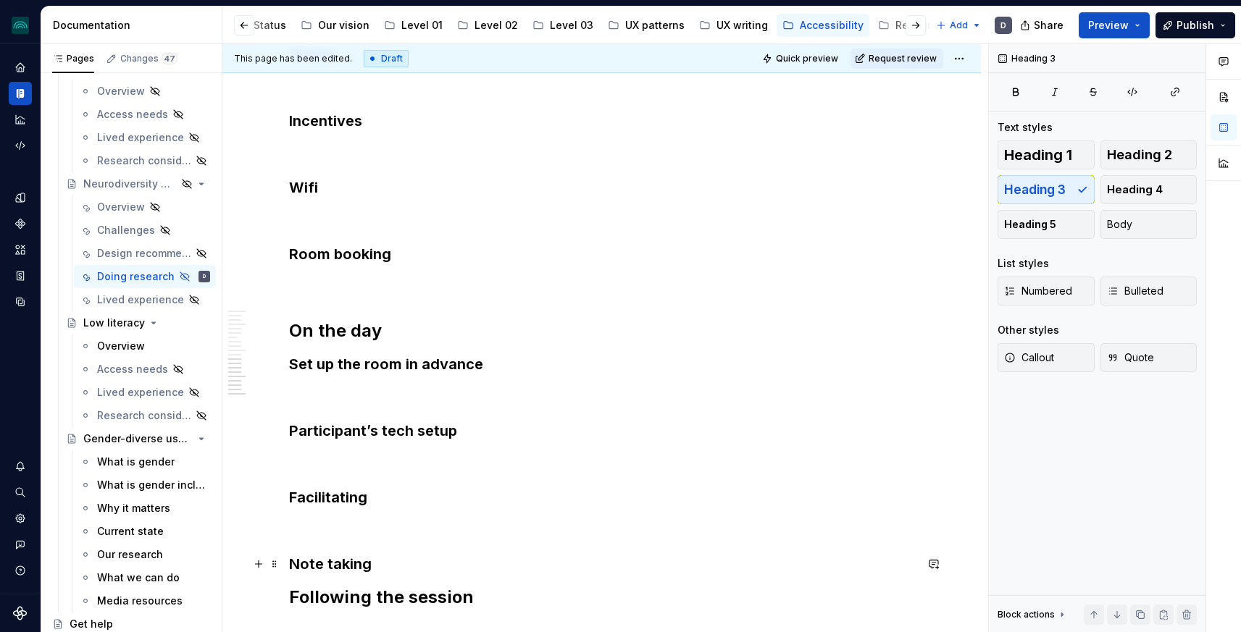
click at [388, 567] on h3 "Note taking" at bounding box center [602, 564] width 626 height 20
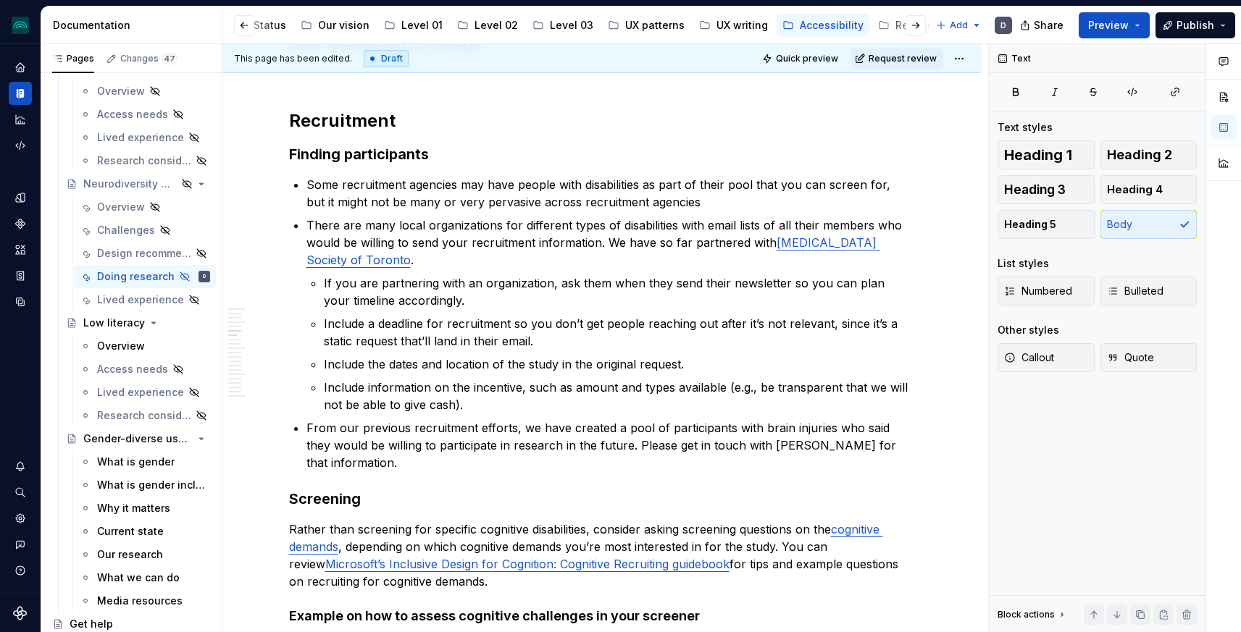
scroll to position [0, 0]
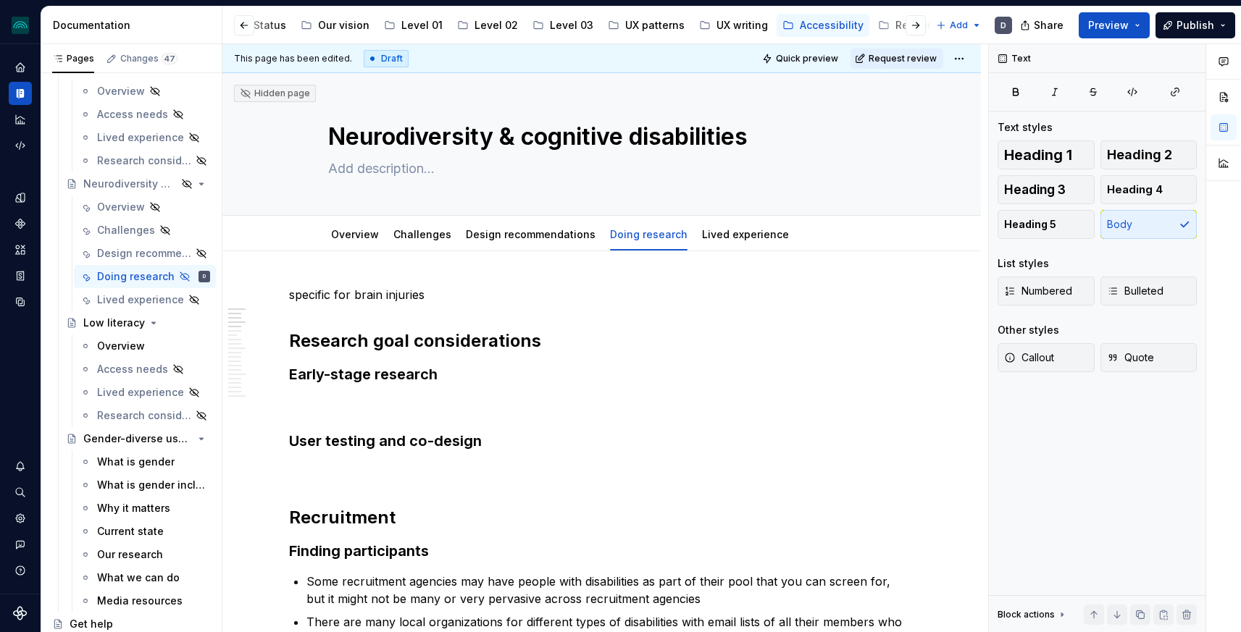
type textarea "*"
